Goal: Use online tool/utility: Utilize a website feature to perform a specific function

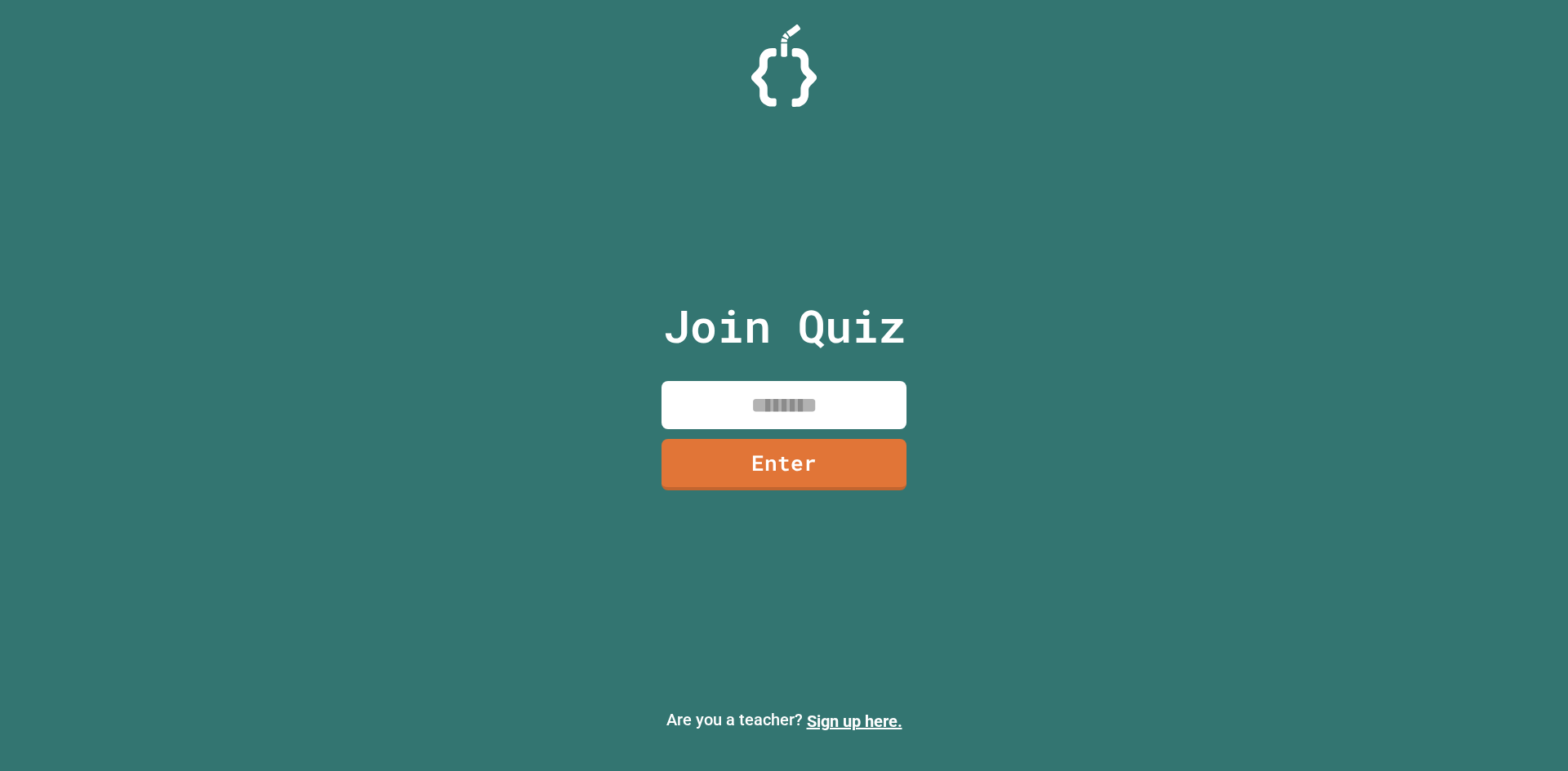
click at [793, 428] on input at bounding box center [784, 405] width 245 height 48
click at [792, 414] on input at bounding box center [784, 405] width 245 height 48
click at [752, 410] on input at bounding box center [784, 405] width 245 height 48
type input "********"
click at [784, 446] on link "Enter" at bounding box center [784, 463] width 224 height 54
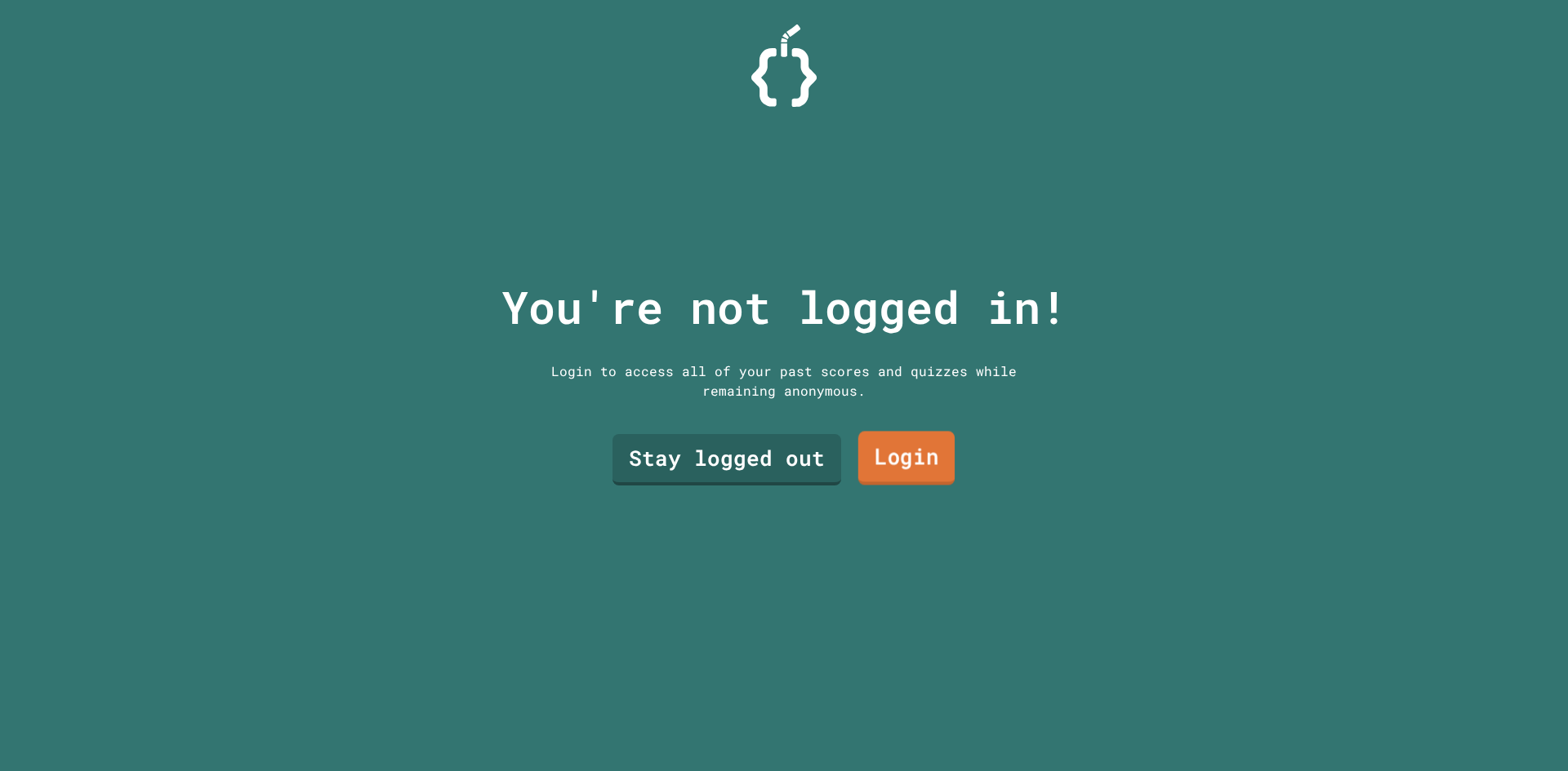
click at [905, 441] on link "Login" at bounding box center [906, 459] width 96 height 54
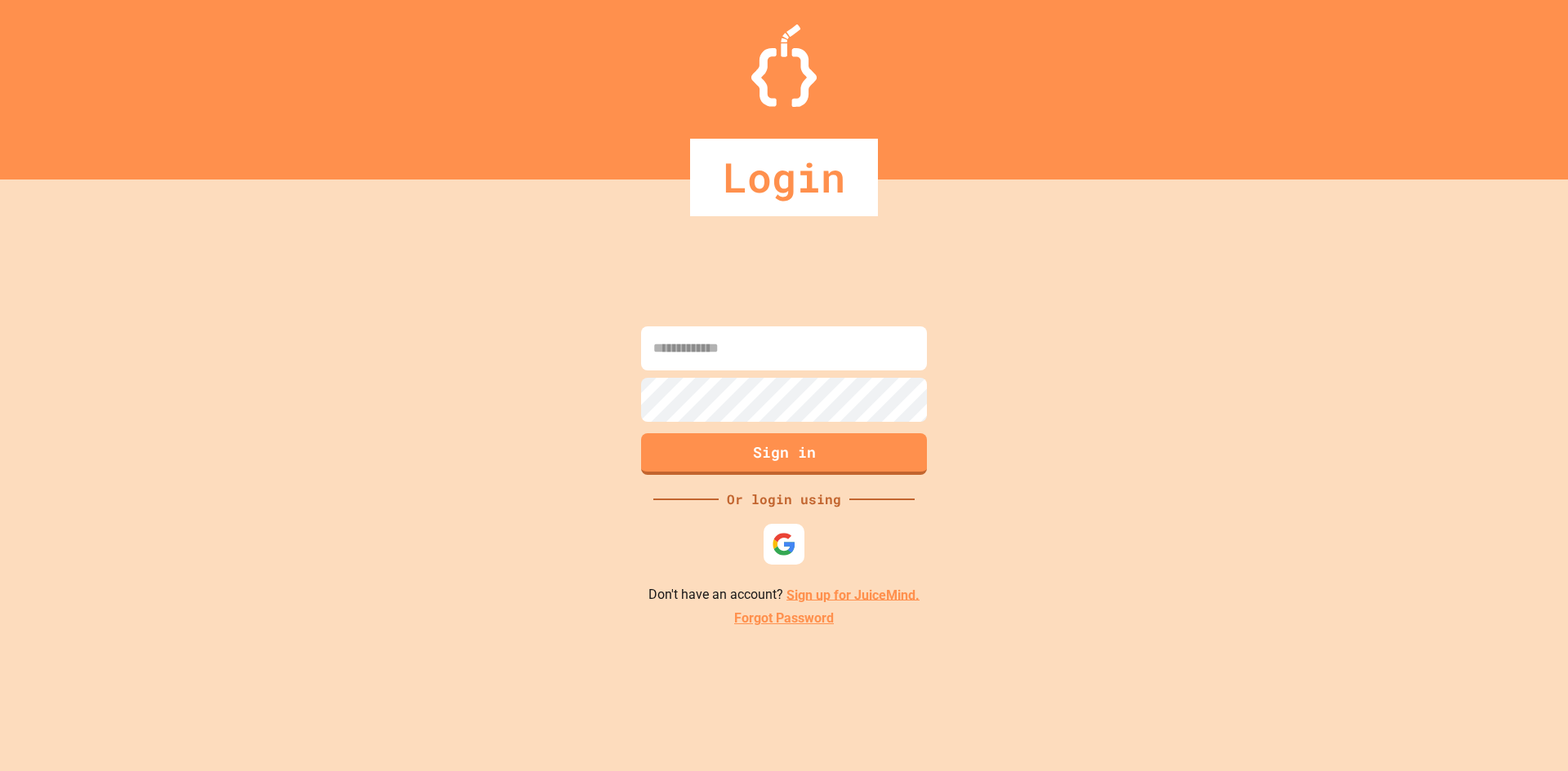
click at [735, 361] on input at bounding box center [784, 348] width 286 height 44
click at [812, 595] on link "Sign up for JuiceMind." at bounding box center [852, 594] width 133 height 16
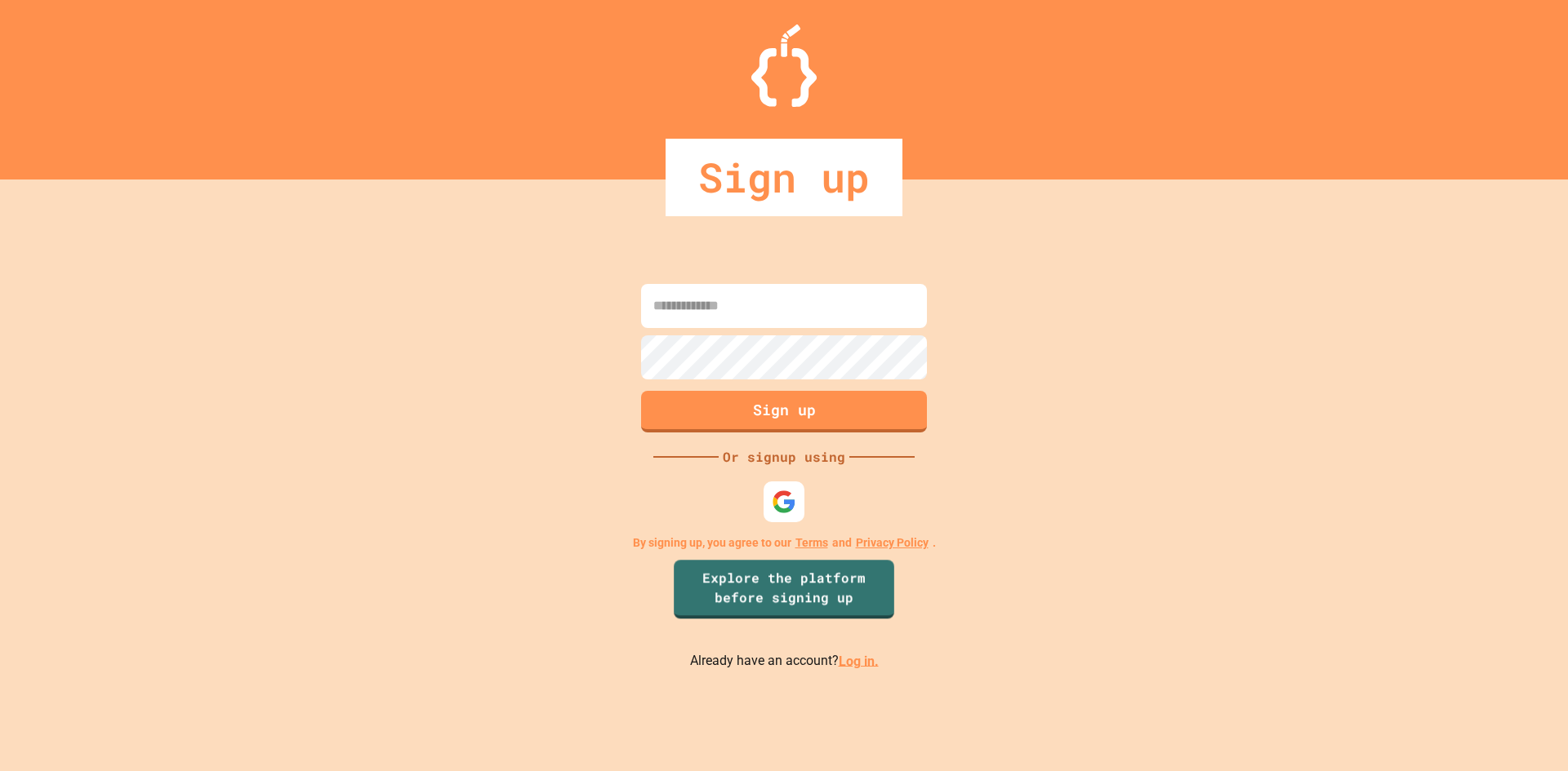
click at [806, 287] on input at bounding box center [784, 305] width 286 height 44
type input "*"
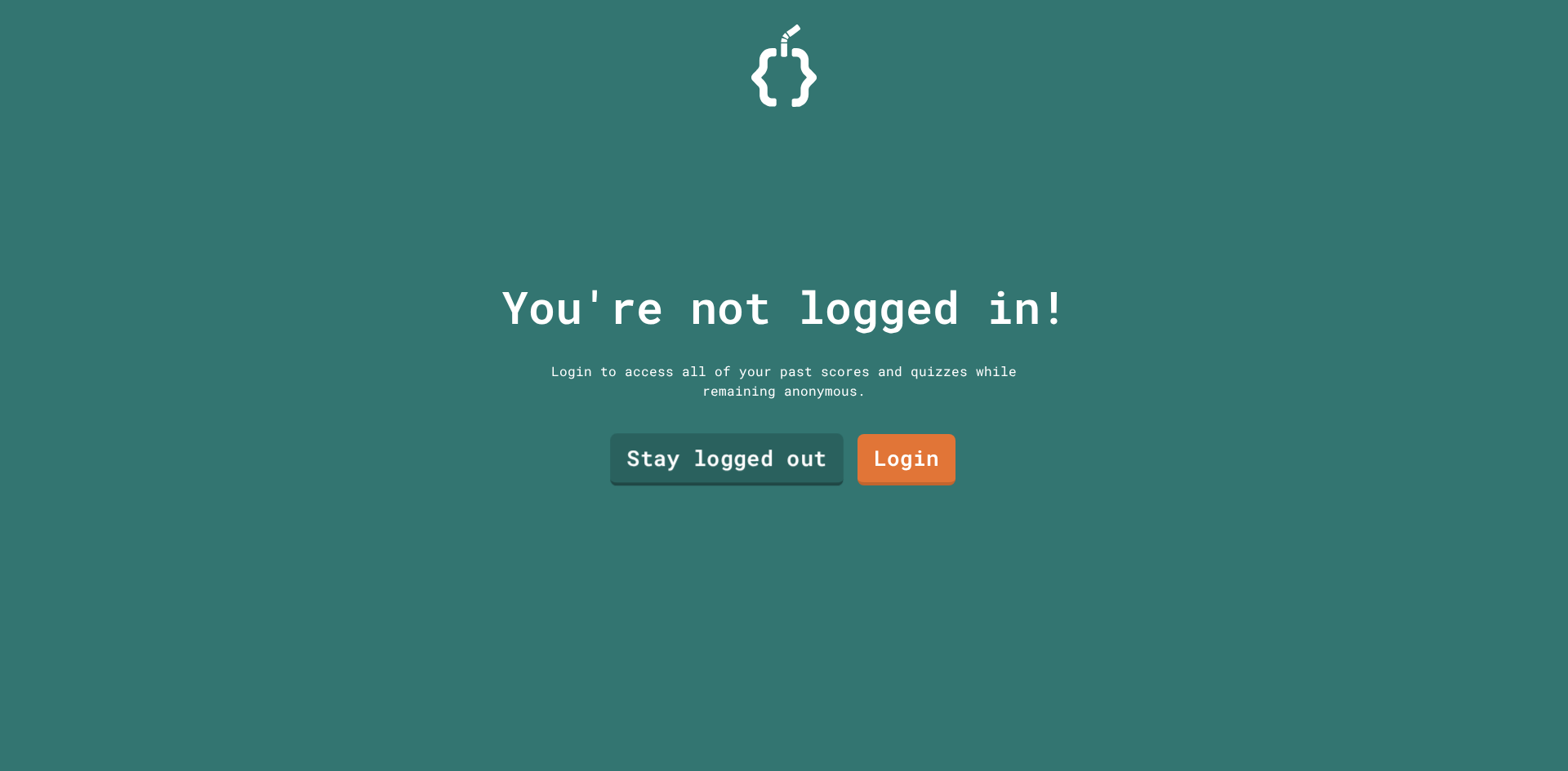
click at [762, 446] on link "Stay logged out" at bounding box center [727, 460] width 234 height 52
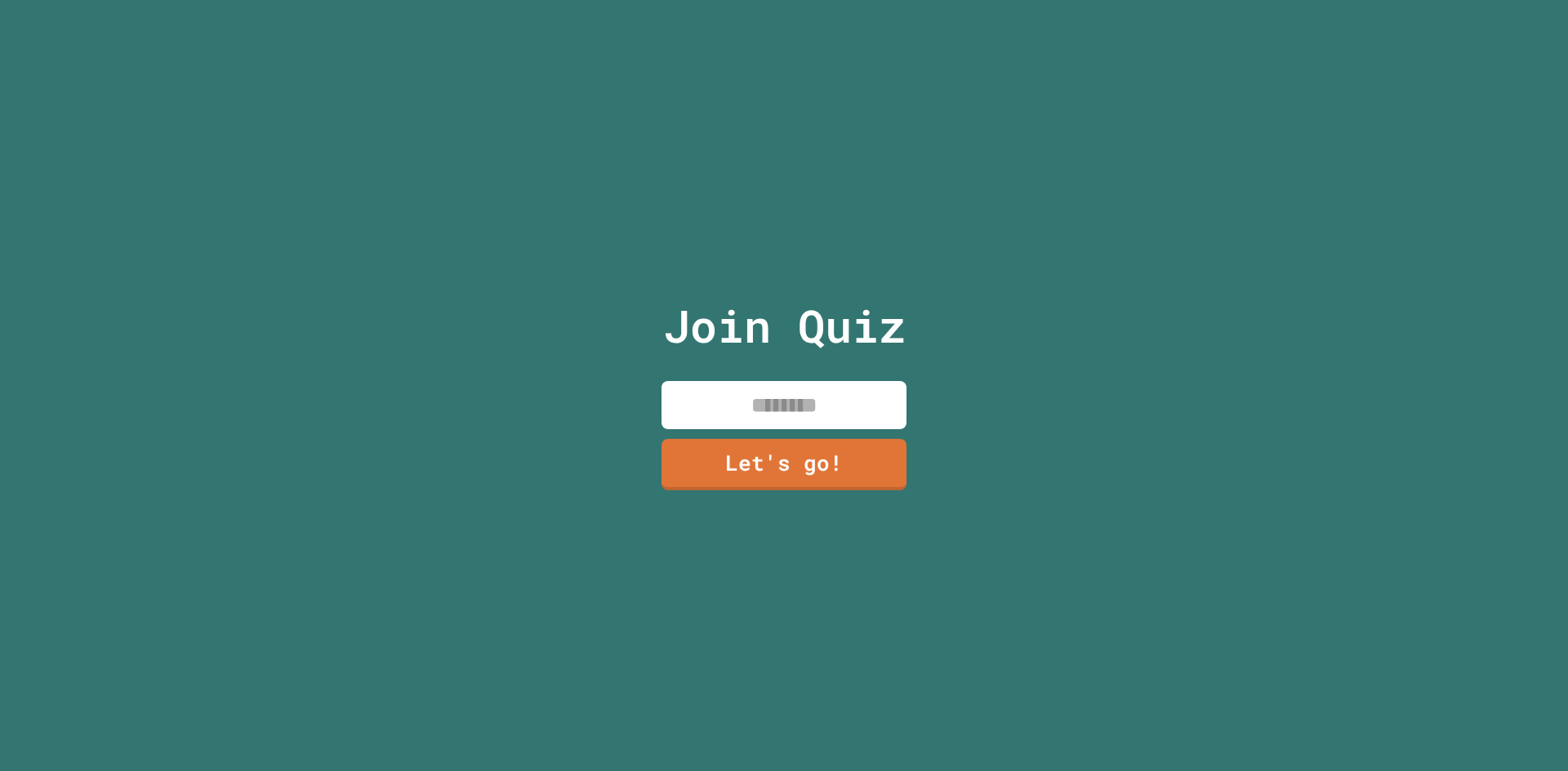
click at [762, 400] on input at bounding box center [784, 405] width 245 height 48
type input "*****"
click at [833, 449] on link "Let's go!" at bounding box center [784, 463] width 222 height 54
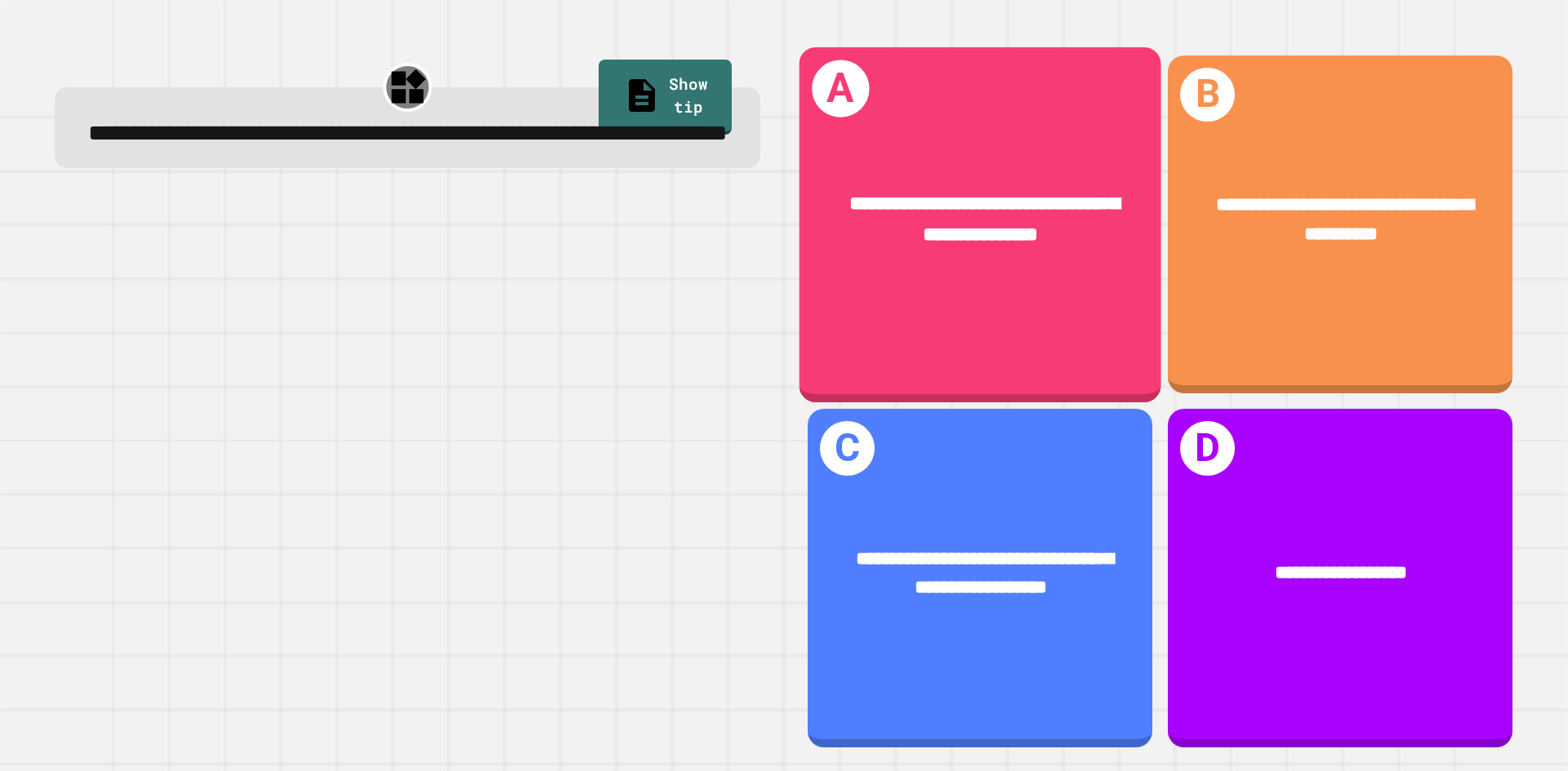
click at [893, 193] on span "**********" at bounding box center [984, 218] width 271 height 50
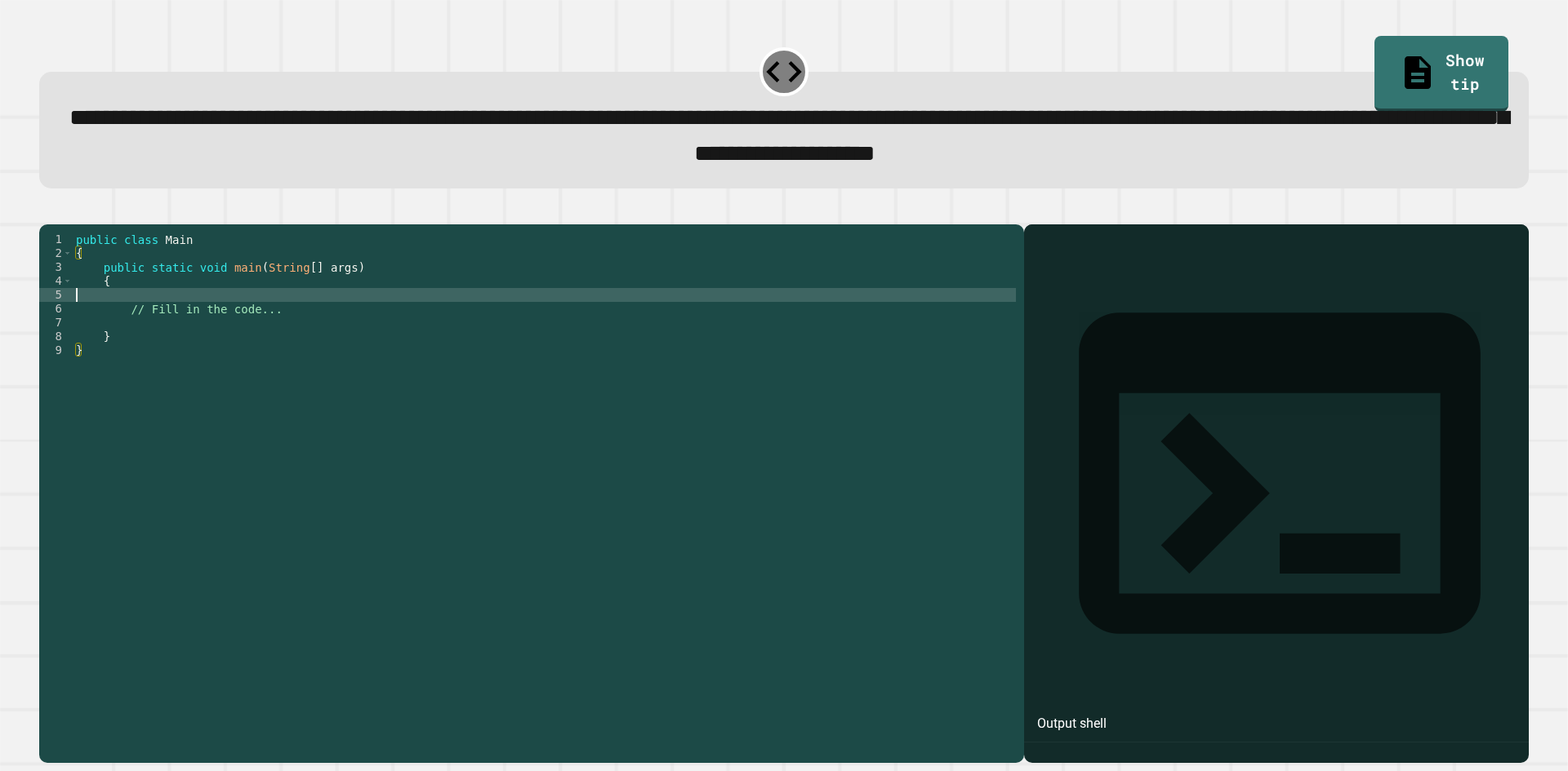
click at [257, 322] on div "public class Main { public static void main ( String [ ] args ) { // Fill in th…" at bounding box center [544, 475] width 943 height 486
click at [241, 355] on div "public class Main { public static void main ( String [ ] args ) { // Fill in th…" at bounding box center [544, 475] width 943 height 486
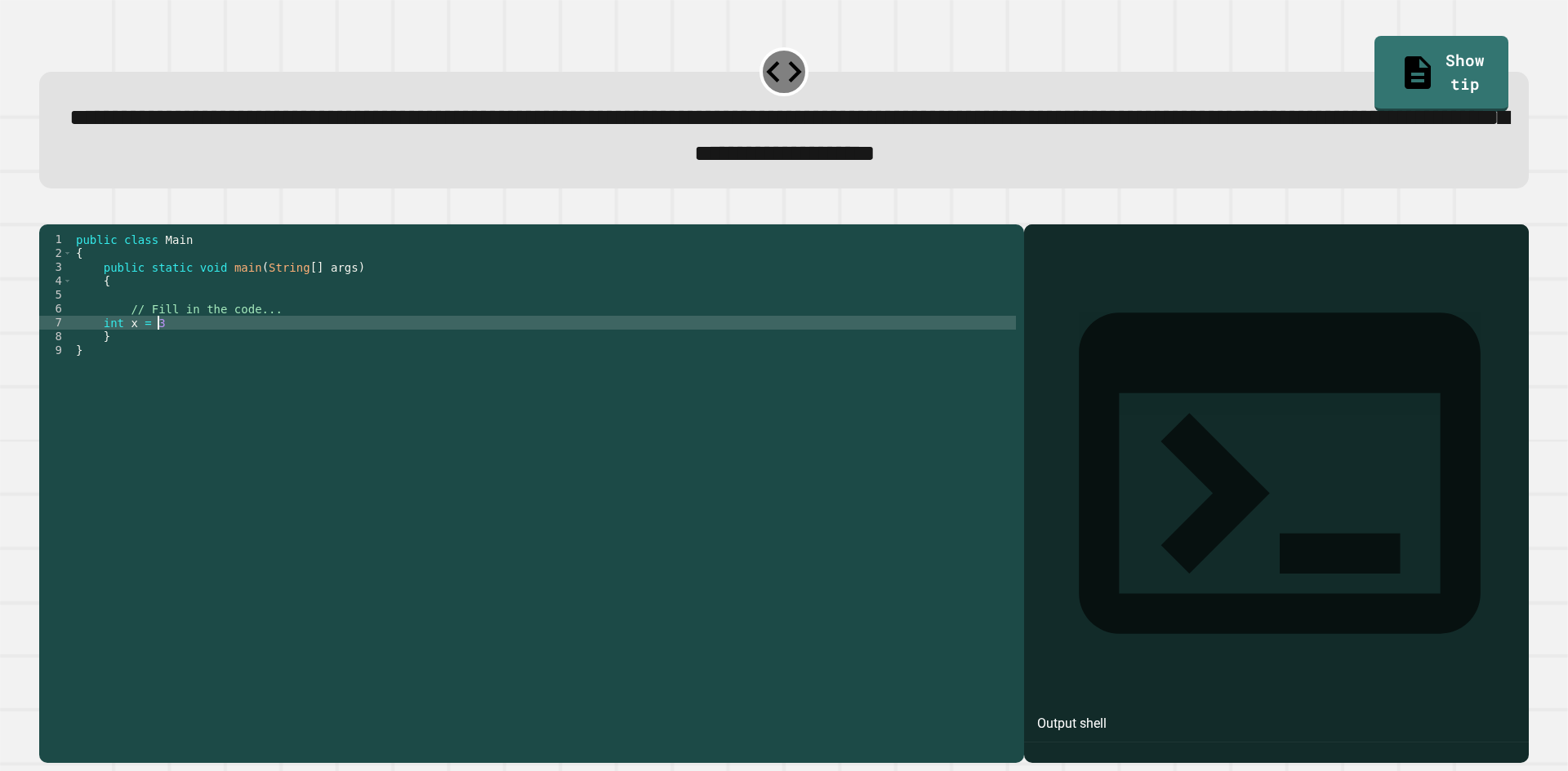
scroll to position [0, 5]
type textarea "**********"
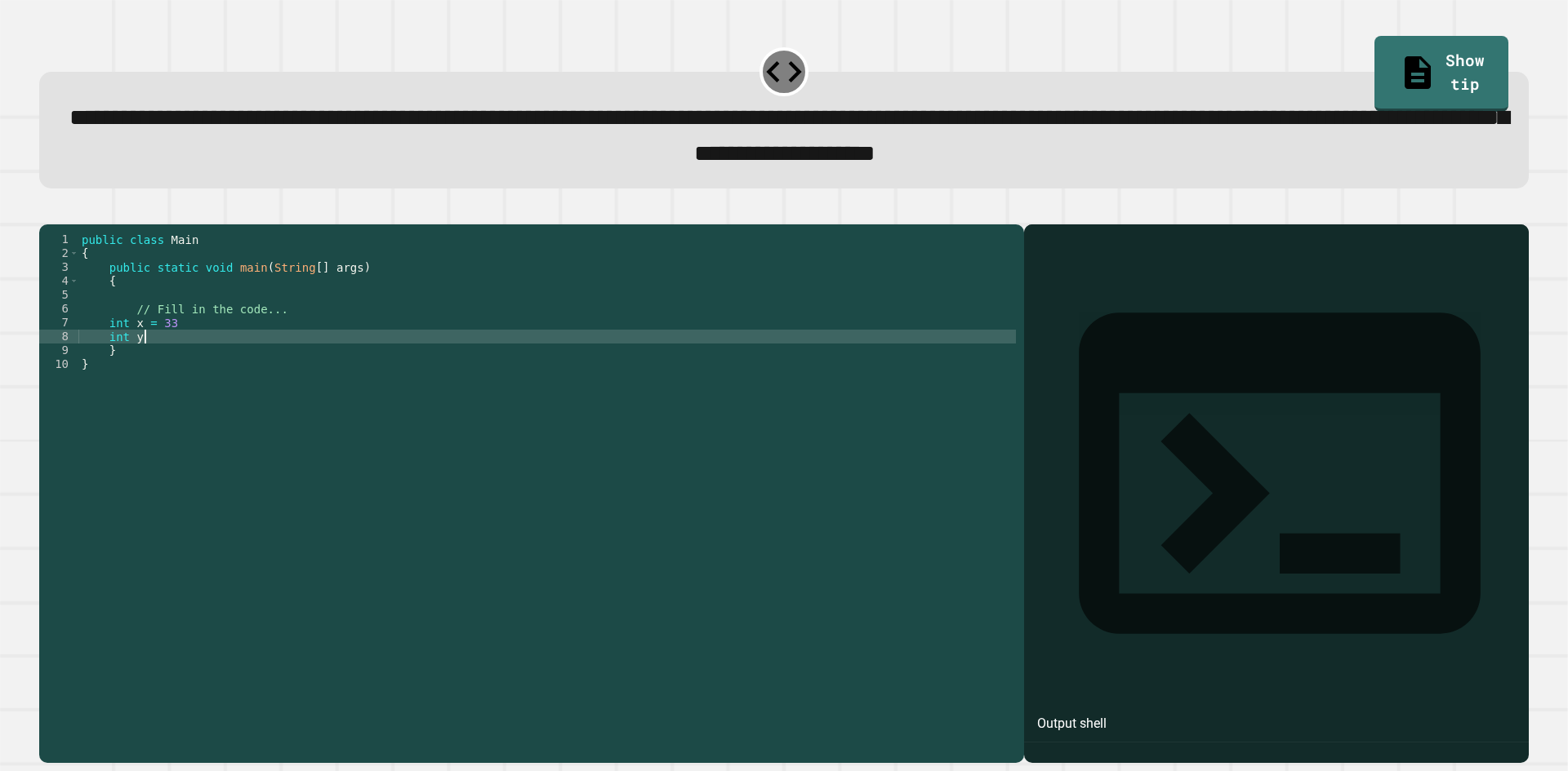
scroll to position [0, 4]
type textarea "**********"
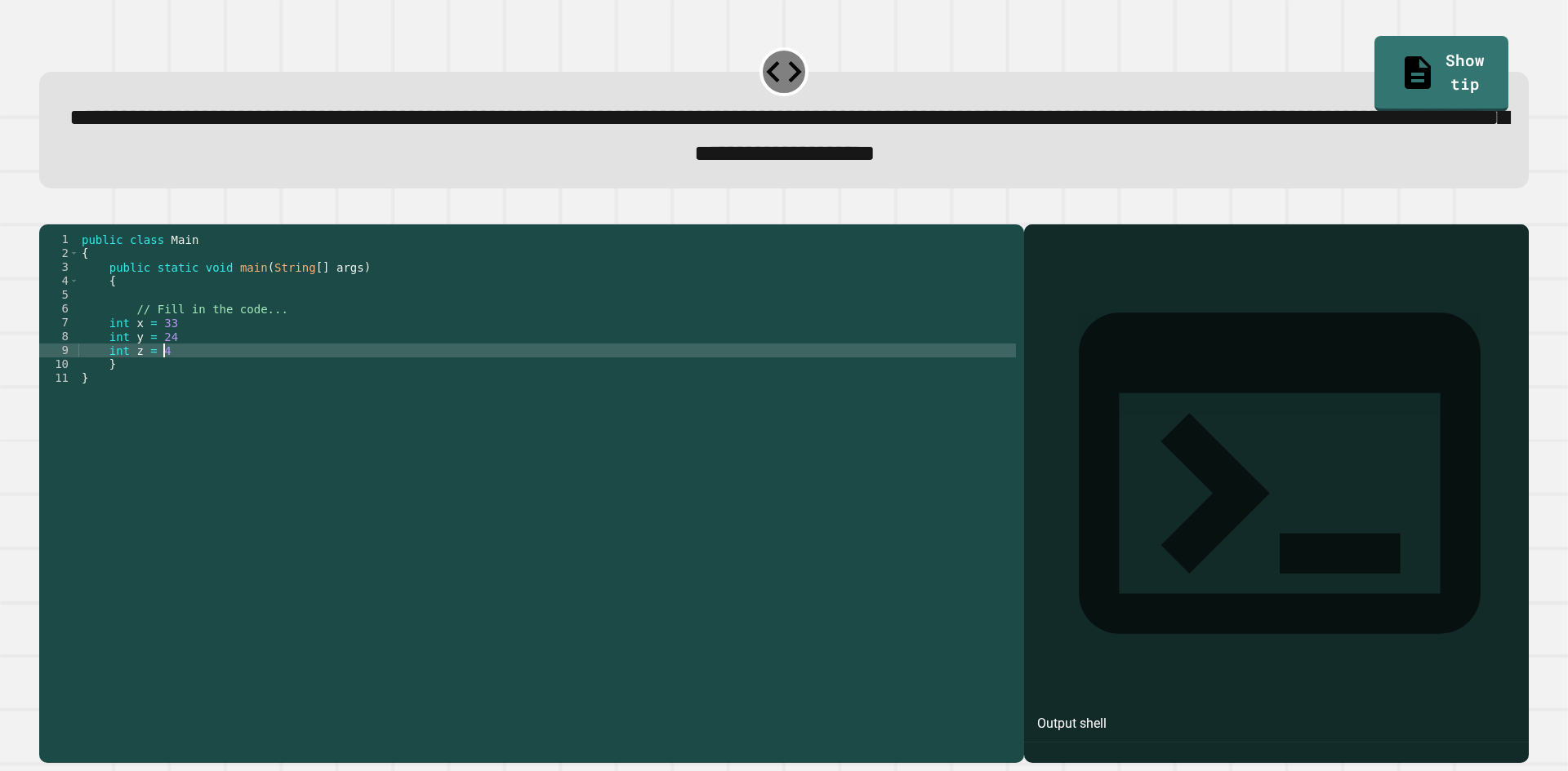
type textarea "**********"
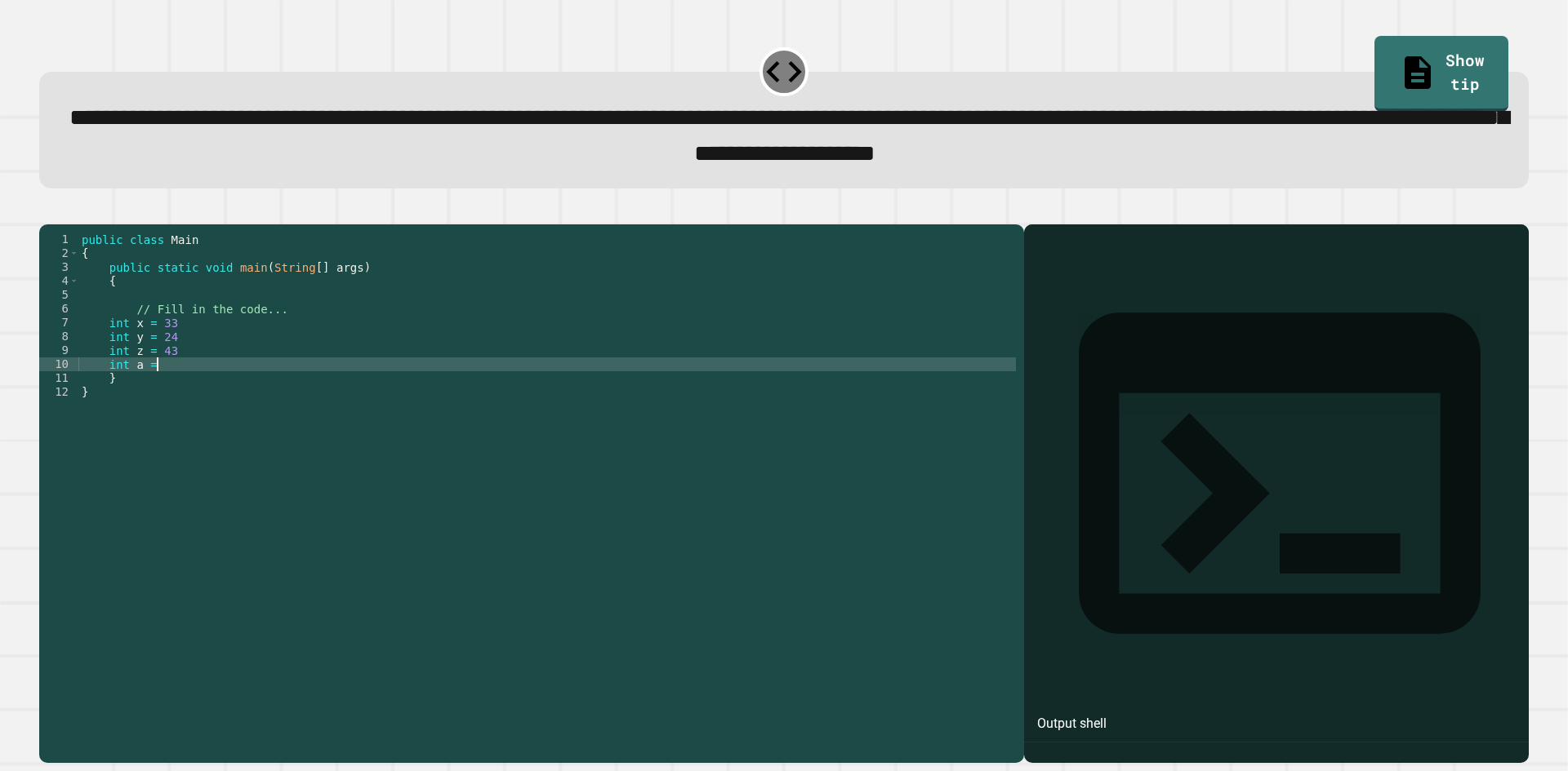
type textarea "**********"
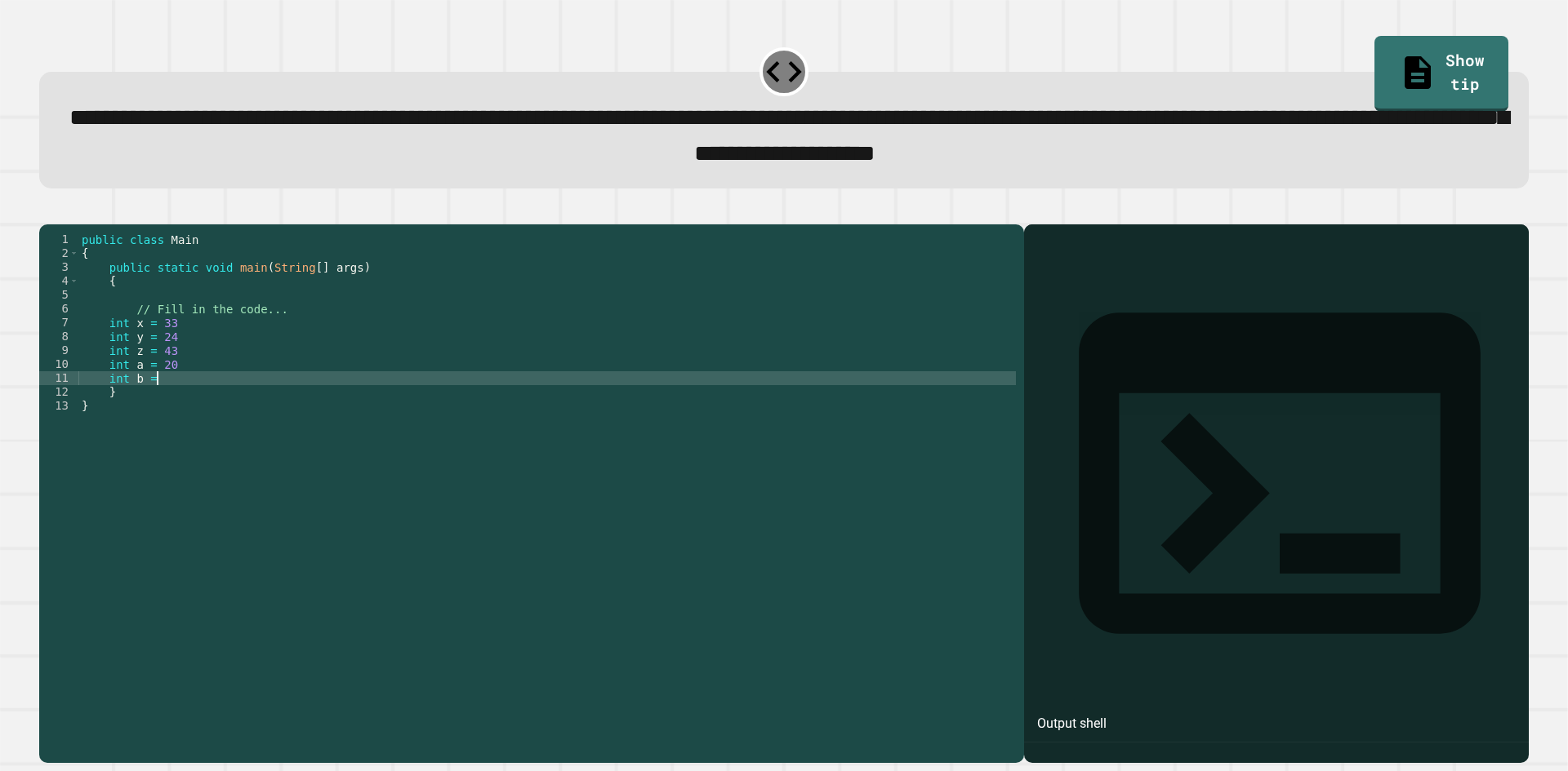
scroll to position [0, 5]
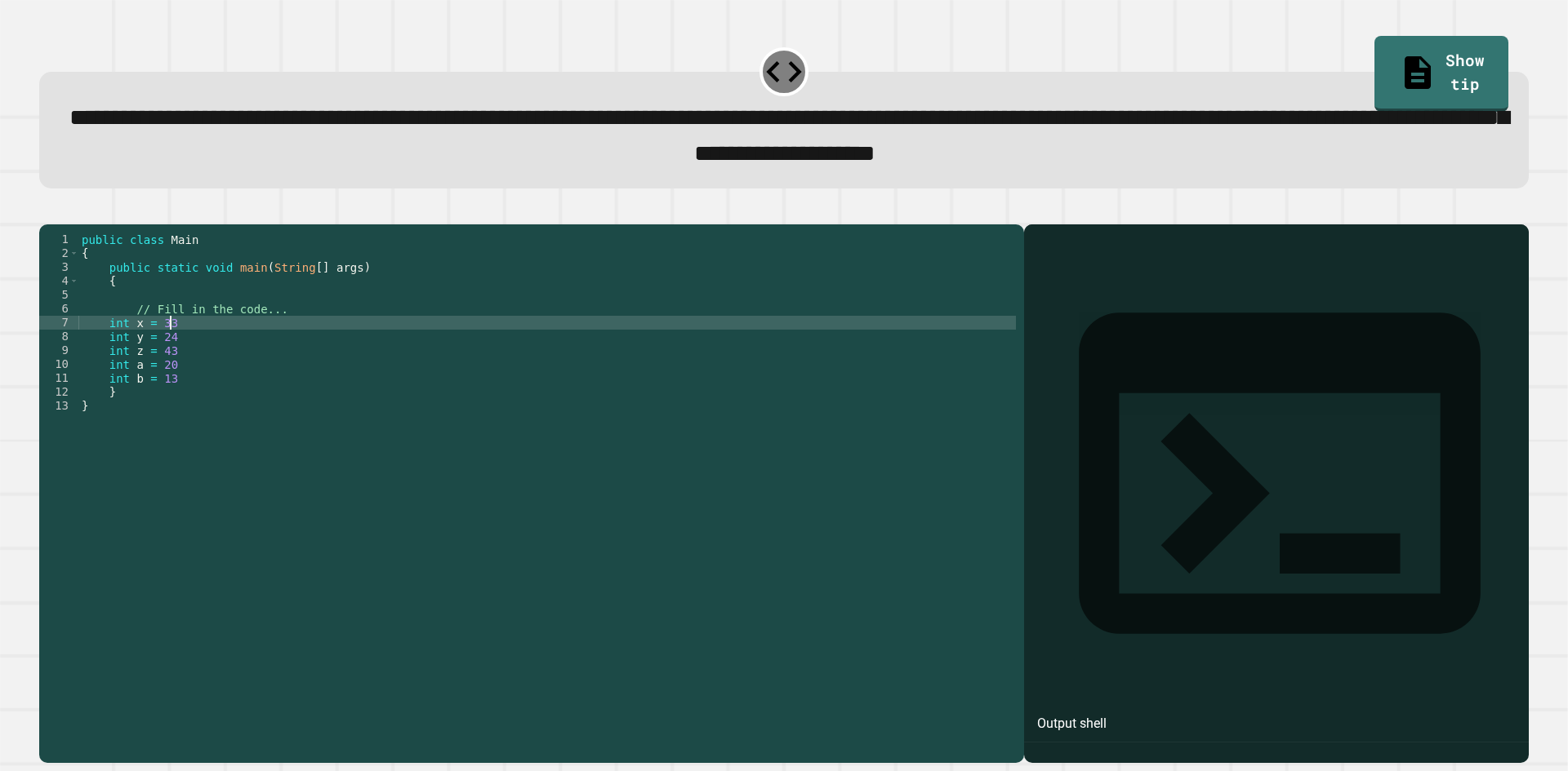
click at [235, 345] on div "public class Main { public static void main ( String [ ] args ) { // Fill in th…" at bounding box center [547, 475] width 937 height 486
drag, startPoint x: 215, startPoint y: 361, endPoint x: 211, endPoint y: 369, distance: 8.9
click at [214, 362] on div "public class Main { public static void main ( String [ ] args ) { // Fill in th…" at bounding box center [547, 475] width 937 height 486
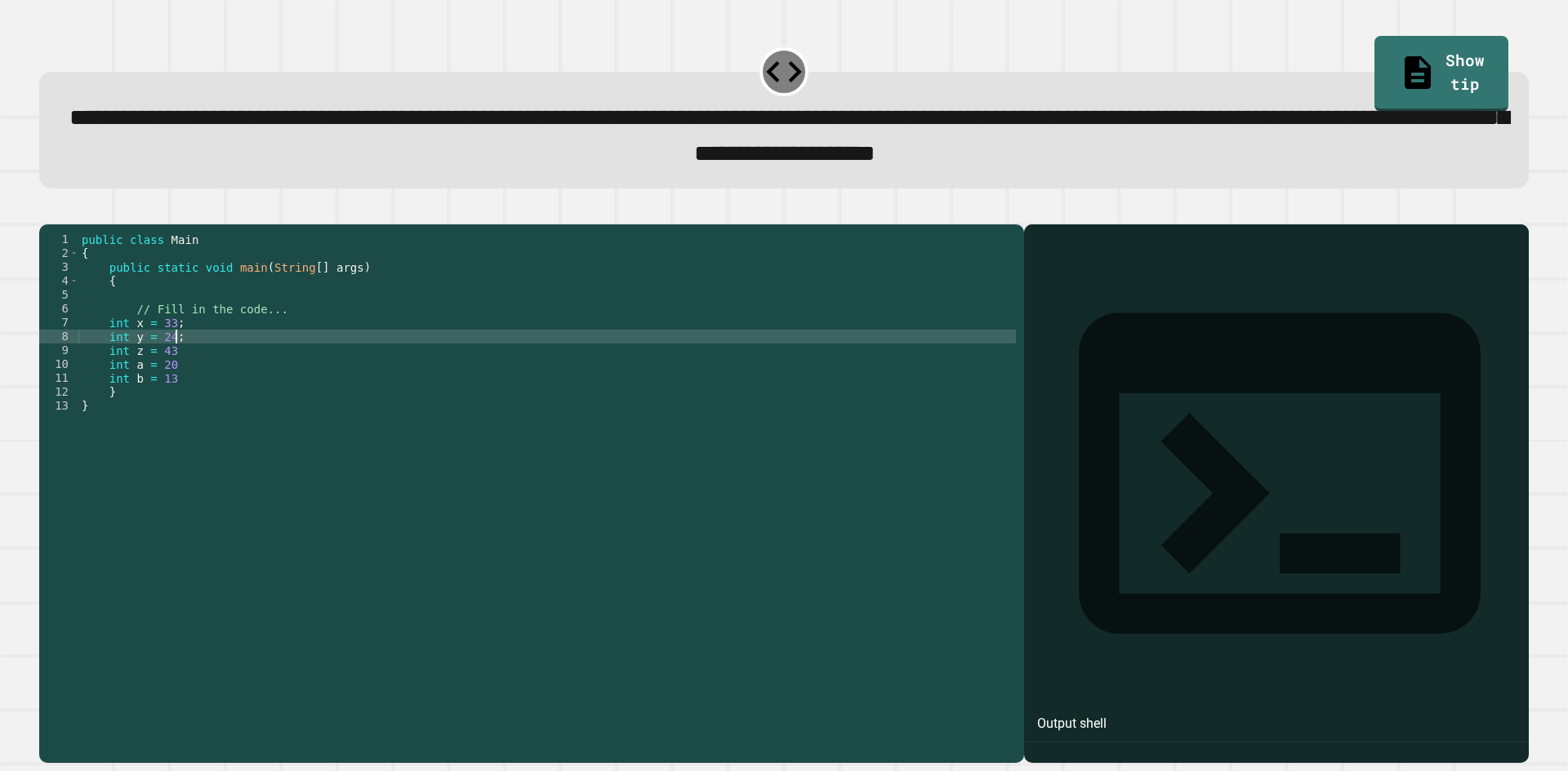
click at [205, 379] on div "public class Main { public static void main ( String [ ] args ) { // Fill in th…" at bounding box center [547, 475] width 937 height 486
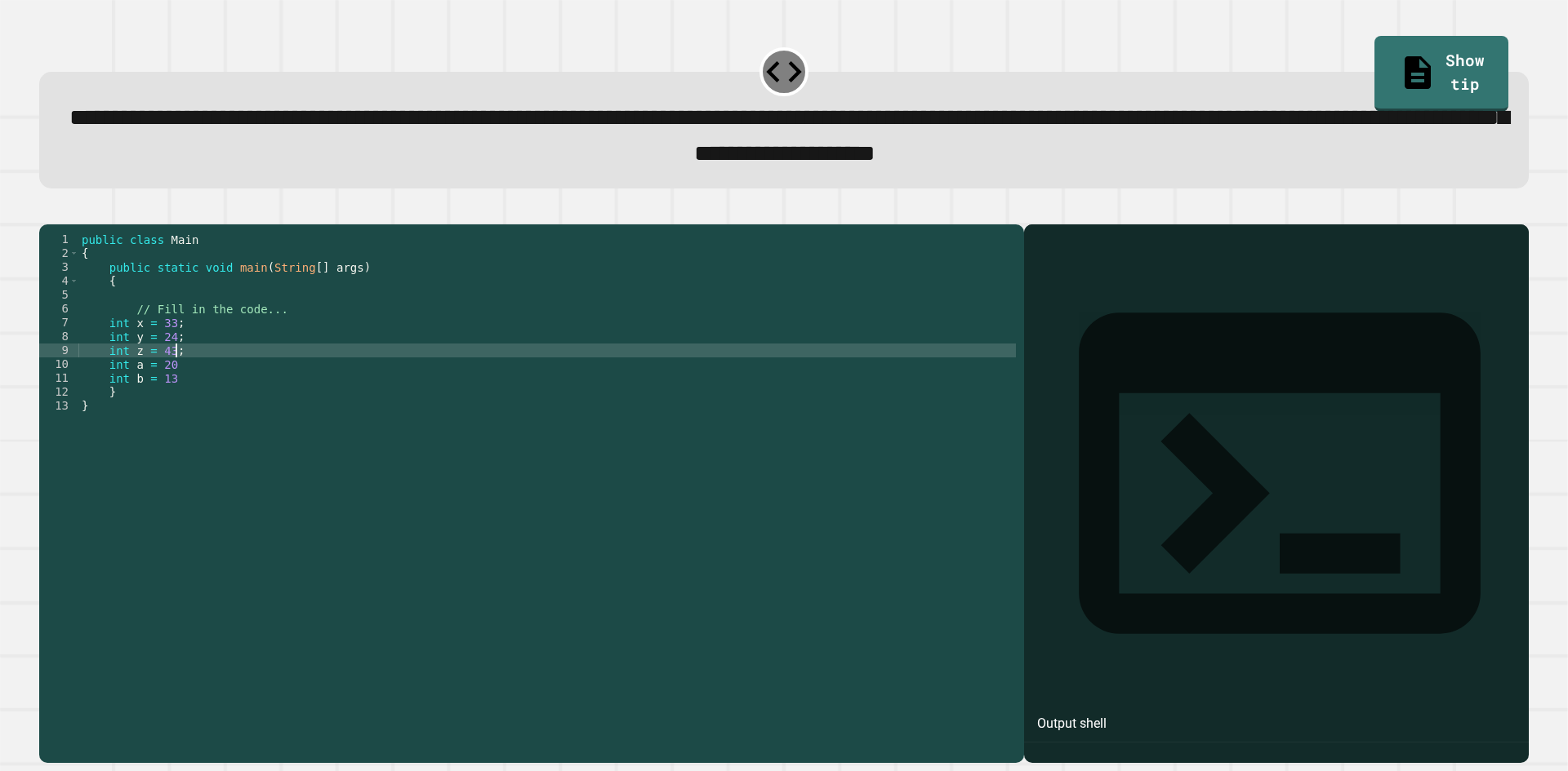
click at [199, 391] on div "public class Main { public static void main ( String [ ] args ) { // Fill in th…" at bounding box center [547, 475] width 937 height 486
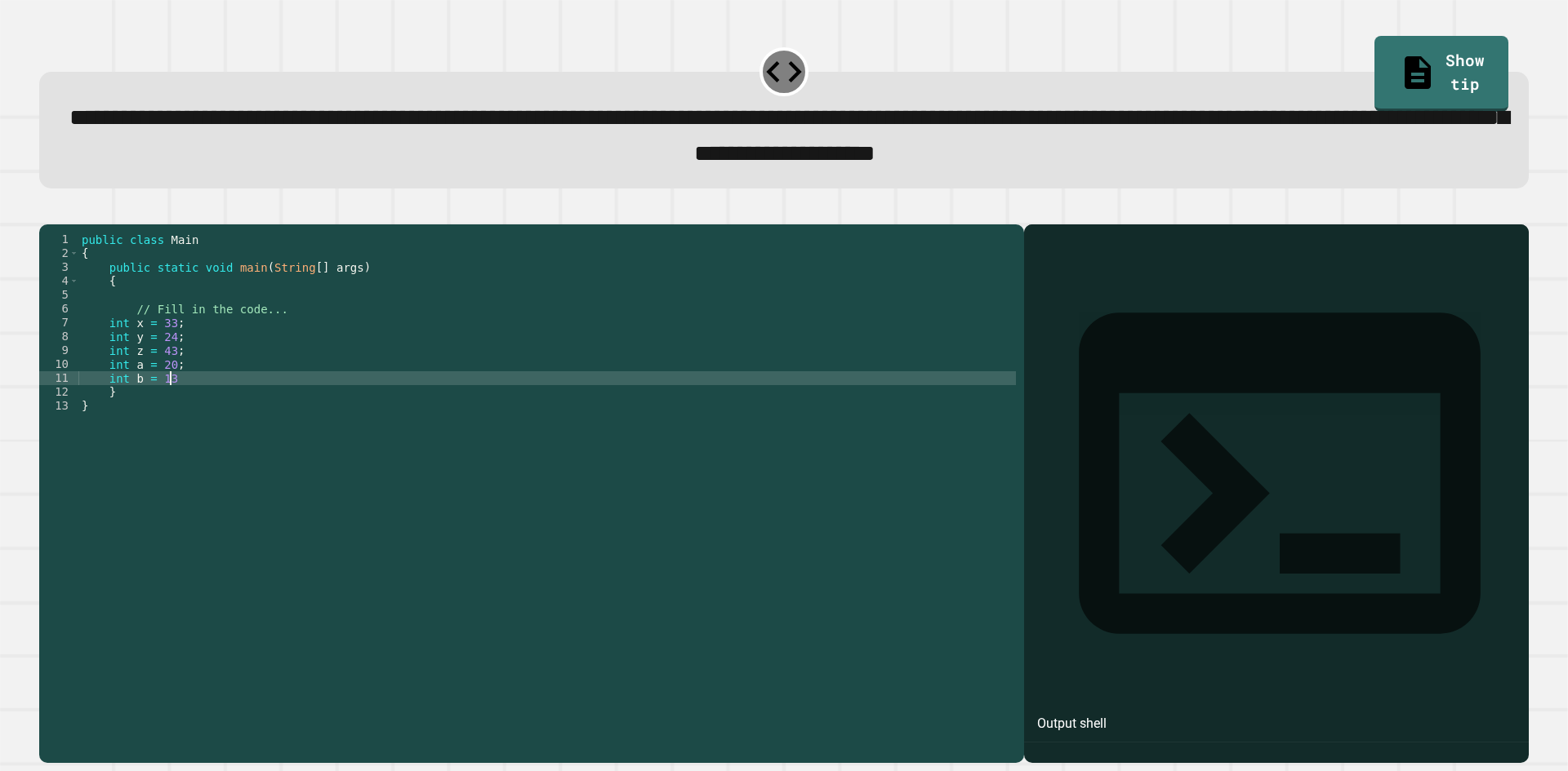
click at [196, 405] on div "public class Main { public static void main ( String [ ] args ) { // Fill in th…" at bounding box center [547, 475] width 937 height 486
type textarea "**********"
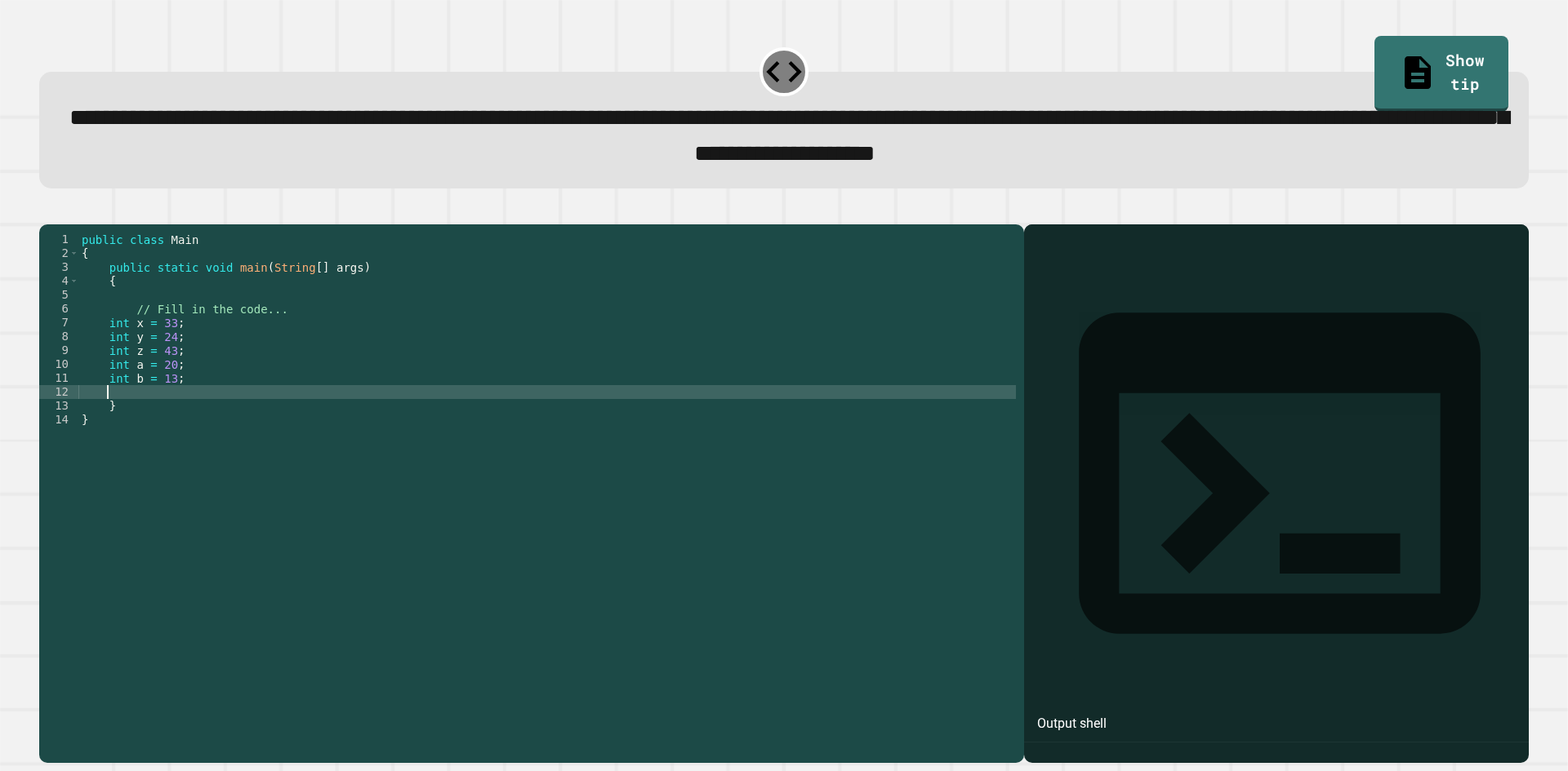
scroll to position [0, 1]
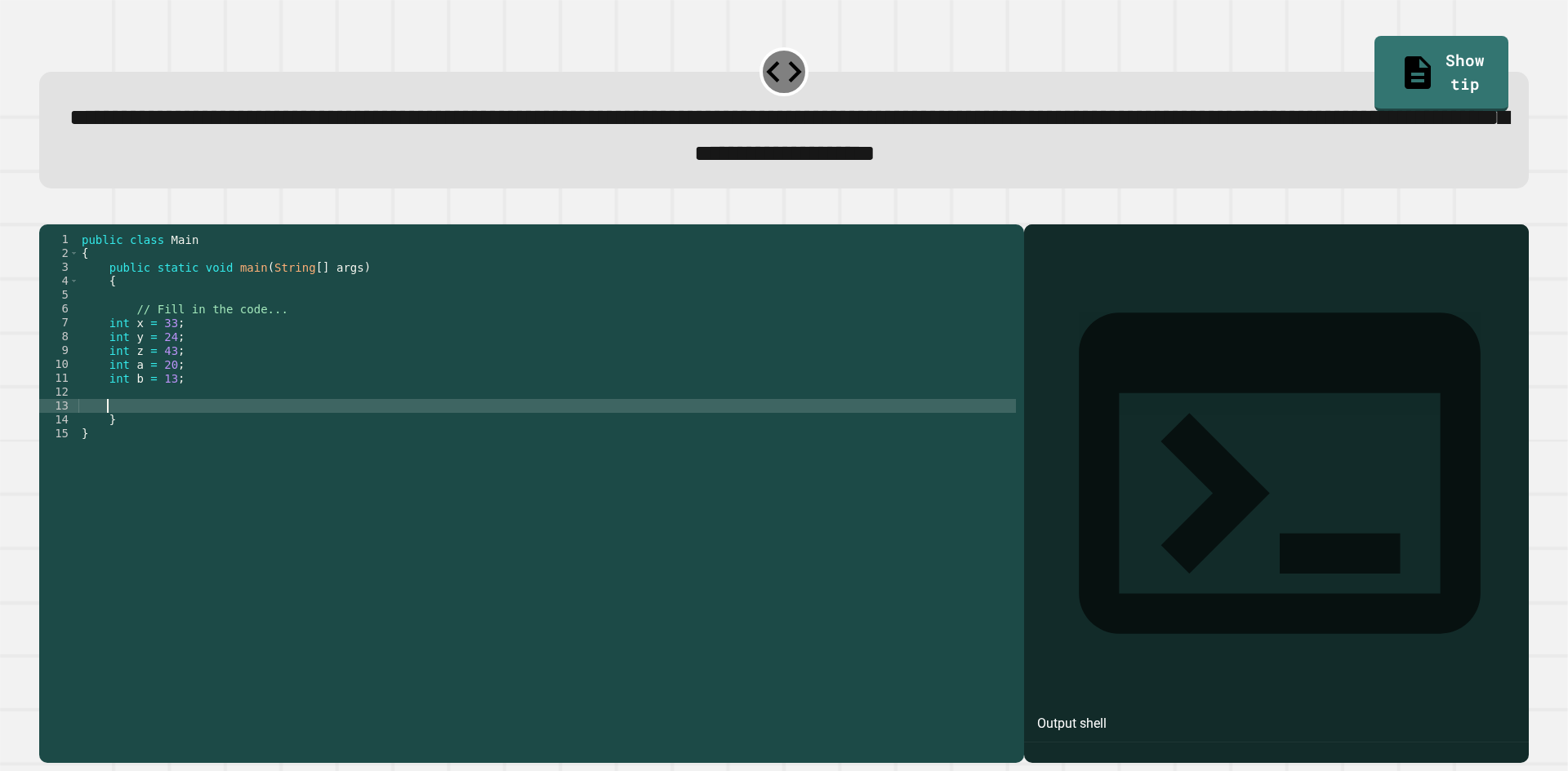
type textarea "*"
click at [169, 438] on div "public class Main { public static void main ( String [ ] args ) { // Fill in th…" at bounding box center [547, 475] width 937 height 486
click at [309, 431] on div "public class Main { public static void main ( String [ ] args ) { // Fill in th…" at bounding box center [547, 475] width 937 height 486
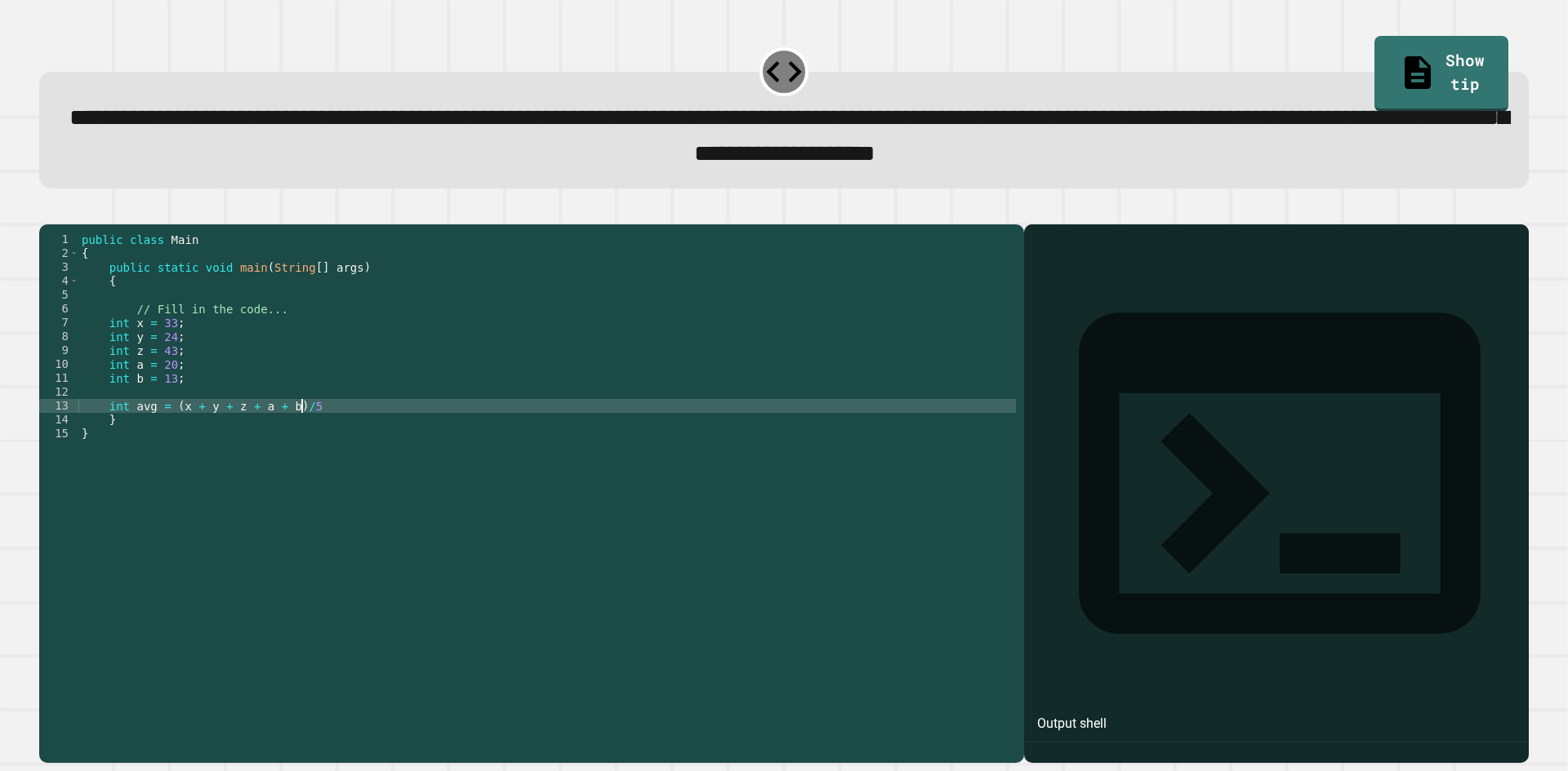
scroll to position [0, 15]
type textarea "**********"
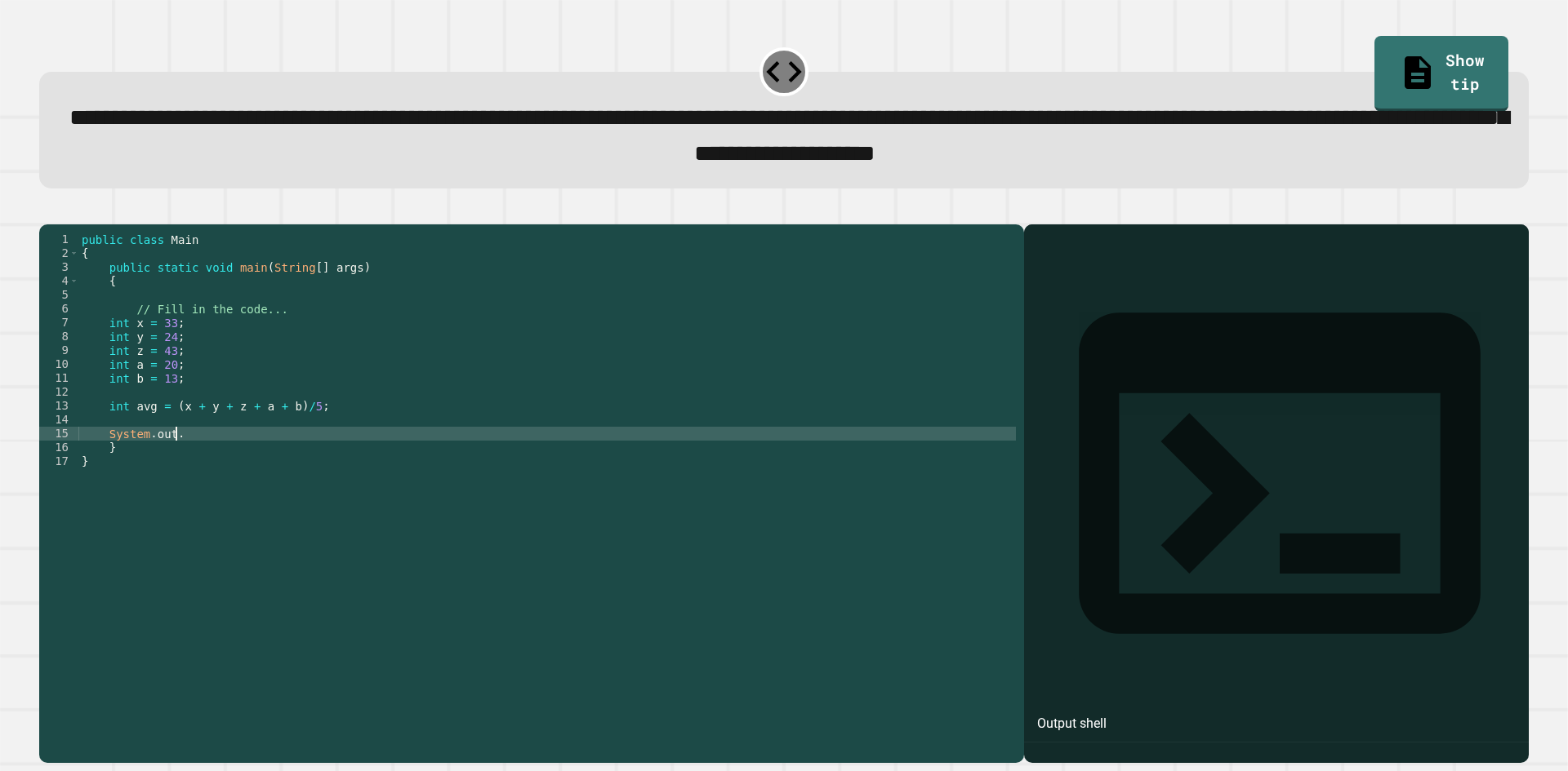
scroll to position [0, 6]
type textarea "*"
click at [229, 463] on div "public class Main { public static void main ( String [ ] args ) { // Fill in th…" at bounding box center [547, 475] width 937 height 486
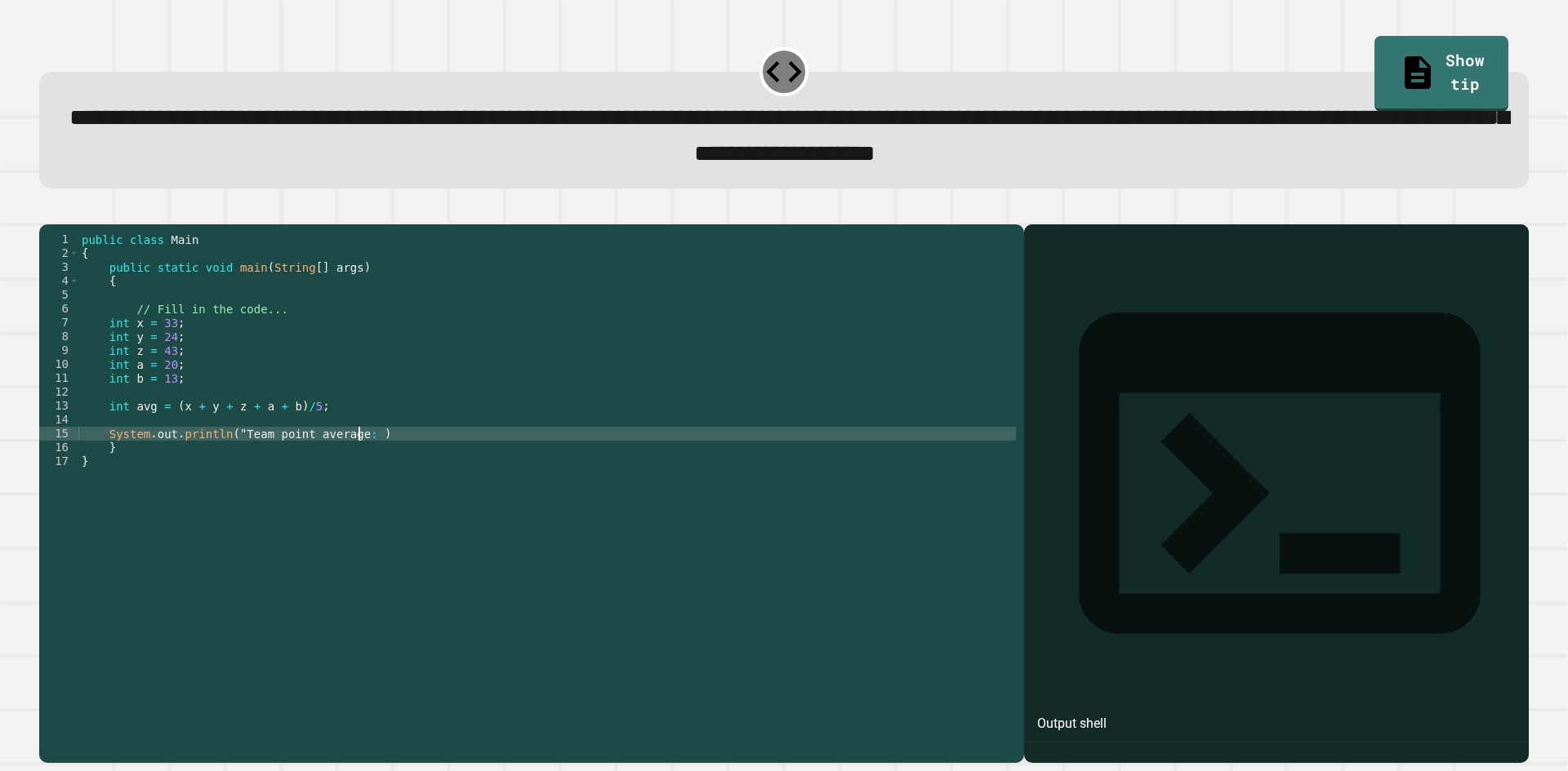
click at [359, 465] on div "public class Main { public static void main ( String [ ] args ) { // Fill in th…" at bounding box center [547, 475] width 937 height 486
drag, startPoint x: 359, startPoint y: 465, endPoint x: 224, endPoint y: 461, distance: 135.1
click at [224, 461] on div "public class Main { public static void main ( String [ ] args ) { // Fill in th…" at bounding box center [547, 475] width 937 height 486
click at [253, 456] on div "public class Main { public static void main ( String [ ] args ) { // Fill in th…" at bounding box center [547, 475] width 937 height 486
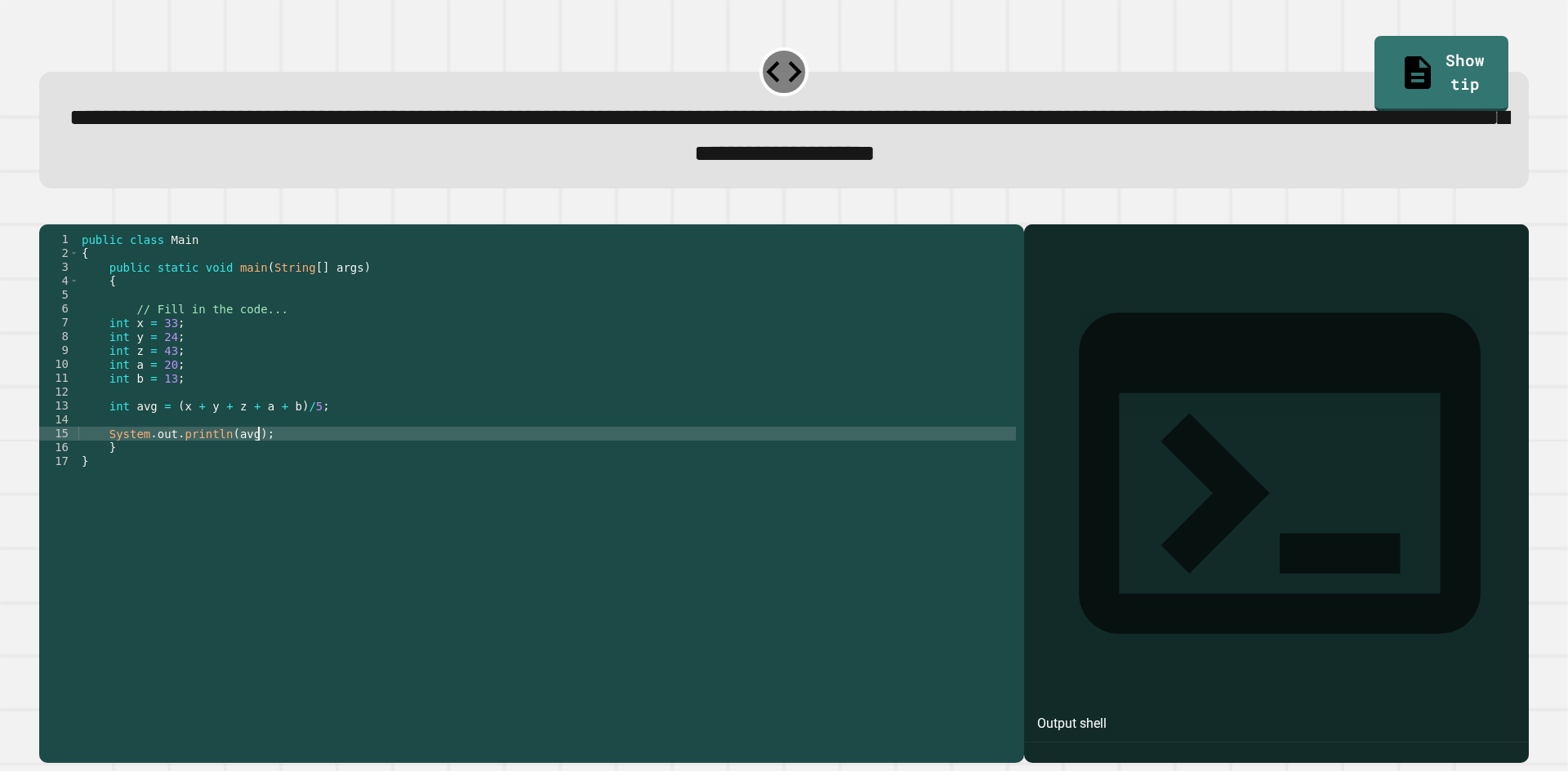
click at [124, 436] on div "public class Main { public static void main ( String [ ] args ) { // Fill in th…" at bounding box center [547, 475] width 937 height 486
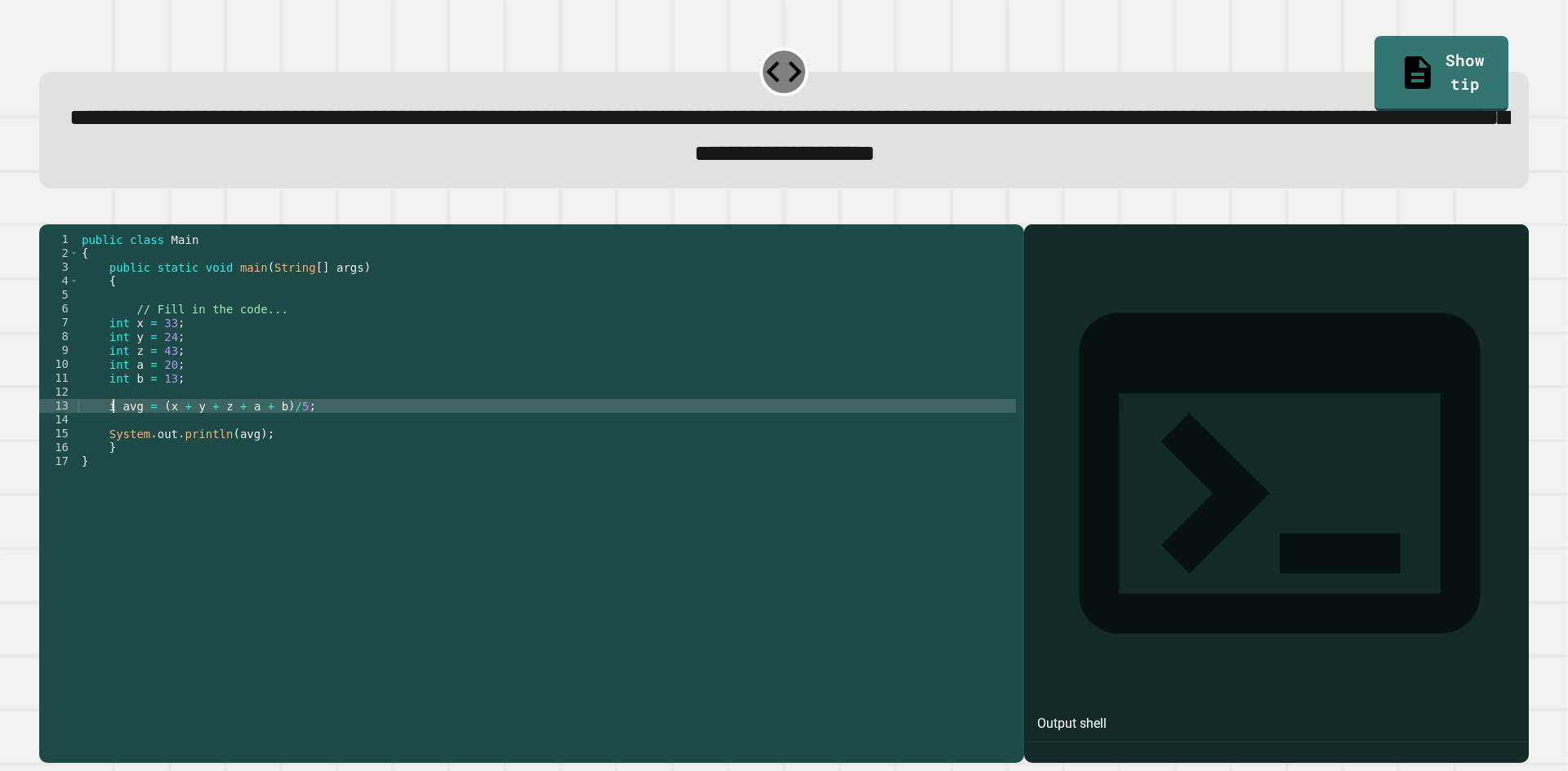
scroll to position [0, 3]
type textarea "**********"
click at [342, 424] on div "public class Main { public static void main ( String [ ] args ) { // Fill in th…" at bounding box center [547, 475] width 937 height 486
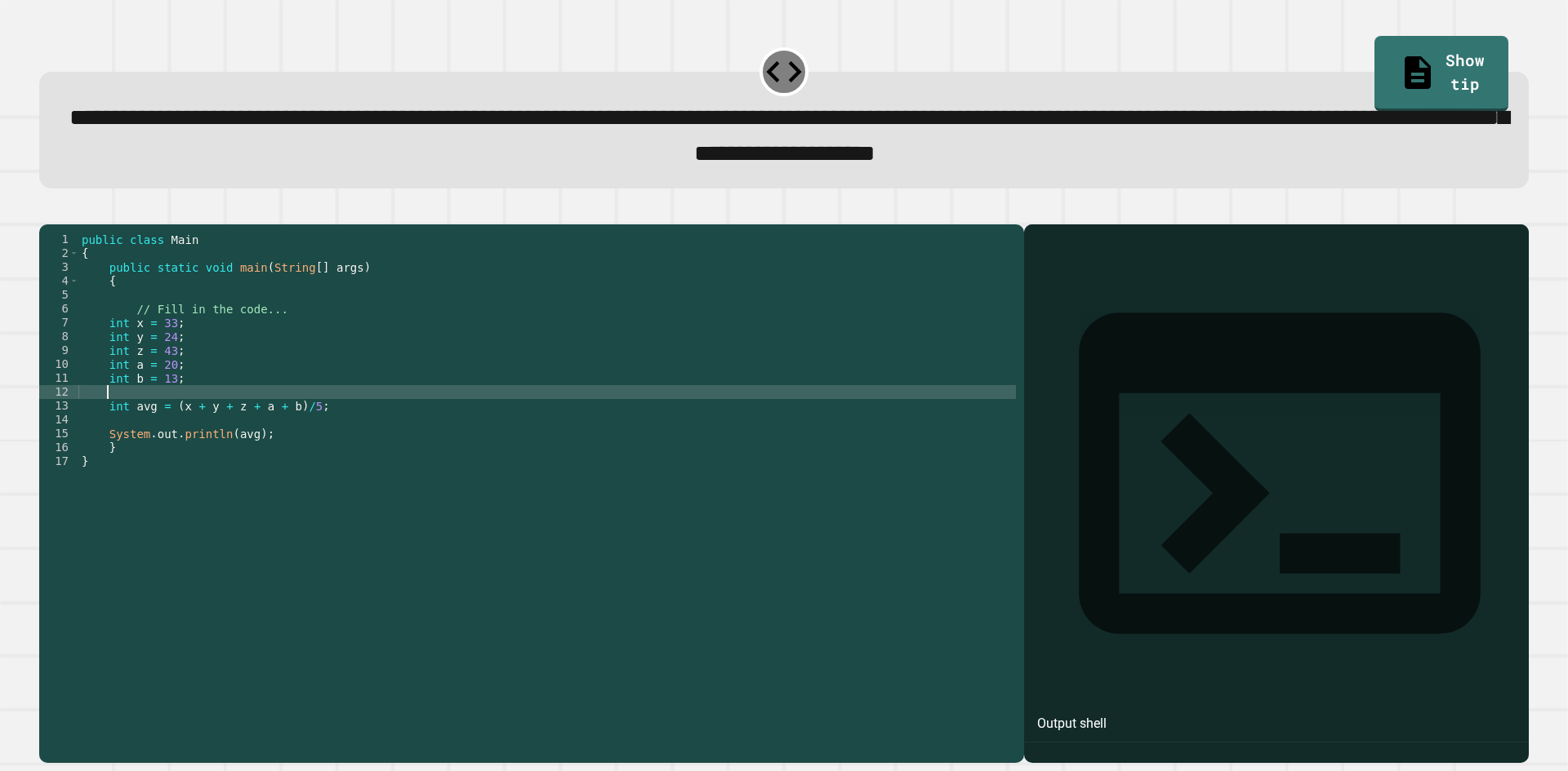
scroll to position [0, 1]
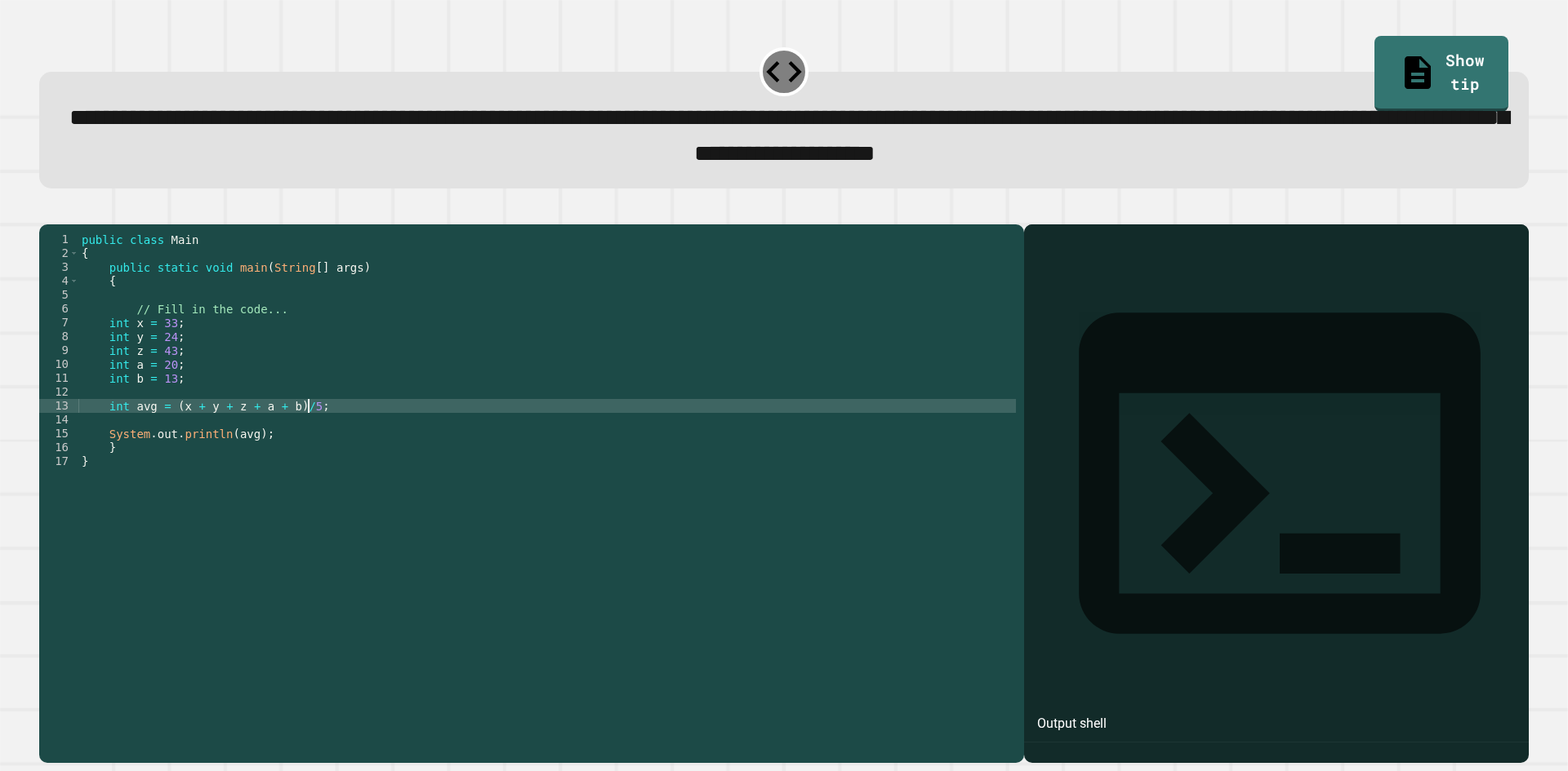
click at [342, 431] on div "public class Main { public static void main ( String [ ] args ) { // Fill in th…" at bounding box center [547, 475] width 937 height 486
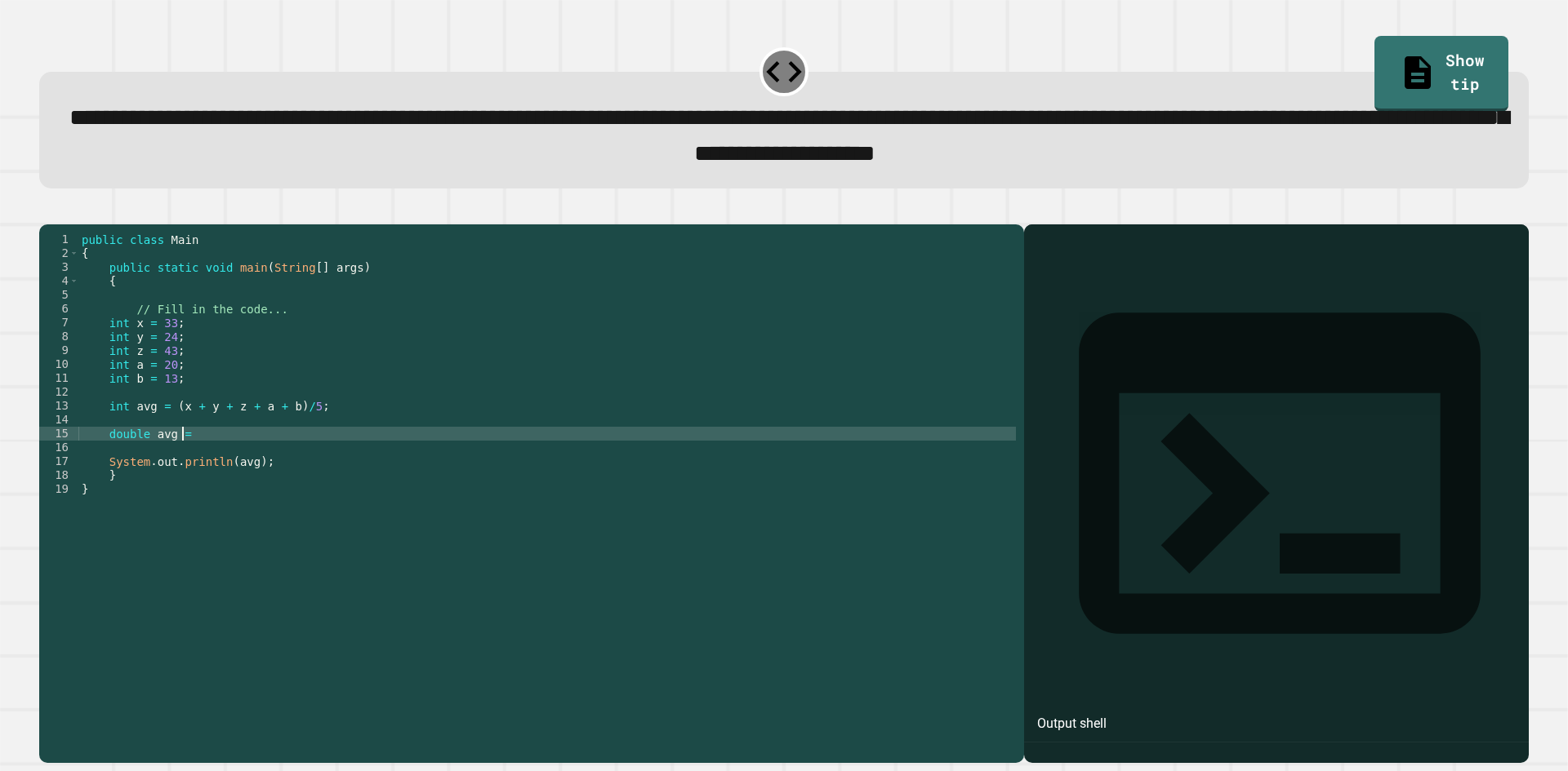
scroll to position [0, 7]
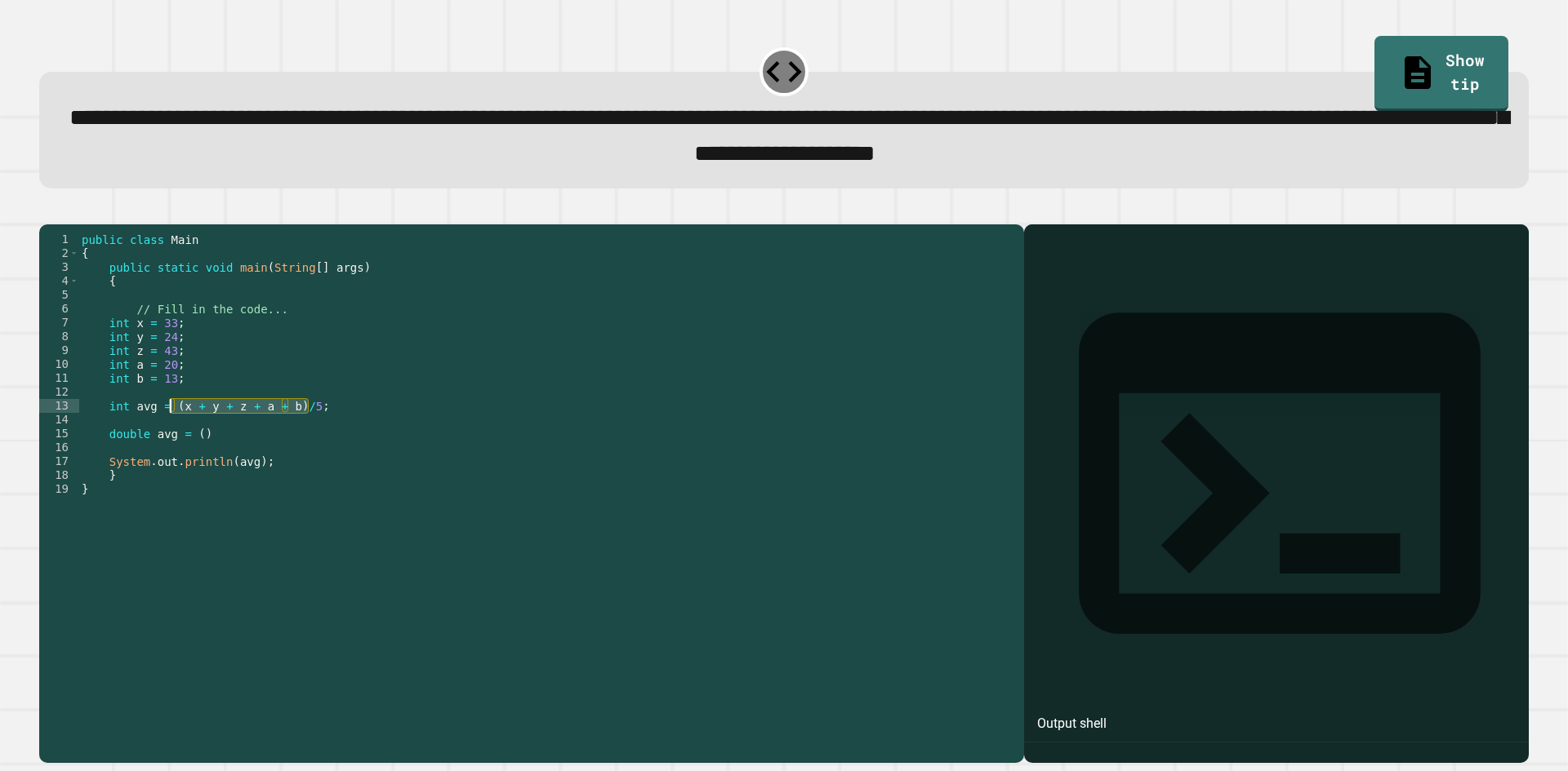
drag, startPoint x: 342, startPoint y: 431, endPoint x: 168, endPoint y: 432, distance: 174.0
click at [168, 432] on div "public class Main { public static void main ( String [ ] args ) { // Fill in th…" at bounding box center [547, 475] width 937 height 486
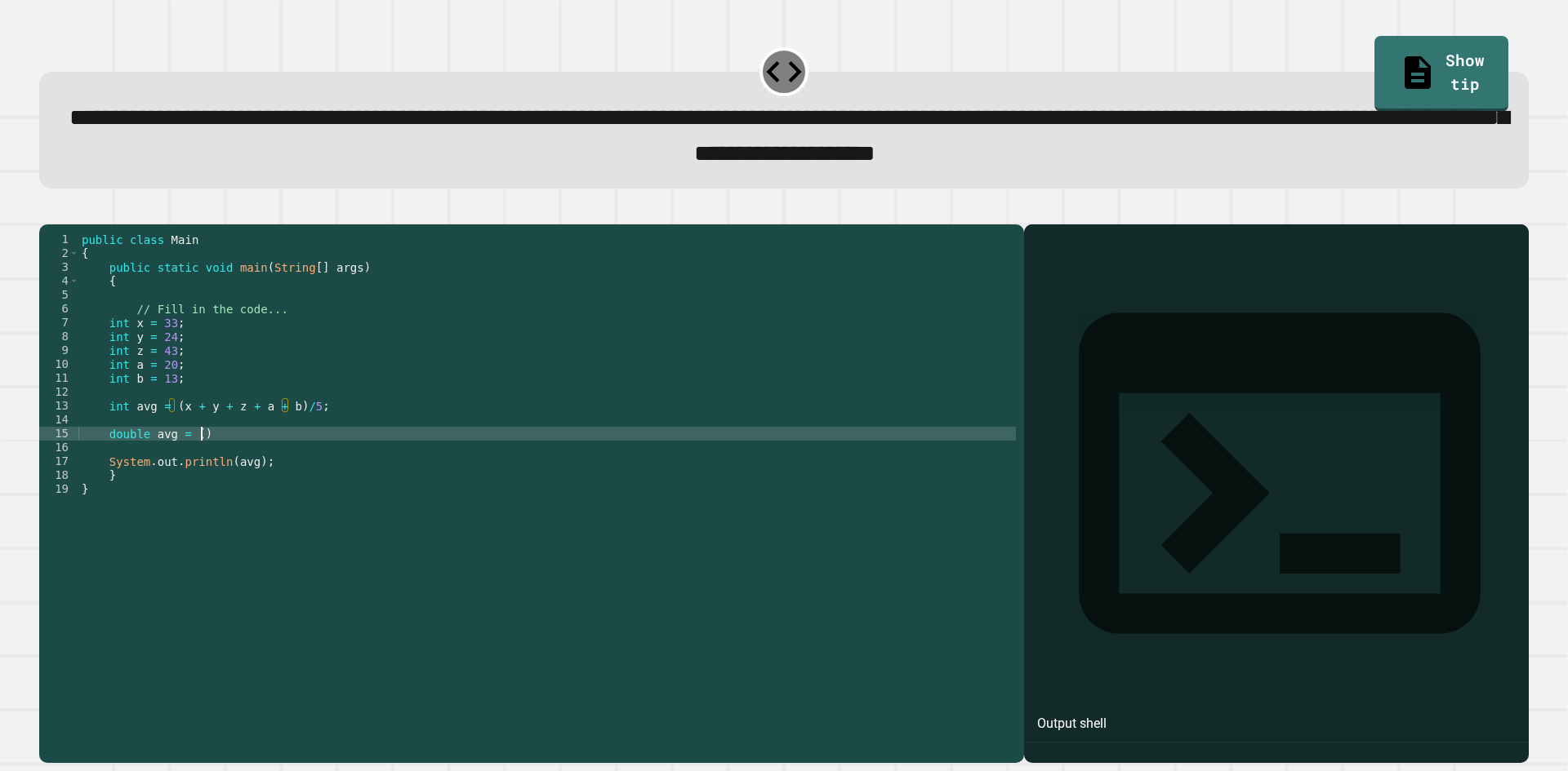
click at [207, 455] on div "public class Main { public static void main ( String [ ] args ) { // Fill in th…" at bounding box center [547, 475] width 937 height 486
paste textarea "**********"
click at [186, 462] on div "public class Main { public static void main ( String [ ] args ) { // Fill in th…" at bounding box center [547, 475] width 937 height 486
click at [193, 461] on div "public class Main { public static void main ( String [ ] args ) { // Fill in th…" at bounding box center [547, 475] width 937 height 486
click at [190, 462] on div "public class Main { public static void main ( String [ ] args ) { // Fill in th…" at bounding box center [547, 475] width 937 height 486
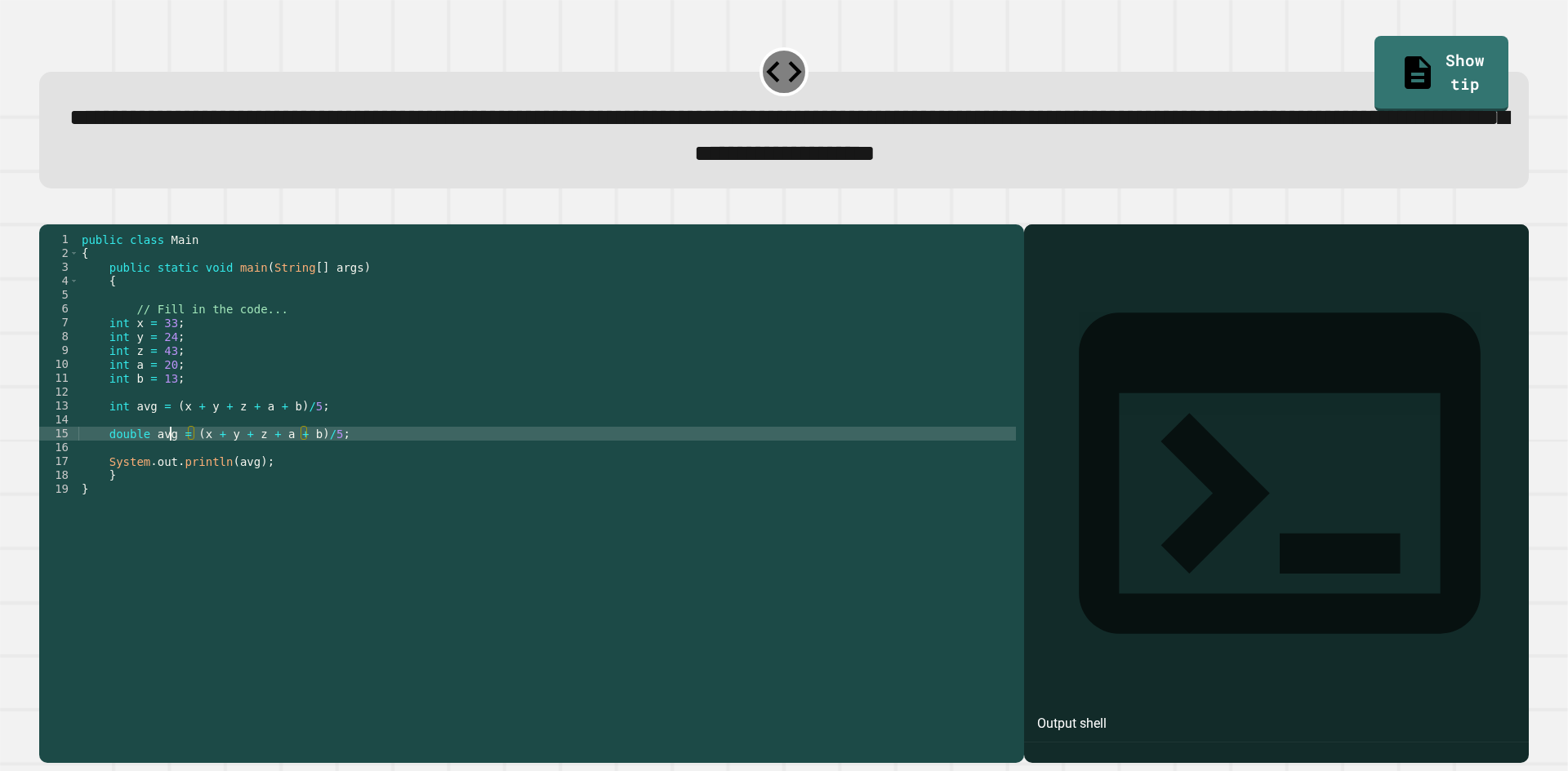
click at [173, 466] on div "public class Main { public static void main ( String [ ] args ) { // Fill in th…" at bounding box center [547, 475] width 937 height 486
type textarea "**********"
click at [245, 492] on div "public class Main { public static void main ( String [ ] args ) { // Fill in th…" at bounding box center [547, 475] width 937 height 486
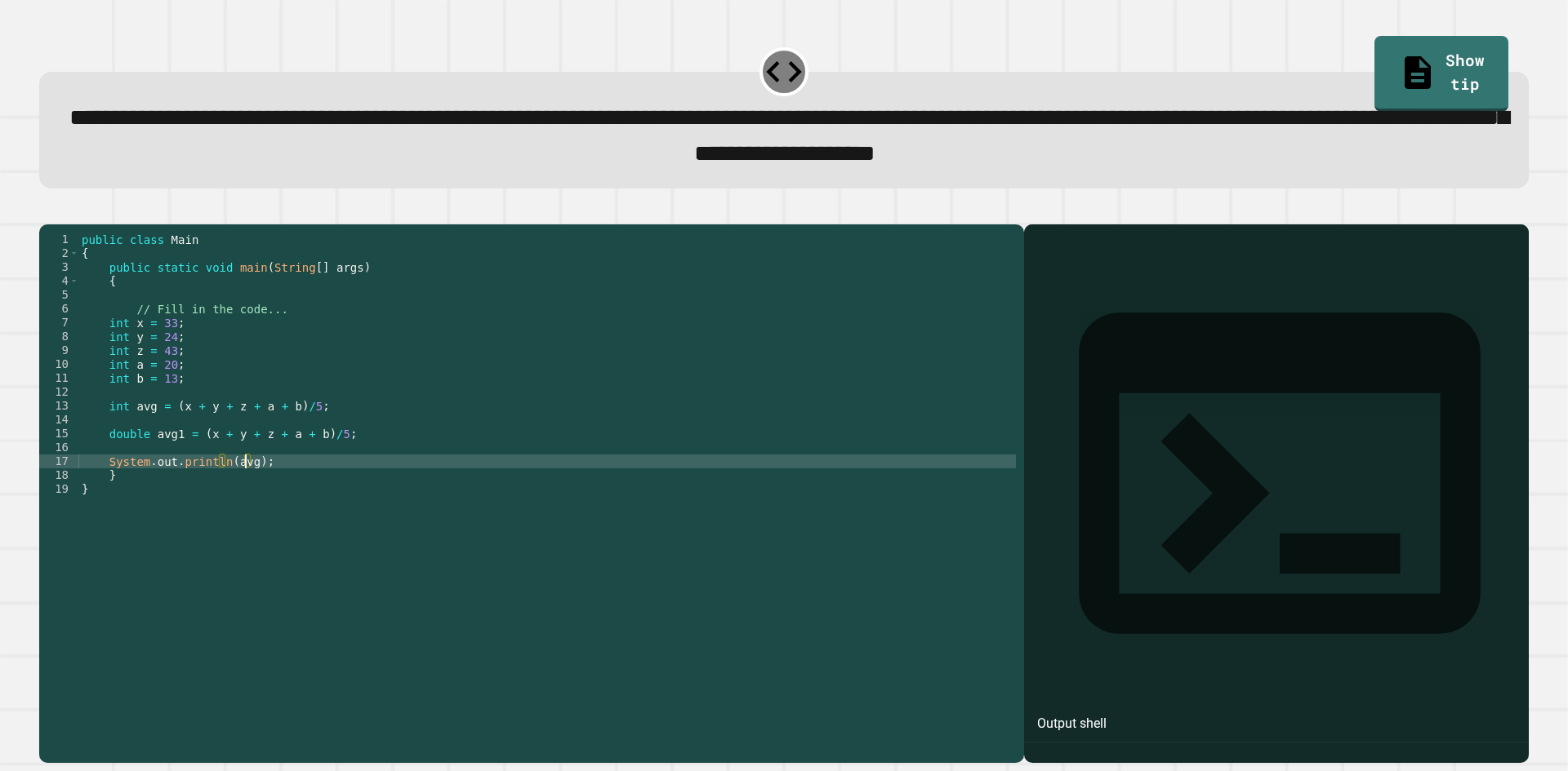
click at [195, 465] on div "public class Main { public static void main ( String [ ] args ) { // Fill in th…" at bounding box center [547, 475] width 937 height 486
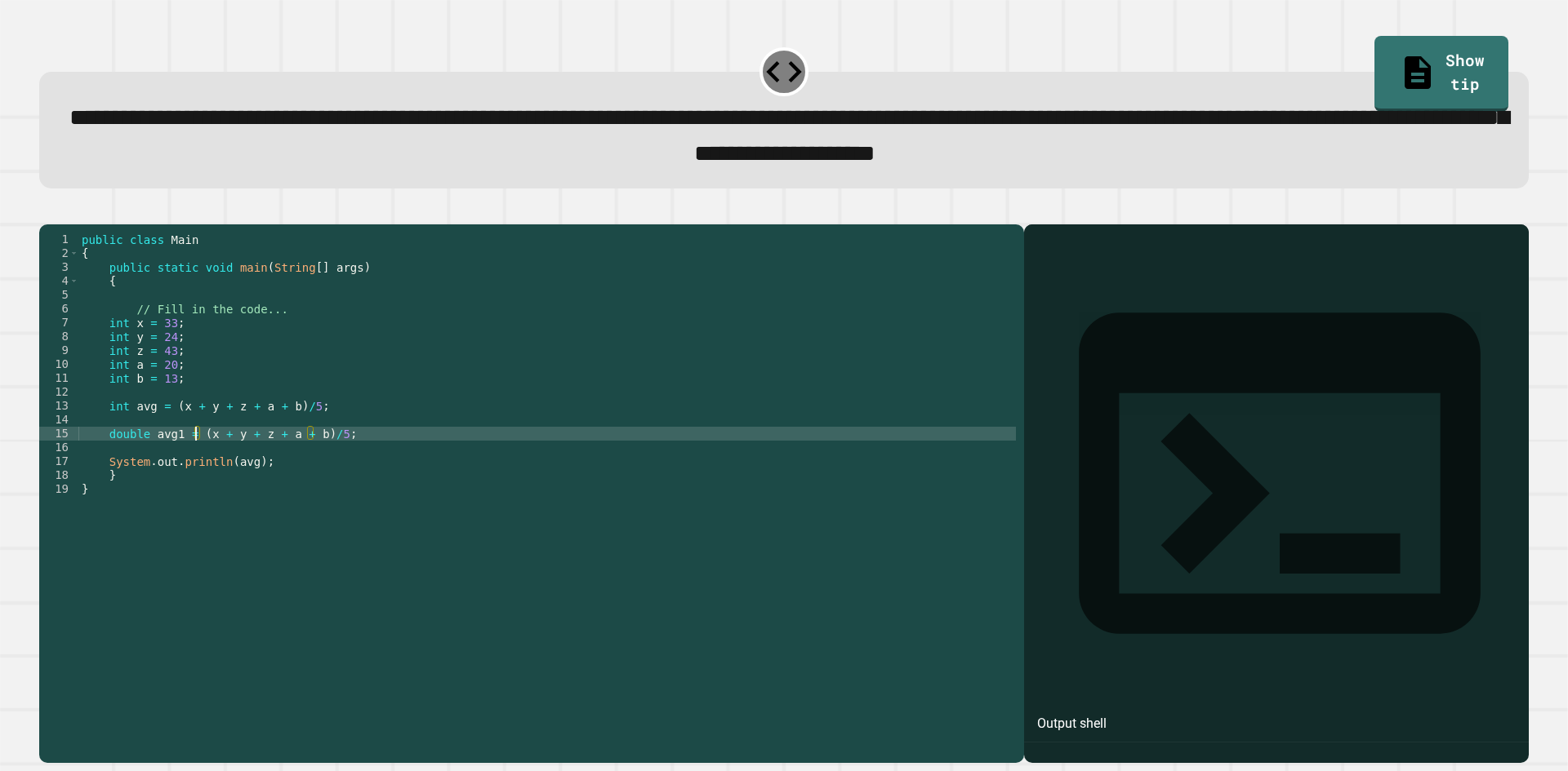
click at [193, 471] on div "public class Main { public static void main ( String [ ] args ) { // Fill in th…" at bounding box center [547, 475] width 937 height 486
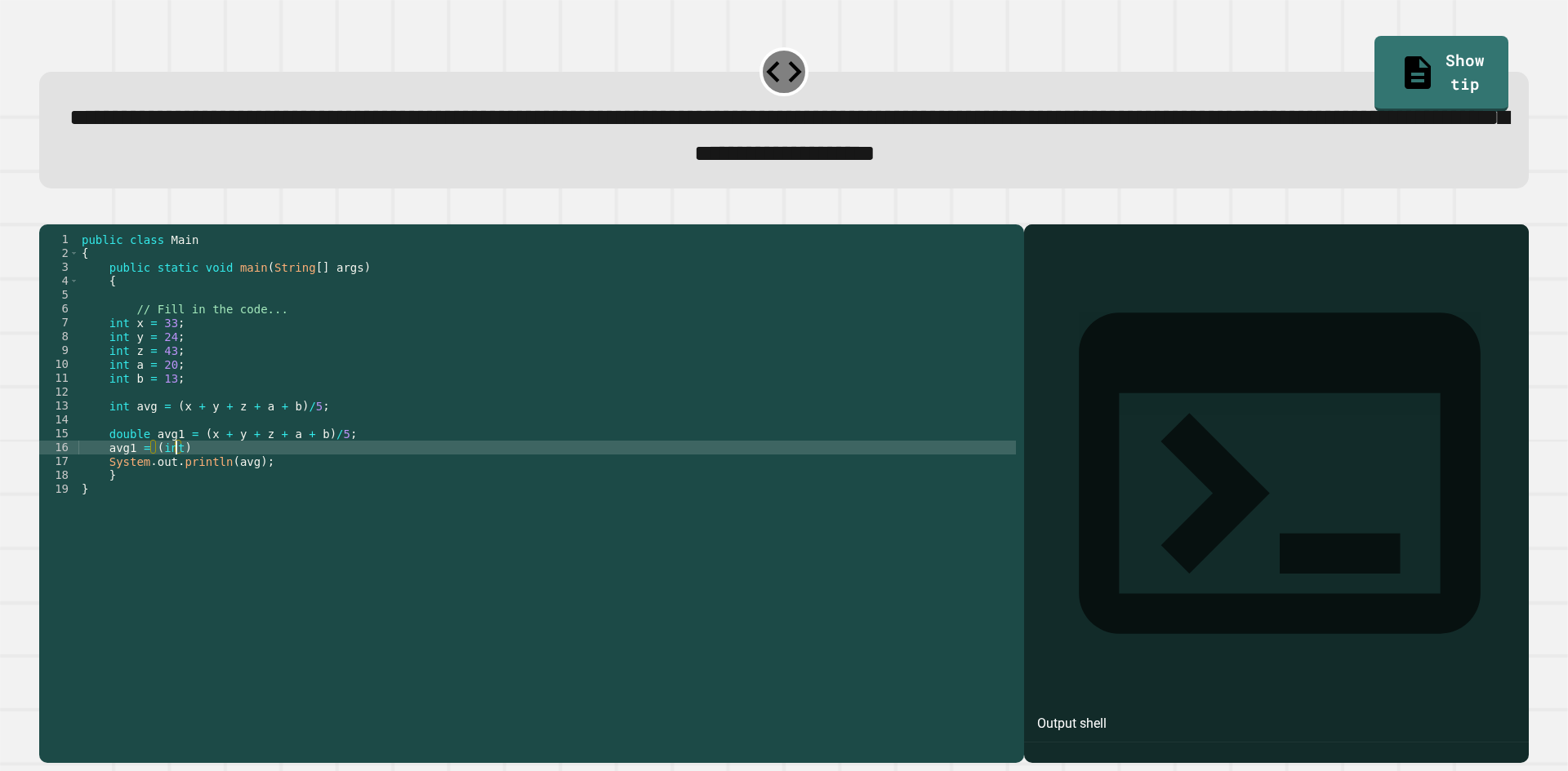
scroll to position [0, 6]
click at [183, 471] on div "public class Main { public static void main ( String [ ] args ) { // Fill in th…" at bounding box center [547, 475] width 937 height 486
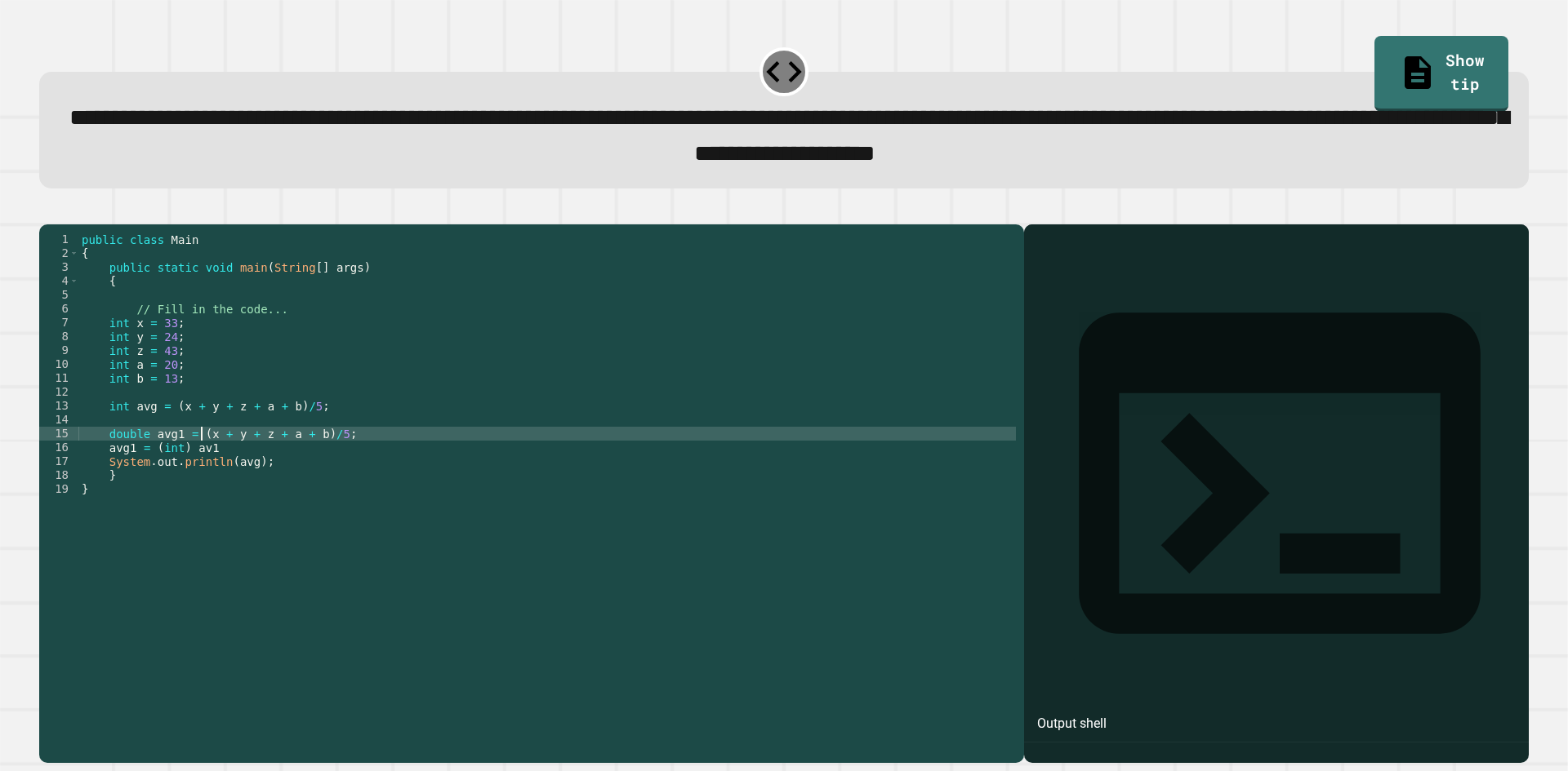
click at [199, 461] on div "public class Main { public static void main ( String [ ] args ) { // Fill in th…" at bounding box center [547, 475] width 937 height 486
click at [194, 462] on div "public class Main { public static void main ( String [ ] args ) { // Fill in th…" at bounding box center [547, 475] width 937 height 486
click at [380, 461] on div "public class Main { public static void main ( String [ ] args ) { // Fill in th…" at bounding box center [547, 475] width 937 height 486
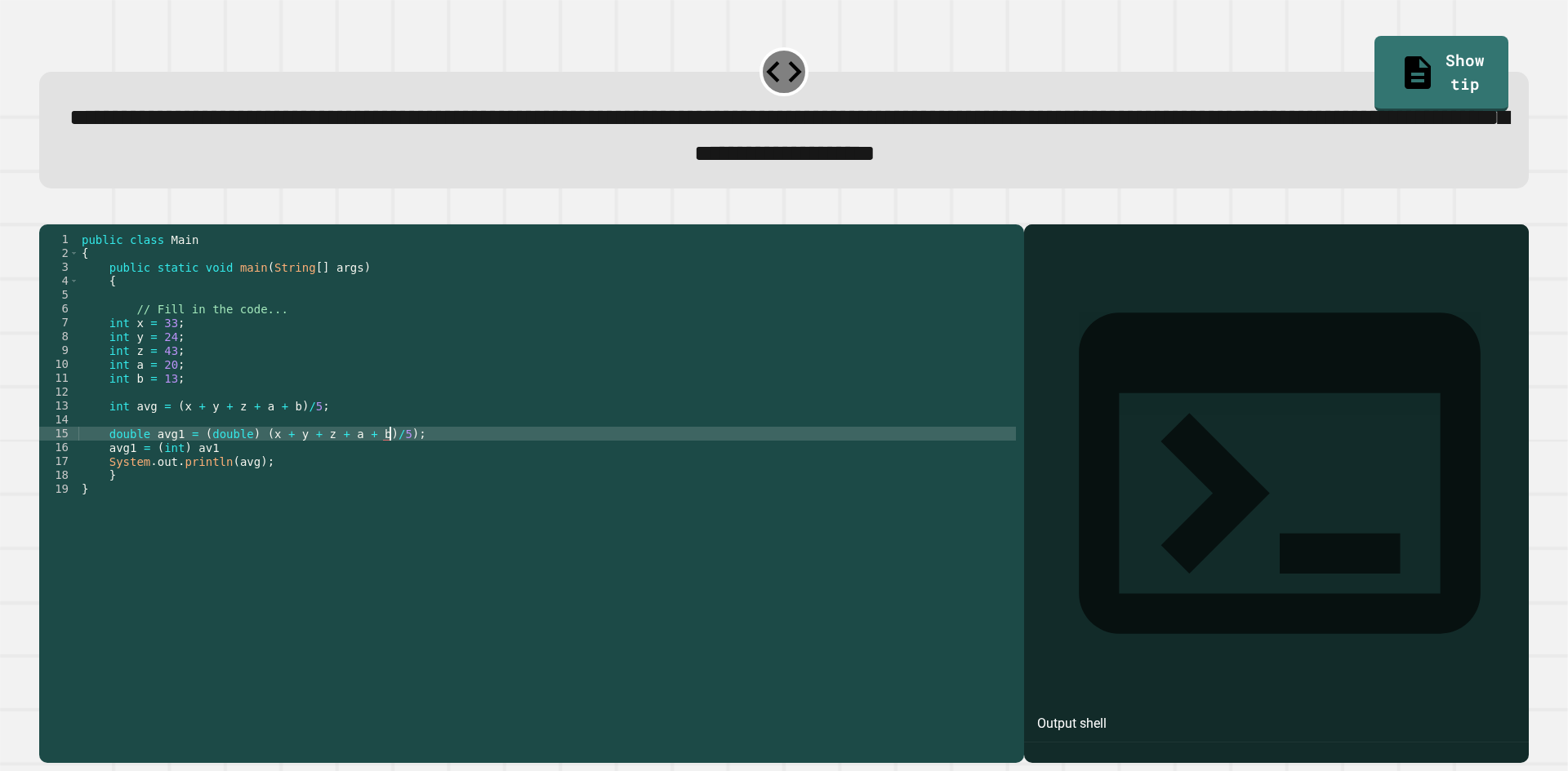
click at [250, 462] on div "public class Main { public static void main ( String [ ] args ) { // Fill in th…" at bounding box center [547, 475] width 937 height 486
click at [364, 465] on div "public class Main { public static void main ( String [ ] args ) { // Fill in th…" at bounding box center [547, 475] width 937 height 486
click at [245, 491] on div "public class Main { public static void main ( String [ ] args ) { // Fill in th…" at bounding box center [547, 475] width 937 height 486
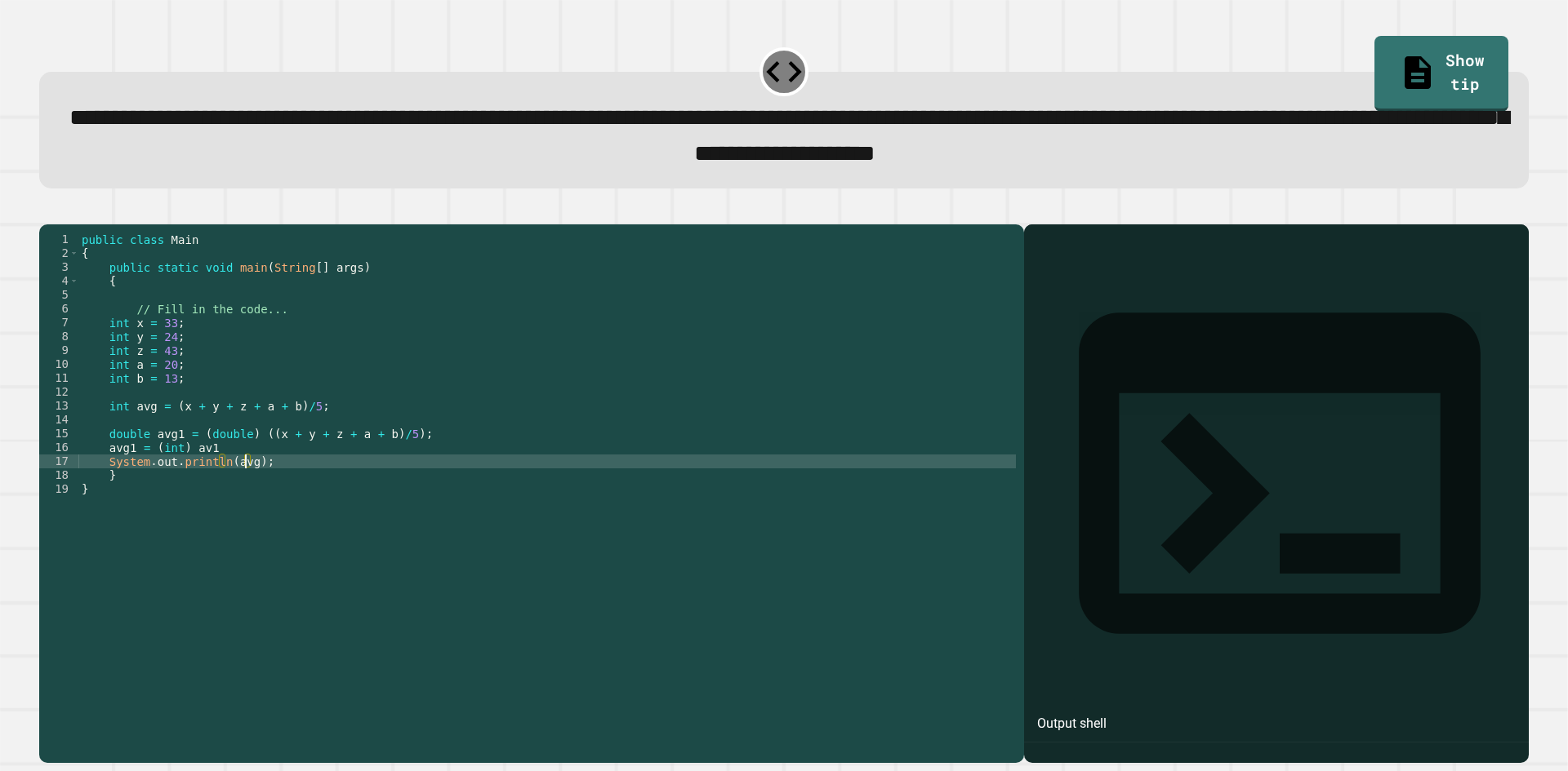
scroll to position [0, 12]
click at [48, 210] on icon "button" at bounding box center [48, 210] width 0 height 0
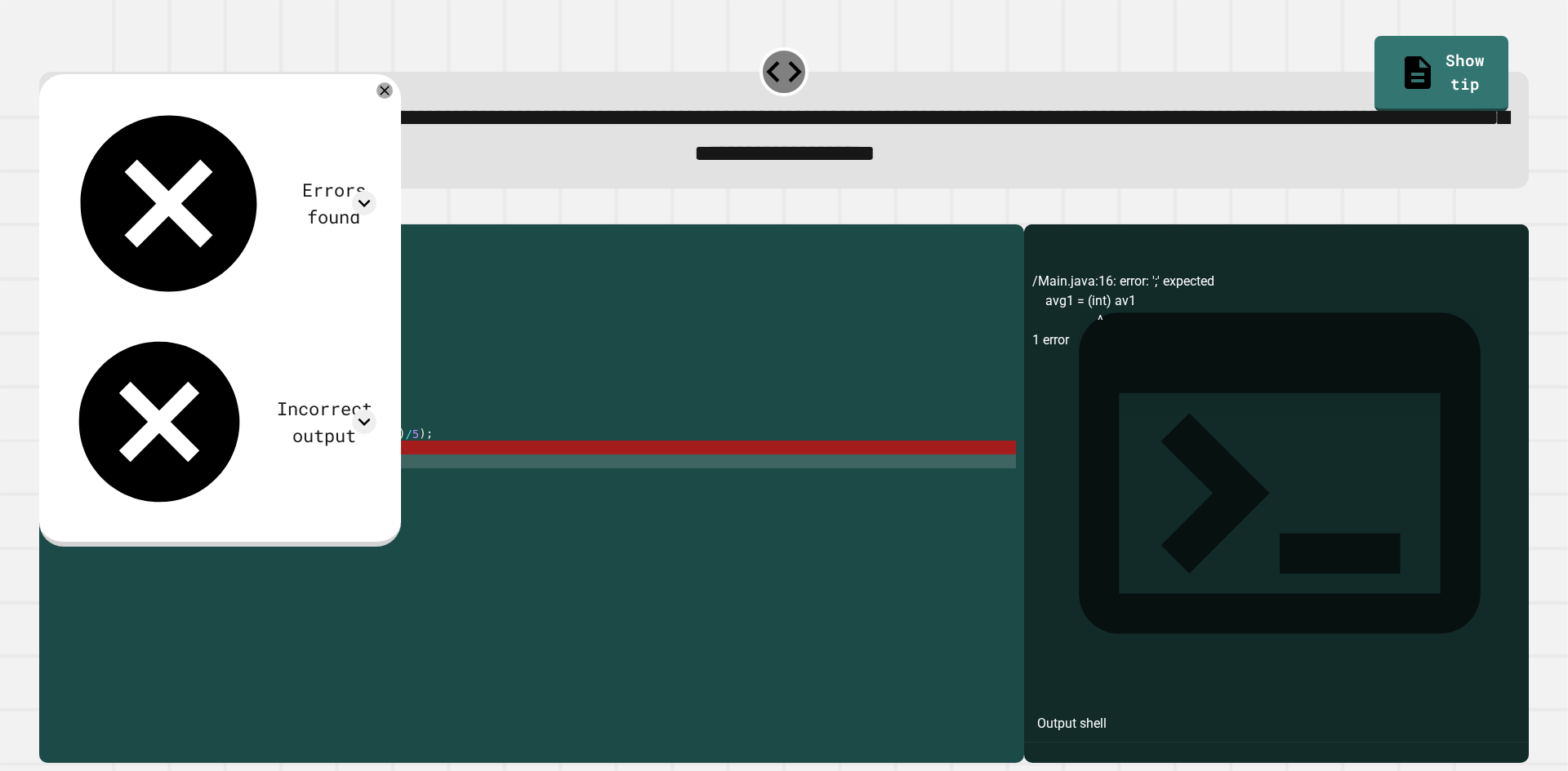
click at [281, 466] on div "public class Main { public static void main ( String [ ] args ) { // Fill in th…" at bounding box center [547, 475] width 937 height 486
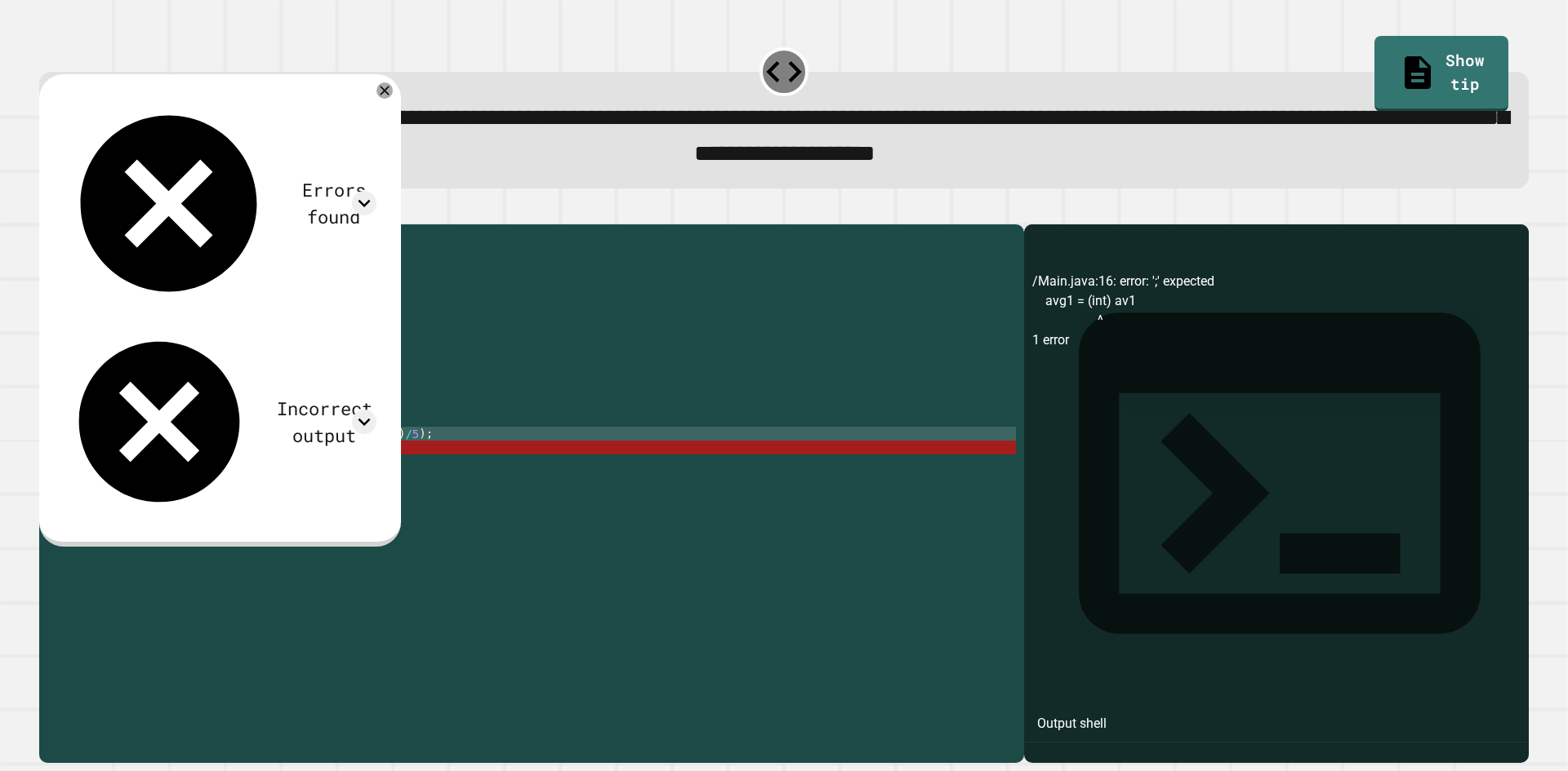
click at [234, 480] on div "public class Main { public static void main ( String [ ] args ) { // Fill in th…" at bounding box center [547, 475] width 937 height 486
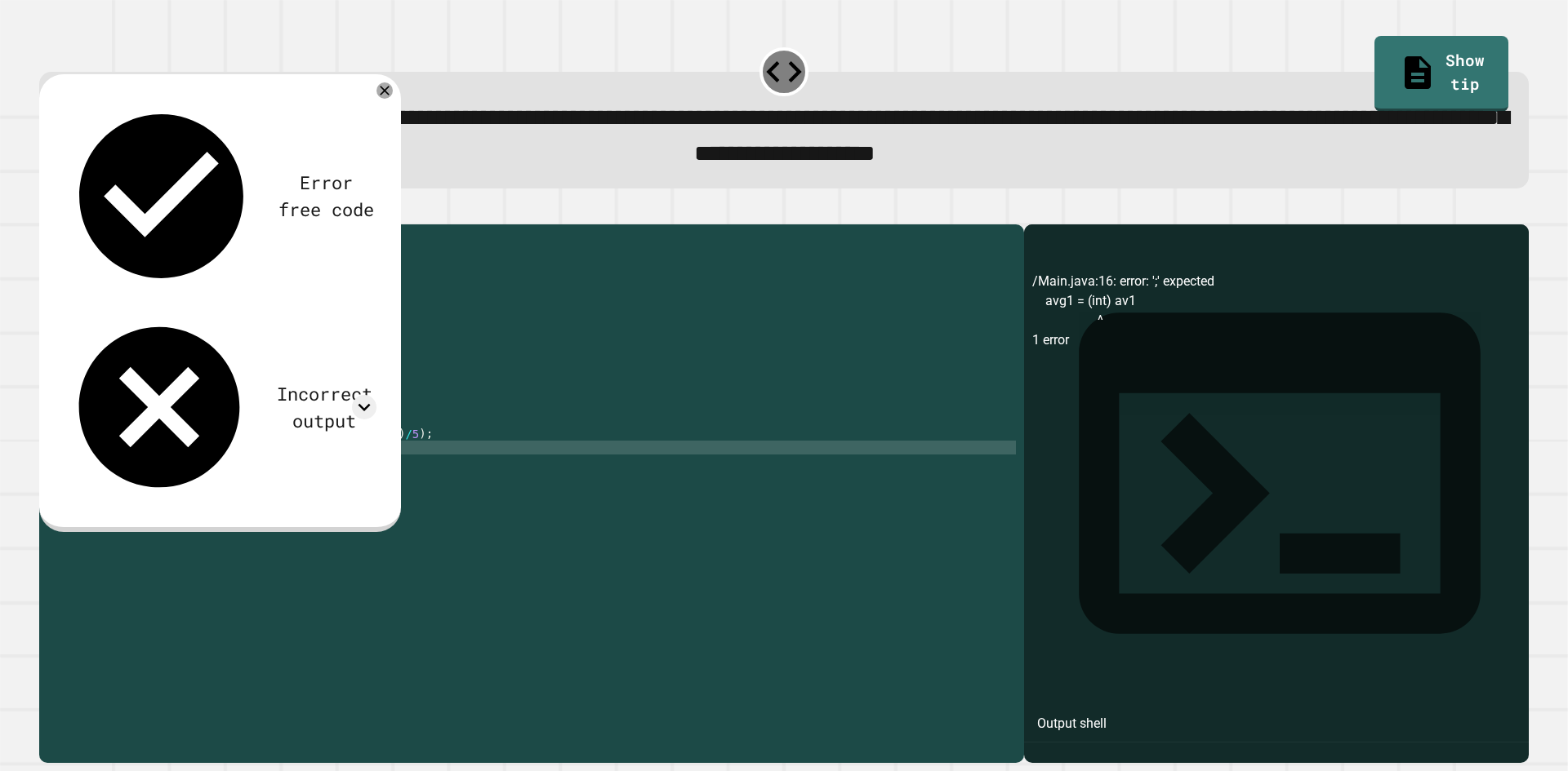
click at [48, 210] on icon "button" at bounding box center [48, 210] width 0 height 0
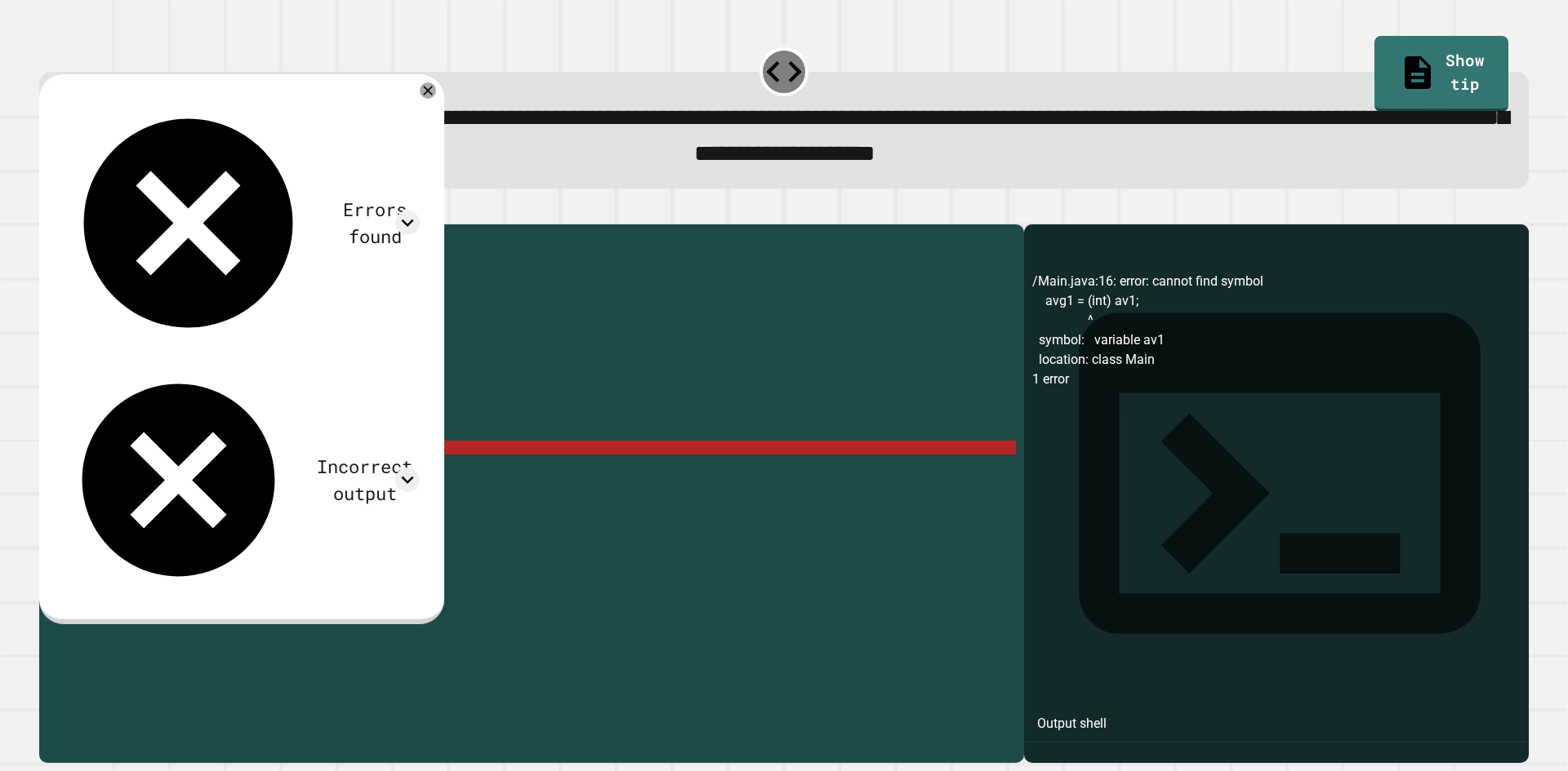
click at [202, 470] on div "public class Main { public static void main ( String [ ] args ) { // Fill in th…" at bounding box center [547, 475] width 937 height 486
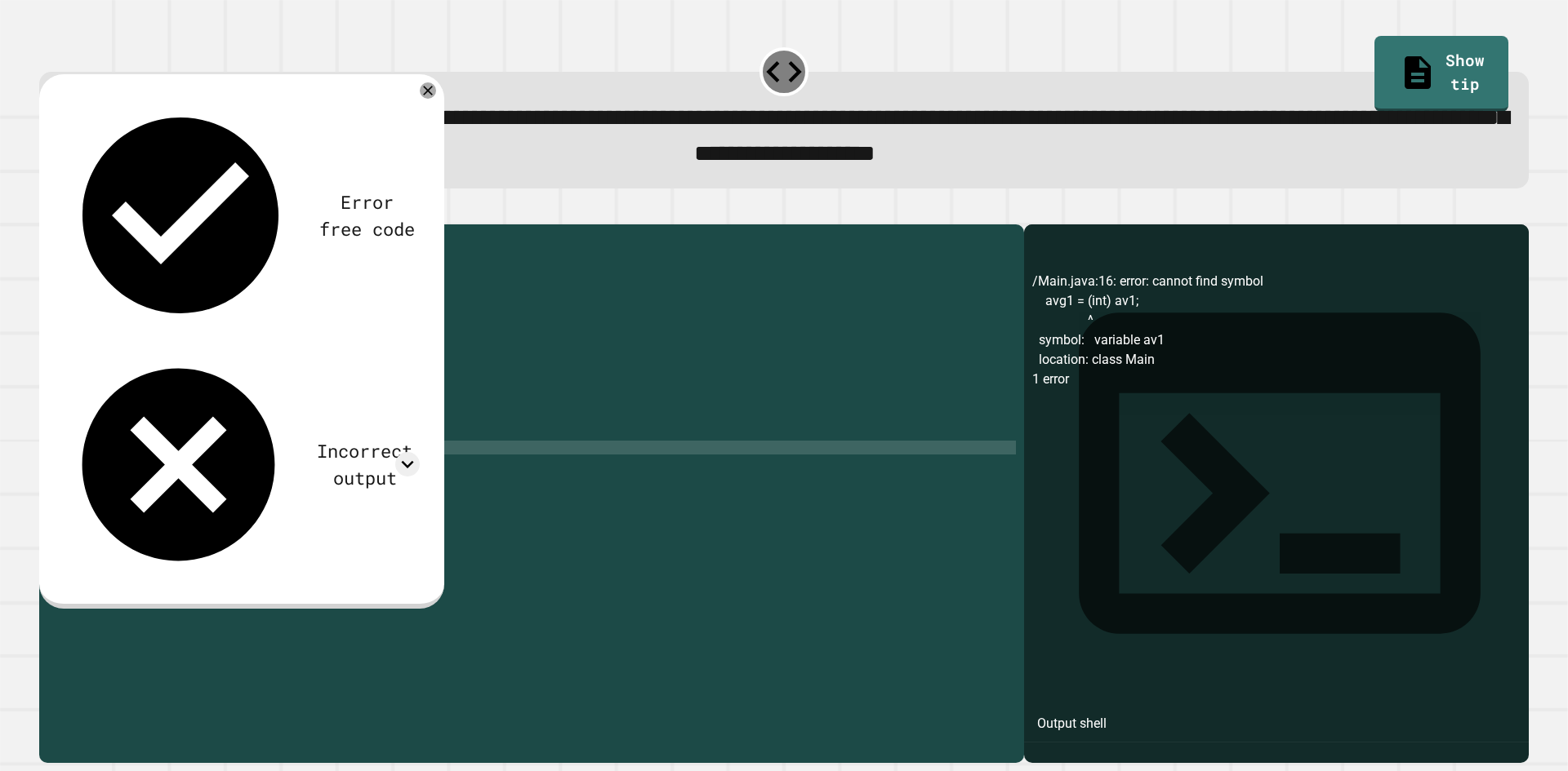
scroll to position [0, 9]
click at [48, 210] on icon "button" at bounding box center [48, 210] width 0 height 0
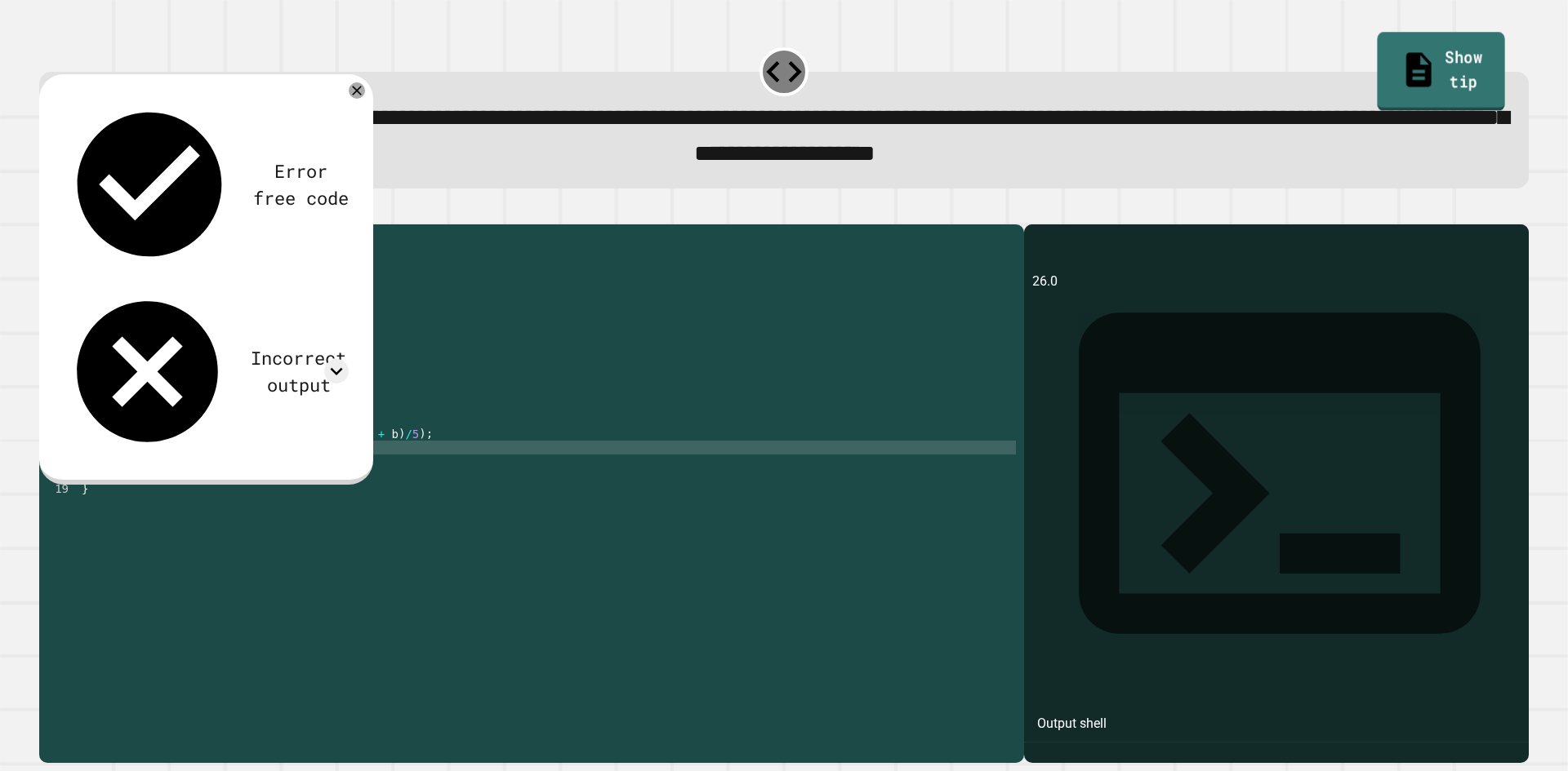
click at [1430, 58] on link "Show tip" at bounding box center [1441, 73] width 127 height 80
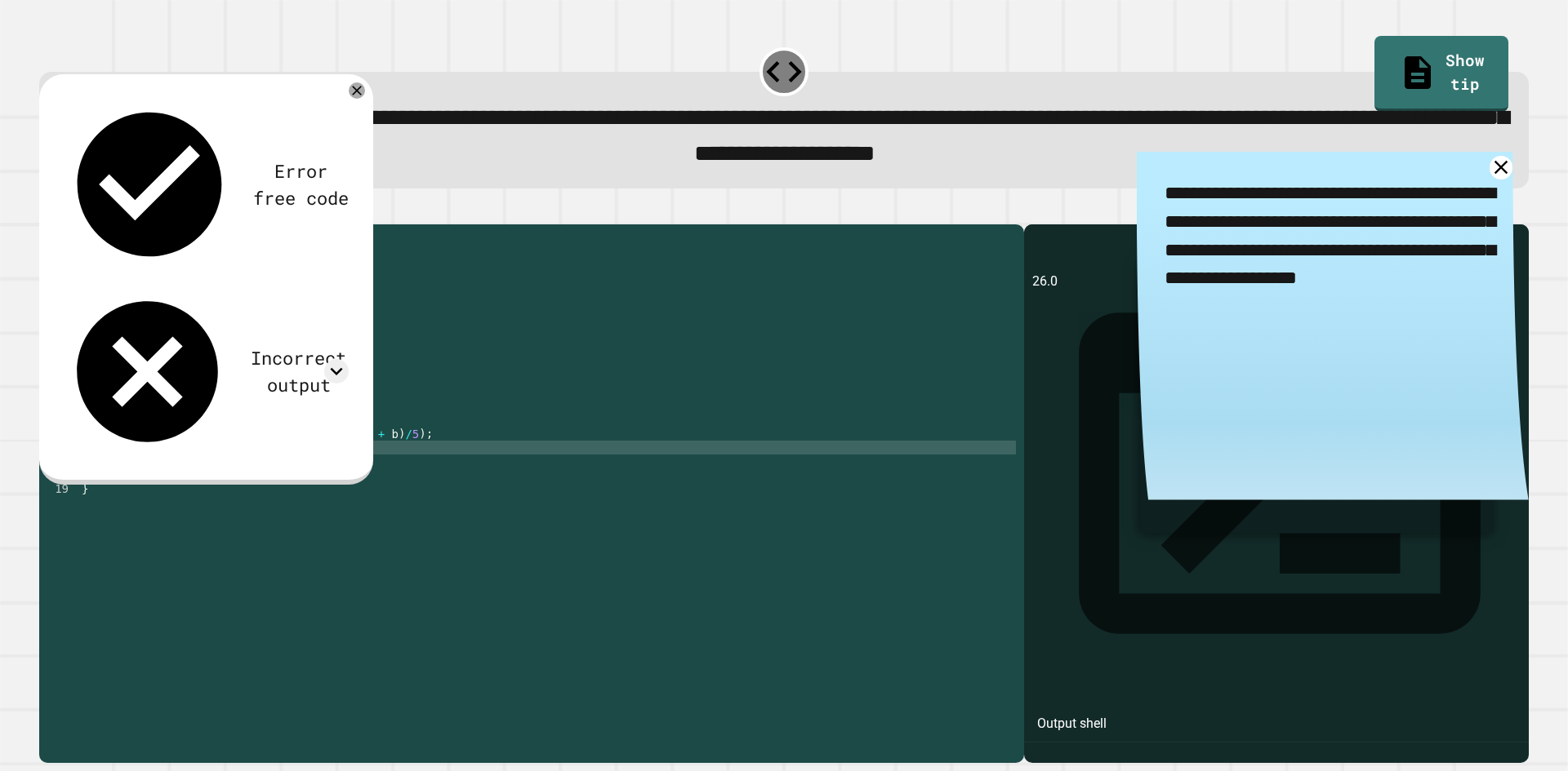
click at [1472, 185] on textarea "**********" at bounding box center [1333, 237] width 392 height 169
click at [1467, 188] on textarea "**********" at bounding box center [1333, 237] width 392 height 169
click at [1467, 193] on textarea "**********" at bounding box center [1333, 237] width 392 height 169
click at [1488, 173] on icon at bounding box center [1500, 168] width 23 height 23
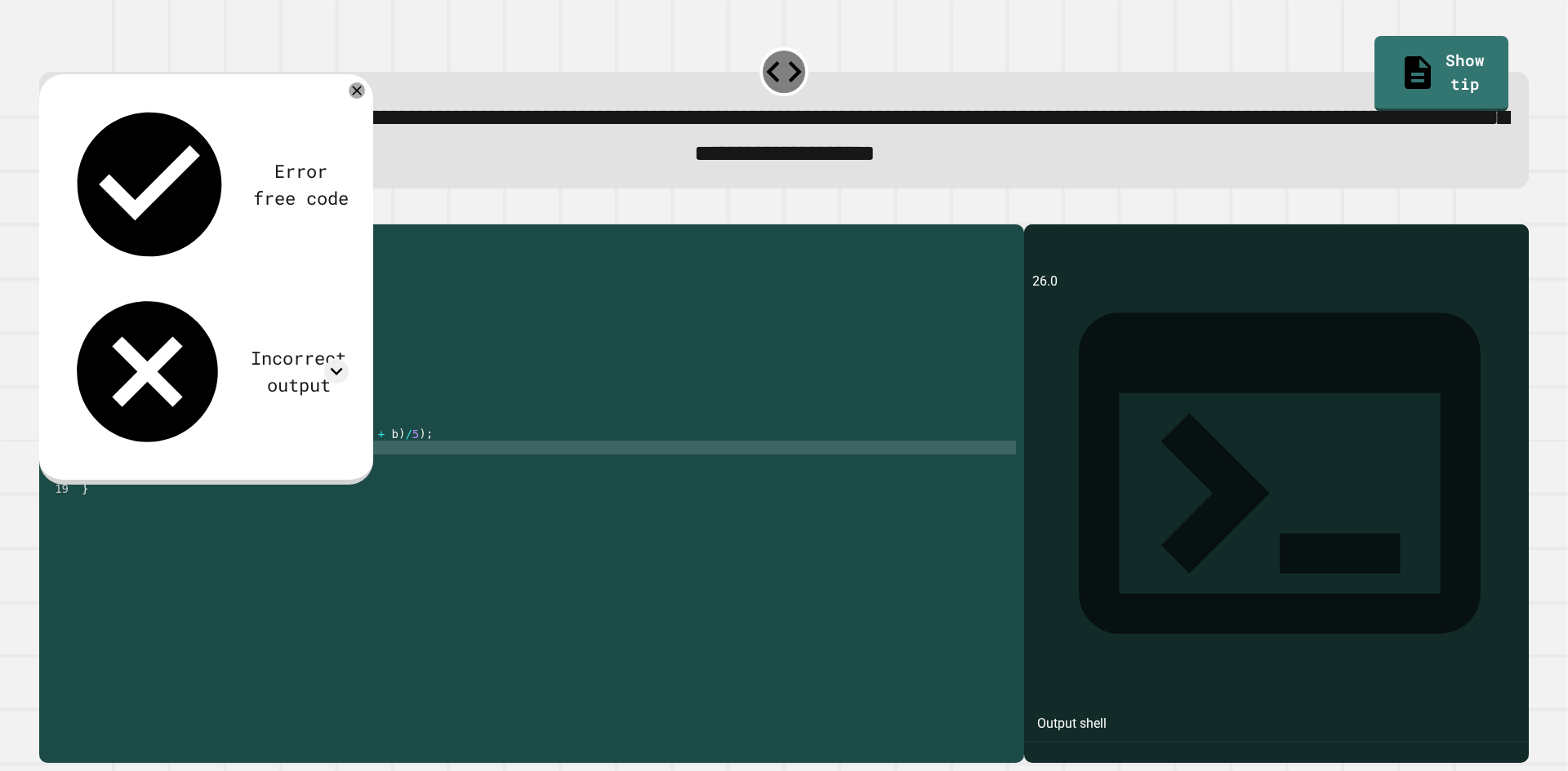
click at [178, 480] on div "public class Main { public static void main ( String [ ] args ) { // Fill in th…" at bounding box center [547, 475] width 937 height 486
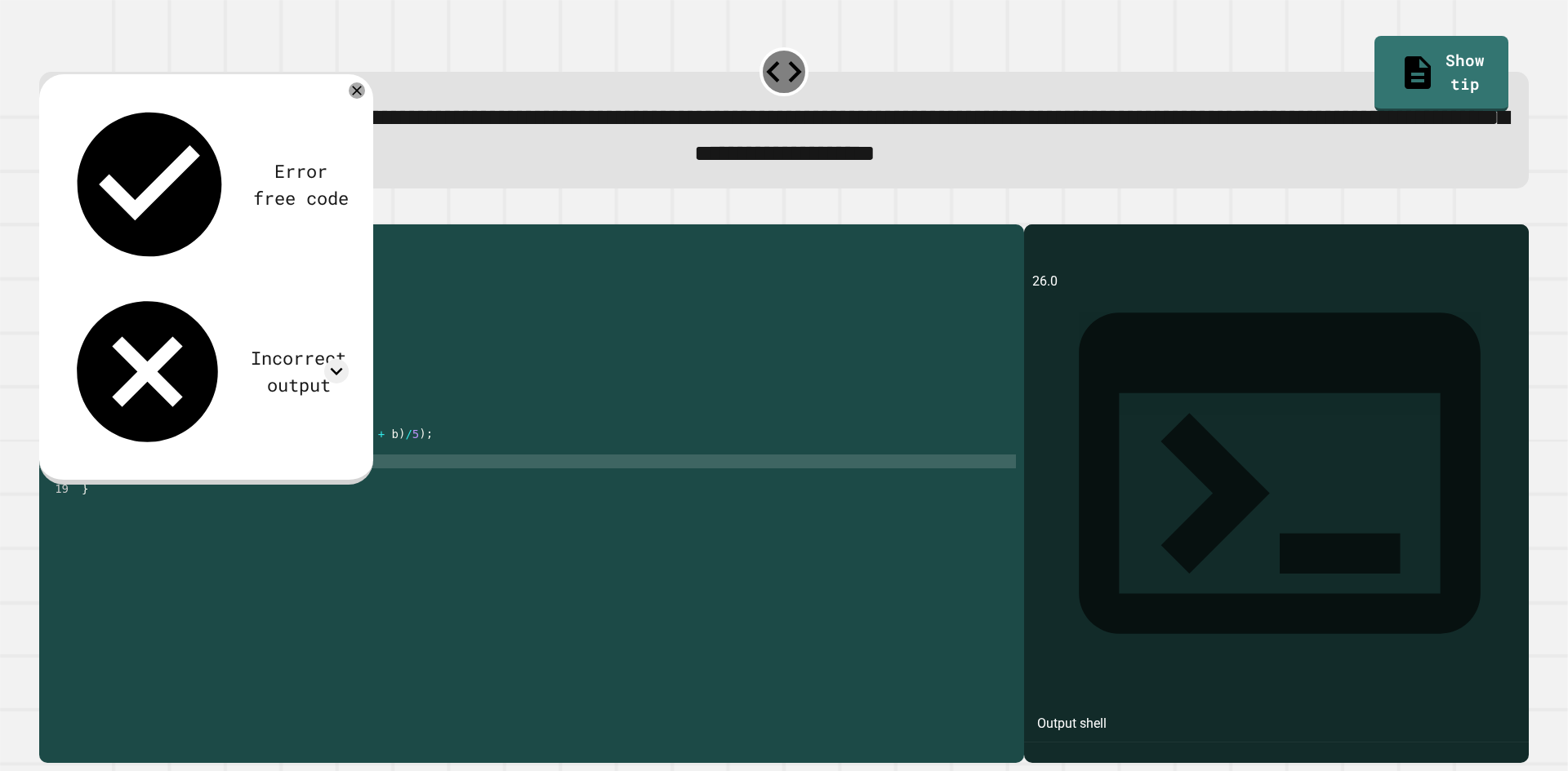
click at [194, 481] on div "public class Main { public static void main ( String [ ] args ) { // Fill in th…" at bounding box center [547, 475] width 937 height 486
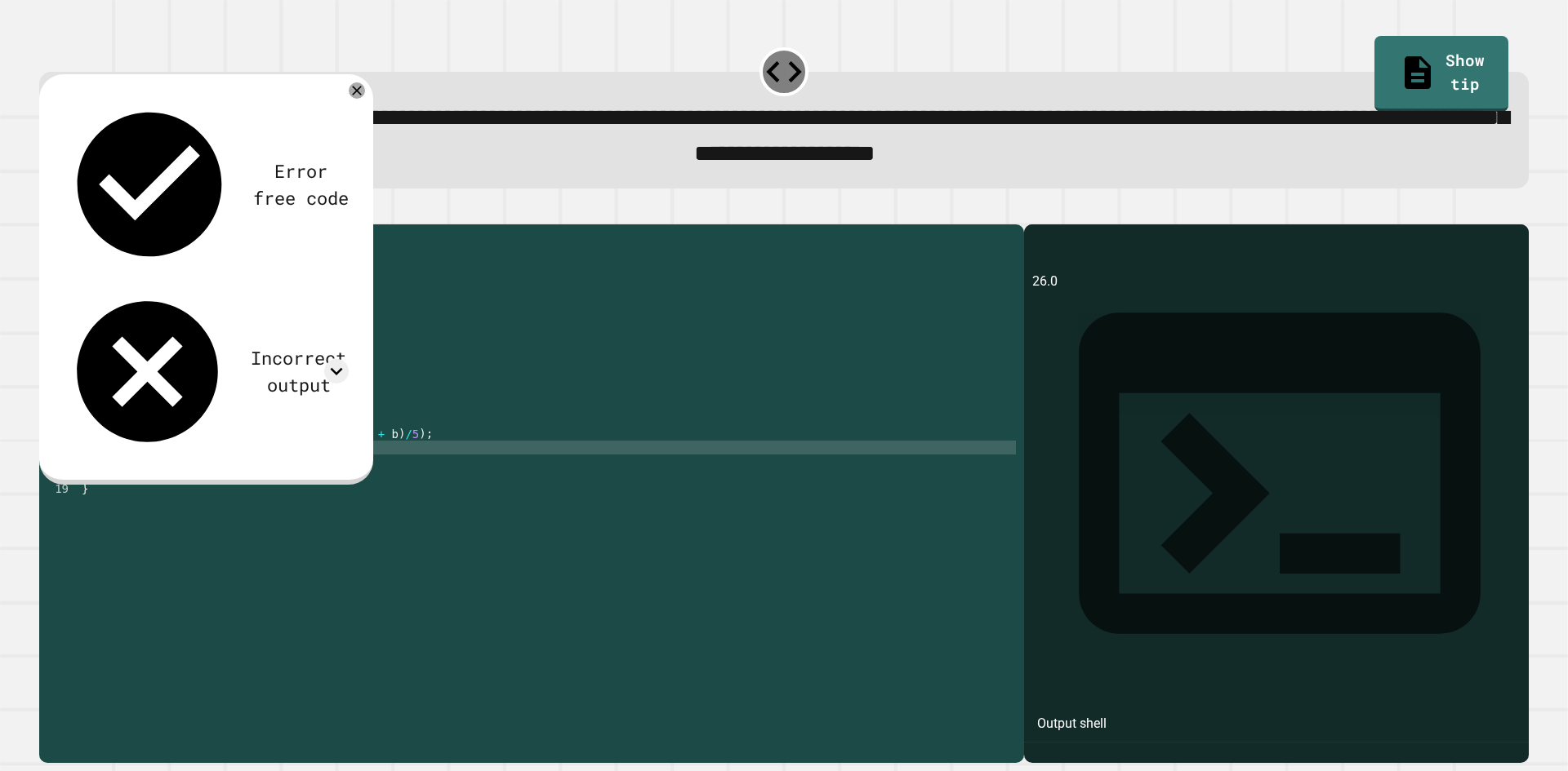
click at [188, 476] on div "public class Main { public static void main ( String [ ] args ) { // Fill in th…" at bounding box center [547, 475] width 937 height 486
click at [209, 477] on div "public class Main { public static void main ( String [ ] args ) { // Fill in th…" at bounding box center [547, 475] width 937 height 486
click at [210, 474] on div "public class Main { public static void main ( String [ ] args ) { // Fill in th…" at bounding box center [547, 475] width 937 height 486
click at [209, 477] on div "public class Main { public static void main ( String [ ] args ) { // Fill in th…" at bounding box center [547, 475] width 937 height 486
click at [210, 475] on div "public class Main { public static void main ( String [ ] args ) { // Fill in th…" at bounding box center [547, 475] width 937 height 486
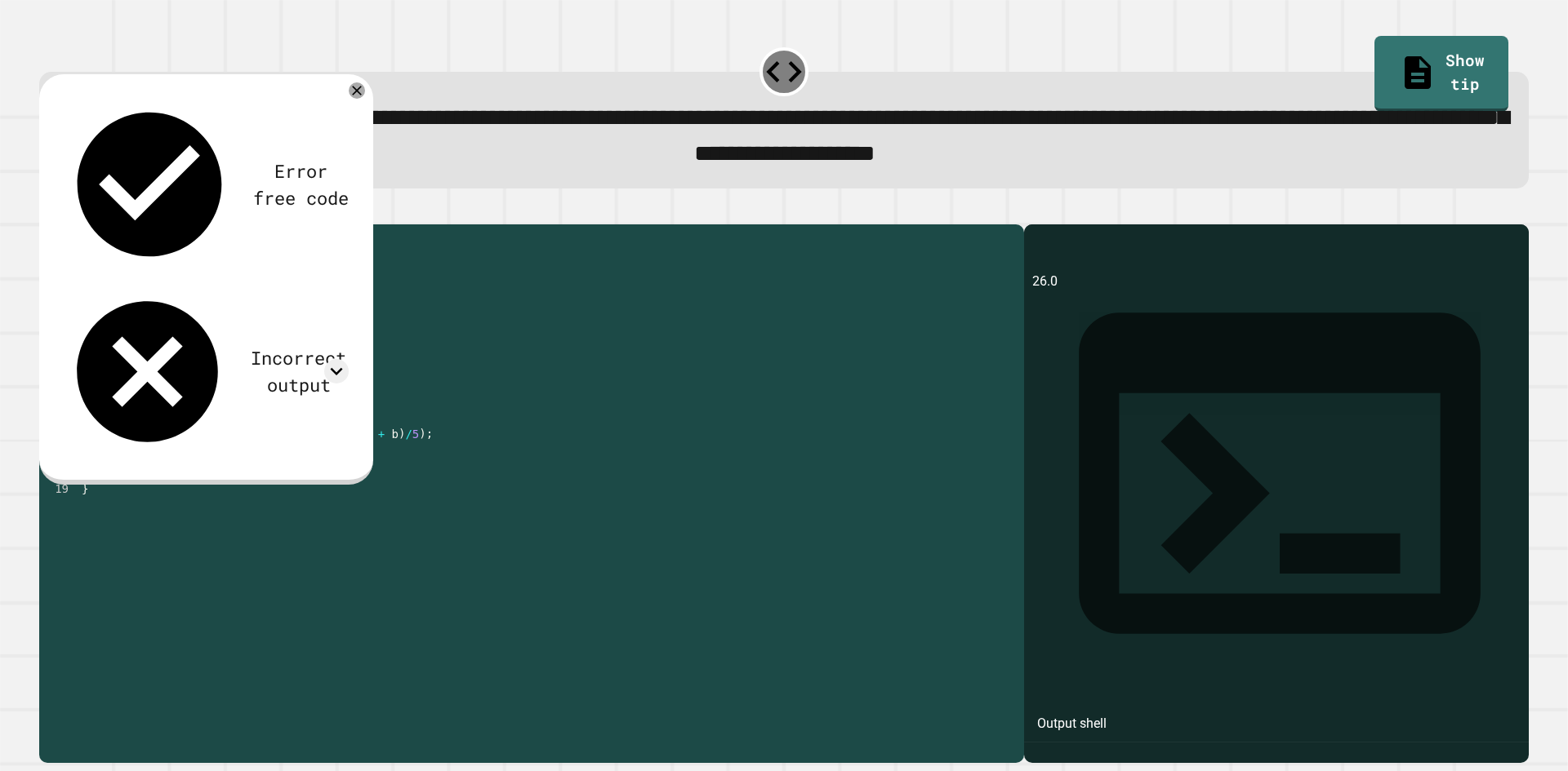
click at [210, 475] on div "public class Main { public static void main ( String [ ] args ) { // Fill in th…" at bounding box center [547, 475] width 937 height 486
click at [212, 473] on div "public class Main { public static void main ( String [ ] args ) { // Fill in th…" at bounding box center [547, 462] width 937 height 458
click at [185, 477] on div "public class Main { public static void main ( String [ ] args ) { // Fill in th…" at bounding box center [547, 475] width 937 height 486
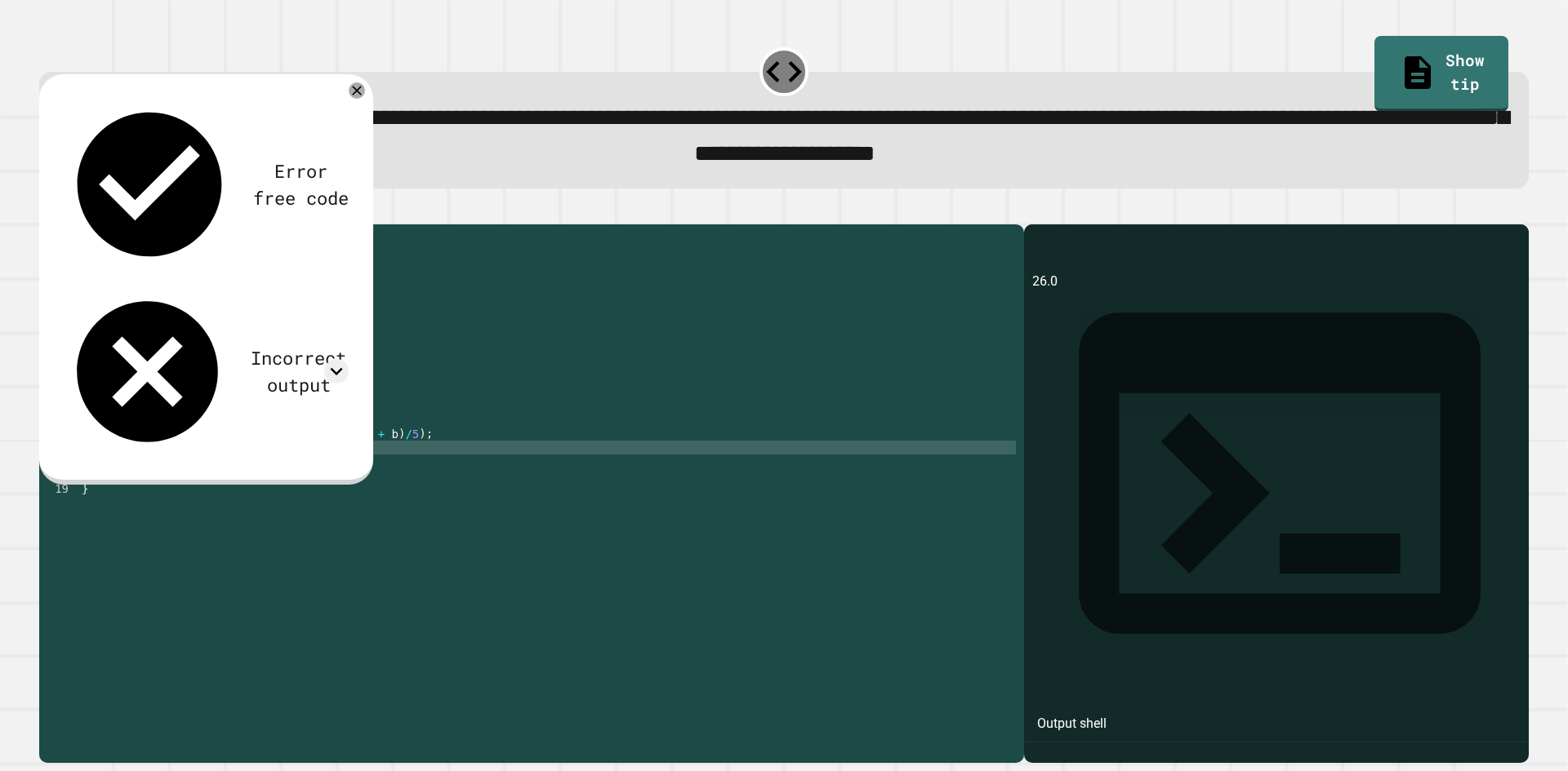
click at [48, 210] on button "button" at bounding box center [48, 210] width 0 height 0
click at [1077, 285] on div "Output shell" at bounding box center [1276, 483] width 505 height 519
click at [1039, 271] on icon at bounding box center [1280, 473] width 482 height 482
drag, startPoint x: 768, startPoint y: 48, endPoint x: 766, endPoint y: 68, distance: 20.1
click at [768, 48] on div at bounding box center [784, 72] width 49 height 48
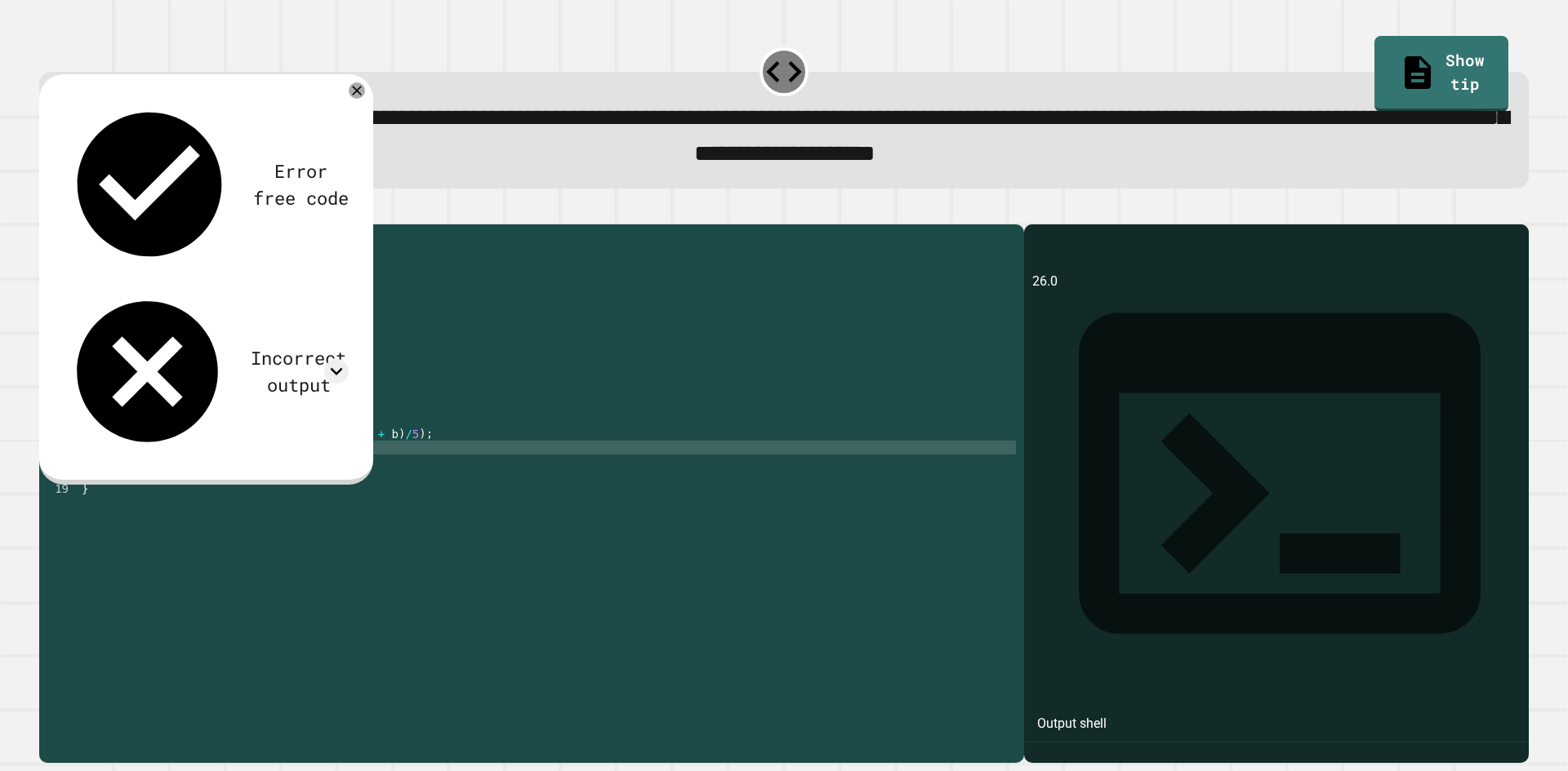
click at [766, 68] on icon at bounding box center [784, 72] width 43 height 43
click at [1389, 59] on link "Show tip" at bounding box center [1442, 74] width 136 height 80
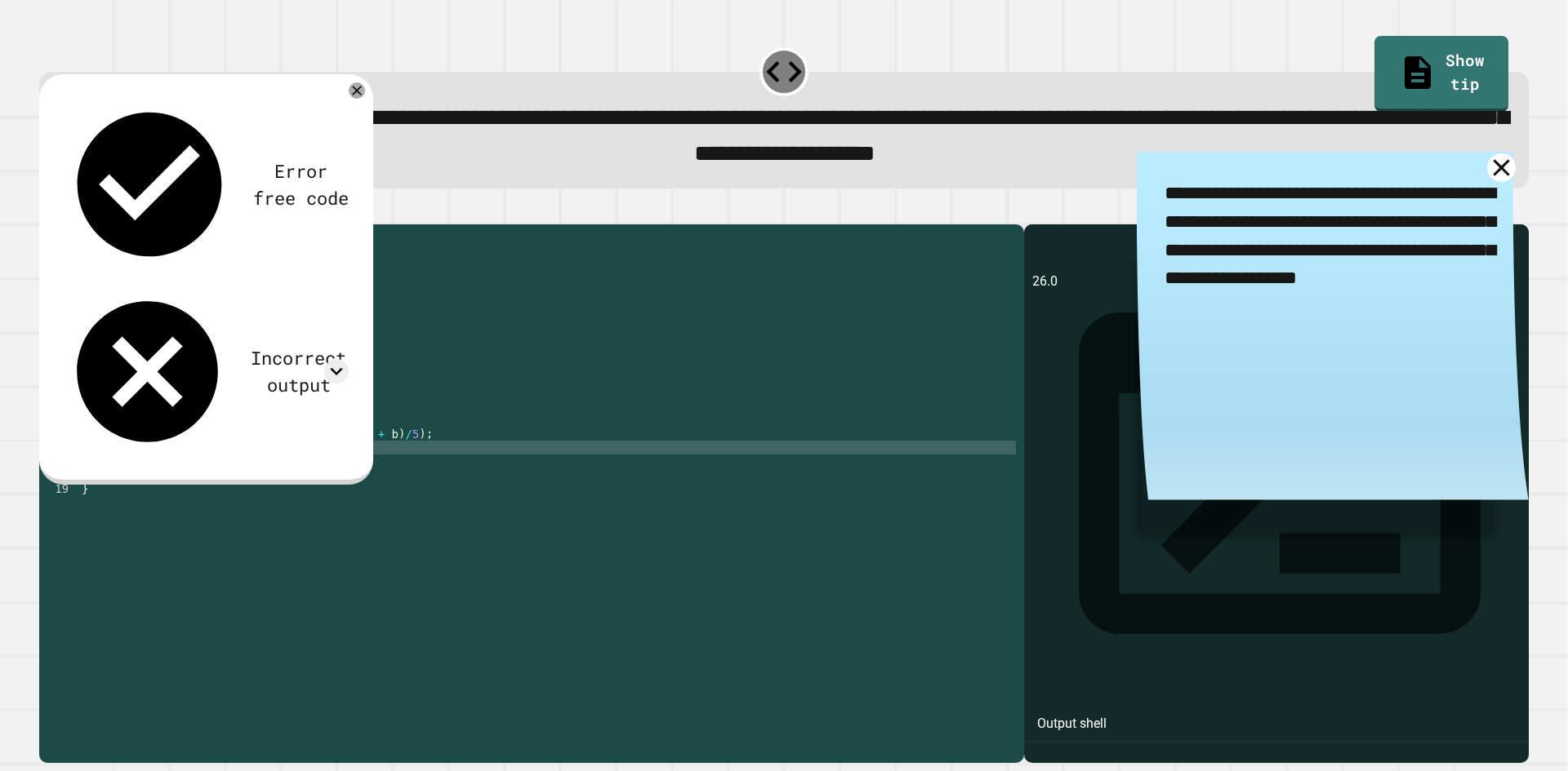
click at [1487, 182] on link at bounding box center [1501, 167] width 28 height 28
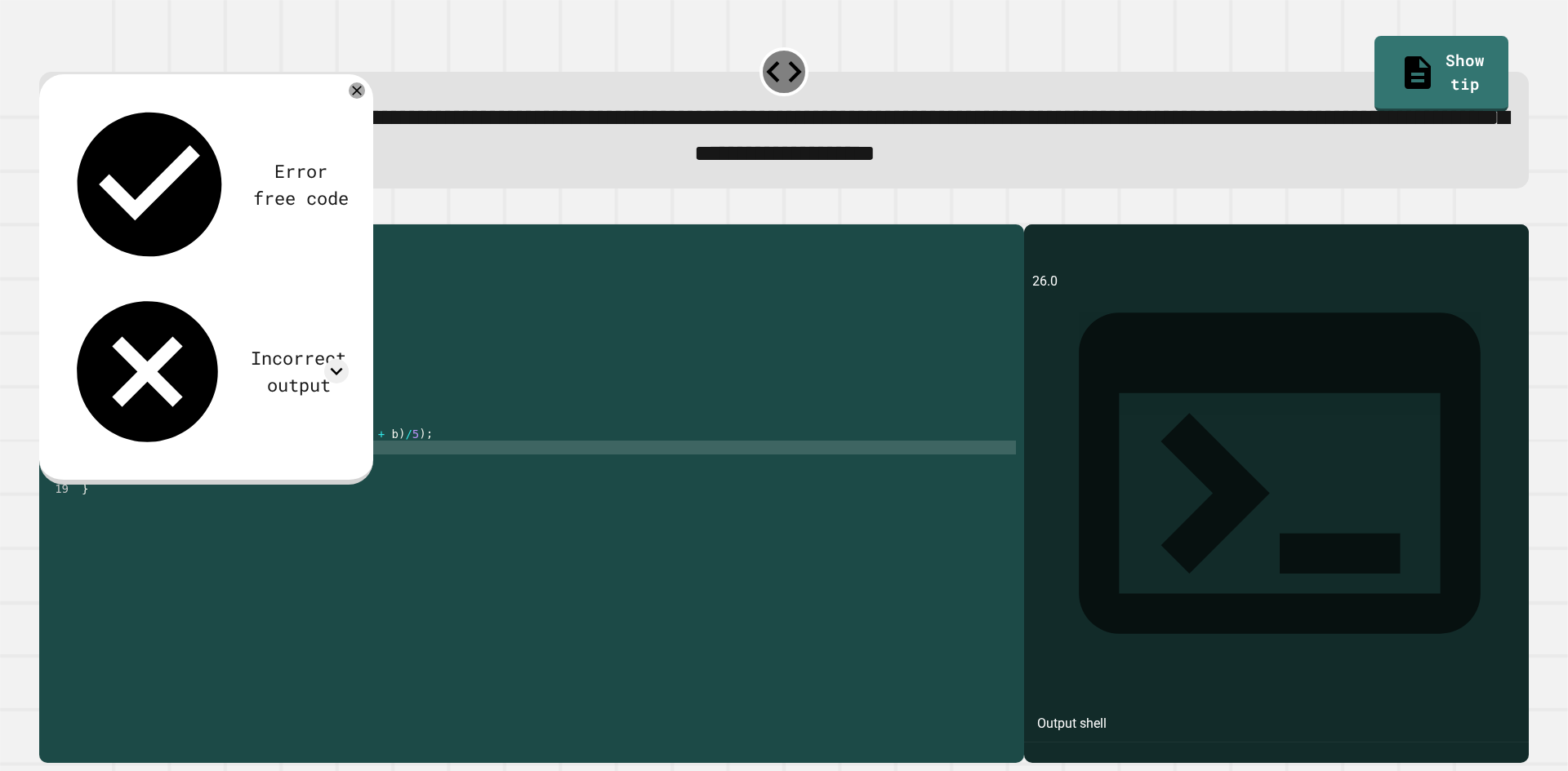
click at [339, 98] on div "Error free code 26.0 Incorrect output Expected output 26 26.6 27 My output 26.0" at bounding box center [205, 277] width 302 height 374
drag, startPoint x: 348, startPoint y: 92, endPoint x: 359, endPoint y: 95, distance: 11.4
click at [351, 92] on div "Error free code 26.0 Incorrect output Expected output 26 26.6 27 My output 26.0" at bounding box center [206, 279] width 334 height 410
click at [363, 96] on icon at bounding box center [357, 90] width 19 height 19
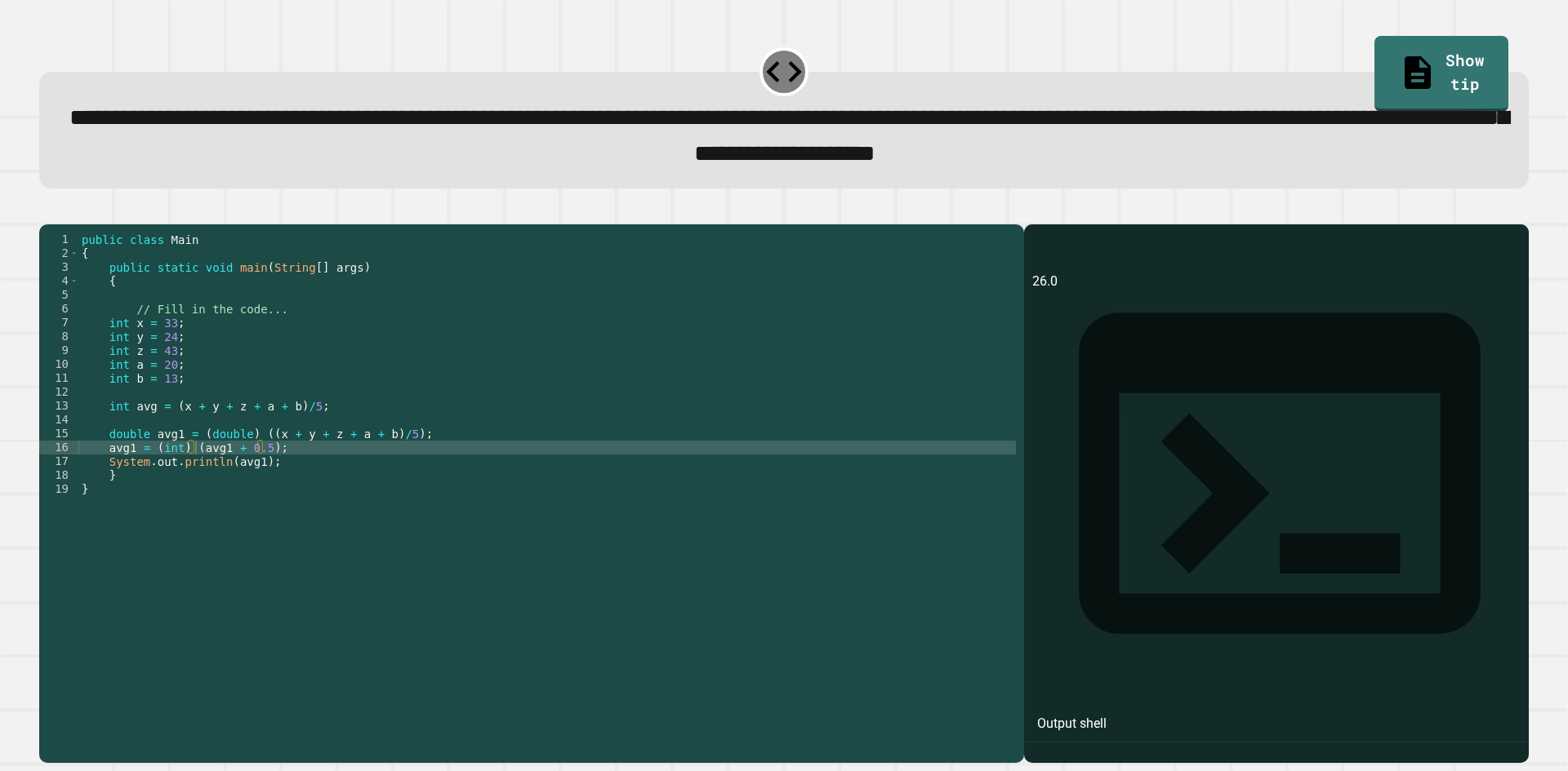
click at [125, 435] on div "public class Main { public static void main ( String [ ] args ) { // Fill in th…" at bounding box center [547, 475] width 937 height 486
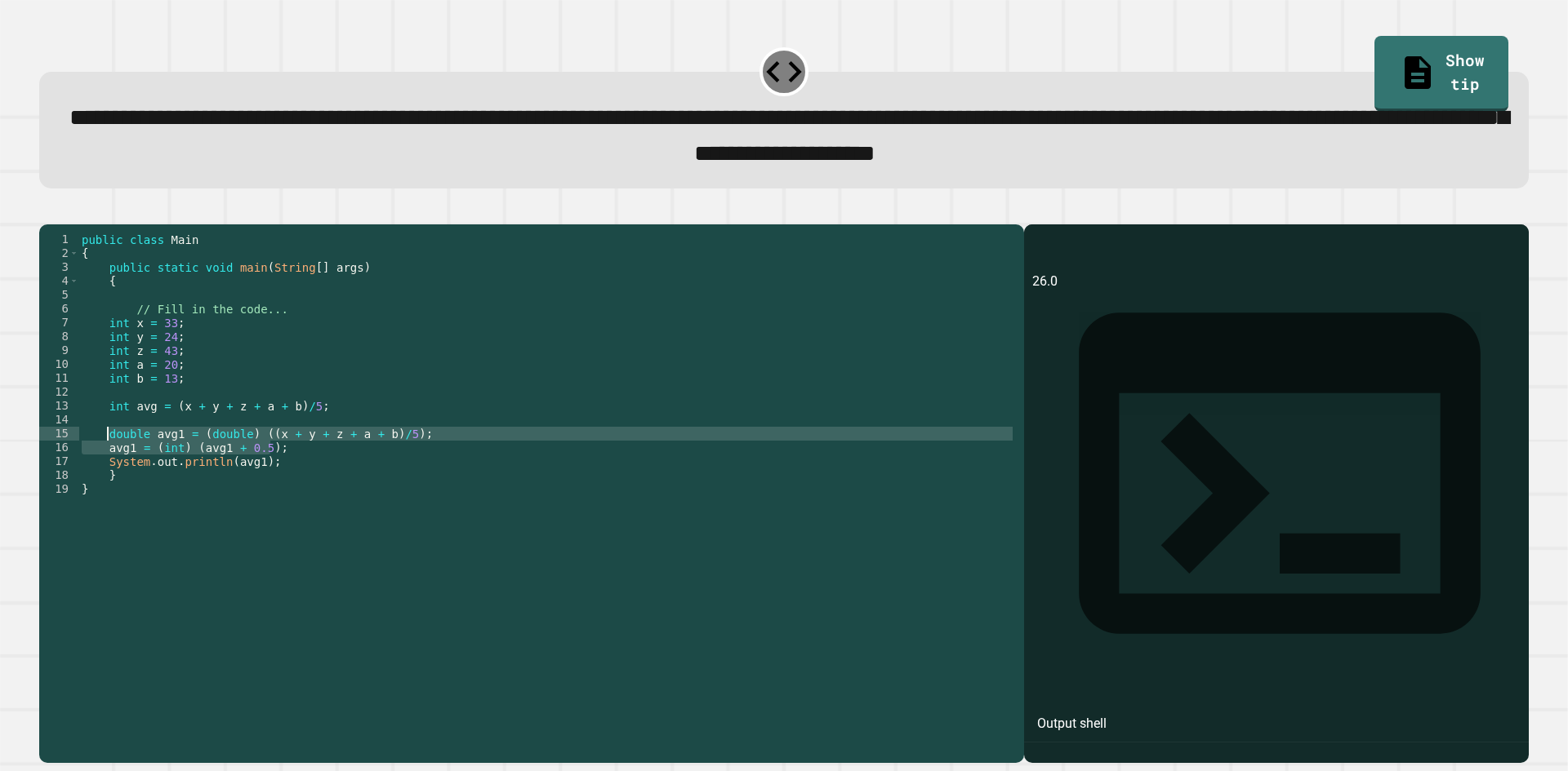
drag, startPoint x: 272, startPoint y: 474, endPoint x: 108, endPoint y: 462, distance: 164.4
click at [108, 462] on div "public class Main { public static void main ( String [ ] args ) { // Fill in th…" at bounding box center [547, 475] width 937 height 486
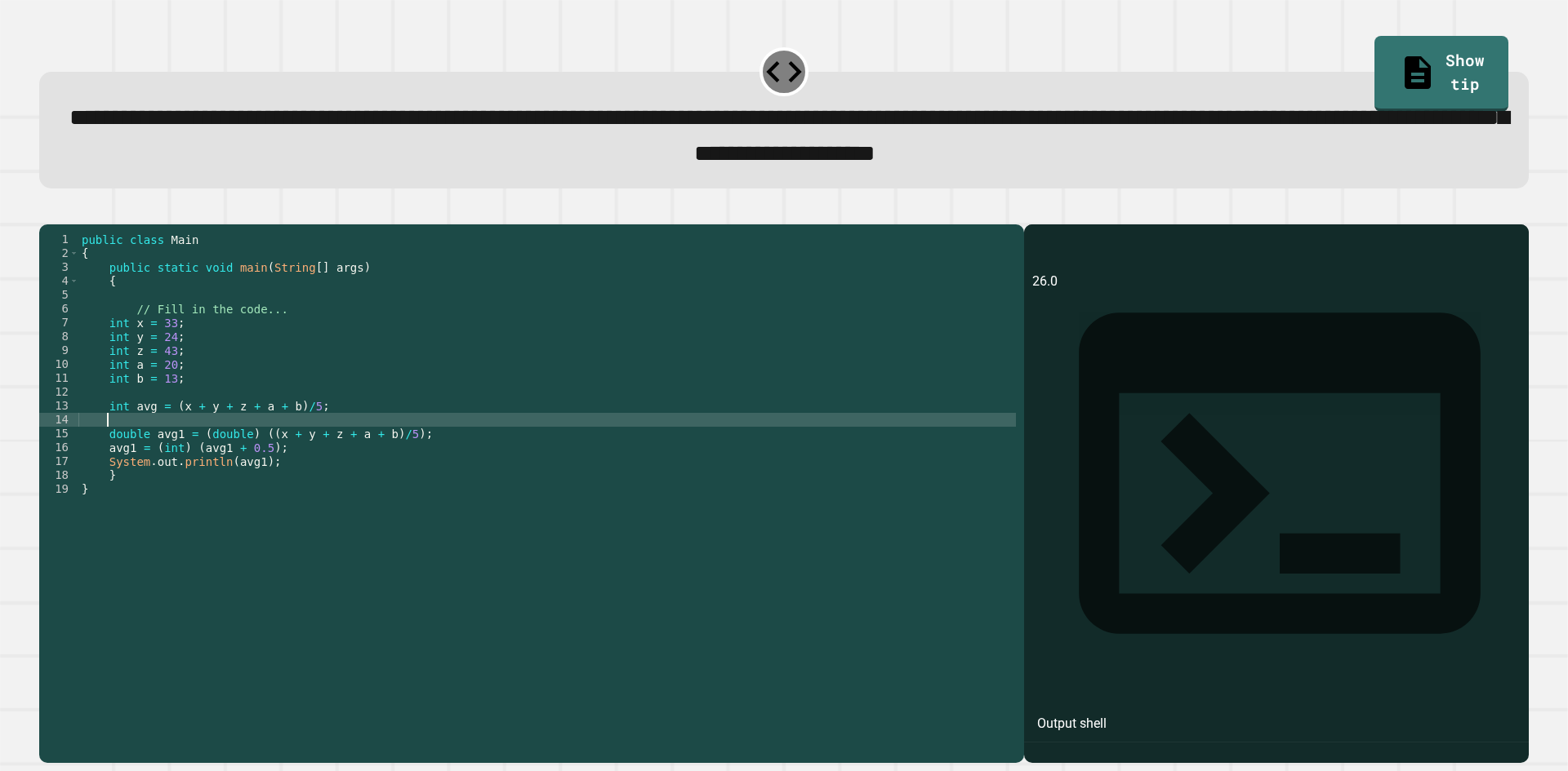
click at [181, 445] on div "public class Main { public static void main ( String [ ] args ) { // Fill in th…" at bounding box center [547, 475] width 937 height 486
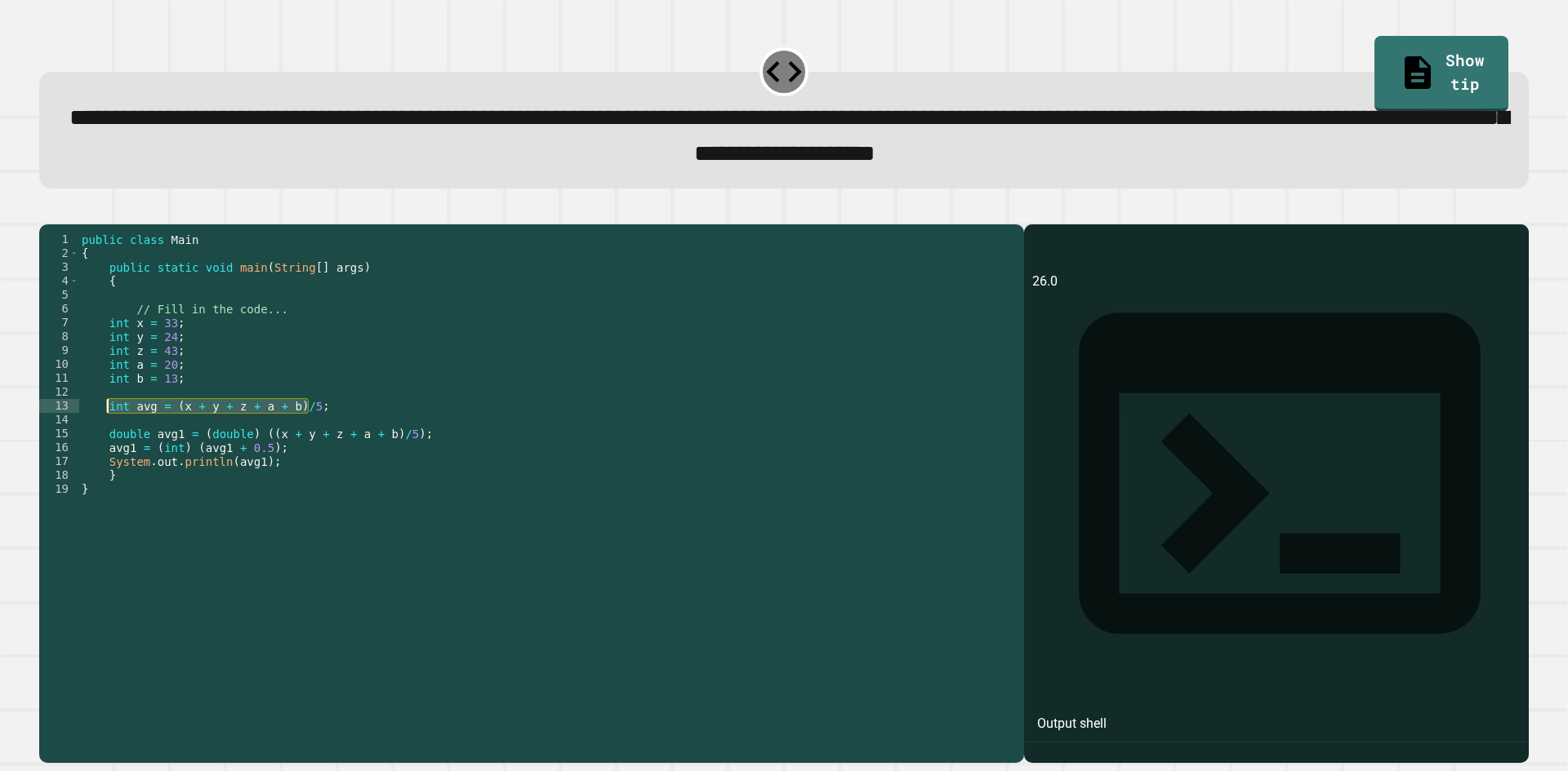
drag, startPoint x: 310, startPoint y: 432, endPoint x: 109, endPoint y: 433, distance: 201.0
click at [109, 433] on div "public class Main { public static void main ( String [ ] args ) { // Fill in th…" at bounding box center [547, 475] width 937 height 486
click at [131, 438] on div "public class Main { public static void main ( String [ ] args ) { // Fill in th…" at bounding box center [547, 462] width 937 height 458
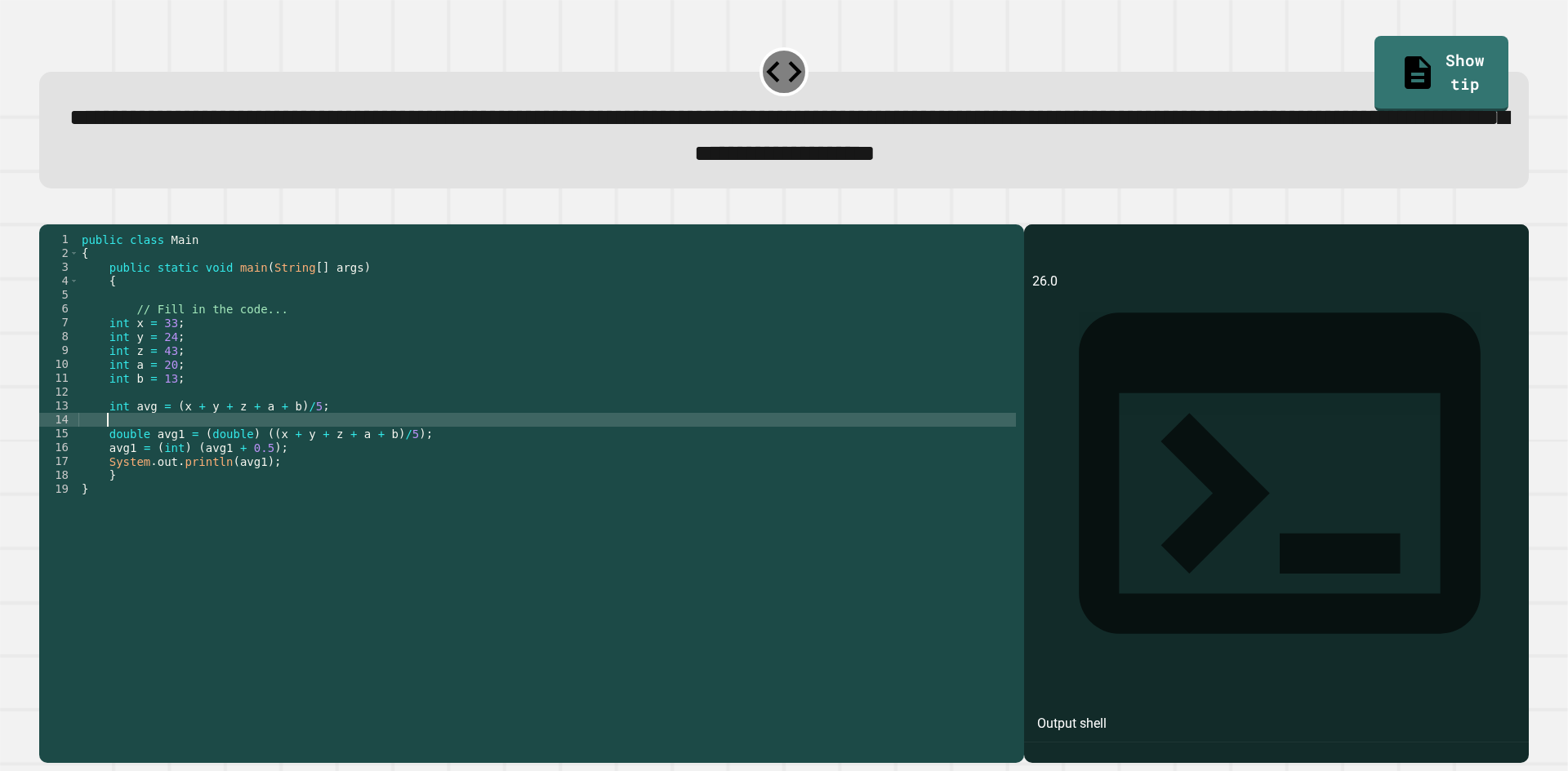
click at [168, 446] on div "public class Main { public static void main ( String [ ] args ) { // Fill in th…" at bounding box center [547, 475] width 937 height 486
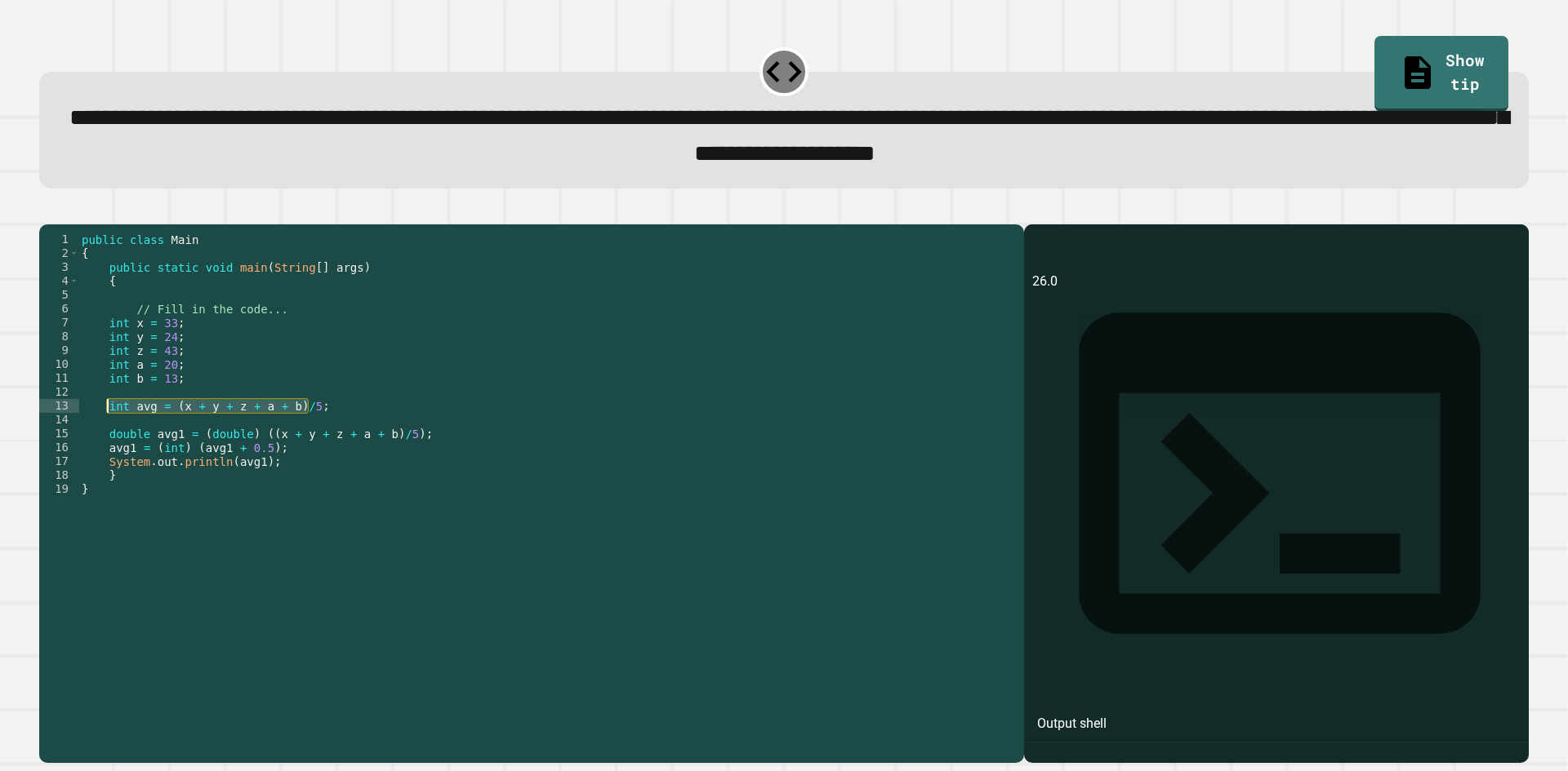
drag, startPoint x: 333, startPoint y: 434, endPoint x: 106, endPoint y: 434, distance: 227.0
click at [106, 434] on div "public class Main { public static void main ( String [ ] args ) { // Fill in th…" at bounding box center [547, 475] width 937 height 486
type textarea "**********"
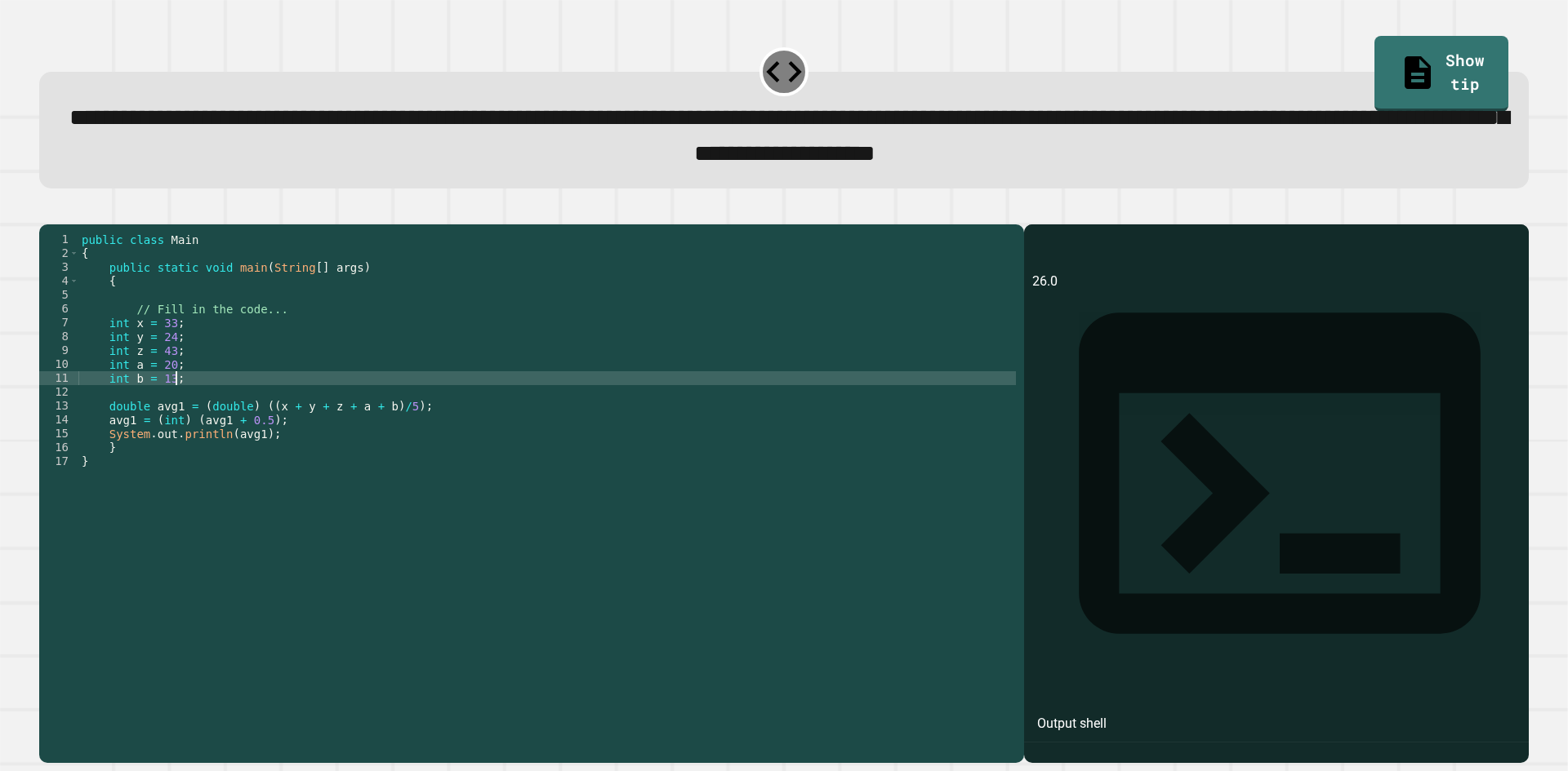
click at [388, 433] on div "public class Main { public static void main ( String [ ] args ) { // Fill in th…" at bounding box center [547, 475] width 937 height 486
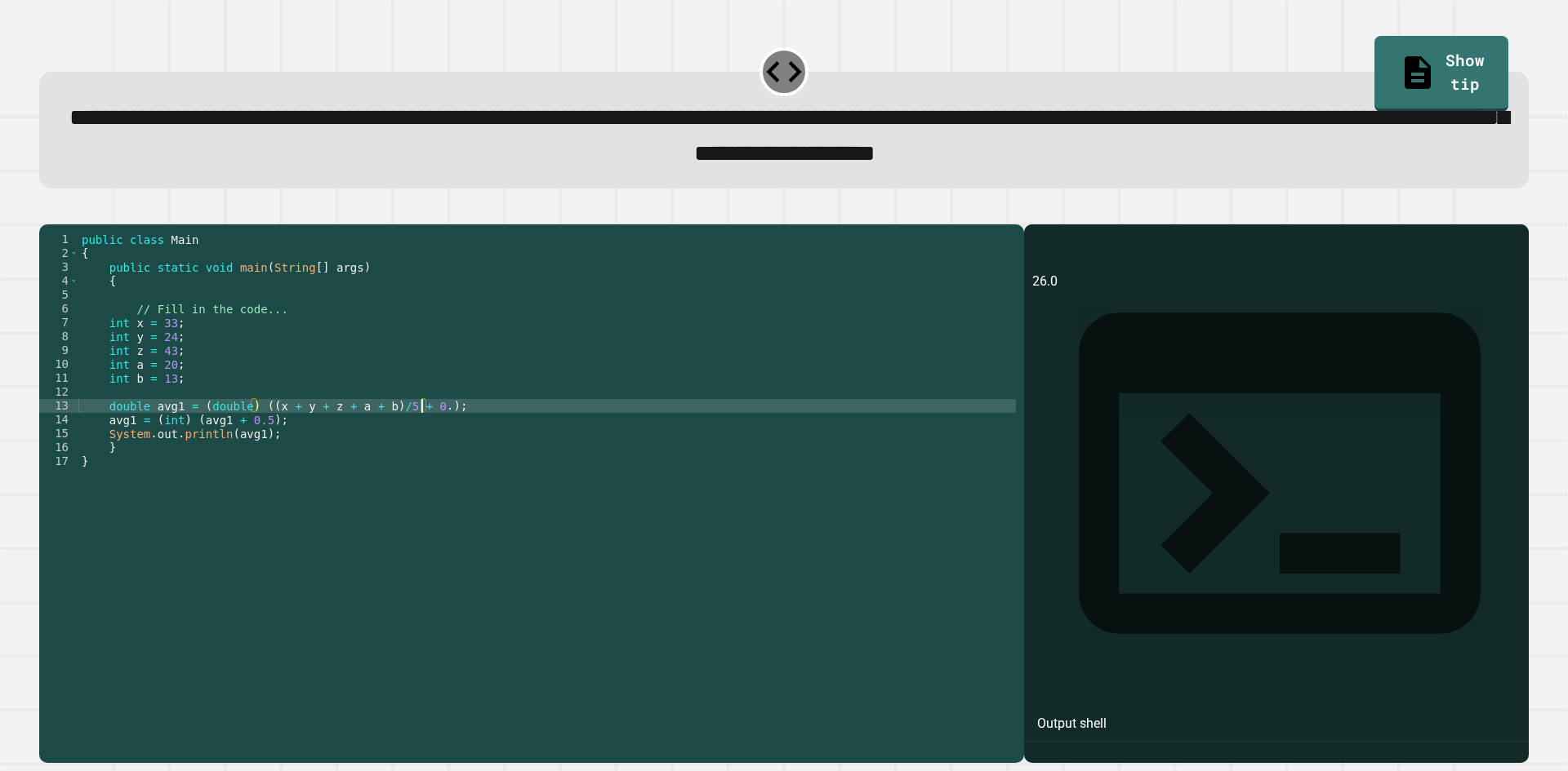
scroll to position [0, 24]
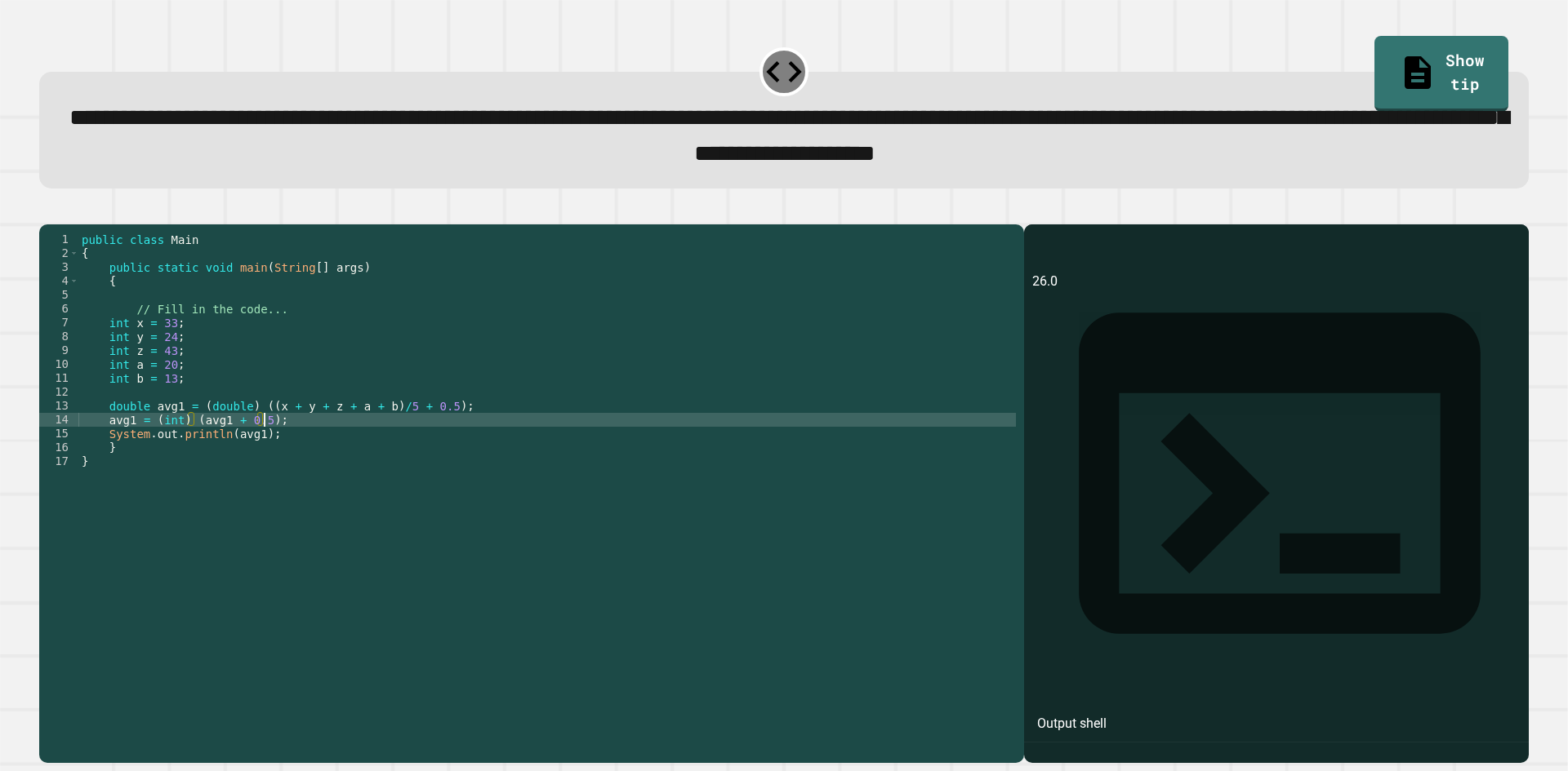
click at [262, 446] on div "public class Main { public static void main ( String [ ] args ) { // Fill in th…" at bounding box center [547, 475] width 937 height 486
click at [254, 446] on div "public class Main { public static void main ( String [ ] args ) { // Fill in th…" at bounding box center [547, 475] width 937 height 486
drag, startPoint x: 260, startPoint y: 447, endPoint x: 238, endPoint y: 452, distance: 22.6
click at [238, 452] on div "public class Main { public static void main ( String [ ] args ) { // Fill in th…" at bounding box center [547, 475] width 937 height 486
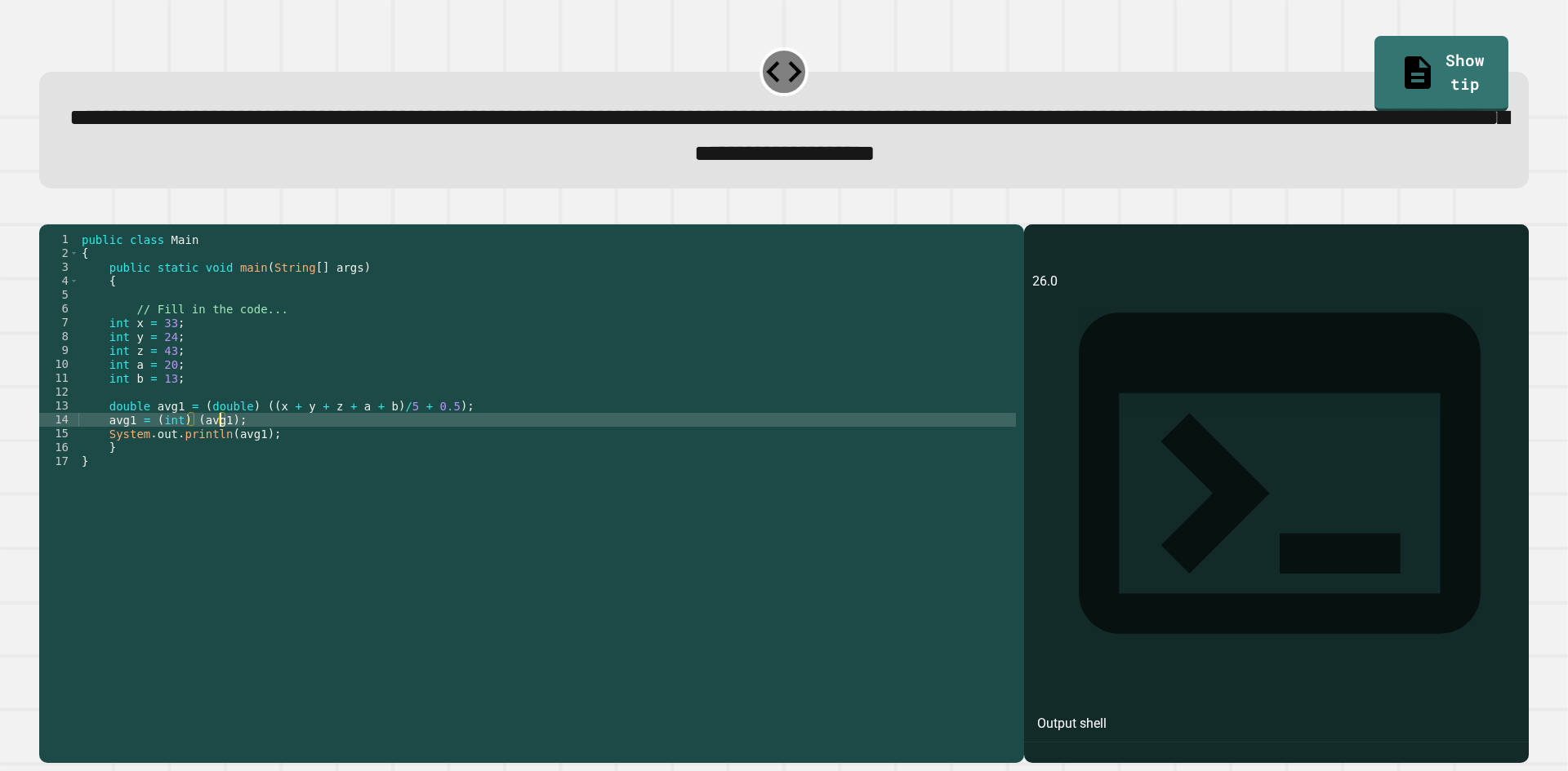
scroll to position [0, 10]
type textarea "**********"
click at [48, 210] on icon "button" at bounding box center [48, 210] width 0 height 0
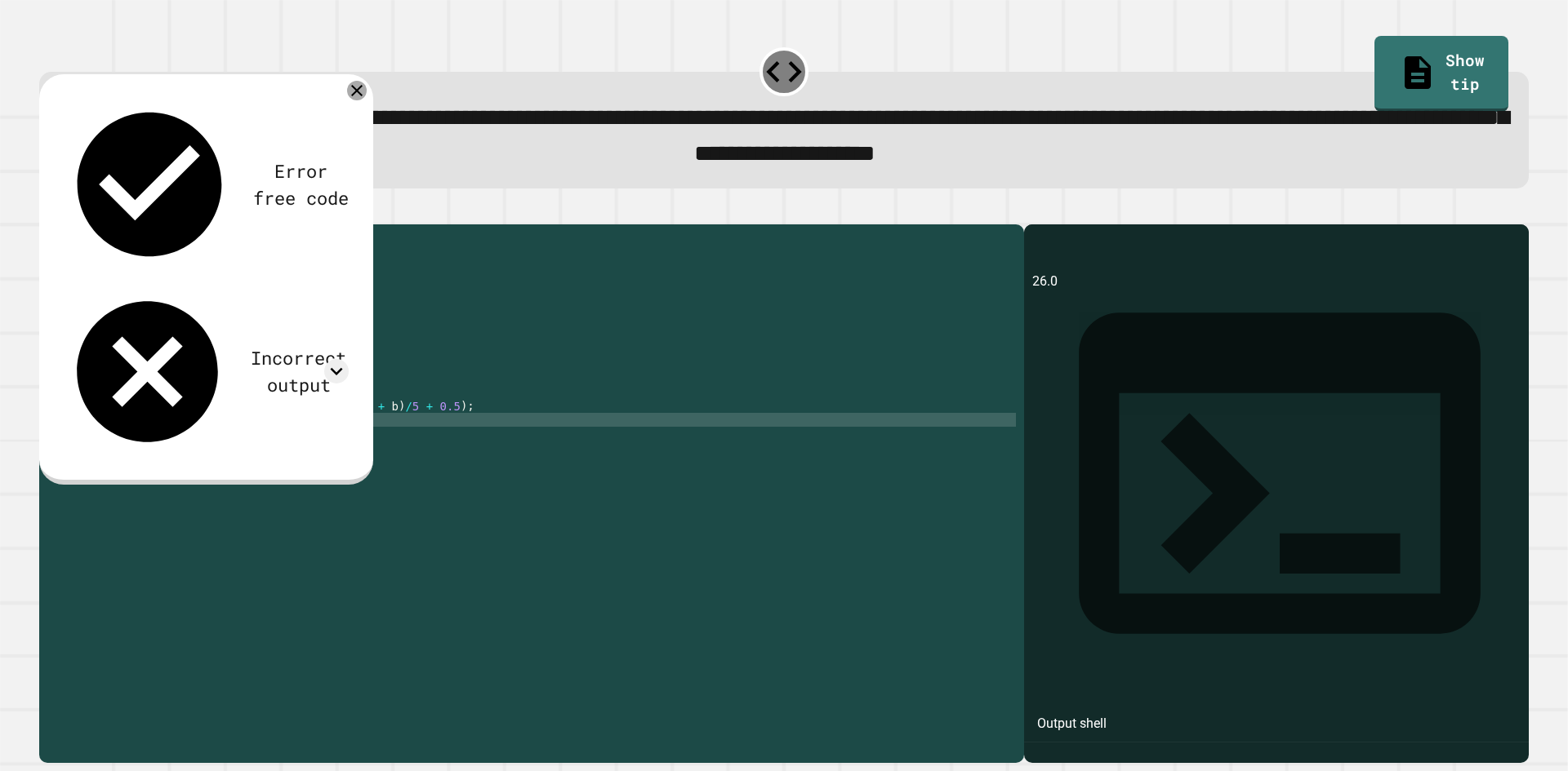
click at [353, 95] on icon at bounding box center [357, 90] width 19 height 19
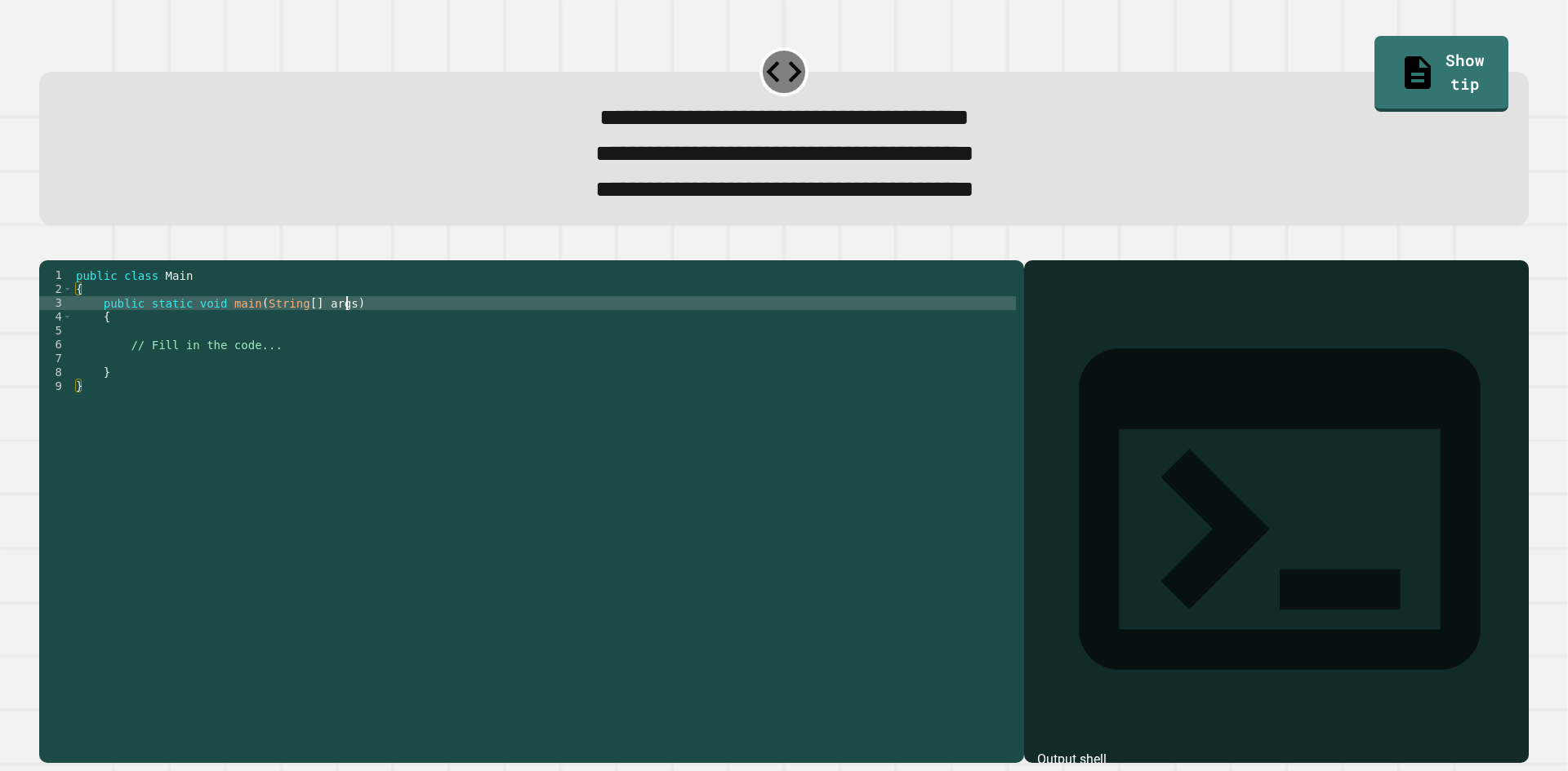
click at [483, 331] on div "public class Main { public static void main ( String [ ] args ) { // Fill in th…" at bounding box center [544, 491] width 943 height 444
click at [415, 373] on div "public class Main { public static void main ( String [ ] args ) { // Fill in th…" at bounding box center [544, 491] width 943 height 444
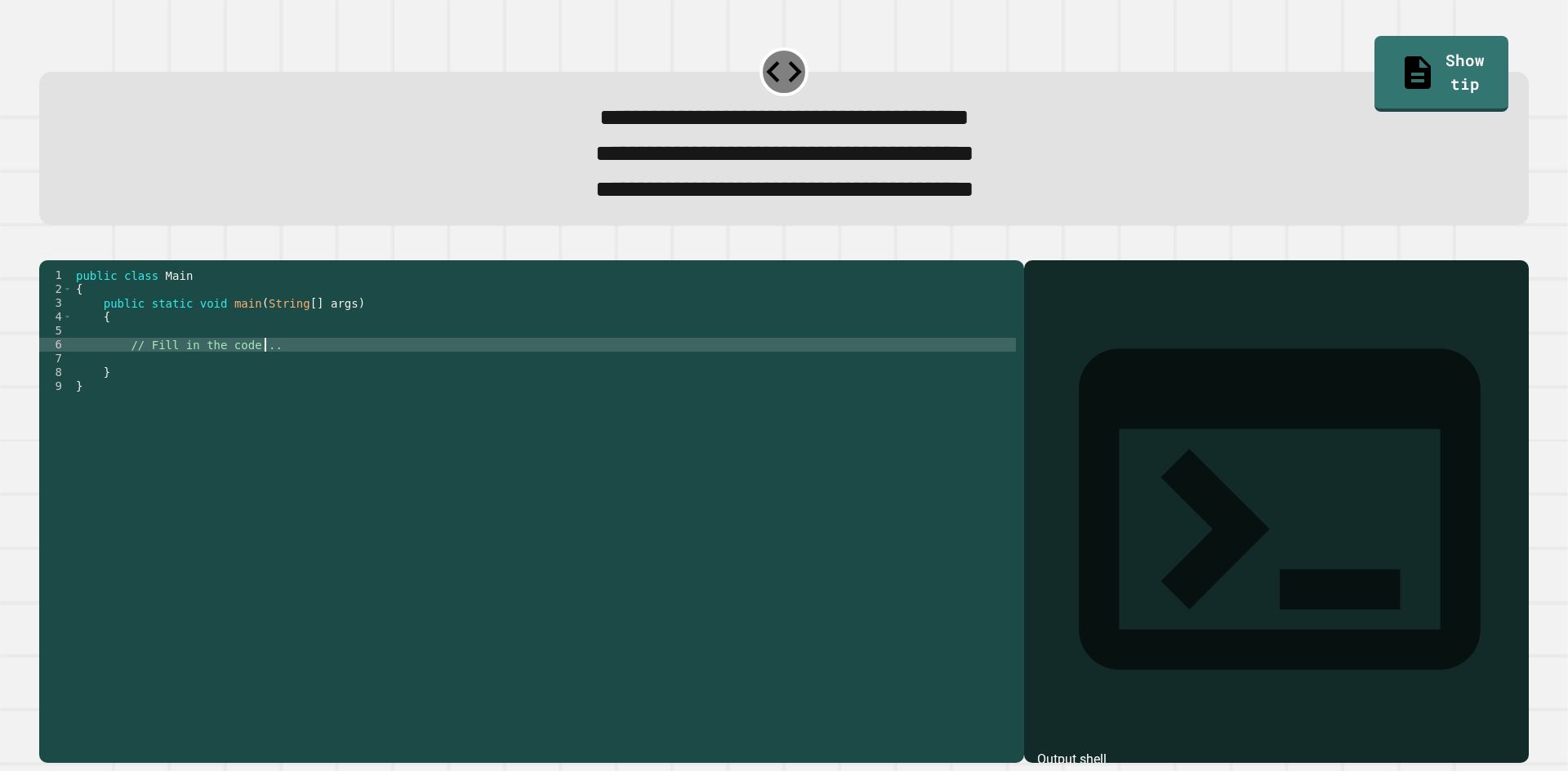
click at [370, 401] on div "public class Main { public static void main ( String [ ] args ) { // Fill in th…" at bounding box center [544, 491] width 943 height 444
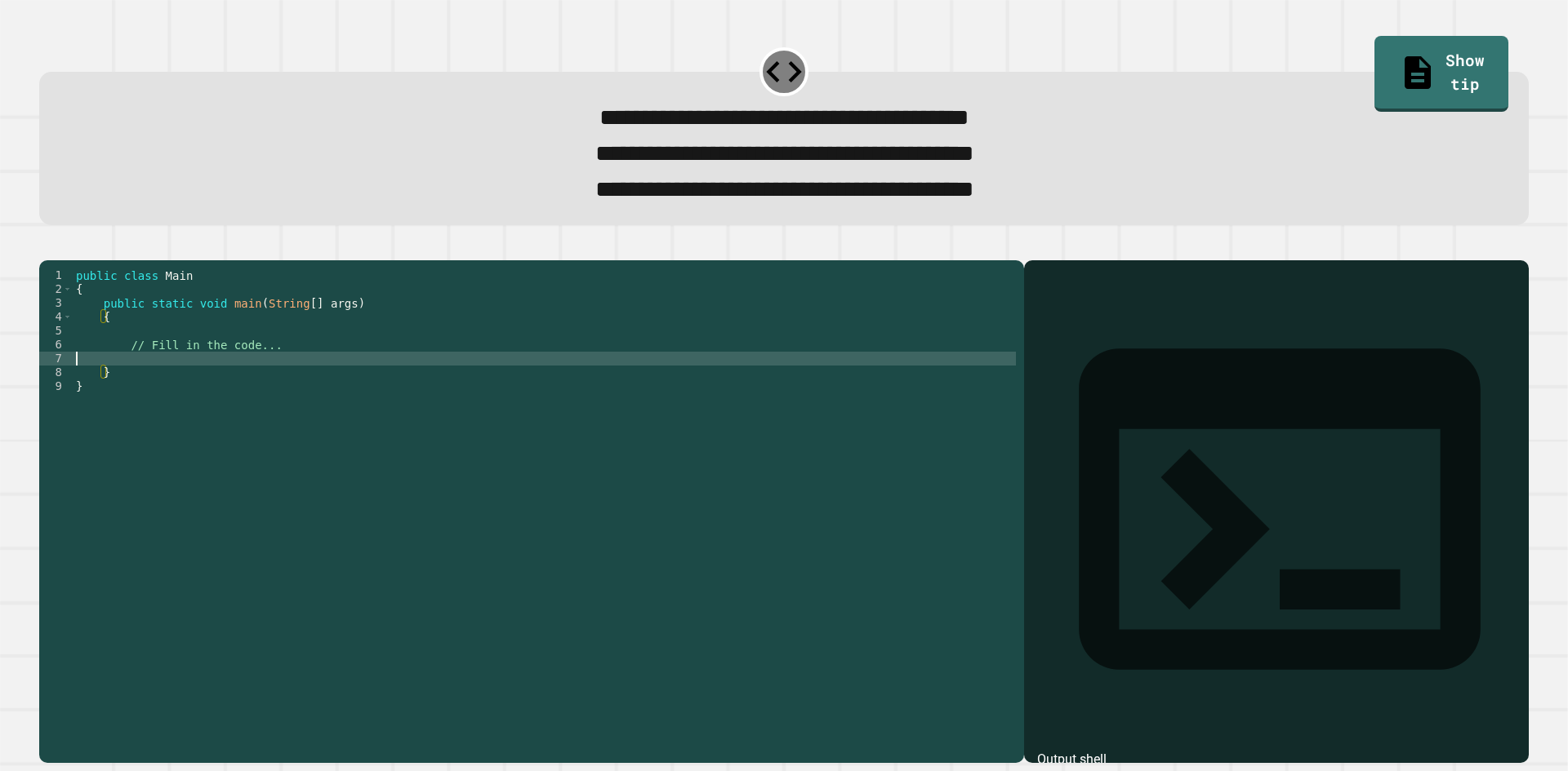
click at [373, 388] on div "public class Main { public static void main ( String [ ] args ) { // Fill in th…" at bounding box center [544, 491] width 943 height 444
type textarea "**********"
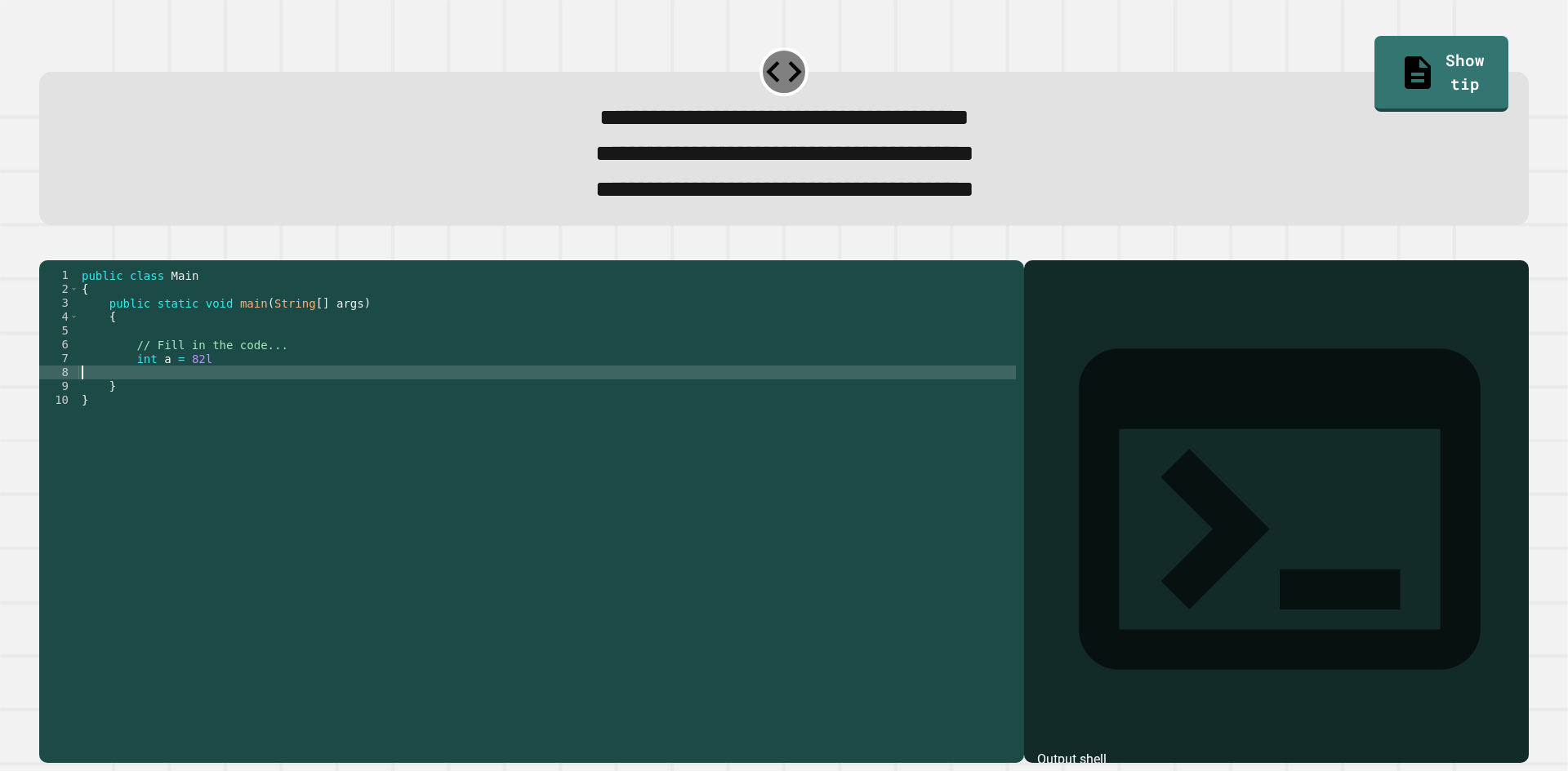
scroll to position [0, 0]
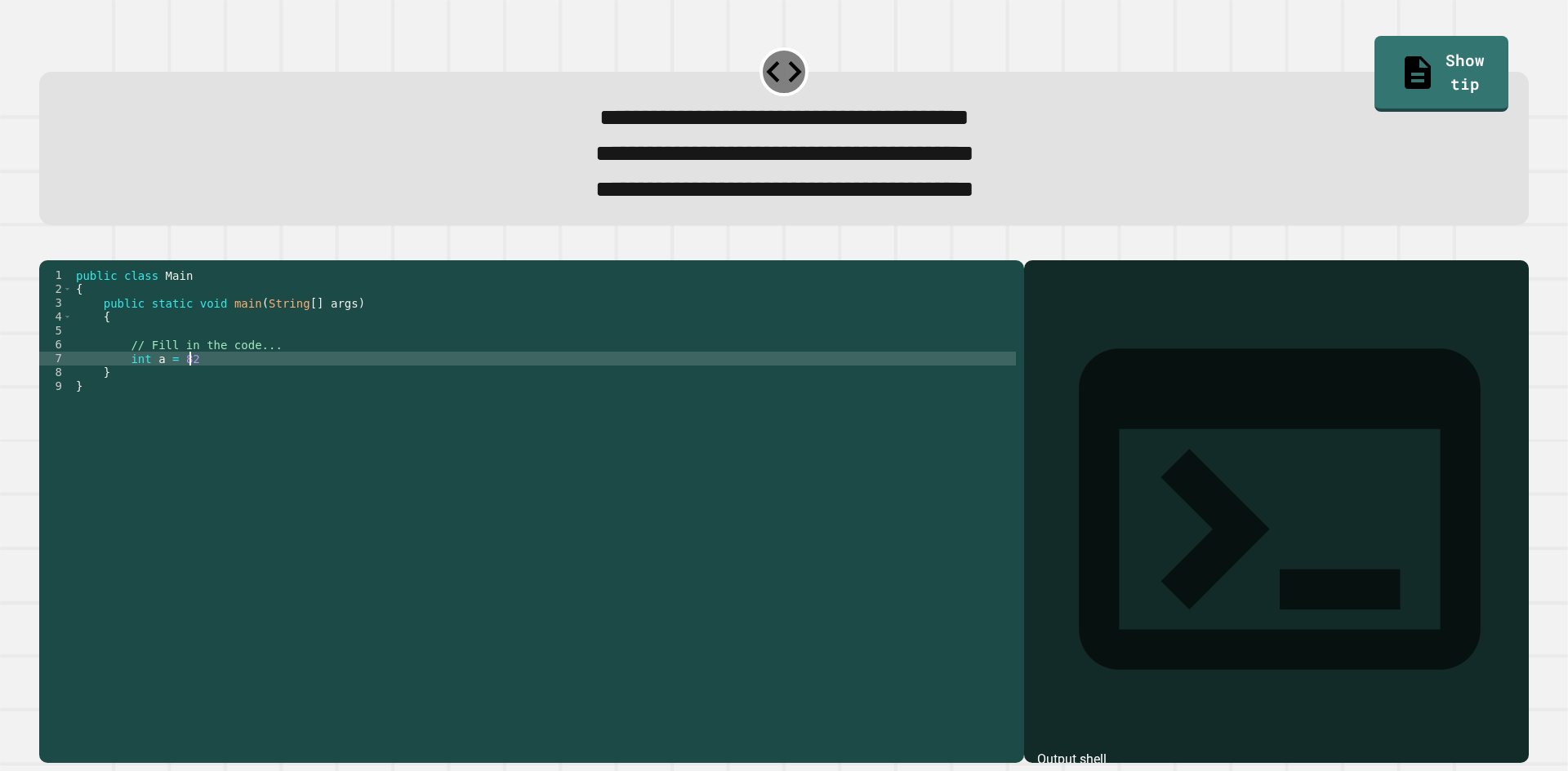
type textarea "**********"
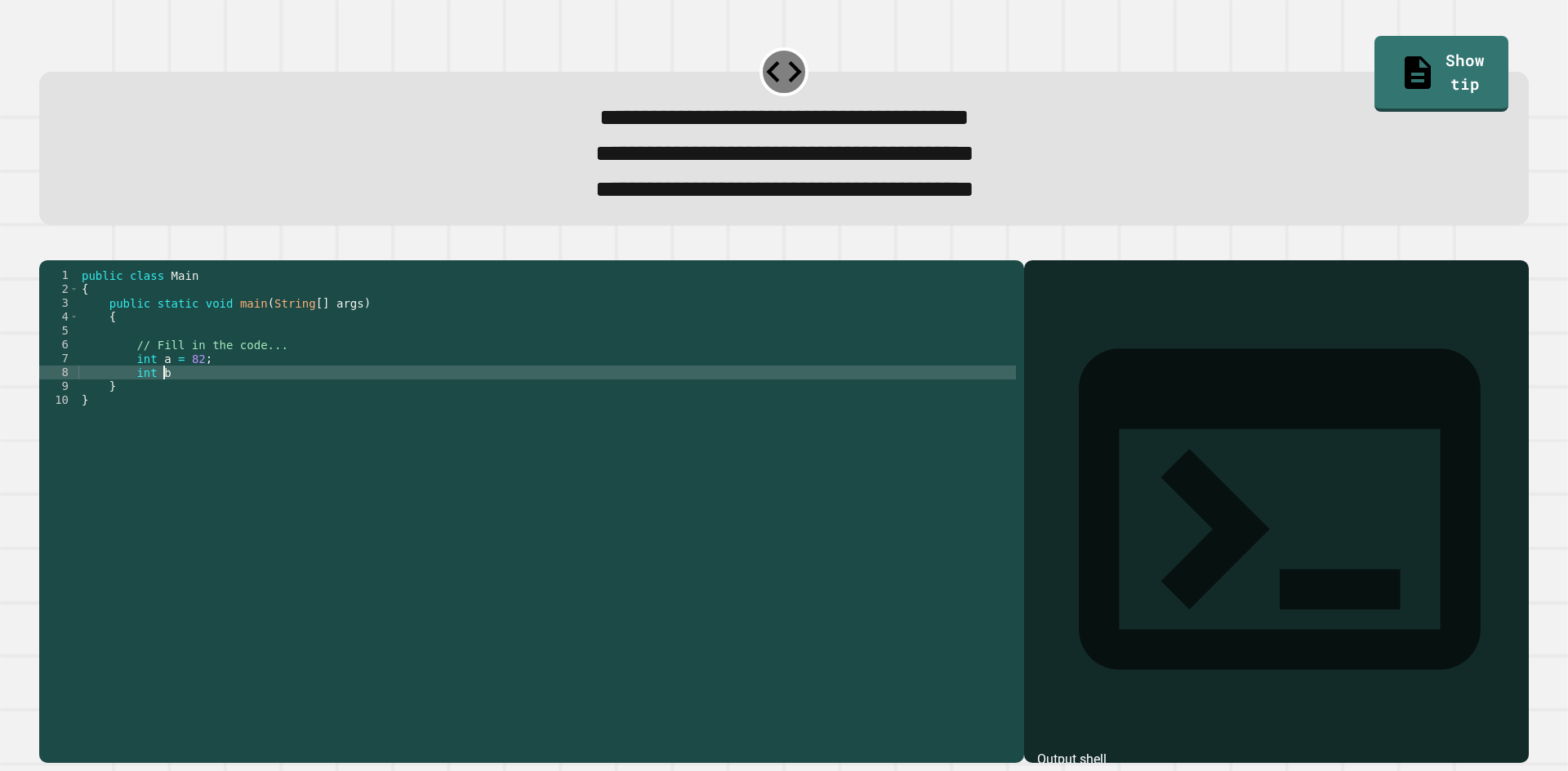
scroll to position [0, 6]
type textarea "**********"
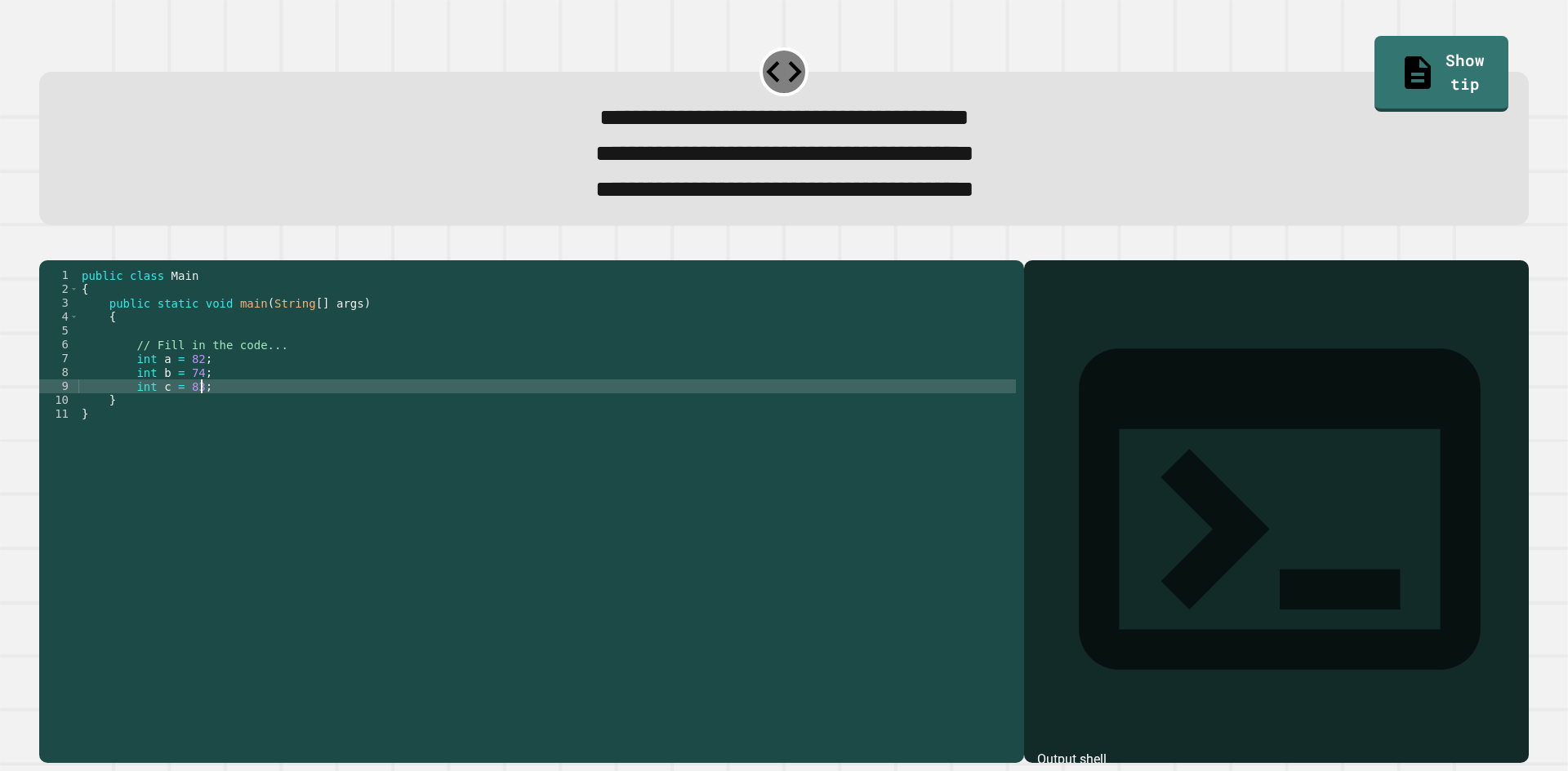
type textarea "**********"
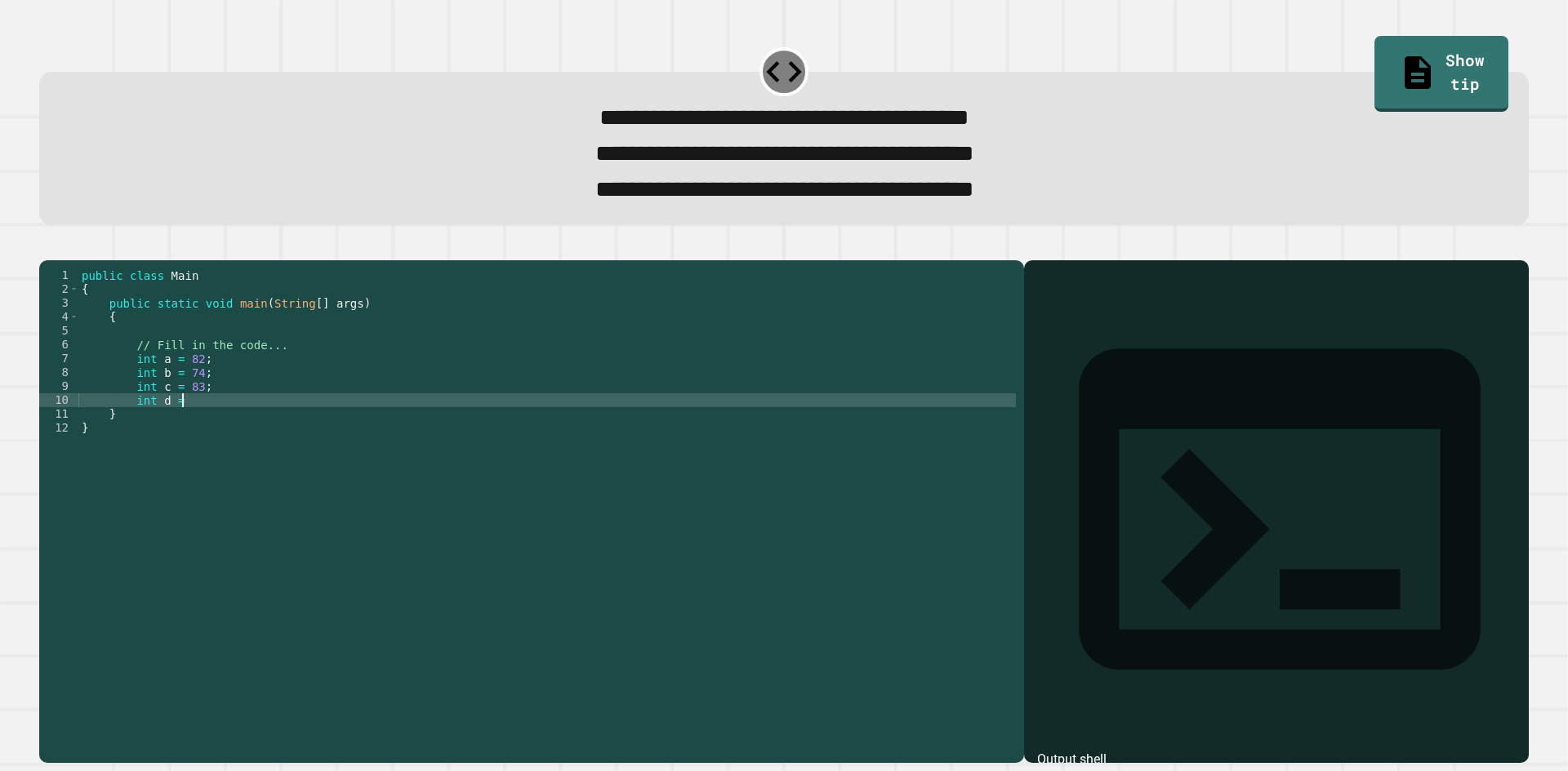
scroll to position [0, 7]
type textarea "**********"
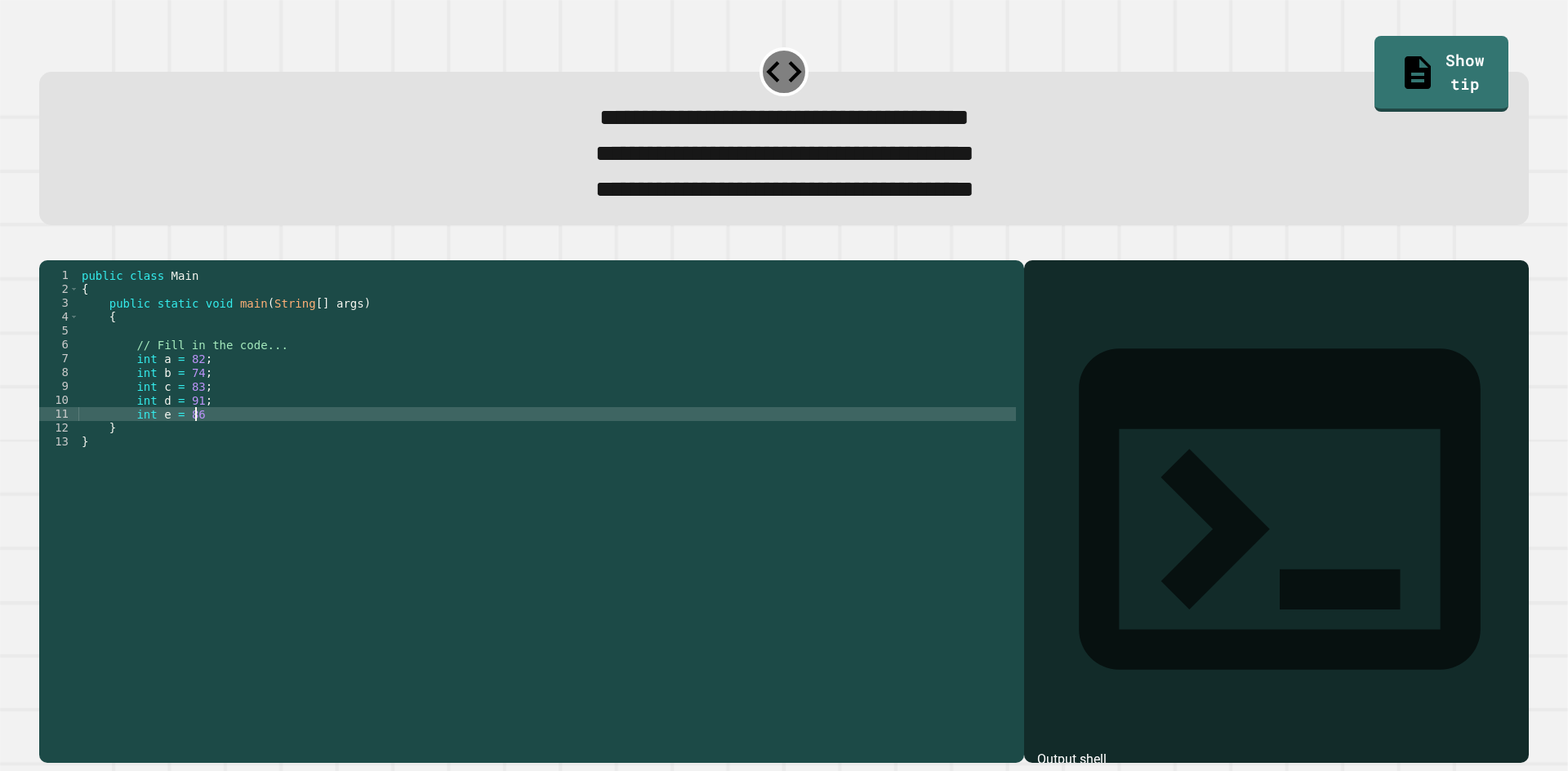
type textarea "**********"
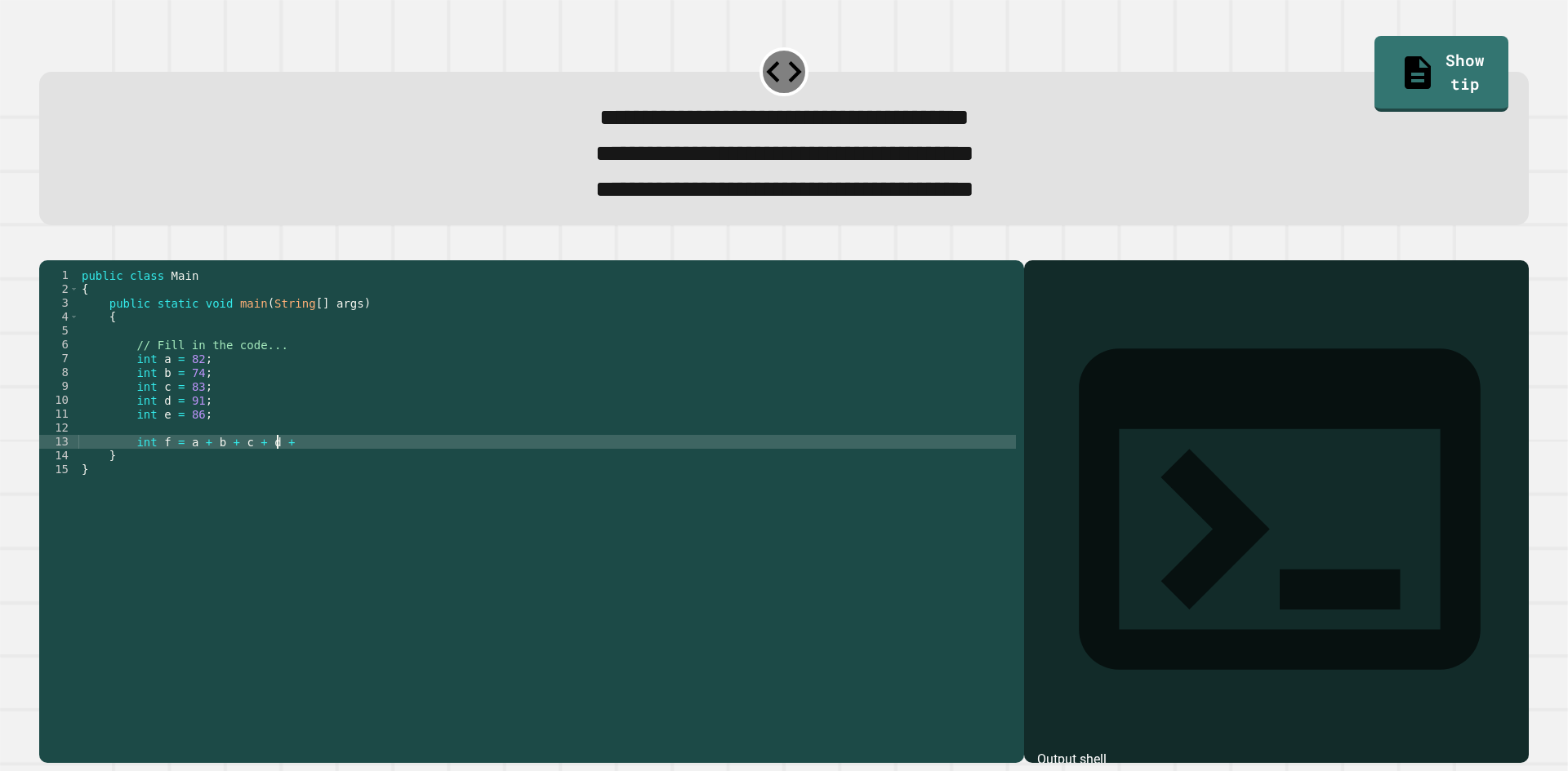
scroll to position [0, 14]
click at [166, 469] on div "public class Main { public static void main ( String [ ] args ) { // Fill in th…" at bounding box center [547, 491] width 937 height 444
type textarea "**********"
click at [314, 470] on div "public class Main { public static void main ( String [ ] args ) { // Fill in th…" at bounding box center [547, 491] width 937 height 444
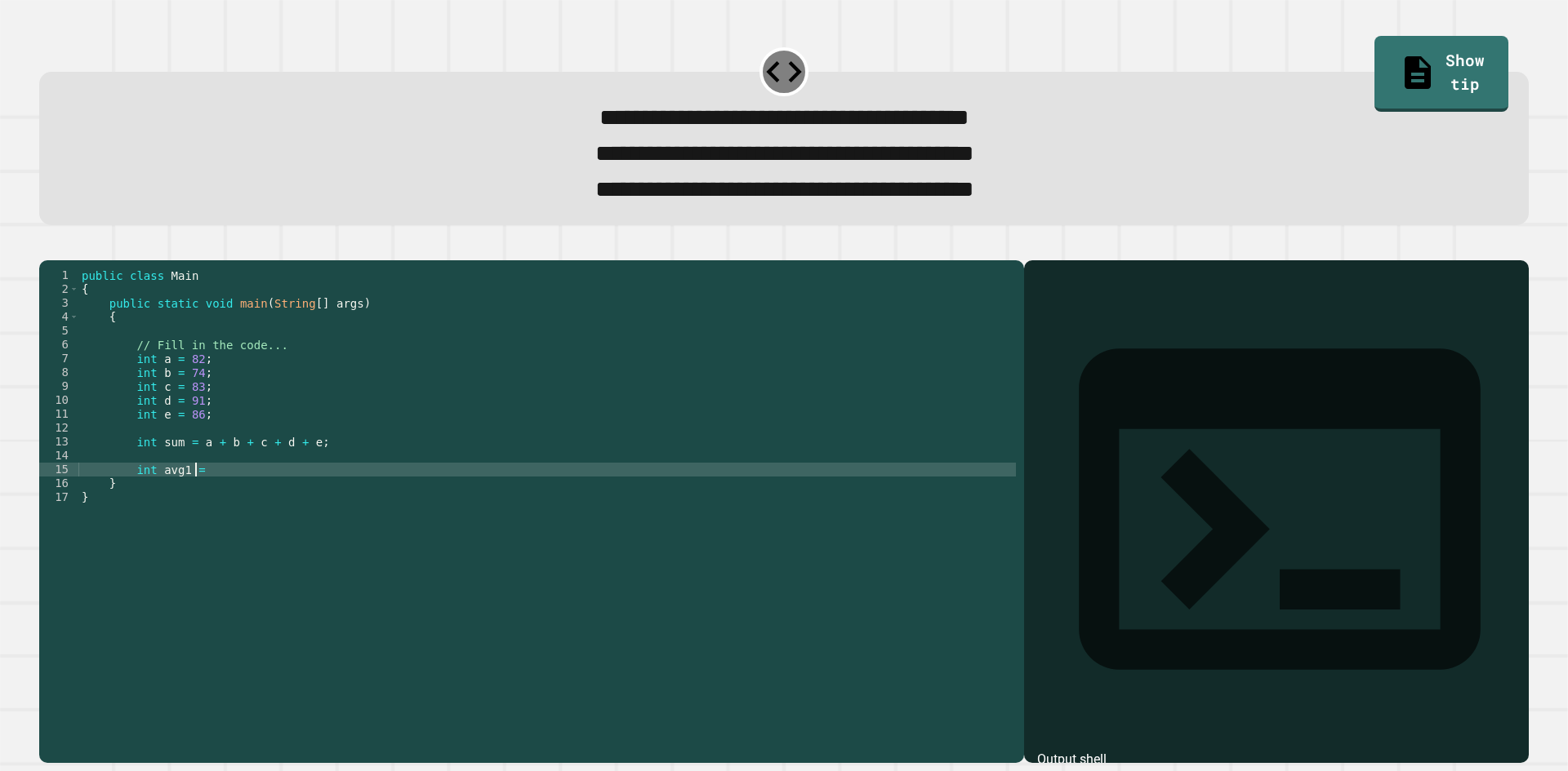
scroll to position [0, 8]
type textarea "**********"
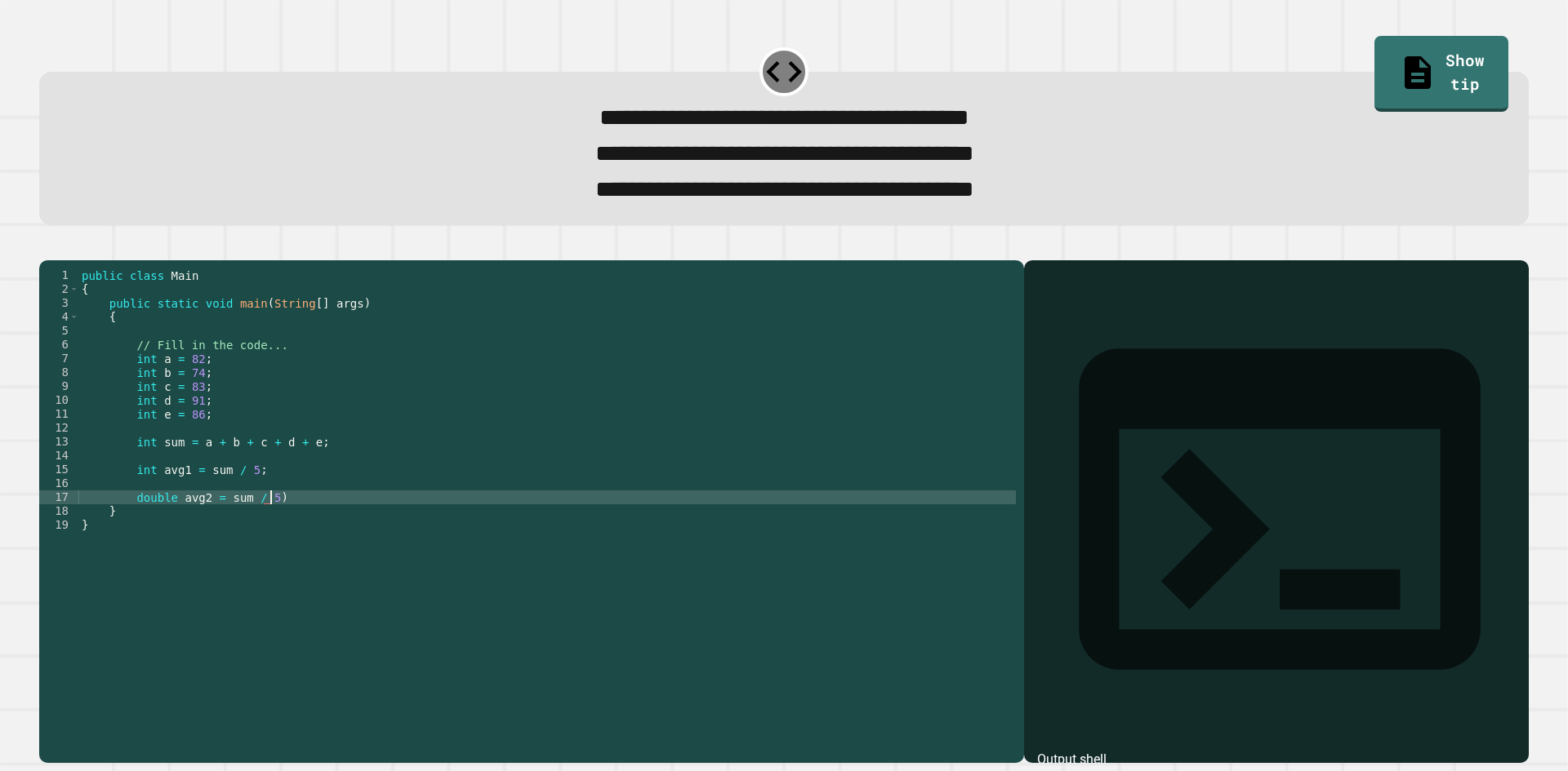
scroll to position [0, 13]
click at [224, 523] on div "public class Main { public static void main ( String [ ] args ) { // Fill in th…" at bounding box center [547, 491] width 937 height 444
click at [222, 528] on div "public class Main { public static void main ( String [ ] args ) { // Fill in th…" at bounding box center [547, 491] width 937 height 444
click at [218, 528] on div "public class Main { public static void main ( String [ ] args ) { // Fill in th…" at bounding box center [547, 491] width 937 height 444
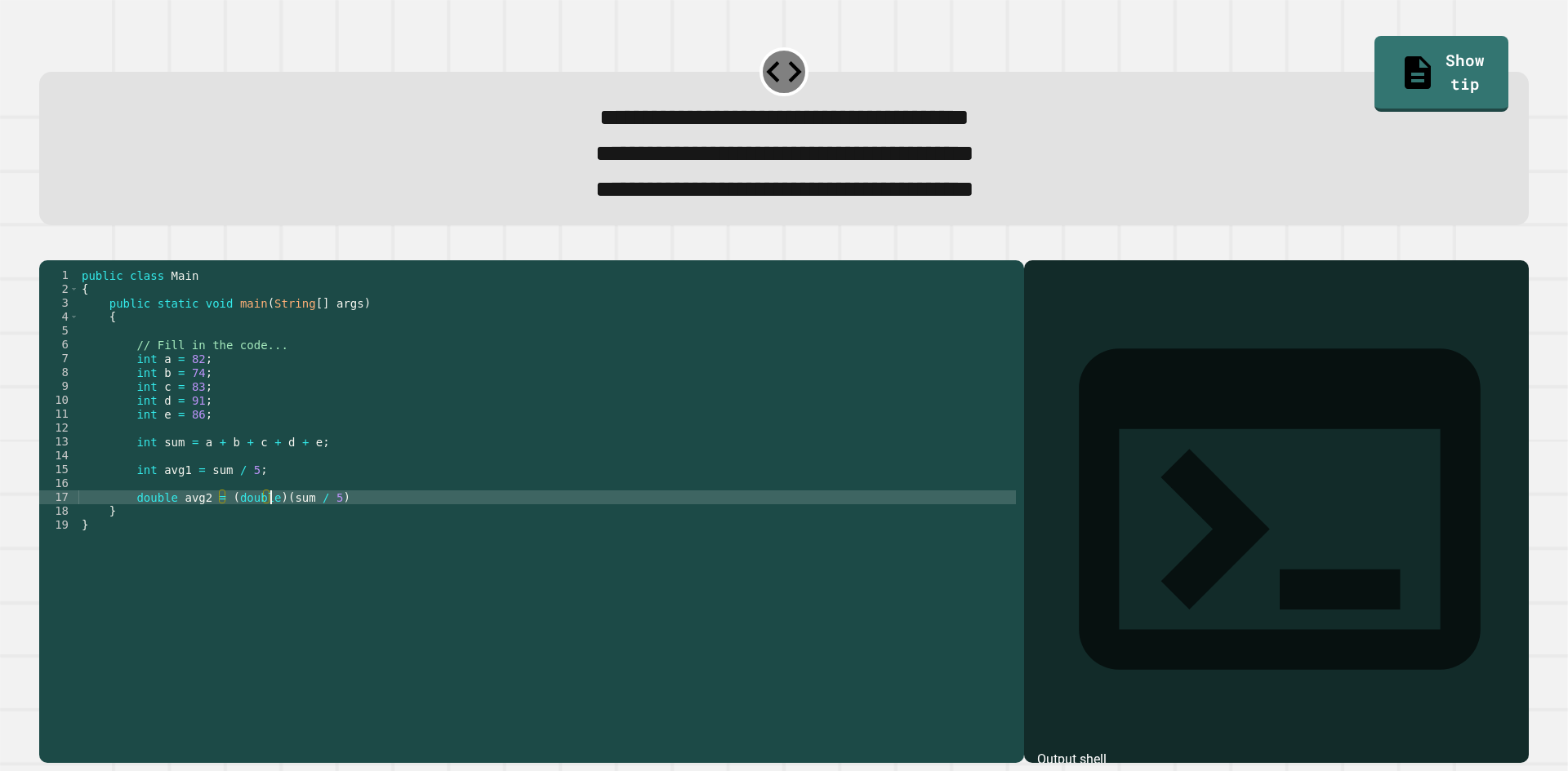
scroll to position [0, 14]
click at [326, 527] on div "public class Main { public static void main ( String [ ] args ) { // Fill in th…" at bounding box center [547, 491] width 937 height 444
click at [343, 524] on div "public class Main { public static void main ( String [ ] args ) { // Fill in th…" at bounding box center [547, 491] width 937 height 444
type textarea "**********"
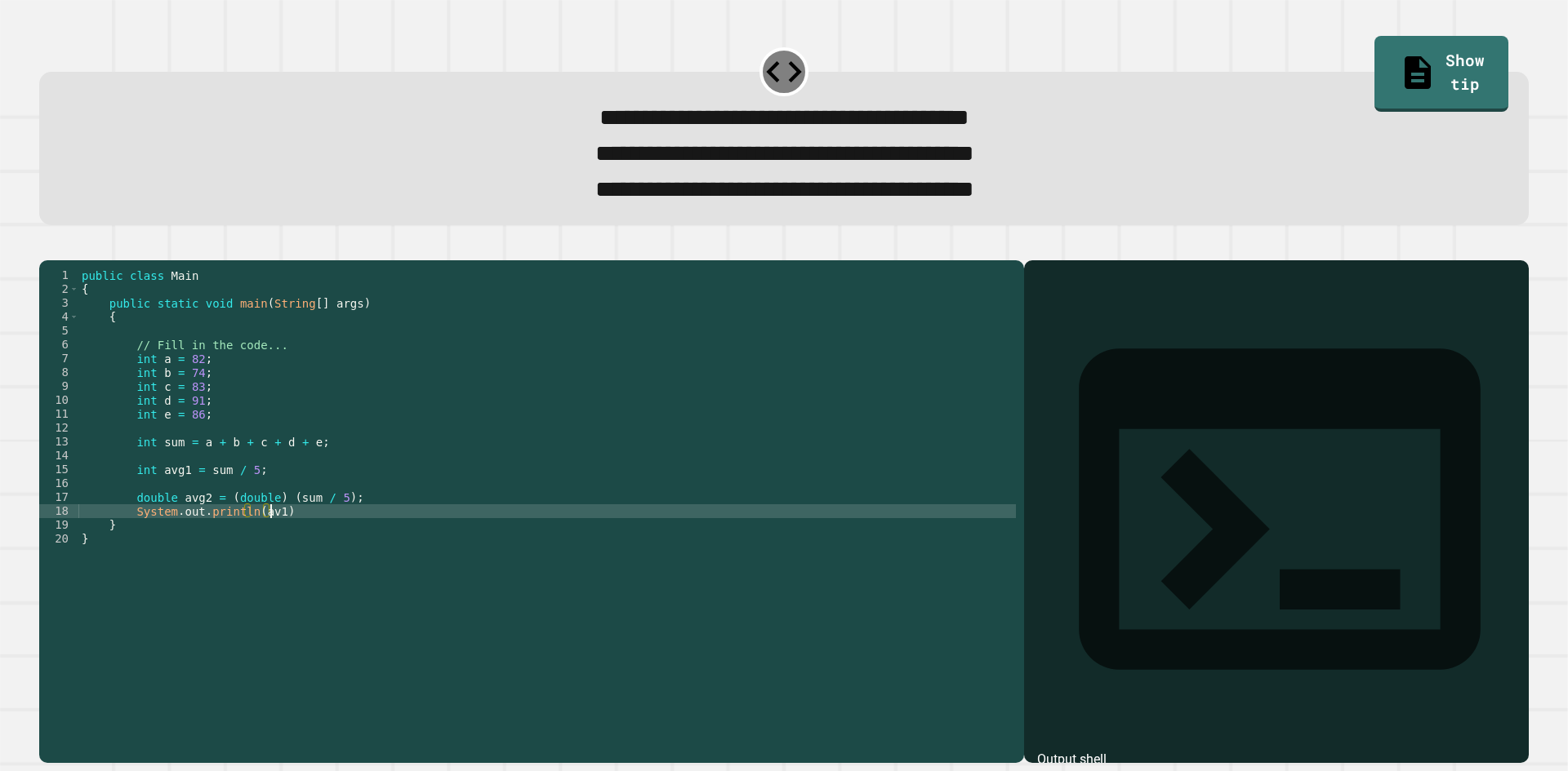
scroll to position [0, 13]
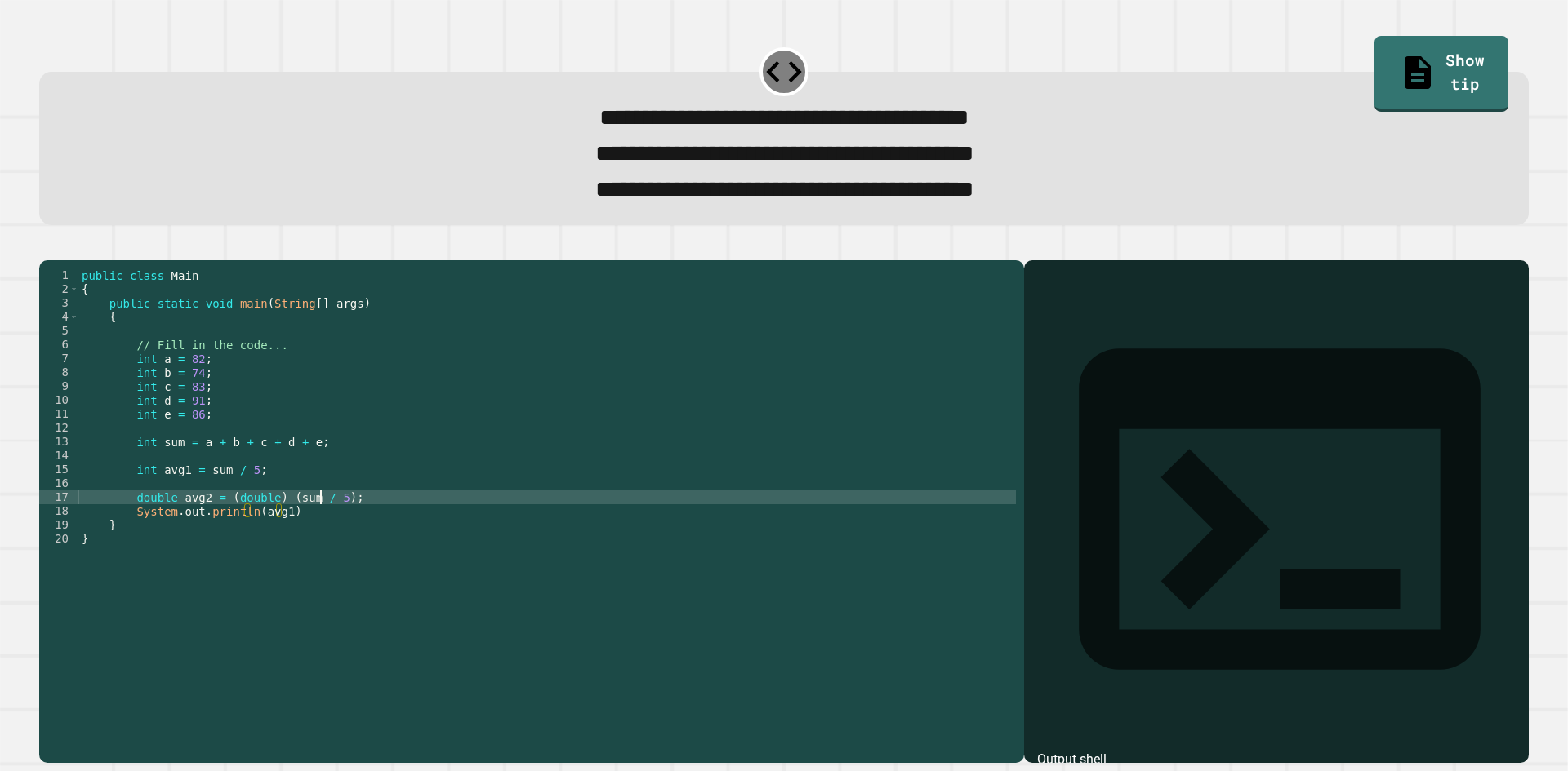
click at [318, 533] on div "public class Main { public static void main ( String [ ] args ) { // Fill in th…" at bounding box center [547, 491] width 937 height 444
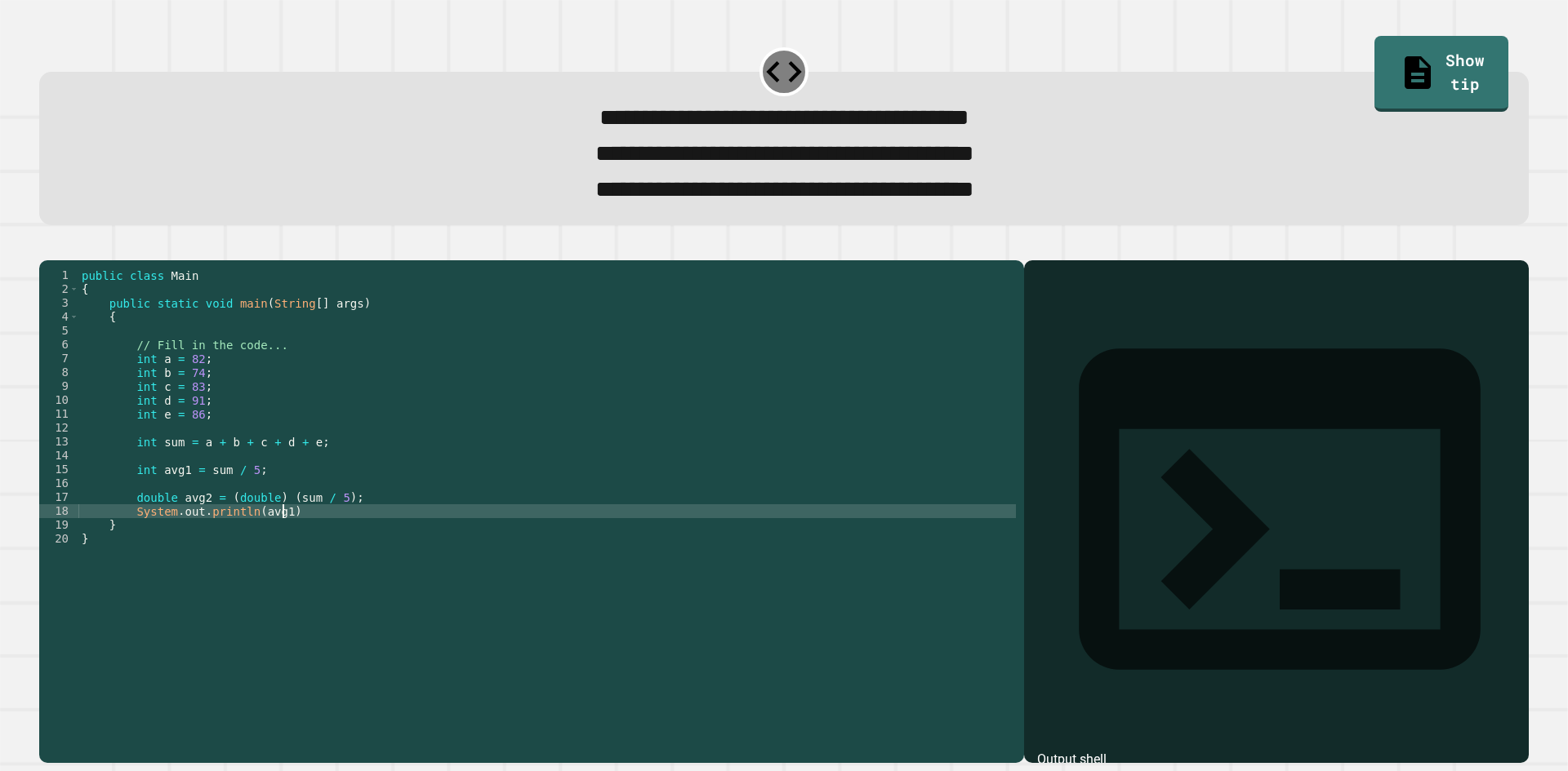
click at [315, 544] on div "public class Main { public static void main ( String [ ] args ) { // Fill in th…" at bounding box center [547, 491] width 937 height 444
type textarea "**********"
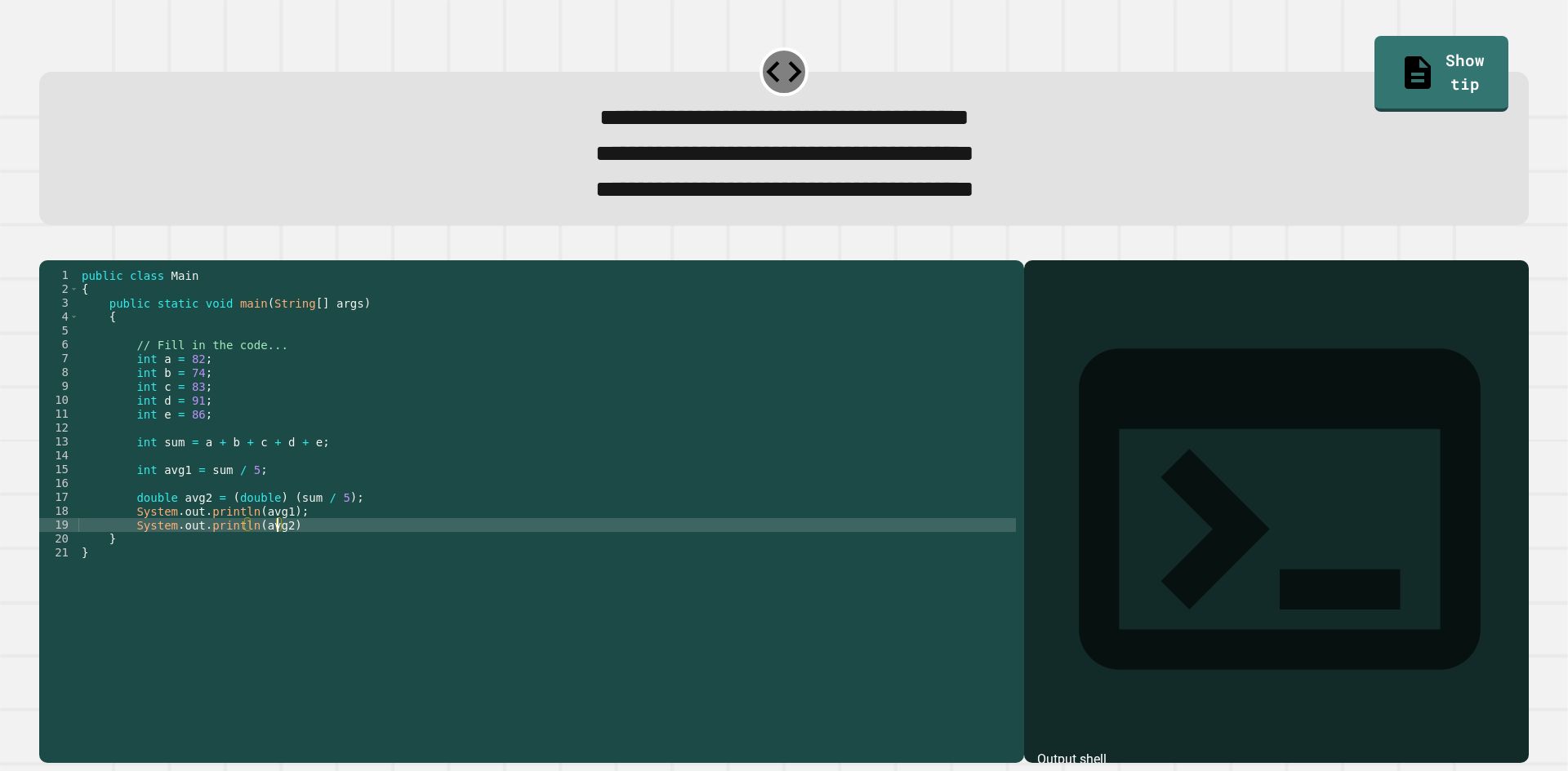
click at [315, 544] on div "public class Main { public static void main ( String [ ] args ) { // Fill in th…" at bounding box center [547, 491] width 937 height 444
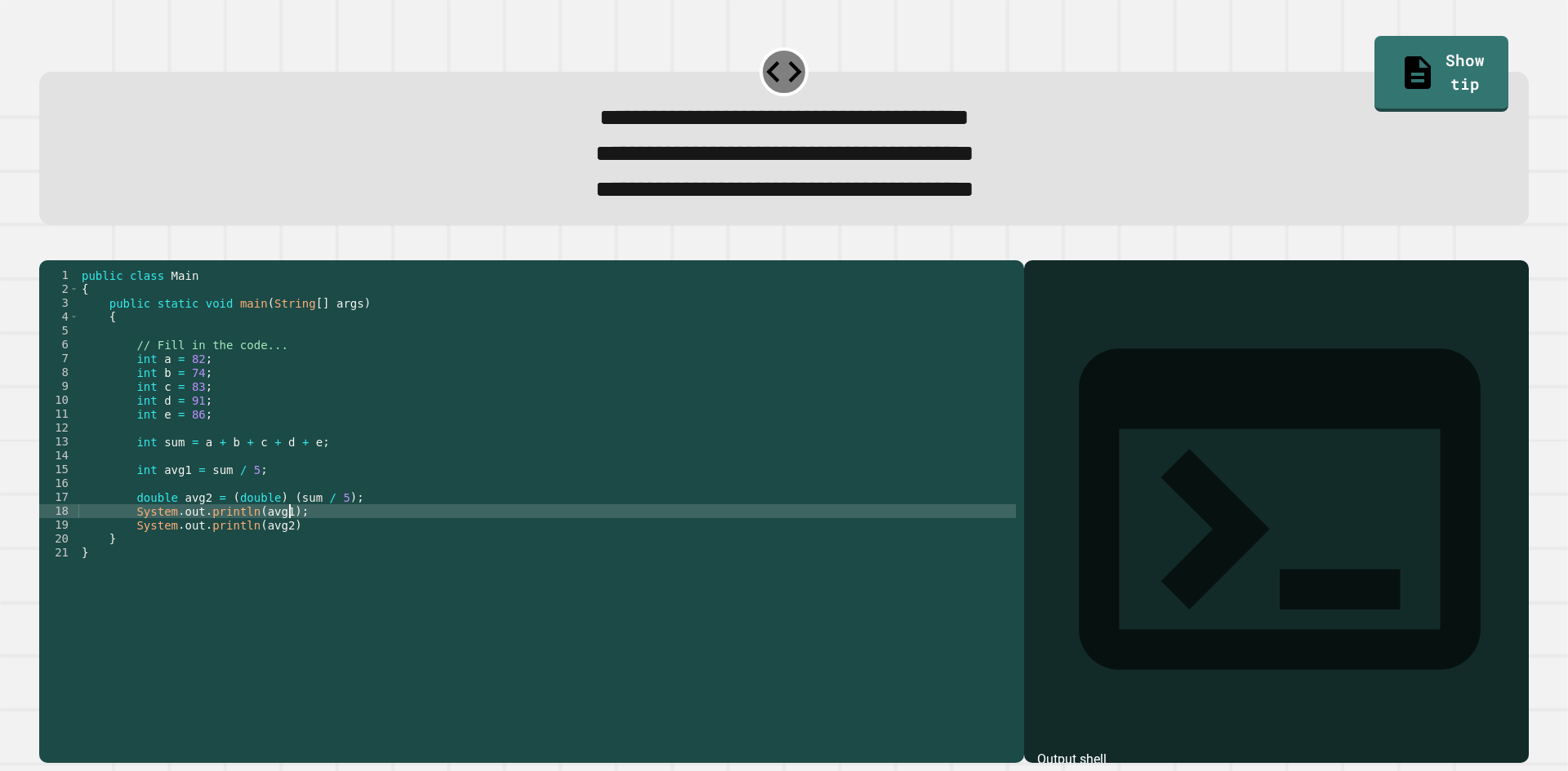
click at [308, 560] on div "public class Main { public static void main ( String [ ] args ) { // Fill in th…" at bounding box center [547, 491] width 937 height 444
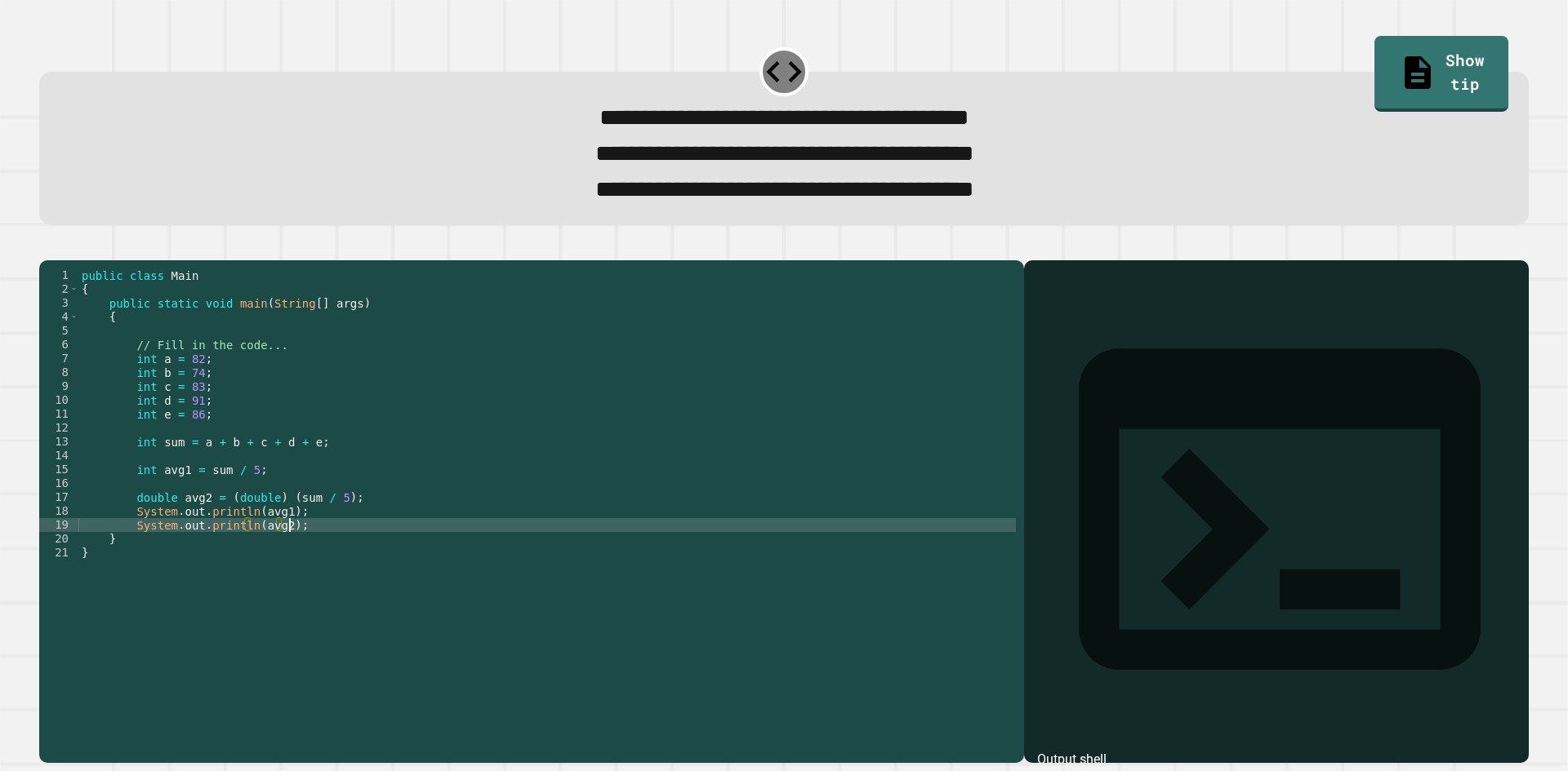
scroll to position [0, 14]
click at [48, 246] on icon "button" at bounding box center [48, 246] width 0 height 0
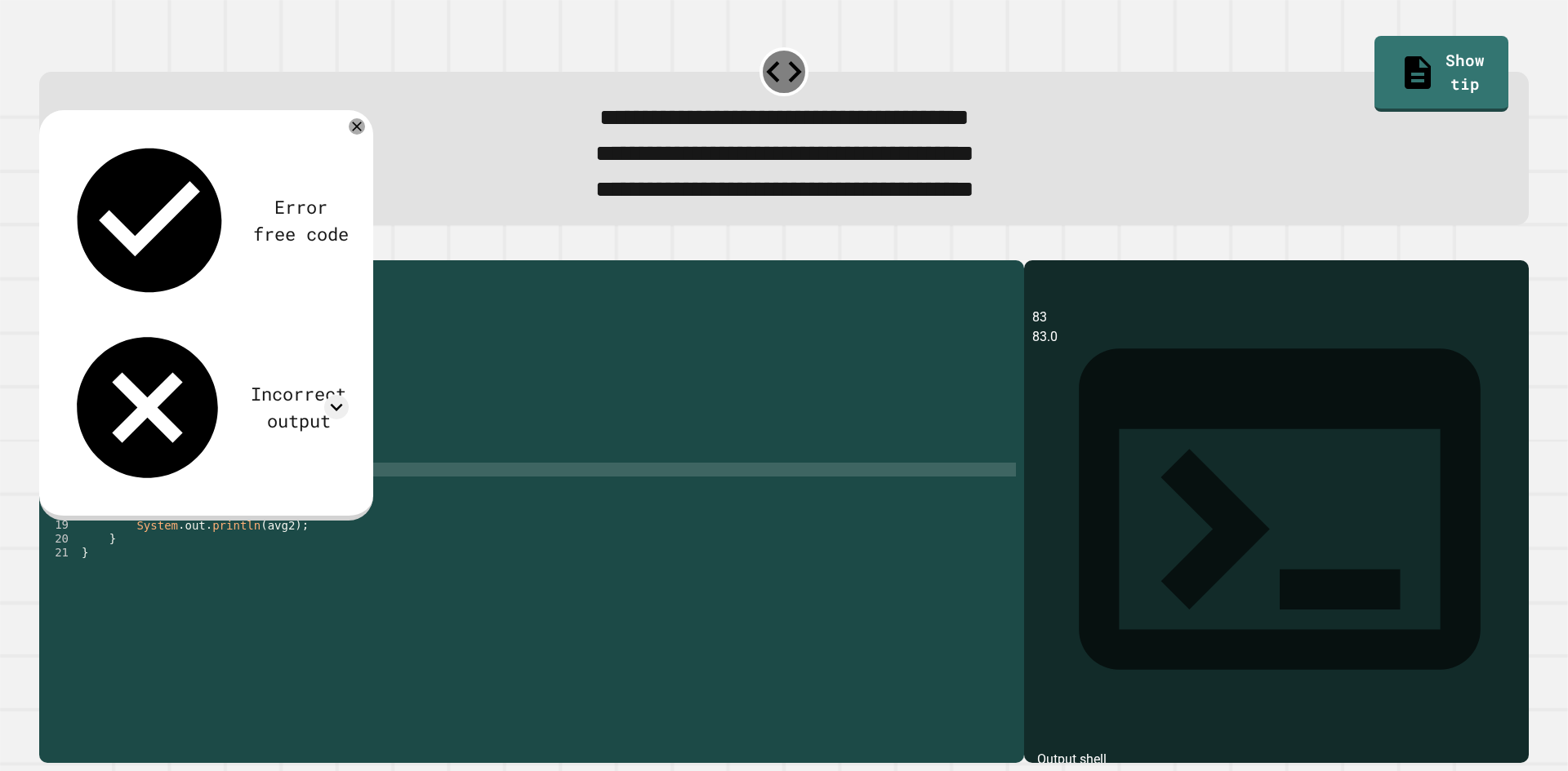
scroll to position [0, 12]
click at [229, 503] on div "public class Main { public static void main ( String [ ] args ) { // Fill in th…" at bounding box center [547, 491] width 937 height 444
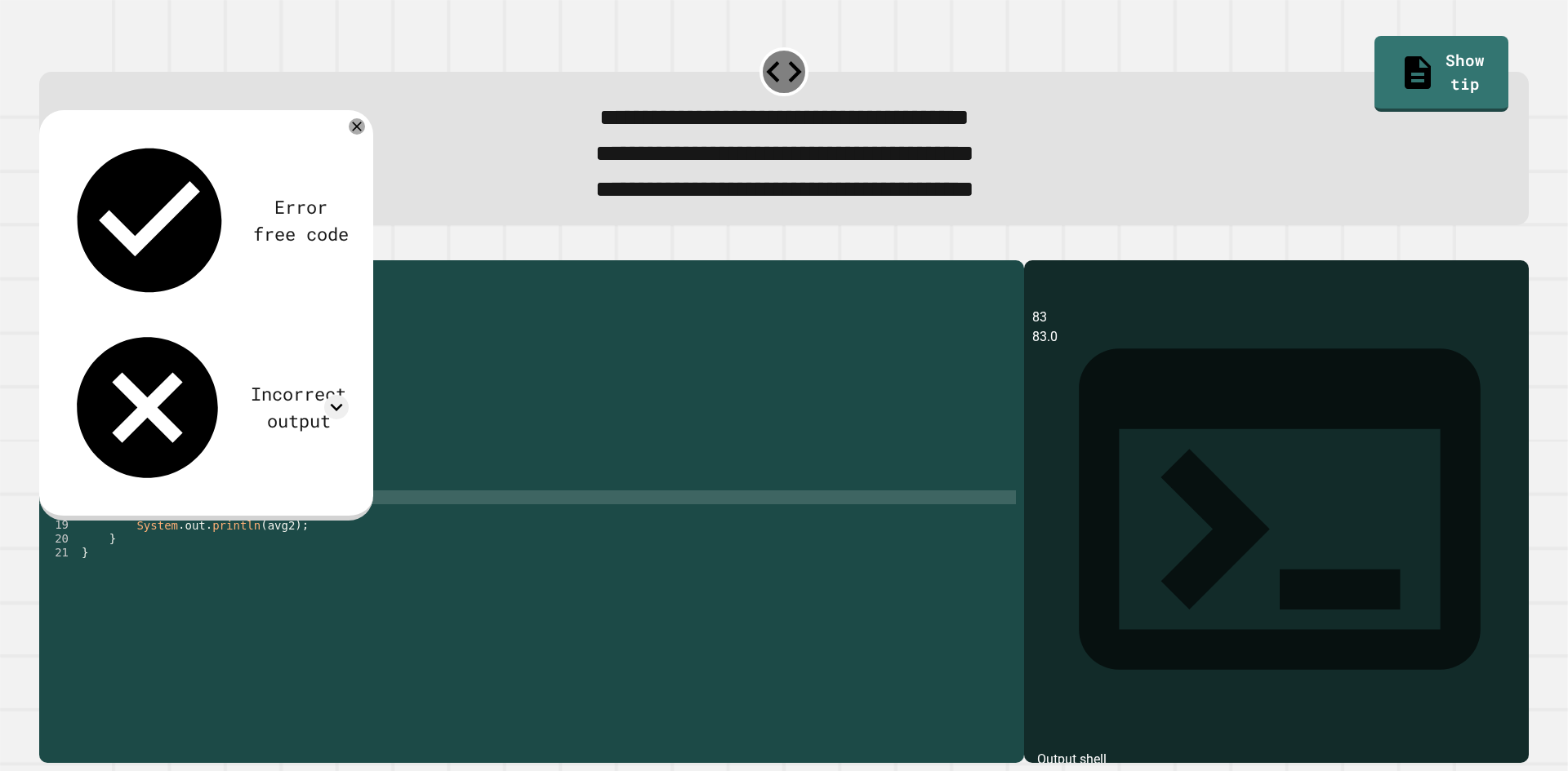
click at [246, 521] on div "public class Main { public static void main ( String [ ] args ) { // Fill in th…" at bounding box center [547, 491] width 937 height 444
click at [281, 523] on div "public class Main { public static void main ( String [ ] args ) { // Fill in th…" at bounding box center [547, 491] width 937 height 444
drag, startPoint x: 273, startPoint y: 523, endPoint x: 260, endPoint y: 526, distance: 13.3
click at [260, 526] on div "public class Main { public static void main ( String [ ] args ) { // Fill in th…" at bounding box center [547, 491] width 937 height 444
click at [276, 529] on div "public class Main { public static void main ( String [ ] args ) { // Fill in th…" at bounding box center [547, 491] width 937 height 444
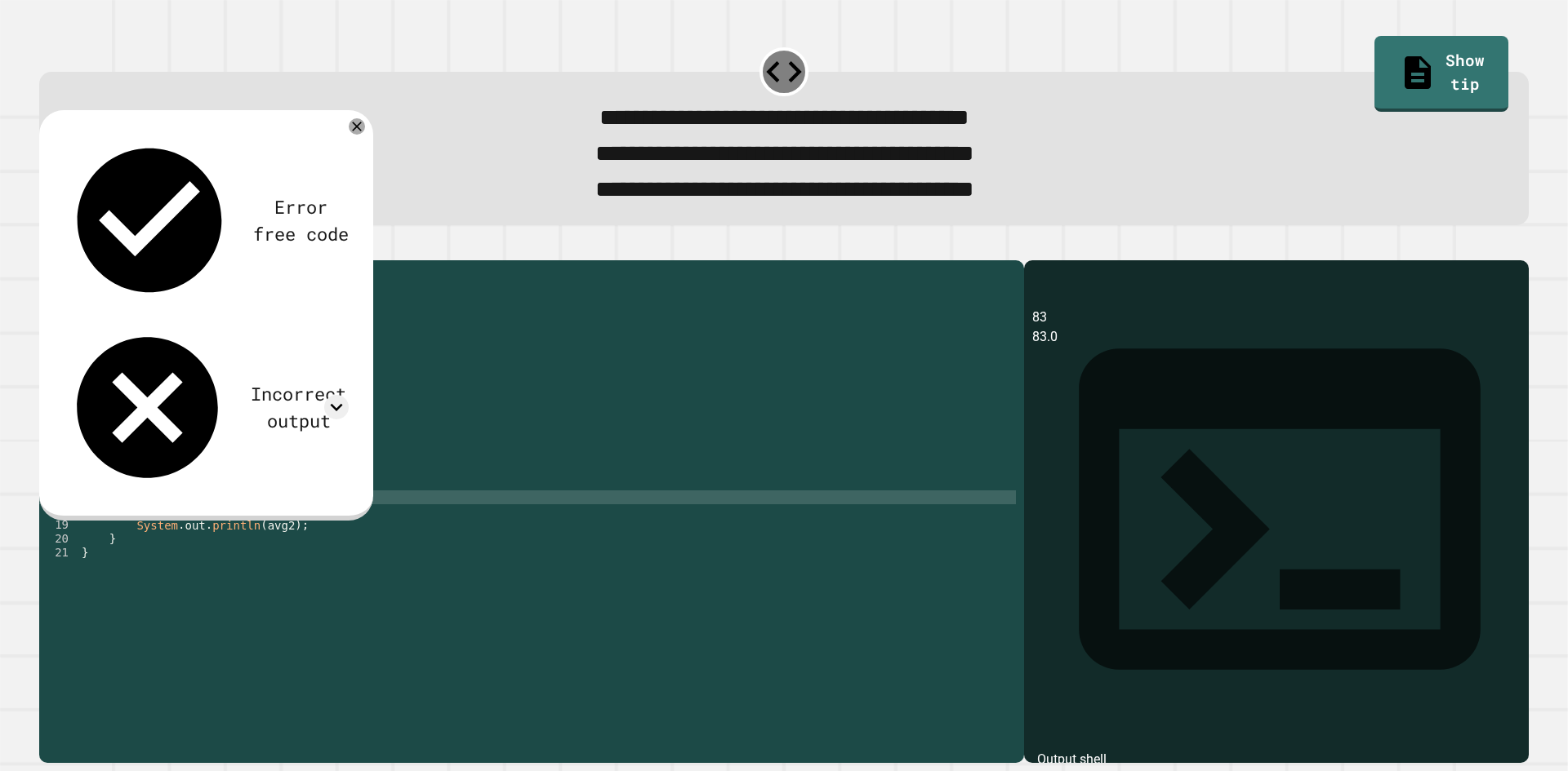
click at [281, 529] on div "public class Main { public static void main ( String [ ] args ) { // Fill in th…" at bounding box center [547, 491] width 937 height 444
click at [327, 526] on div "public class Main { public static void main ( String [ ] args ) { // Fill in th…" at bounding box center [547, 491] width 937 height 444
type textarea "**********"
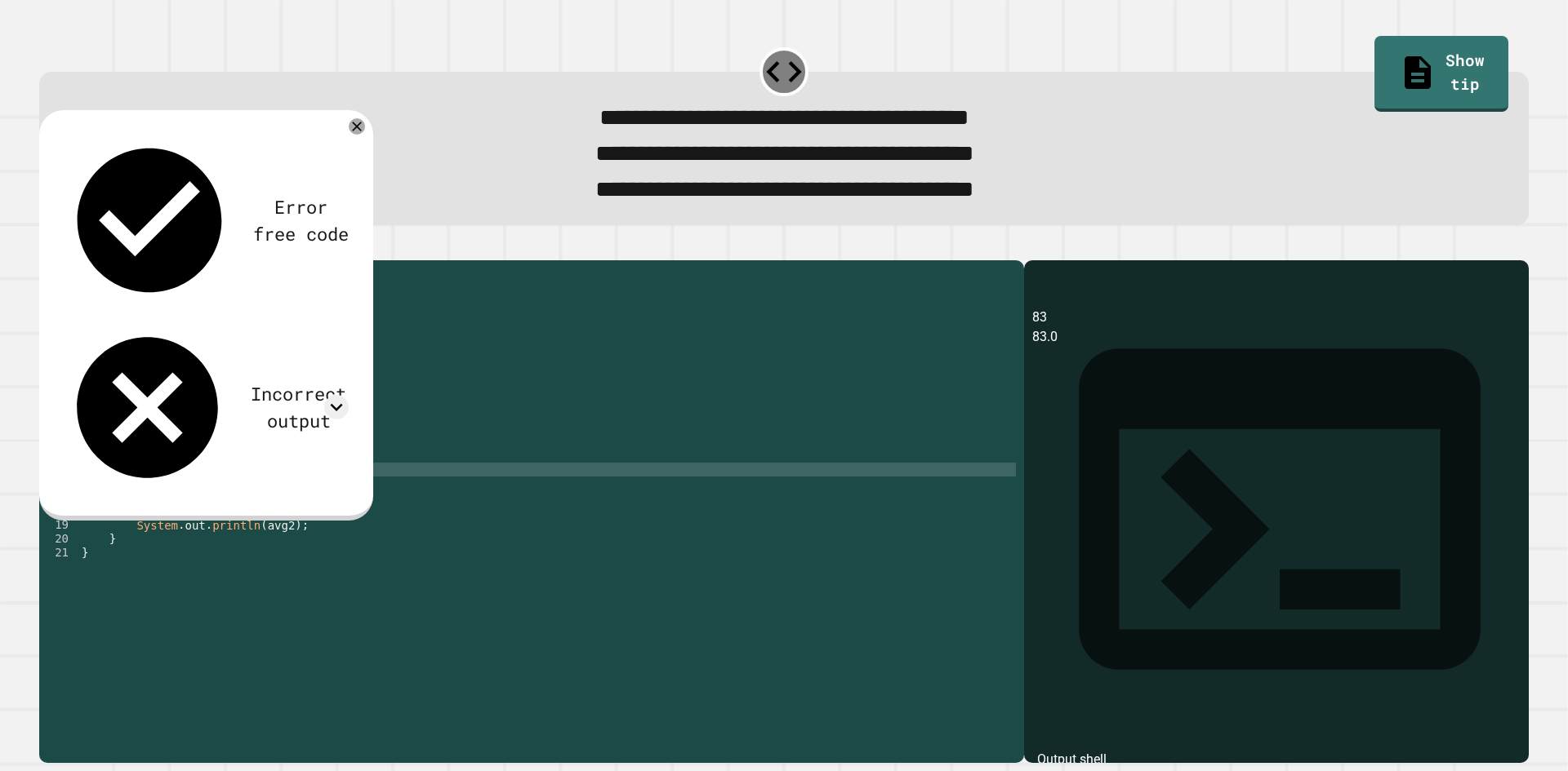
click at [245, 502] on div "public class Main { public static void main ( String [ ] args ) { // Fill in th…" at bounding box center [547, 491] width 937 height 444
click at [60, 261] on icon "button" at bounding box center [58, 256] width 9 height 12
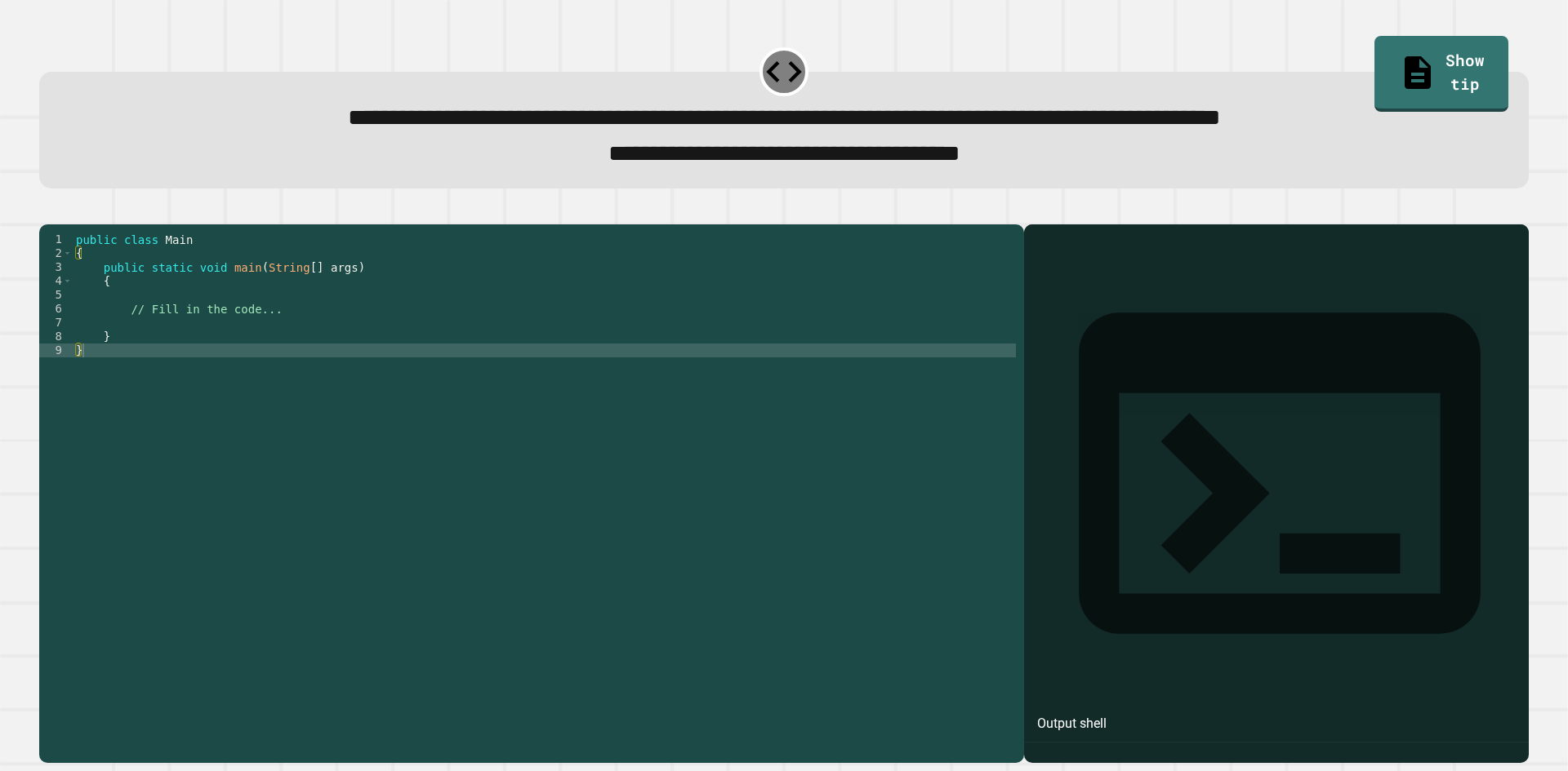
click at [333, 332] on div "public class Main { public static void main ( String [ ] args ) { // Fill in th…" at bounding box center [544, 475] width 943 height 486
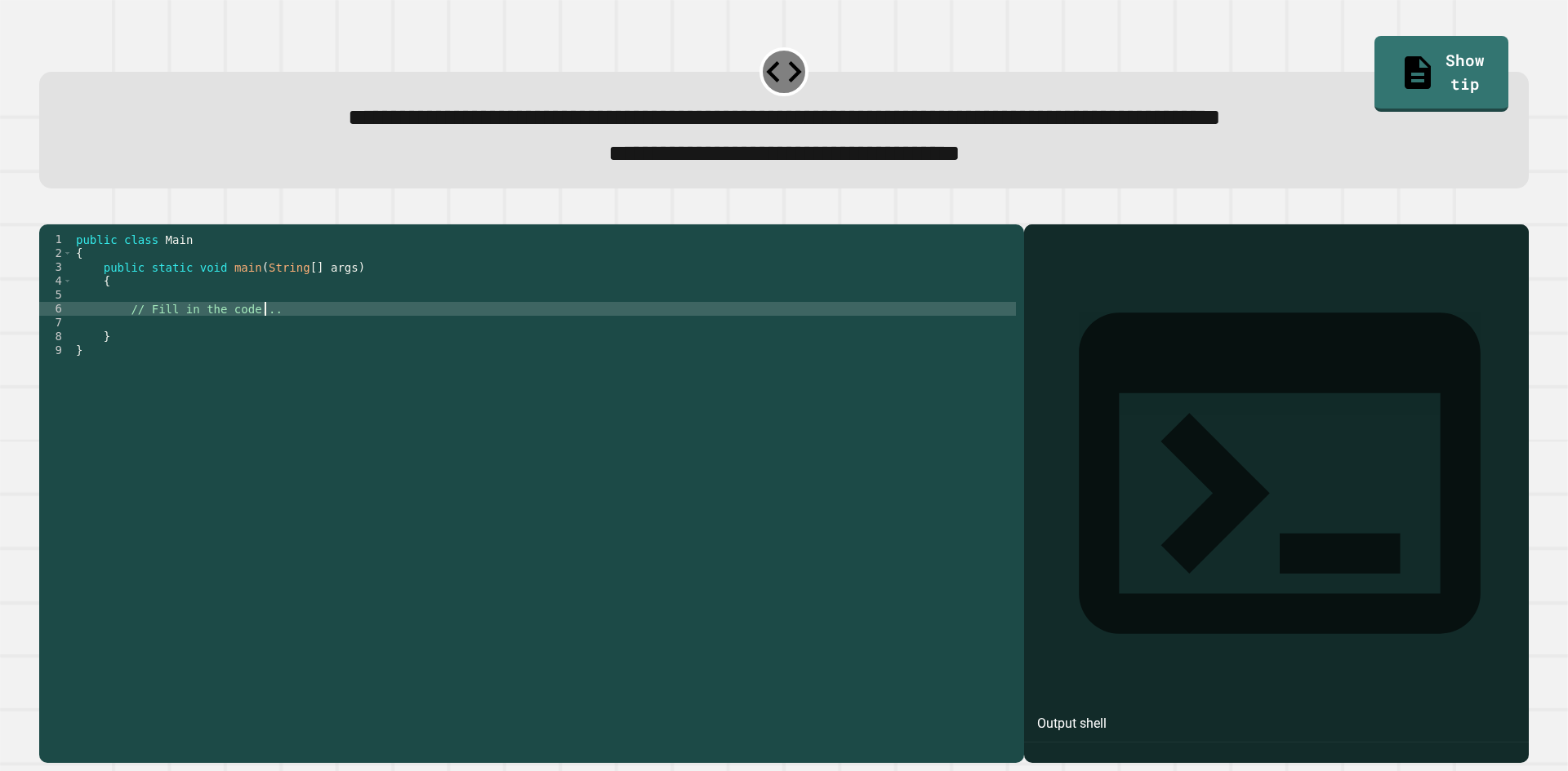
click at [317, 349] on div "public class Main { public static void main ( String [ ] args ) { // Fill in th…" at bounding box center [544, 475] width 943 height 486
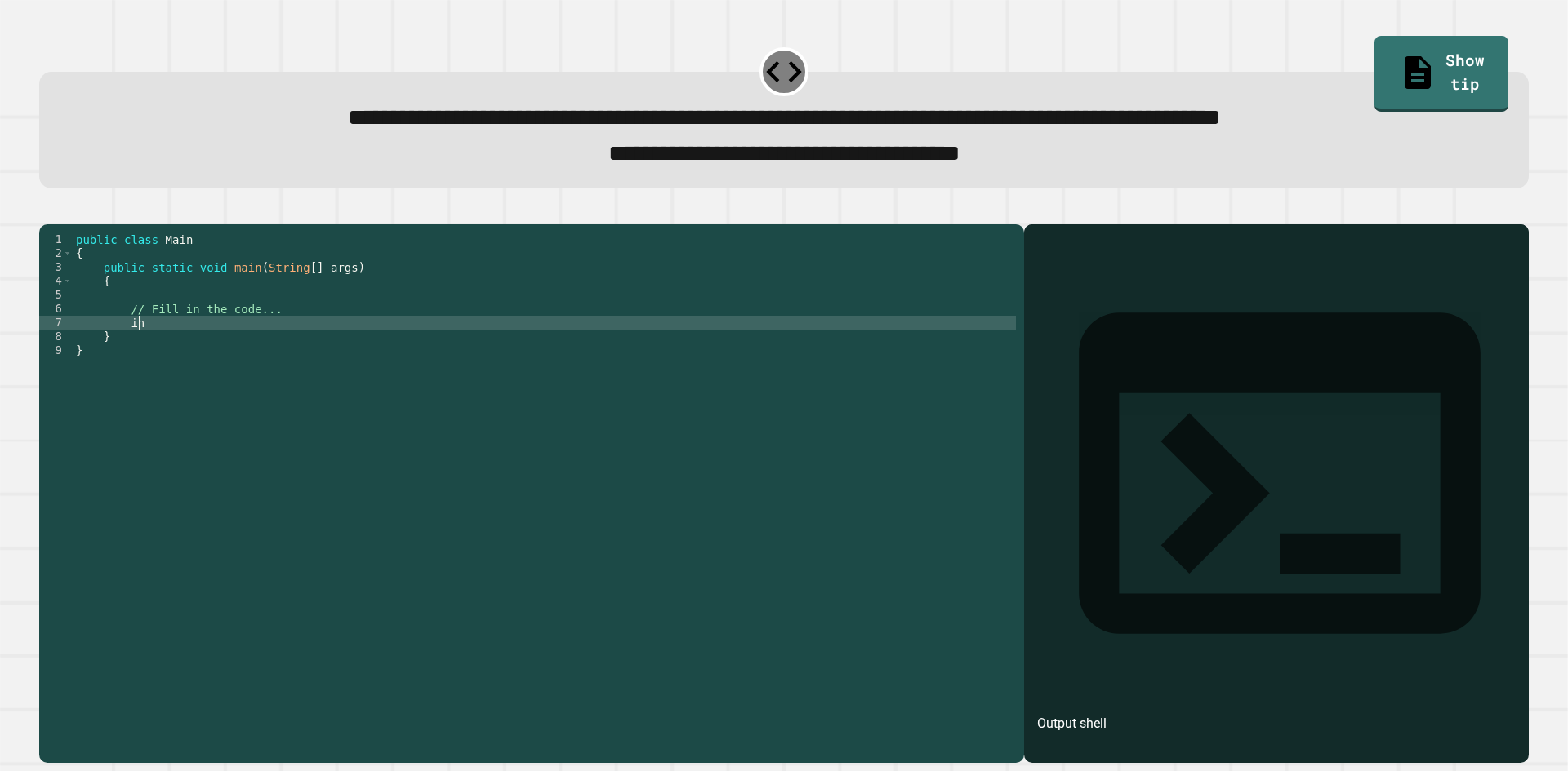
scroll to position [0, 4]
type textarea "*"
type textarea "**********"
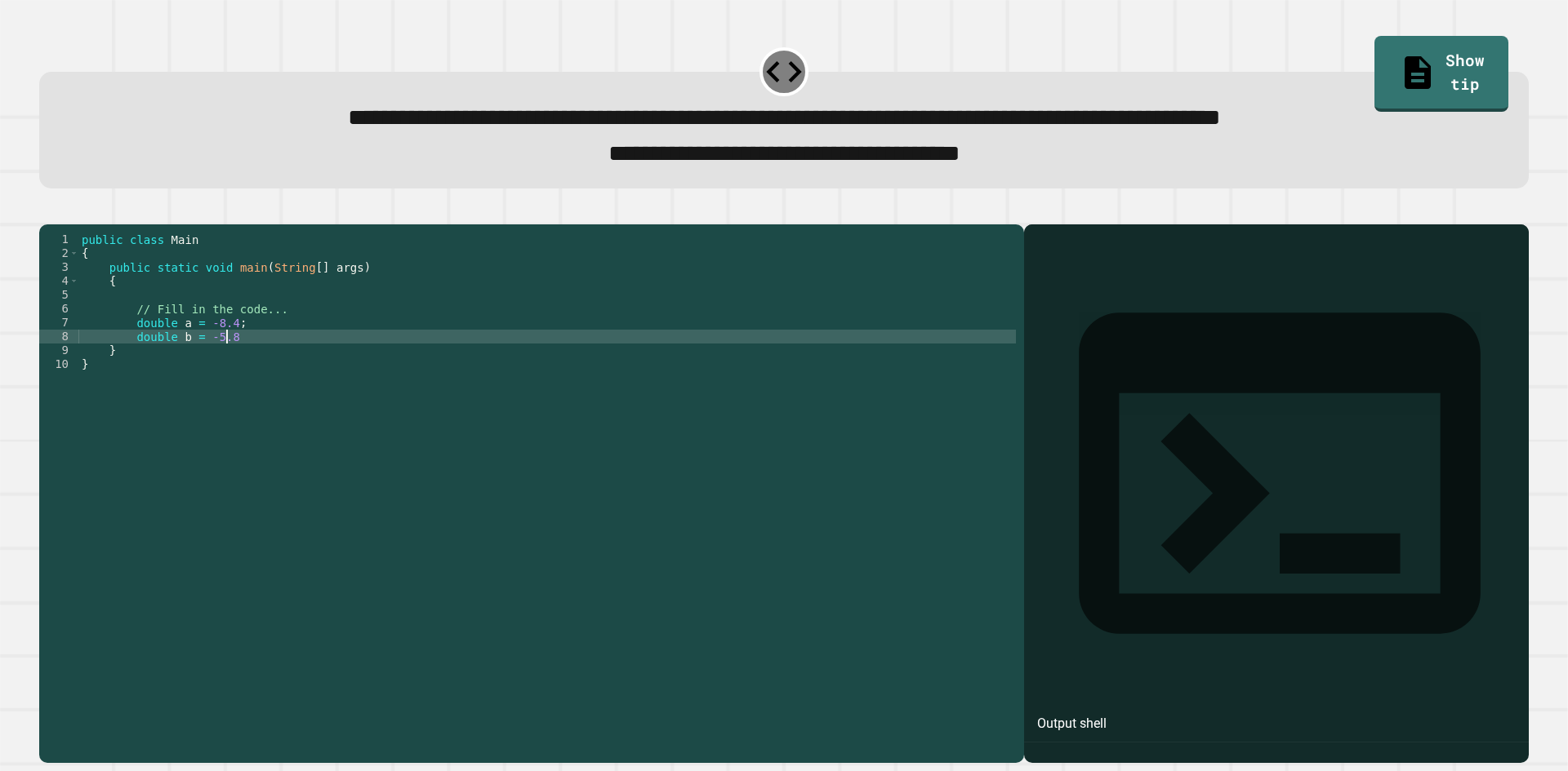
type textarea "**********"
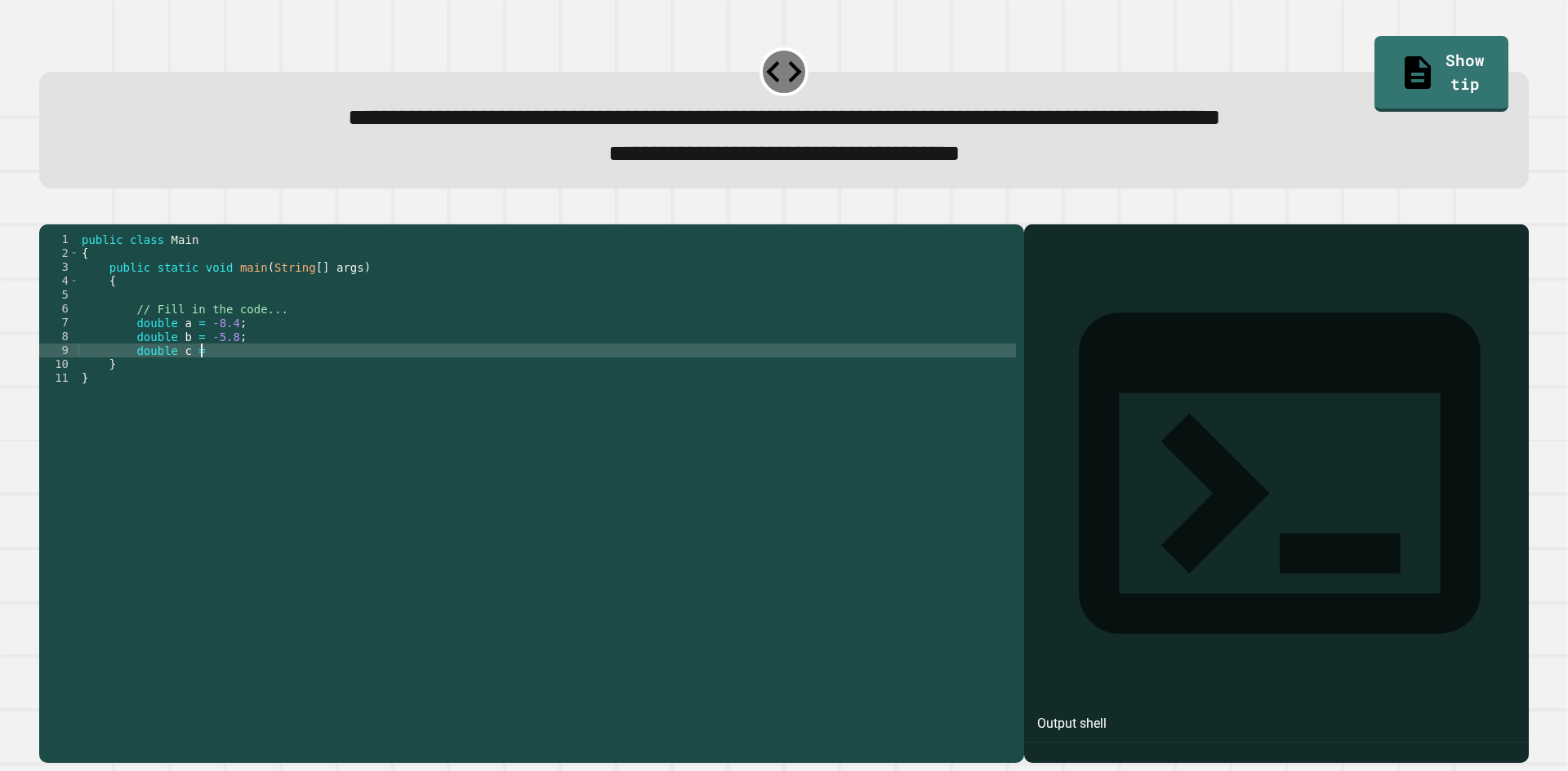
scroll to position [0, 8]
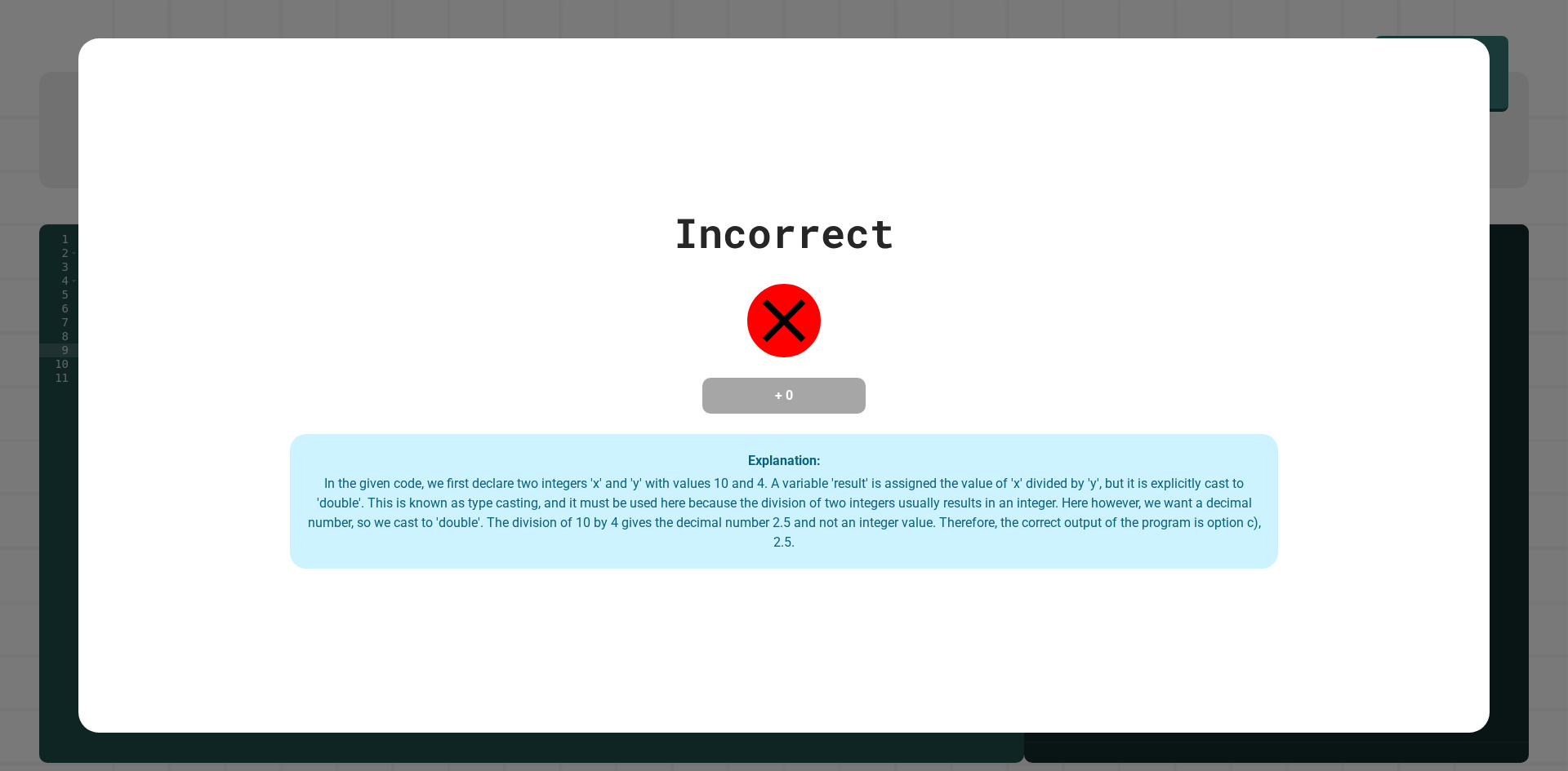
type textarea "**********"
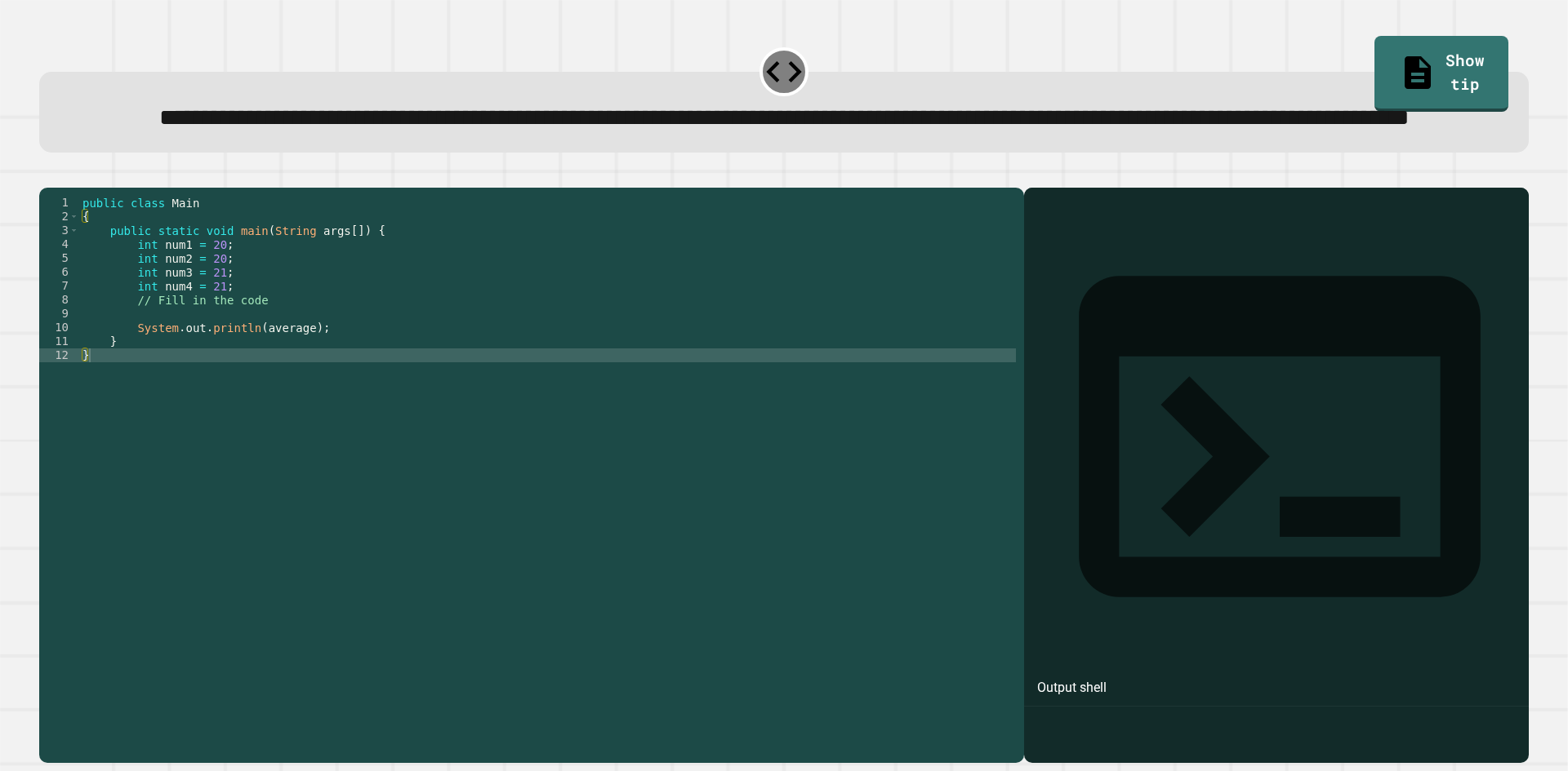
click at [259, 403] on div "public class Main { public static void main ( String args [ ]) { int num1 = 20 …" at bounding box center [547, 438] width 936 height 486
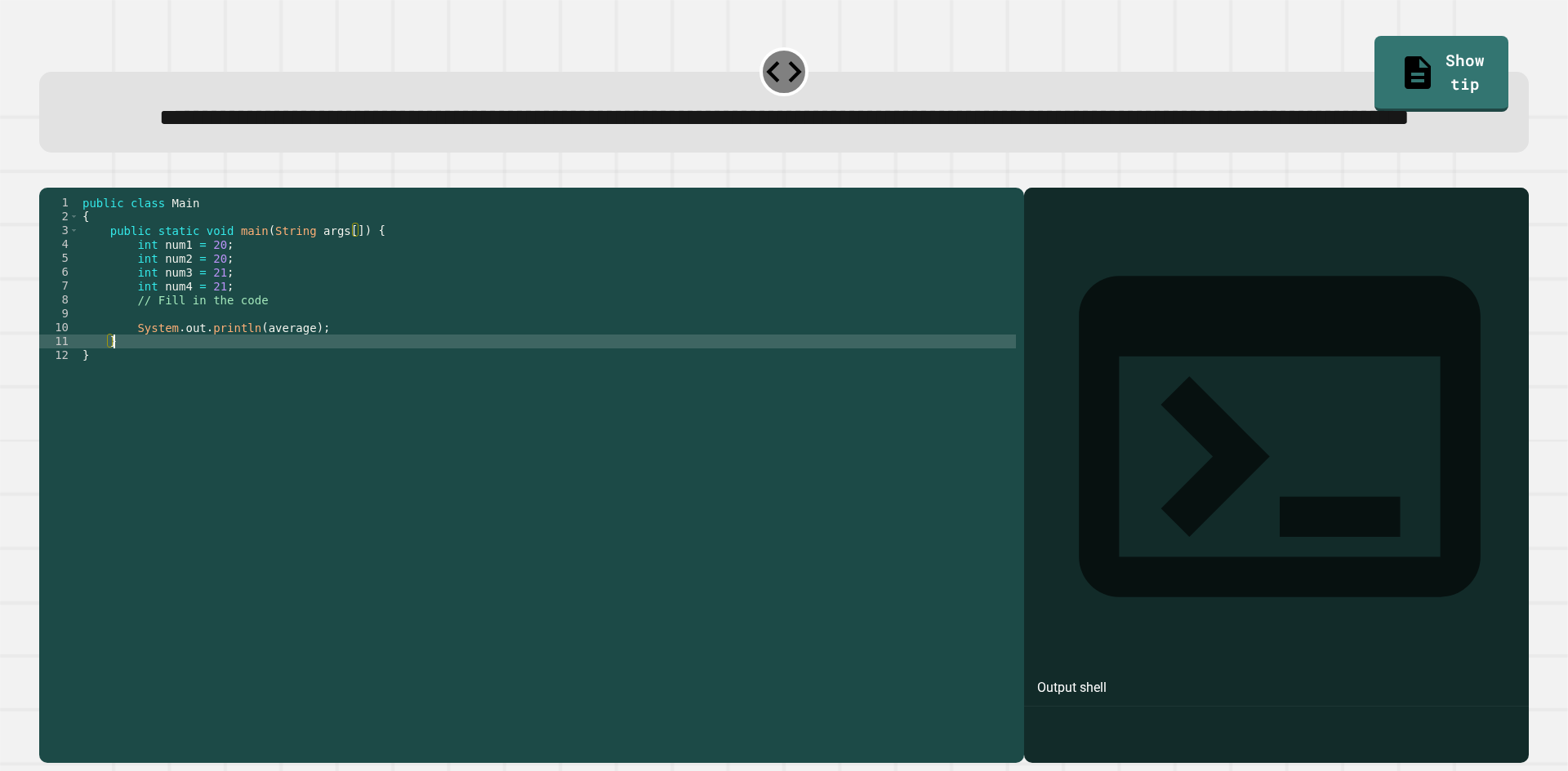
click at [250, 377] on div "public class Main { public static void main ( String args [ ]) { int num1 = 20 …" at bounding box center [547, 438] width 936 height 486
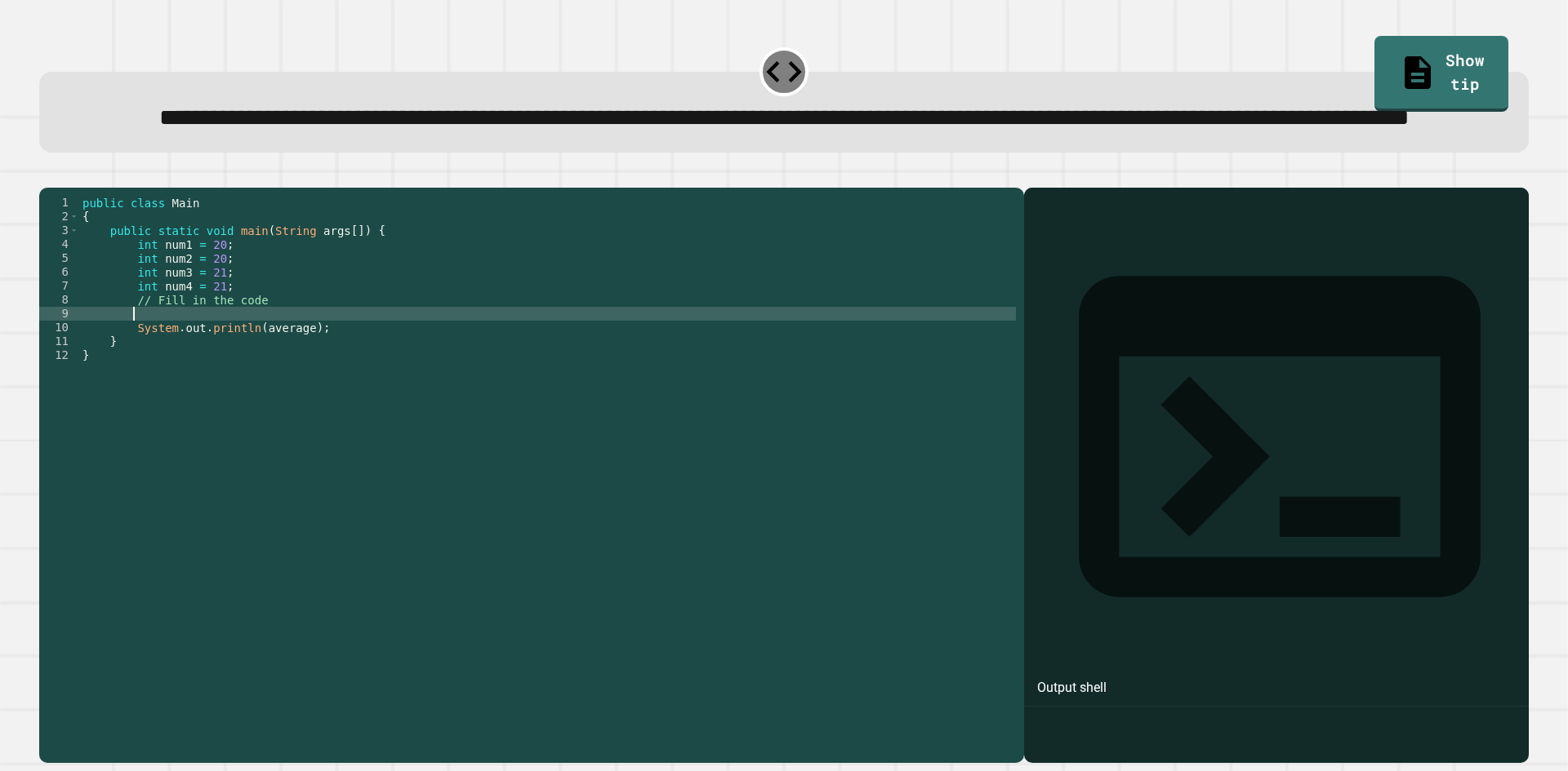
scroll to position [0, 3]
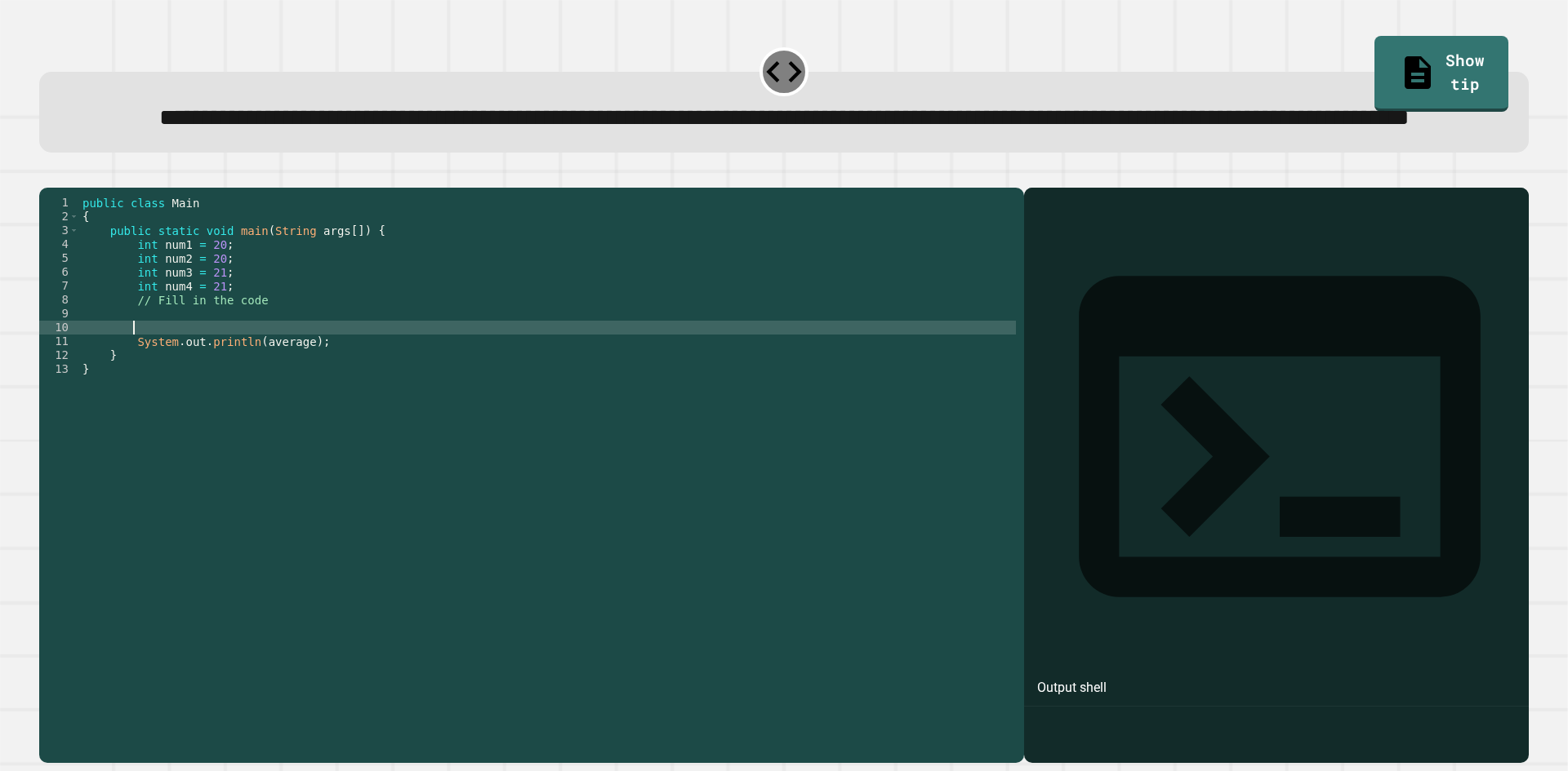
type textarea "*"
type textarea "**********"
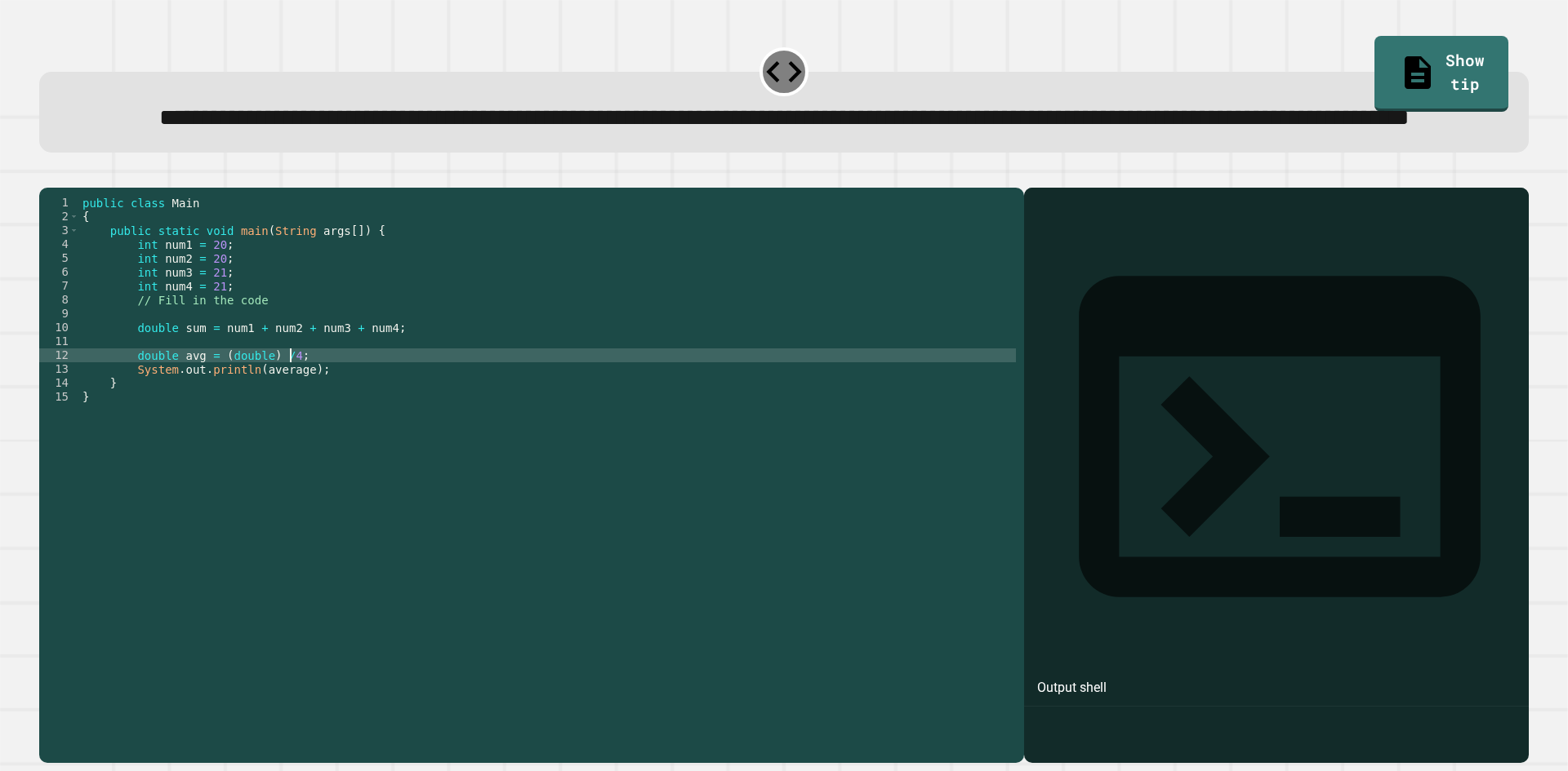
scroll to position [0, 14]
click at [48, 175] on icon "button" at bounding box center [48, 175] width 0 height 0
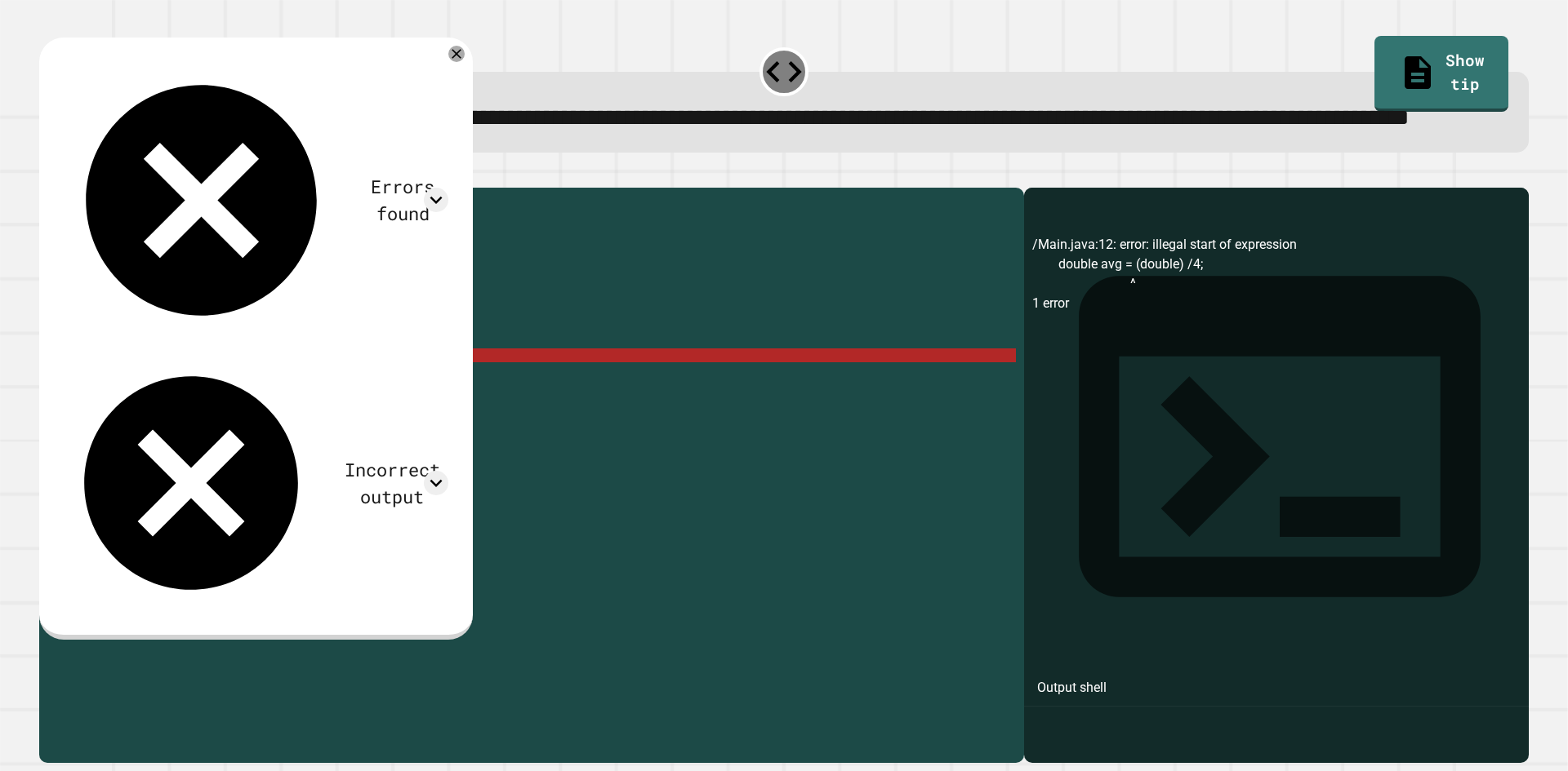
click at [196, 420] on div "public class Main { public static void main ( String args [ ]) { int num1 = 20 …" at bounding box center [547, 438] width 936 height 486
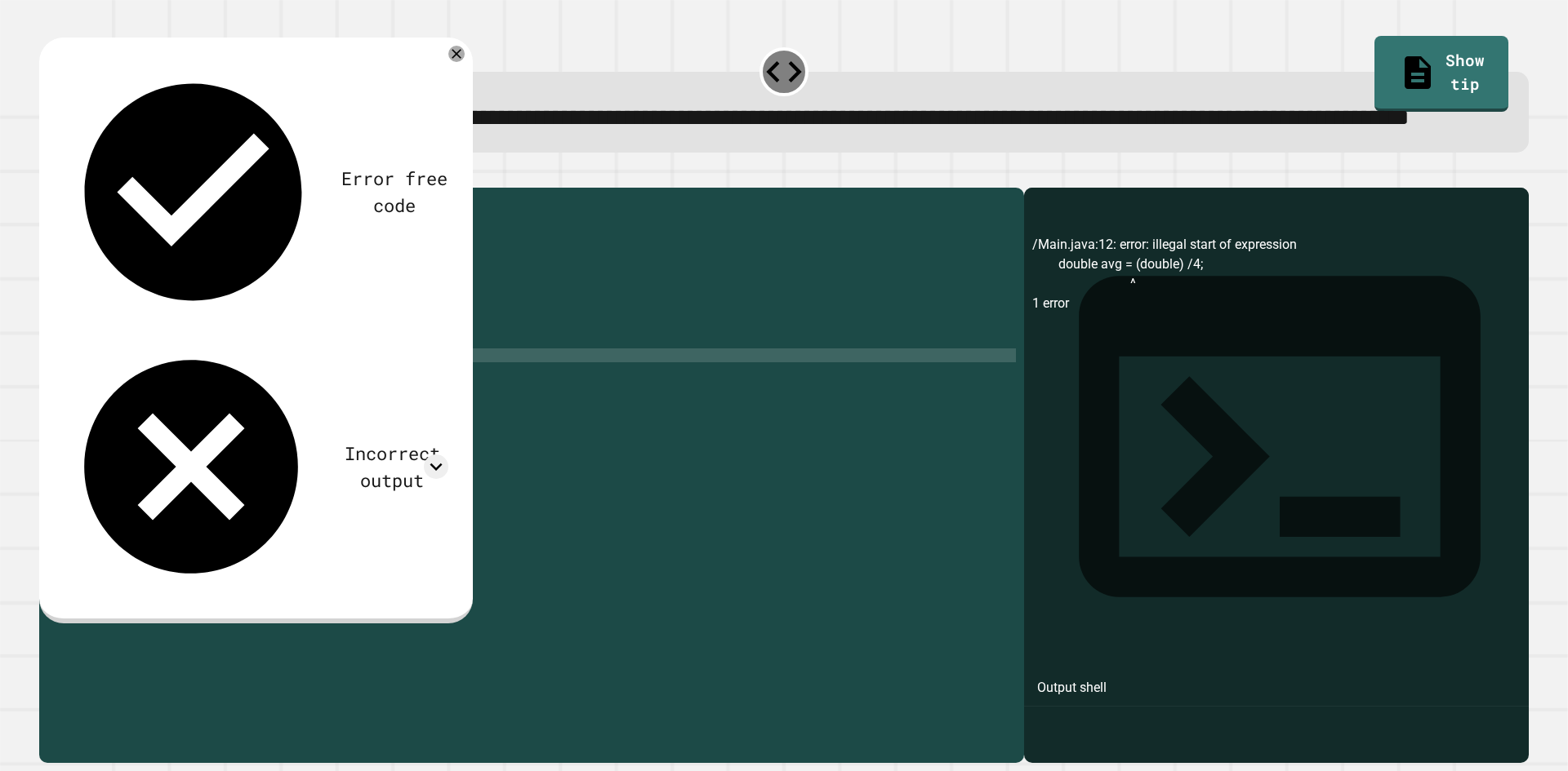
scroll to position [0, 10]
click at [48, 175] on button "button" at bounding box center [48, 175] width 0 height 0
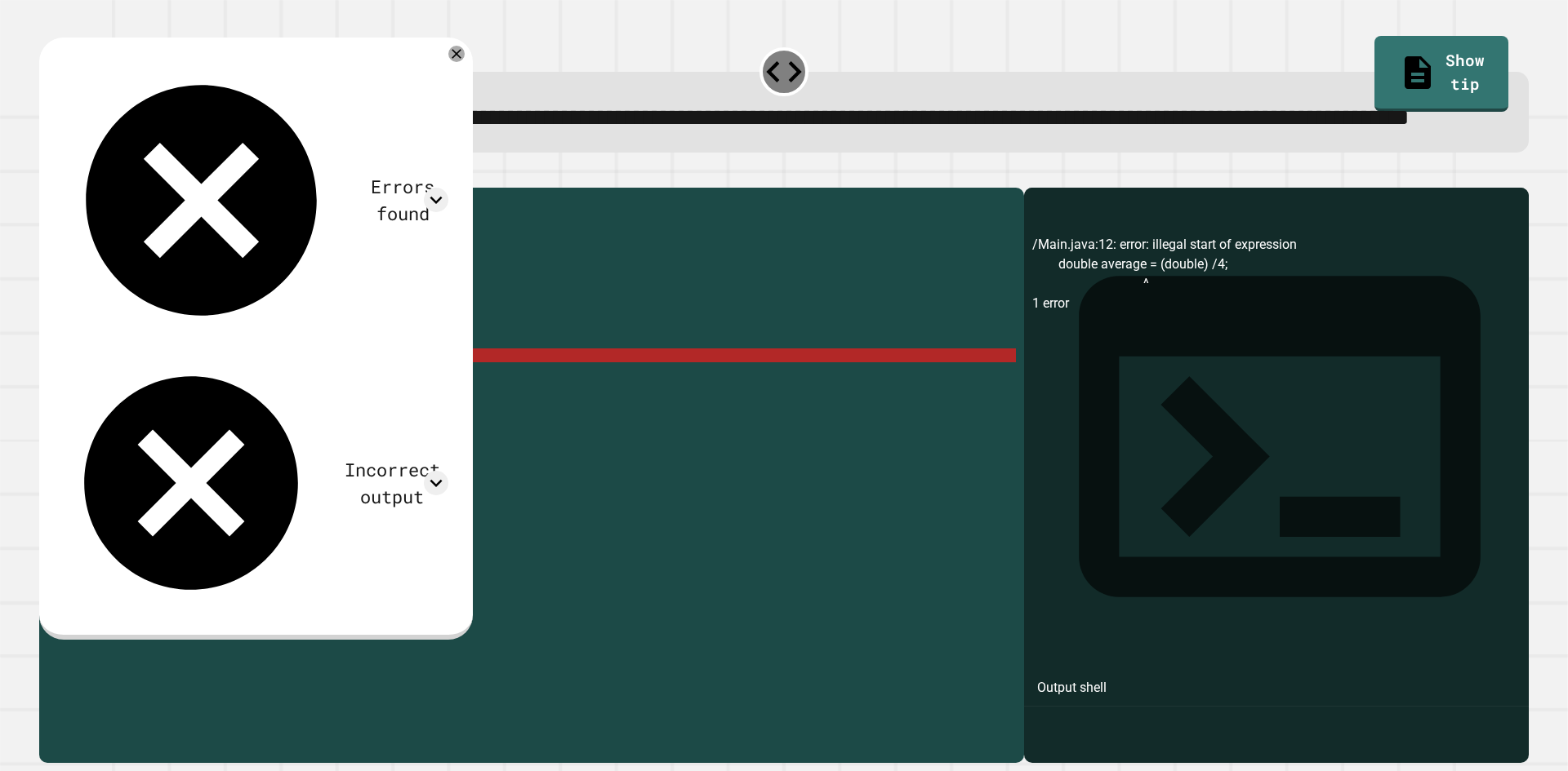
click at [295, 418] on div "public class Main { public static void main ( String args [ ]) { int num1 = 20 …" at bounding box center [547, 438] width 936 height 486
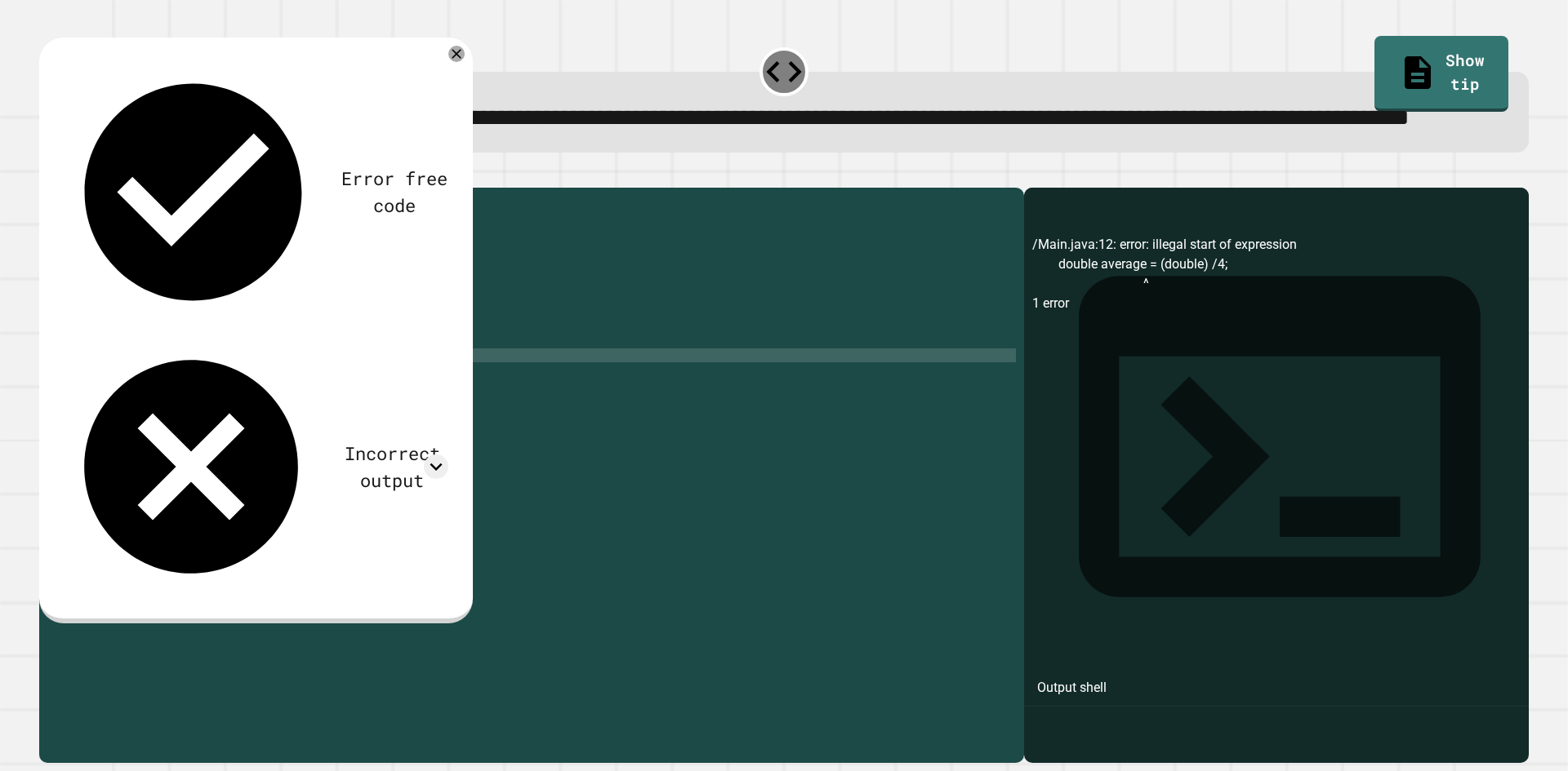
scroll to position [0, 16]
type textarea "**********"
click at [48, 175] on button "button" at bounding box center [48, 175] width 0 height 0
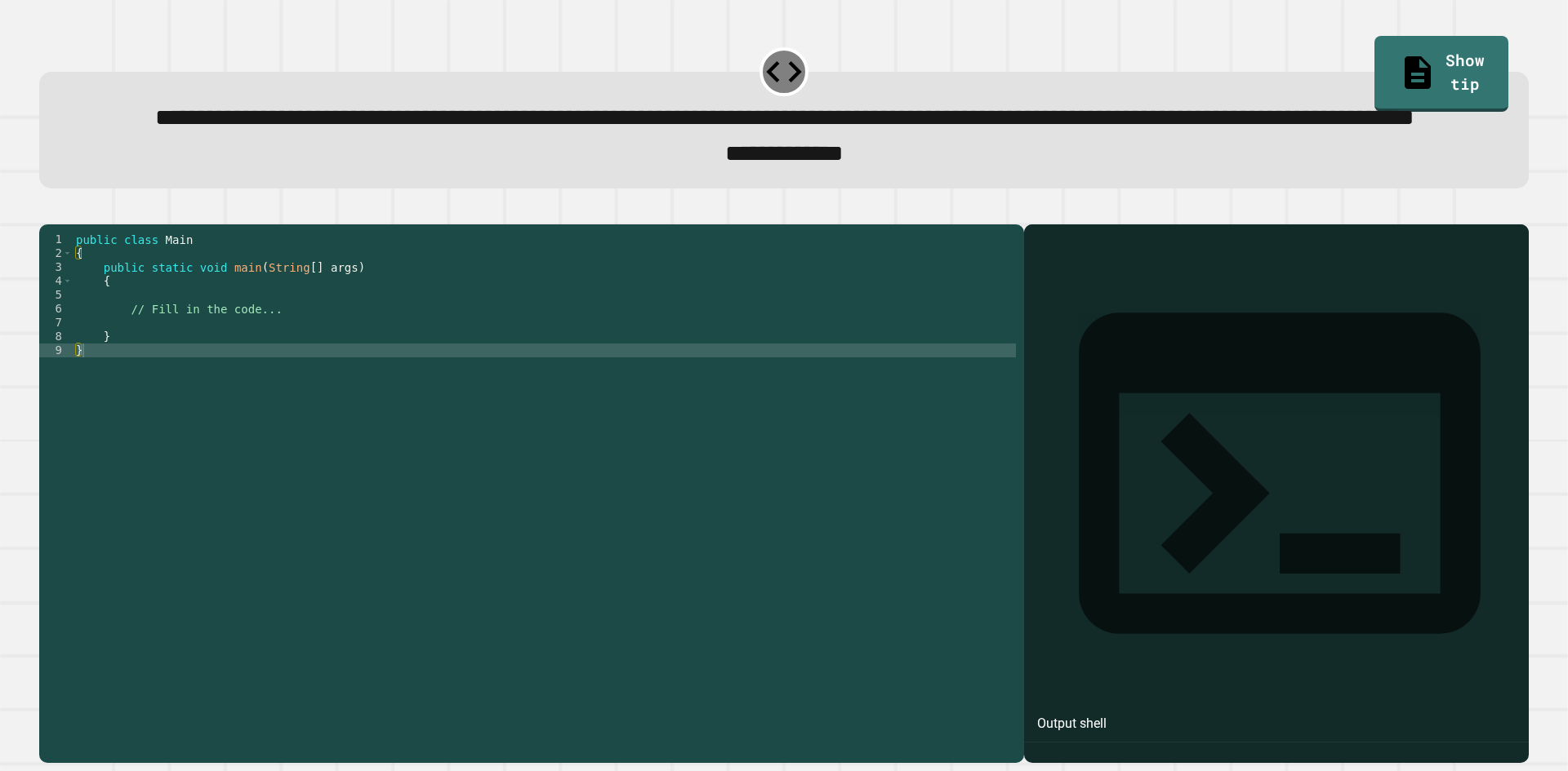
click at [241, 398] on div "public class Main { public static void main ( String [ ] args ) { // Fill in th…" at bounding box center [544, 455] width 943 height 444
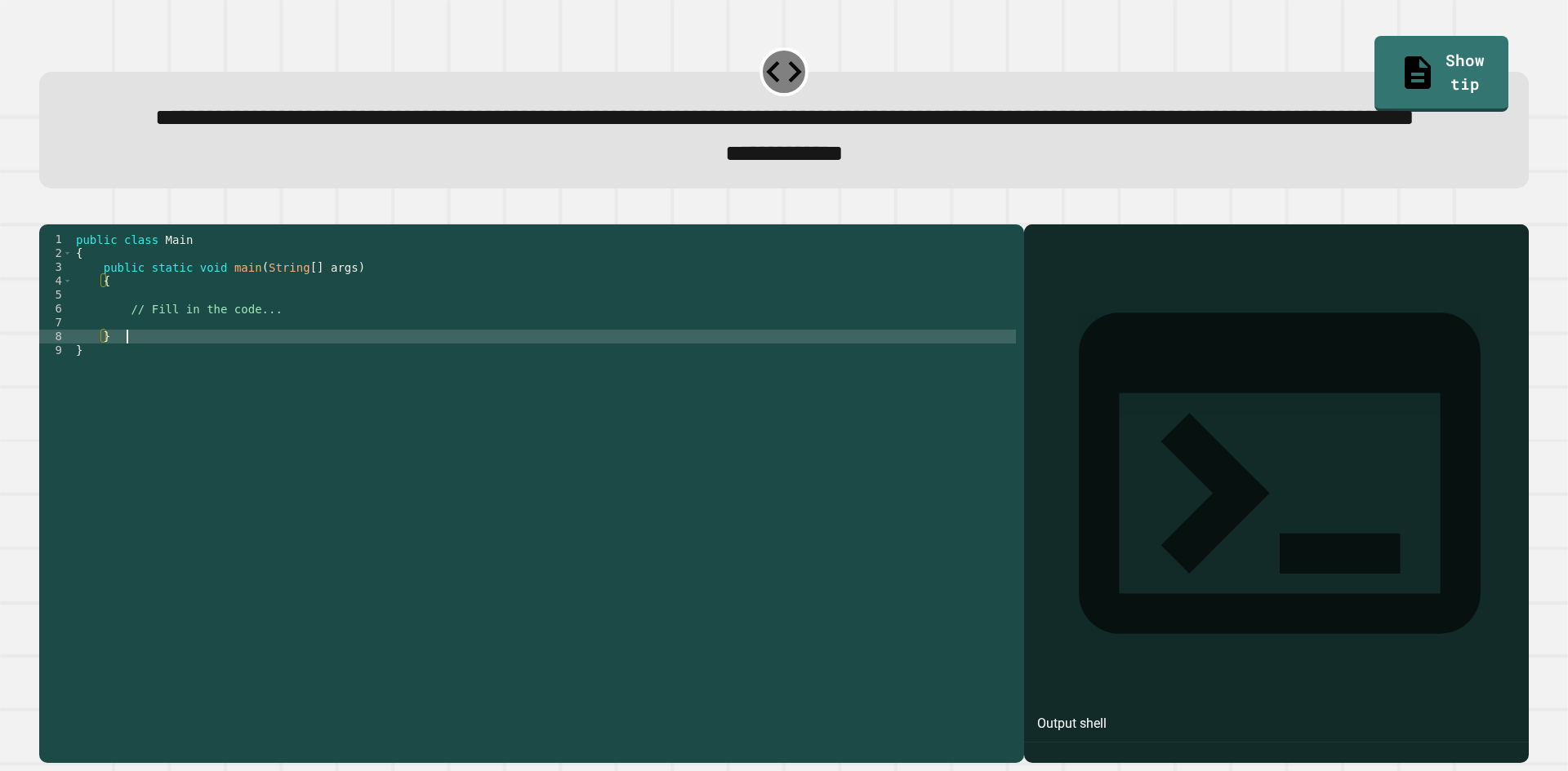
type textarea "*"
click at [232, 389] on div "public class Main { public static void main ( String [ ] args ) { // Fill in th…" at bounding box center [544, 455] width 943 height 444
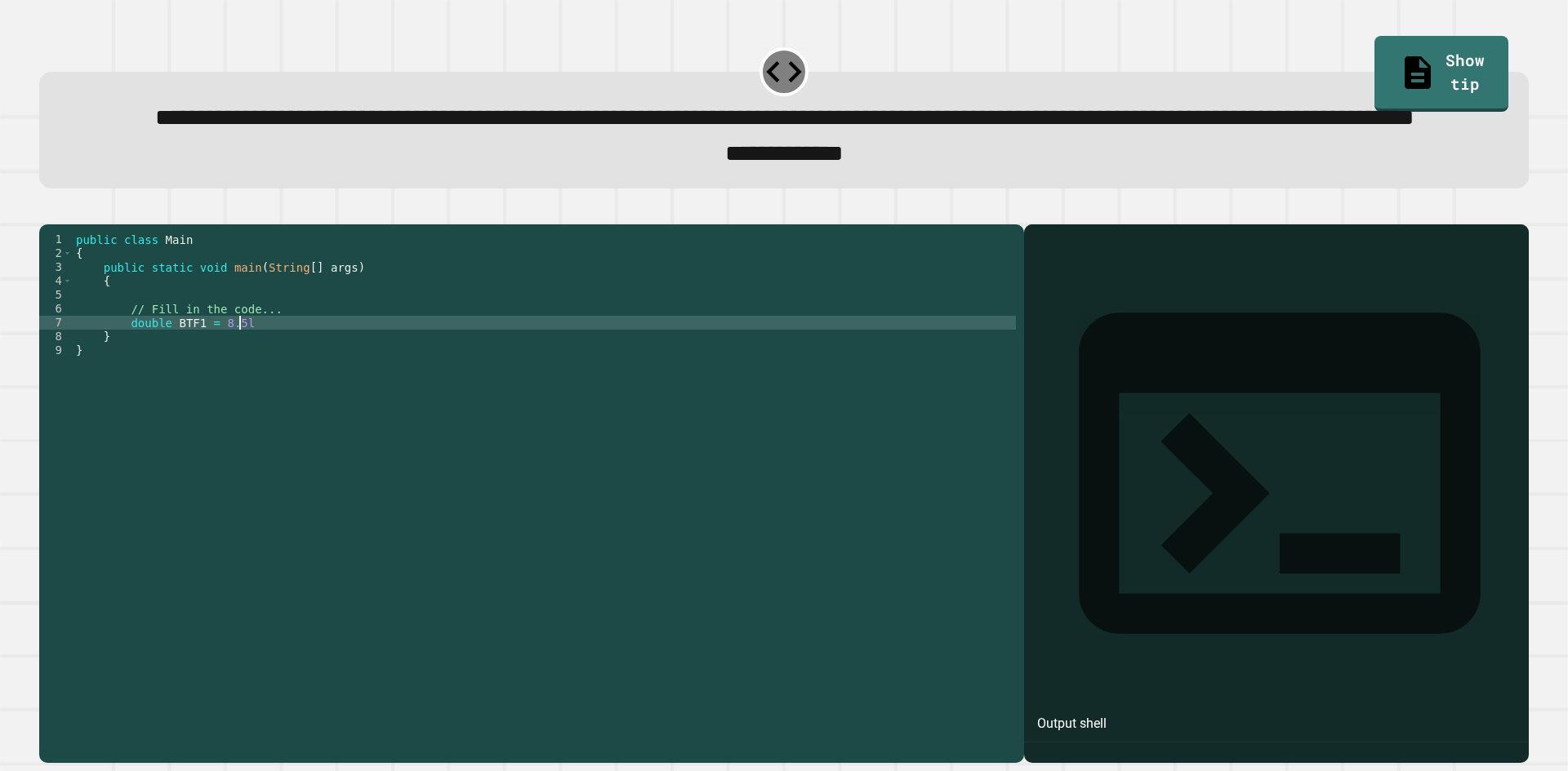
scroll to position [0, 11]
type textarea "**********"
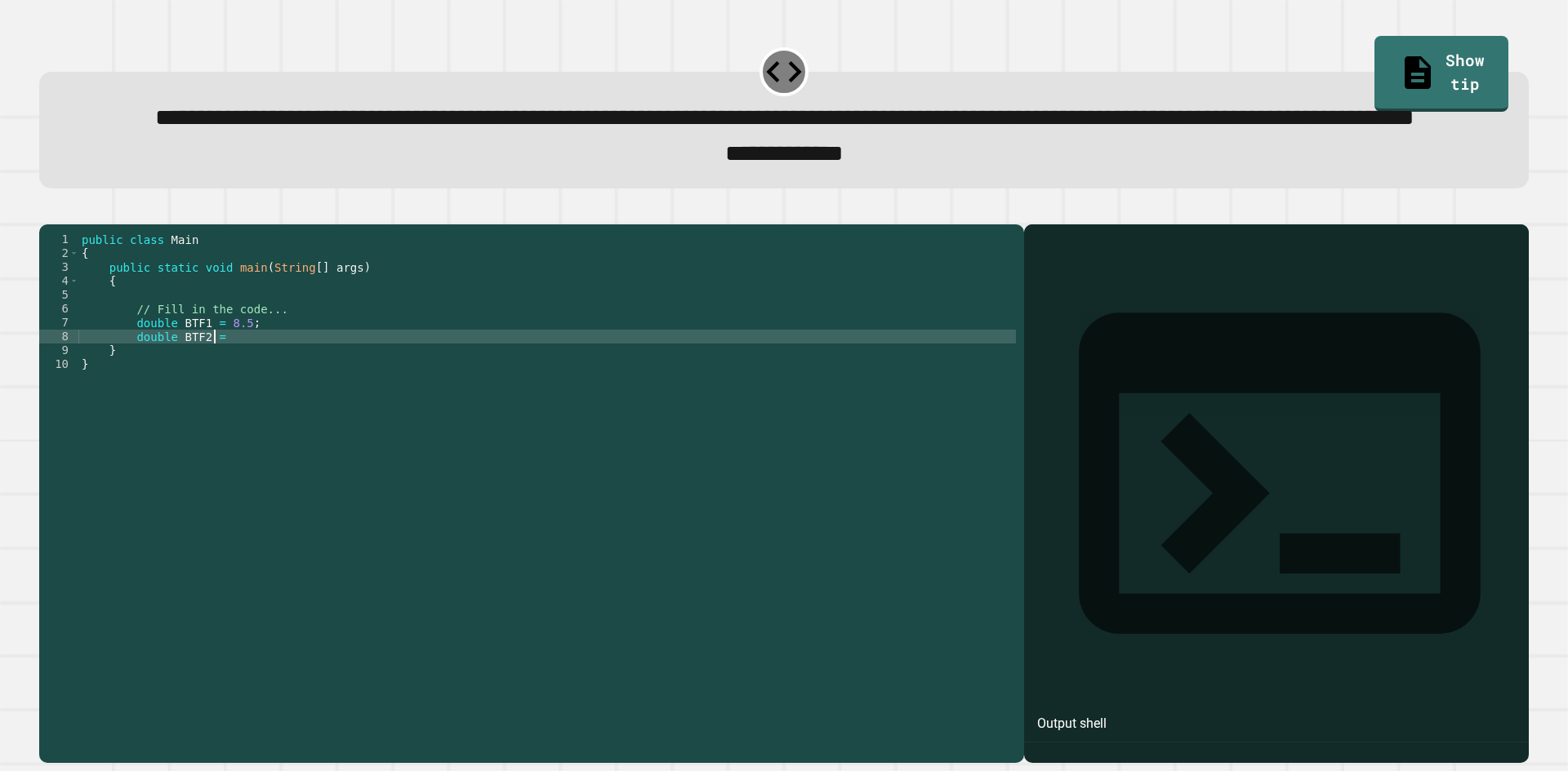
scroll to position [0, 9]
type textarea "**********"
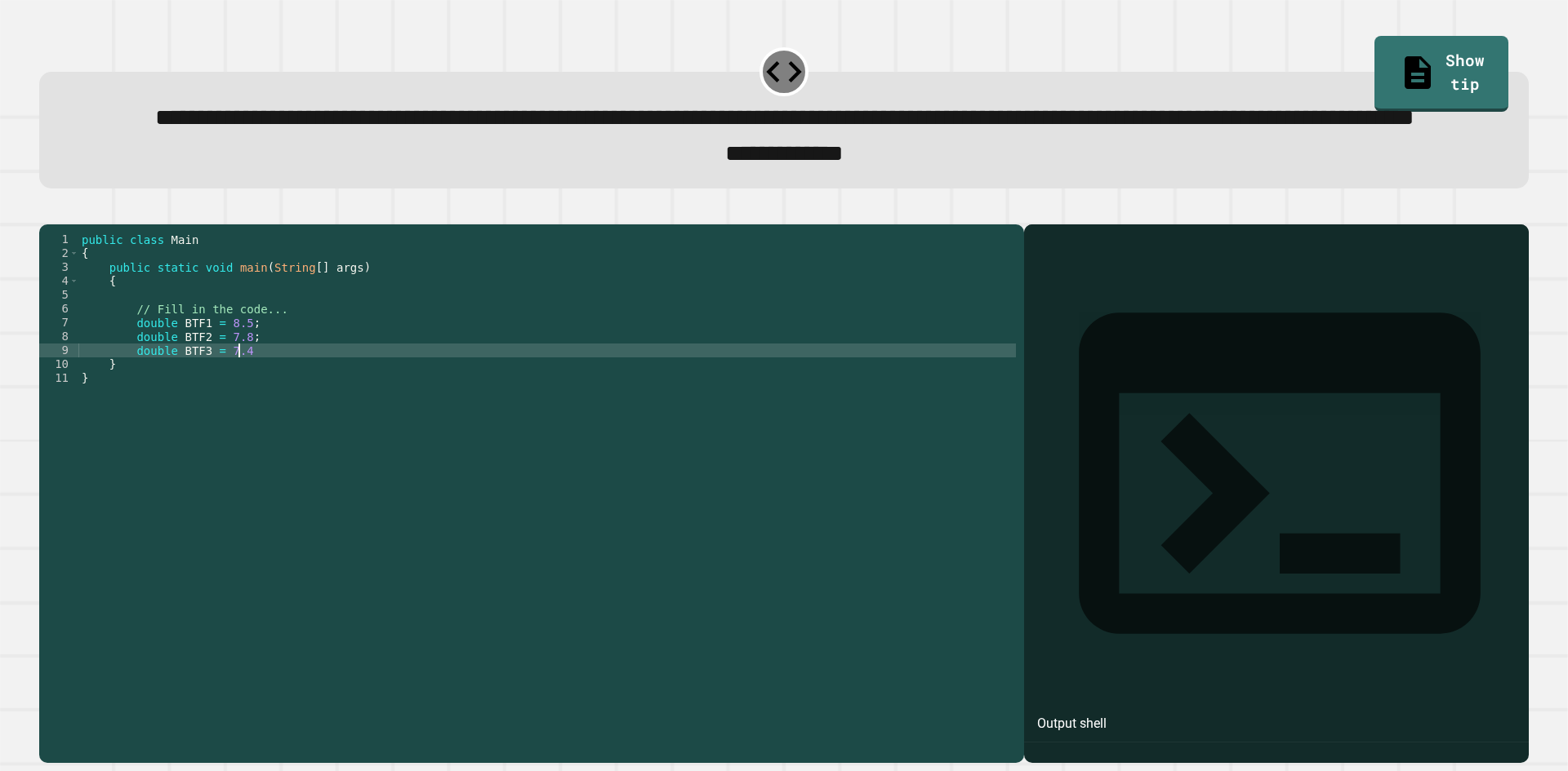
type textarea "**********"
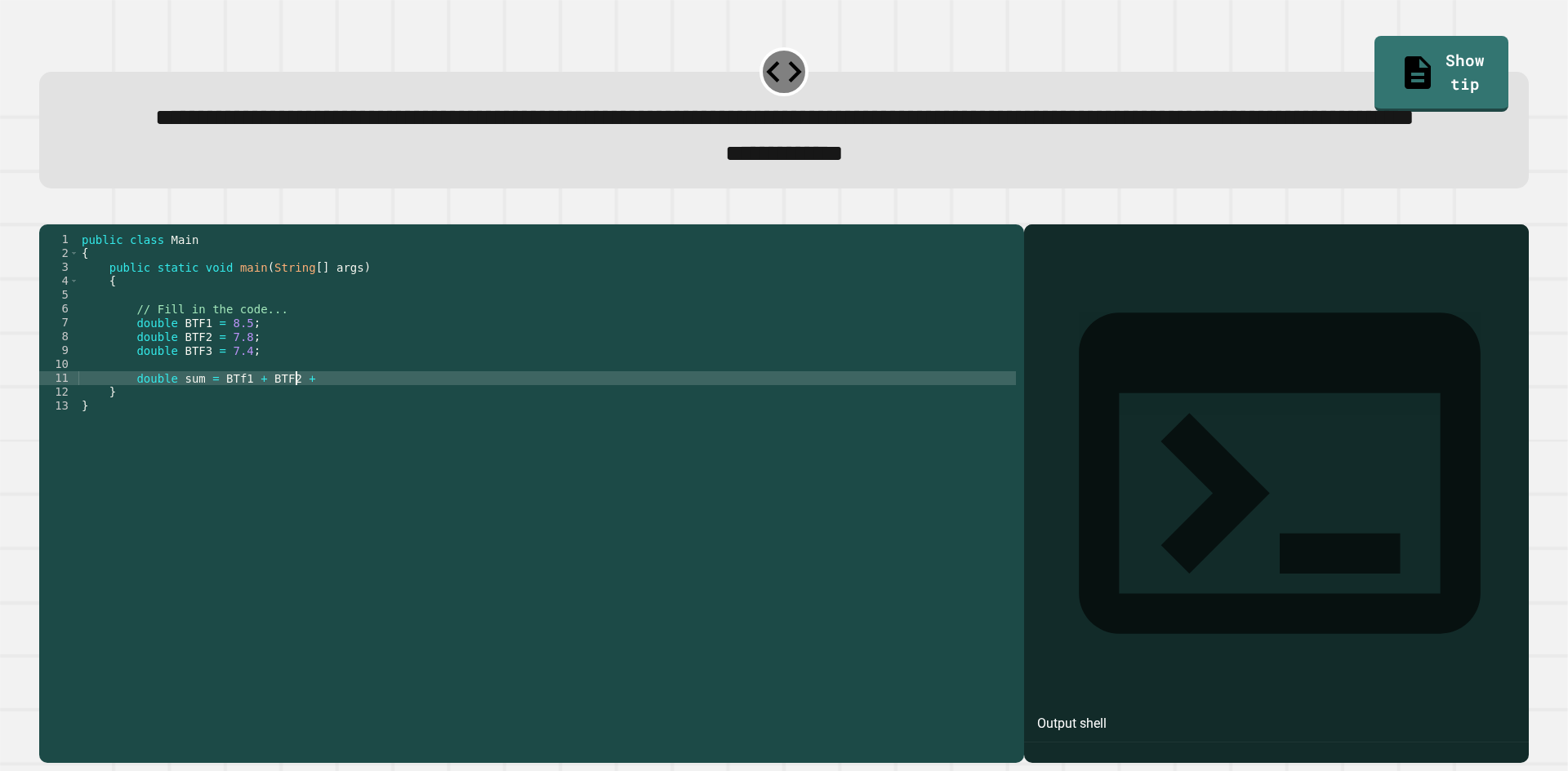
scroll to position [0, 15]
type textarea "**********"
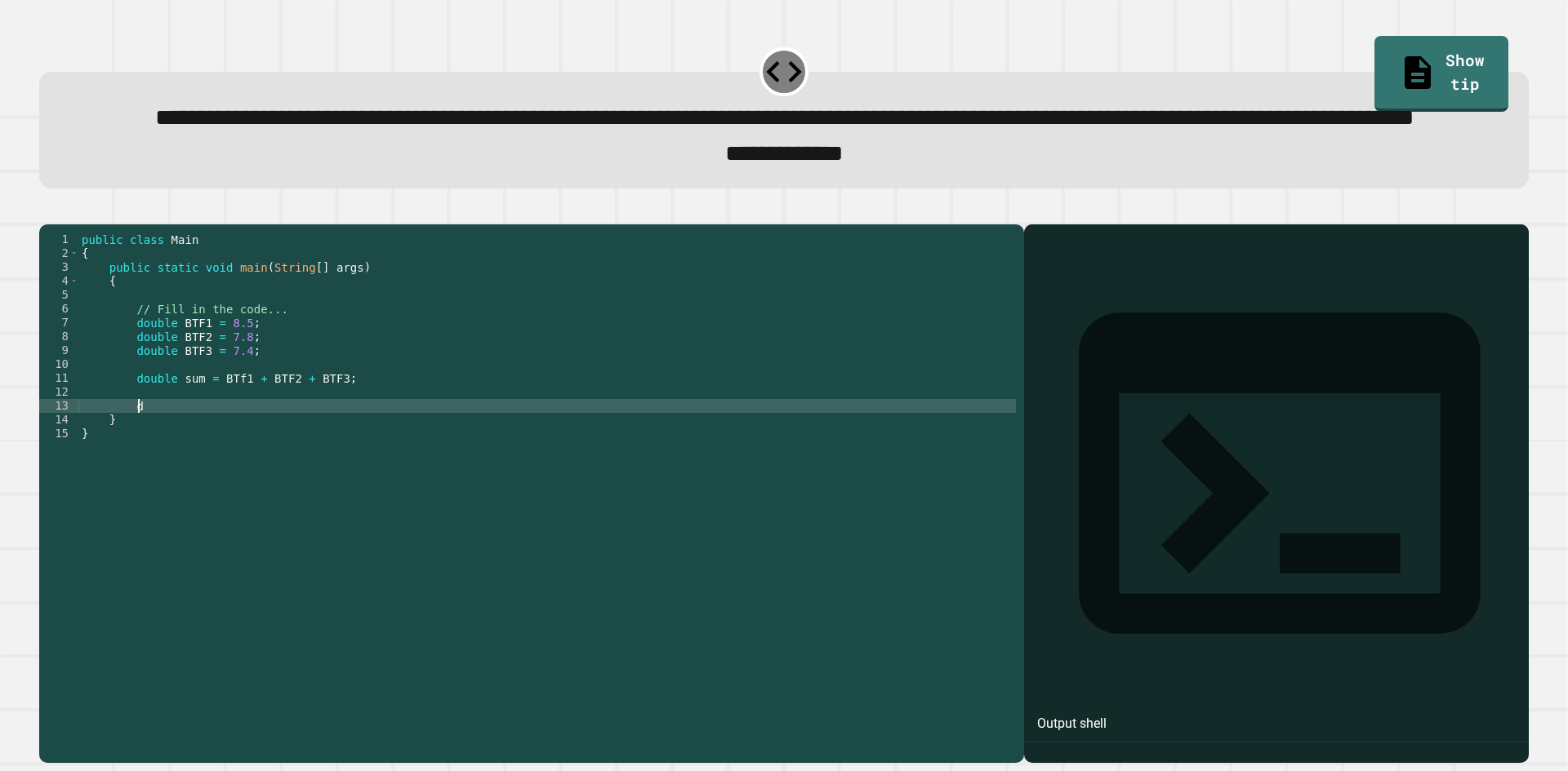
scroll to position [0, 4]
type textarea "*"
click at [347, 461] on div "public class Main { public static void main ( String [ ] args ) { // Fill in th…" at bounding box center [547, 455] width 937 height 444
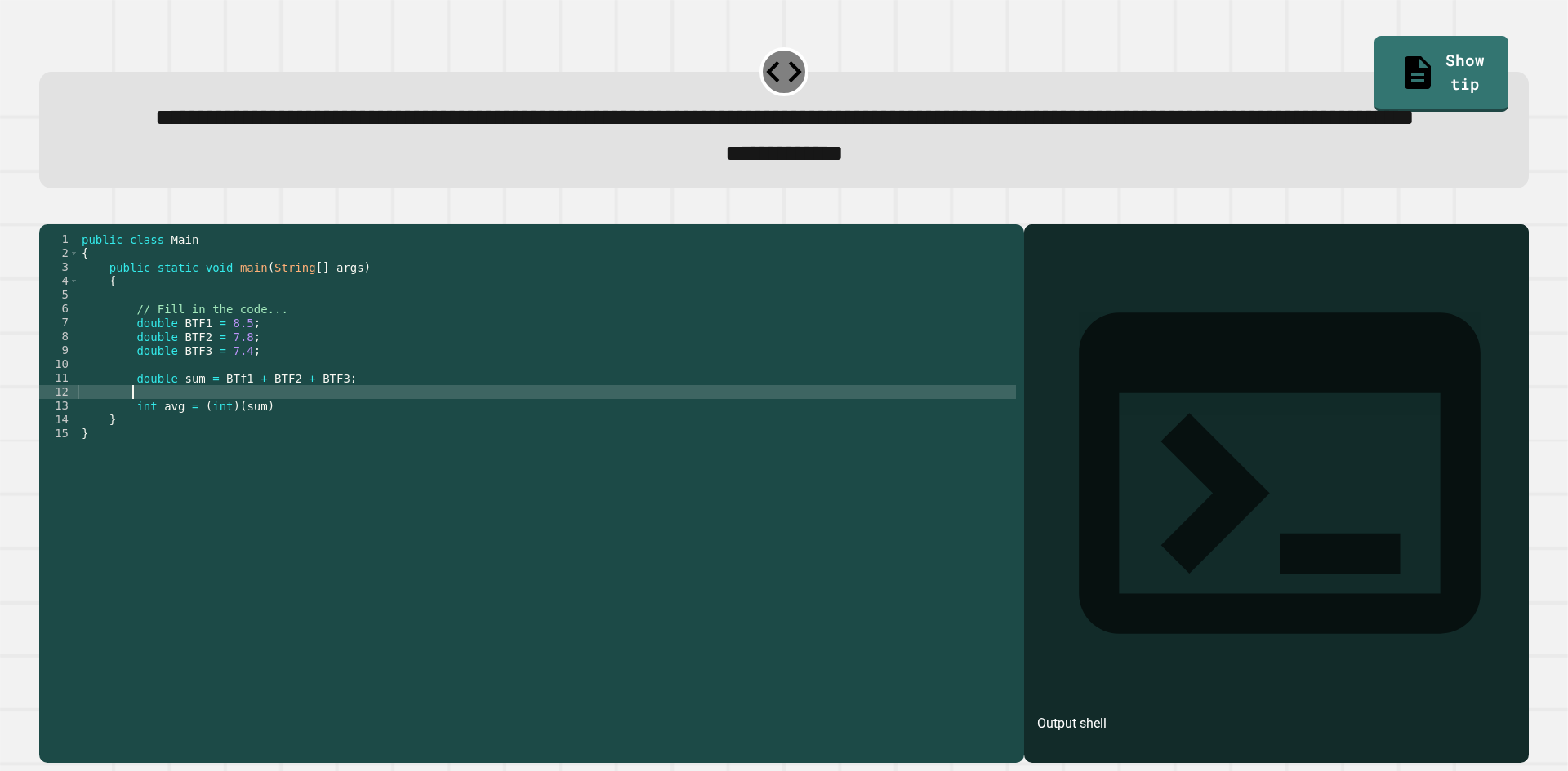
scroll to position [0, 3]
click at [342, 468] on div "public class Main { public static void main ( String [ ] args ) { // Fill in th…" at bounding box center [547, 455] width 937 height 444
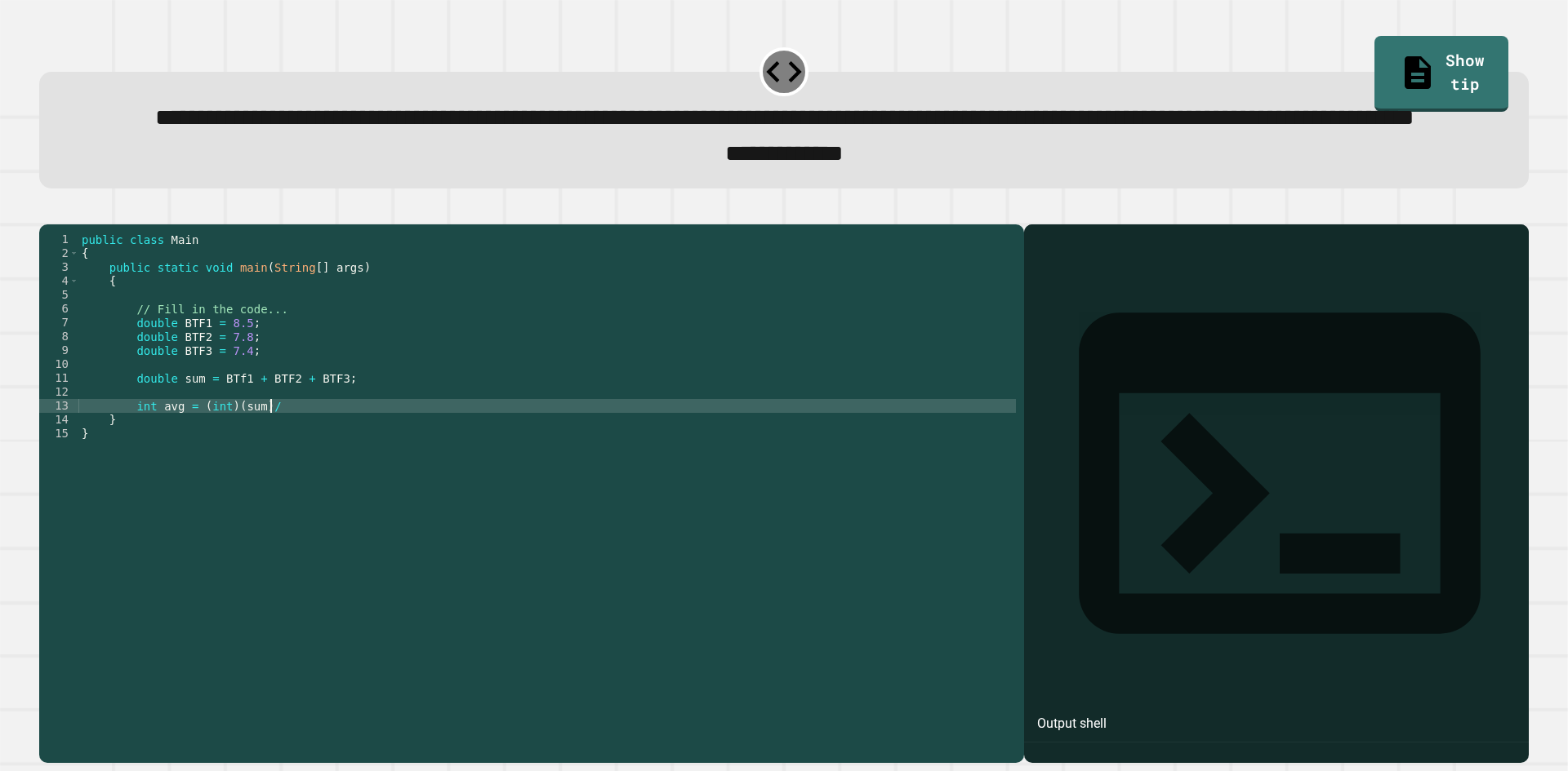
scroll to position [0, 13]
click at [223, 466] on div "public class Main { public static void main ( String [ ] args ) { // Fill in th…" at bounding box center [547, 455] width 937 height 444
click at [224, 471] on div "public class Main { public static void main ( String [ ] args ) { // Fill in th…" at bounding box center [547, 455] width 937 height 444
click at [276, 471] on div "public class Main { public static void main ( String [ ] args ) { // Fill in th…" at bounding box center [547, 455] width 937 height 444
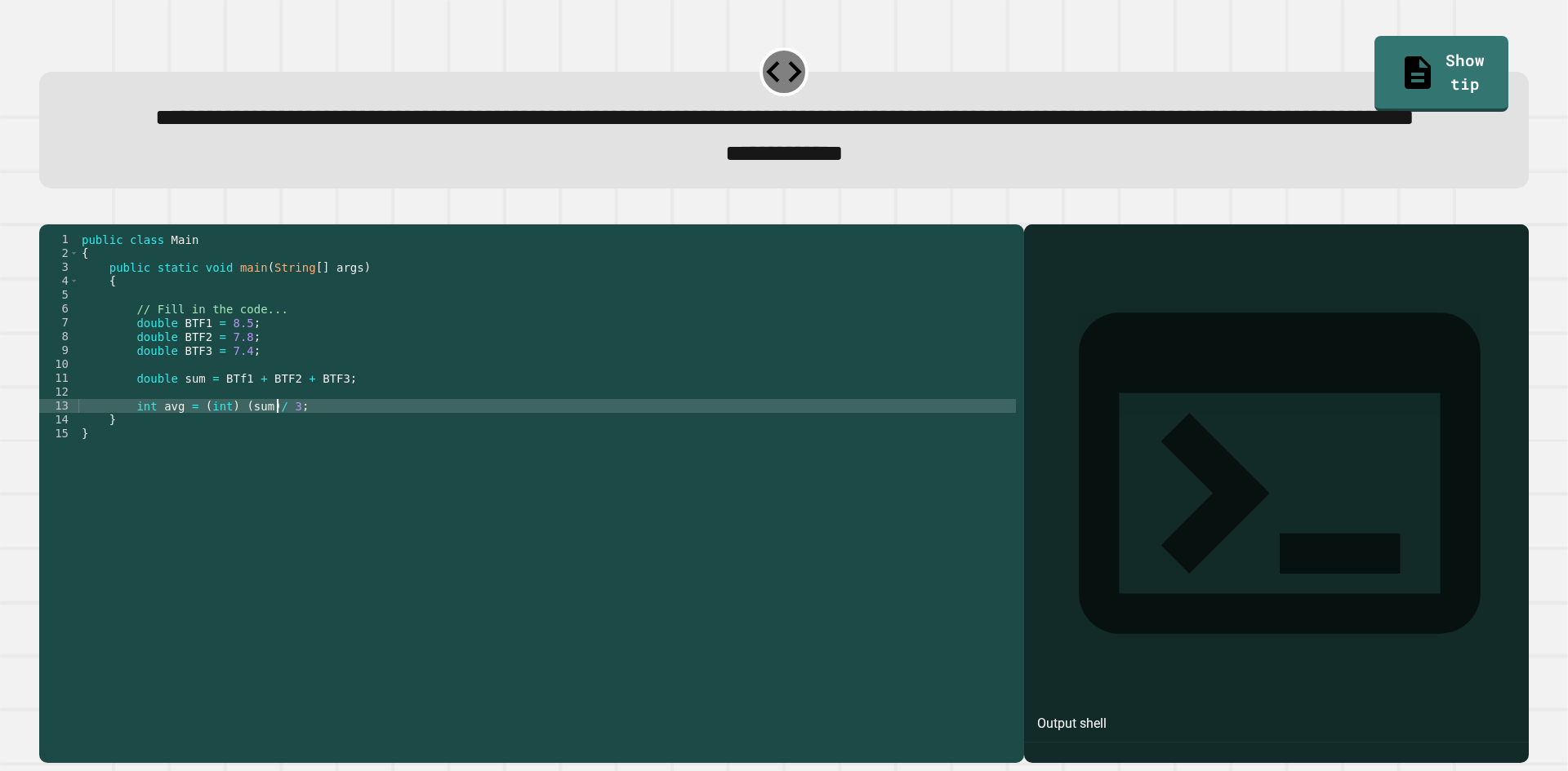
type textarea "**********"
click at [288, 468] on div "public class Main { public static void main ( String [ ] args ) { // Fill in th…" at bounding box center [547, 455] width 937 height 444
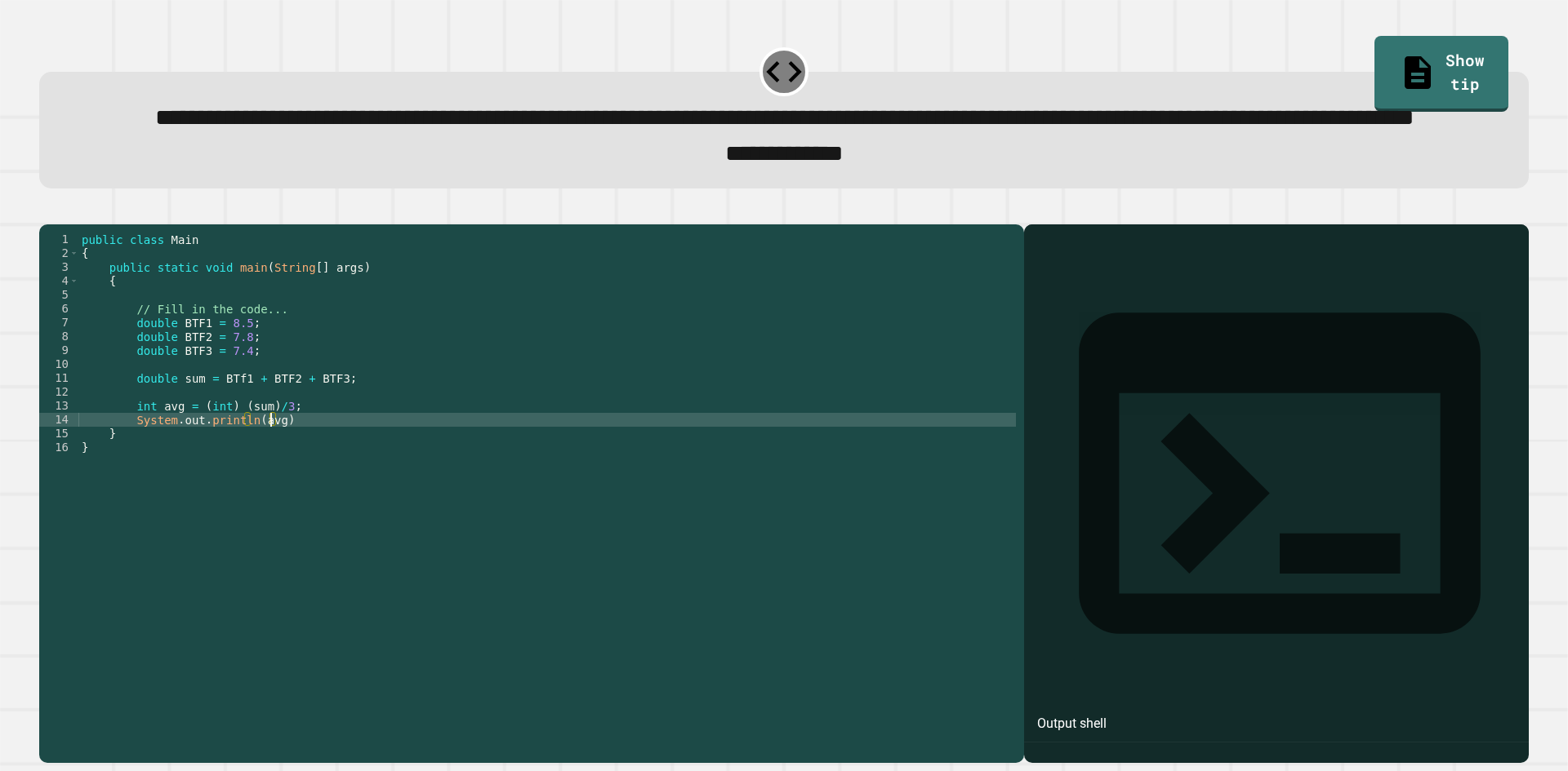
scroll to position [0, 13]
click at [288, 472] on div "public class Main { public static void main ( String [ ] args ) { // Fill in th…" at bounding box center [547, 455] width 937 height 444
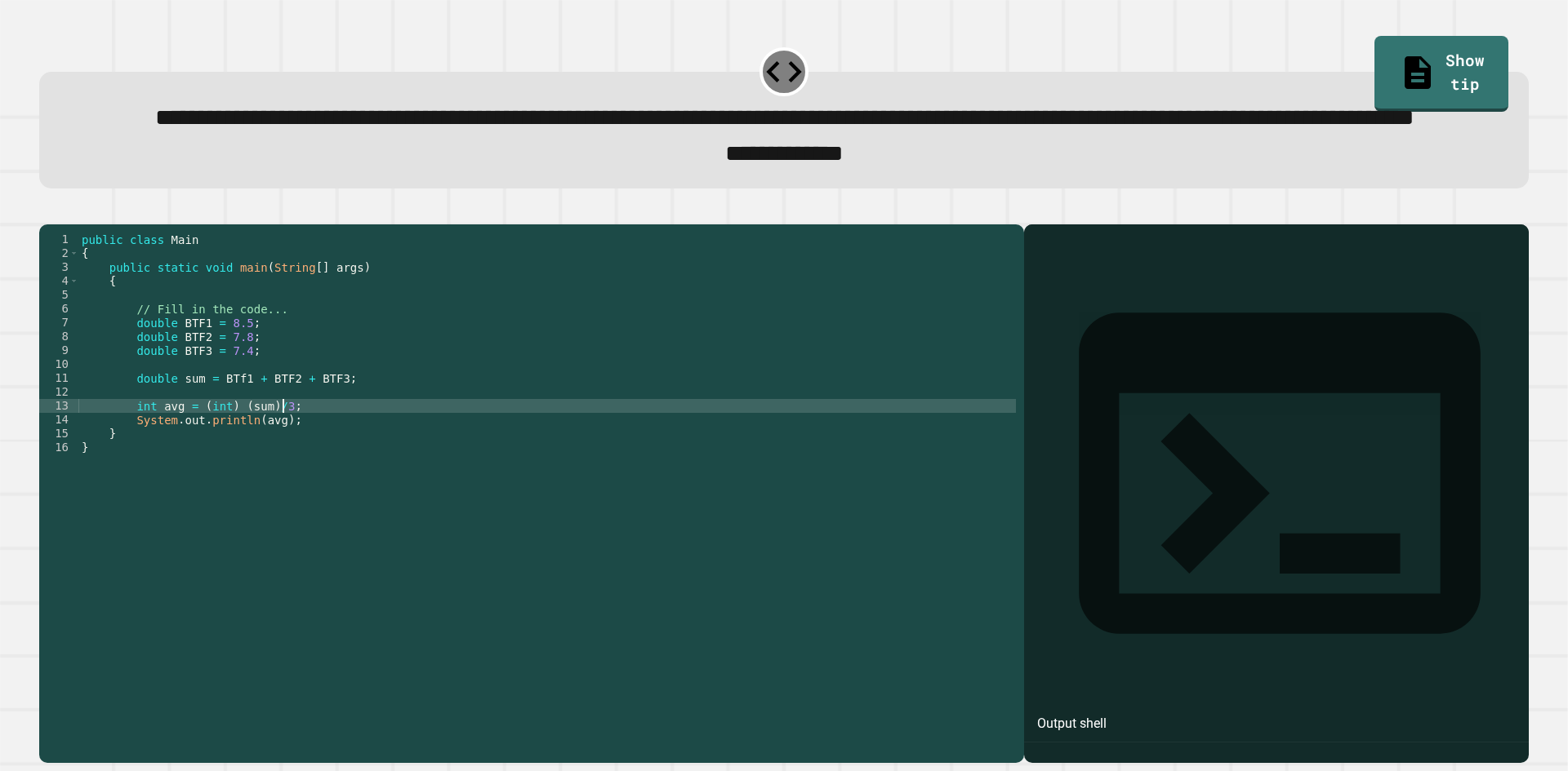
type textarea "**********"
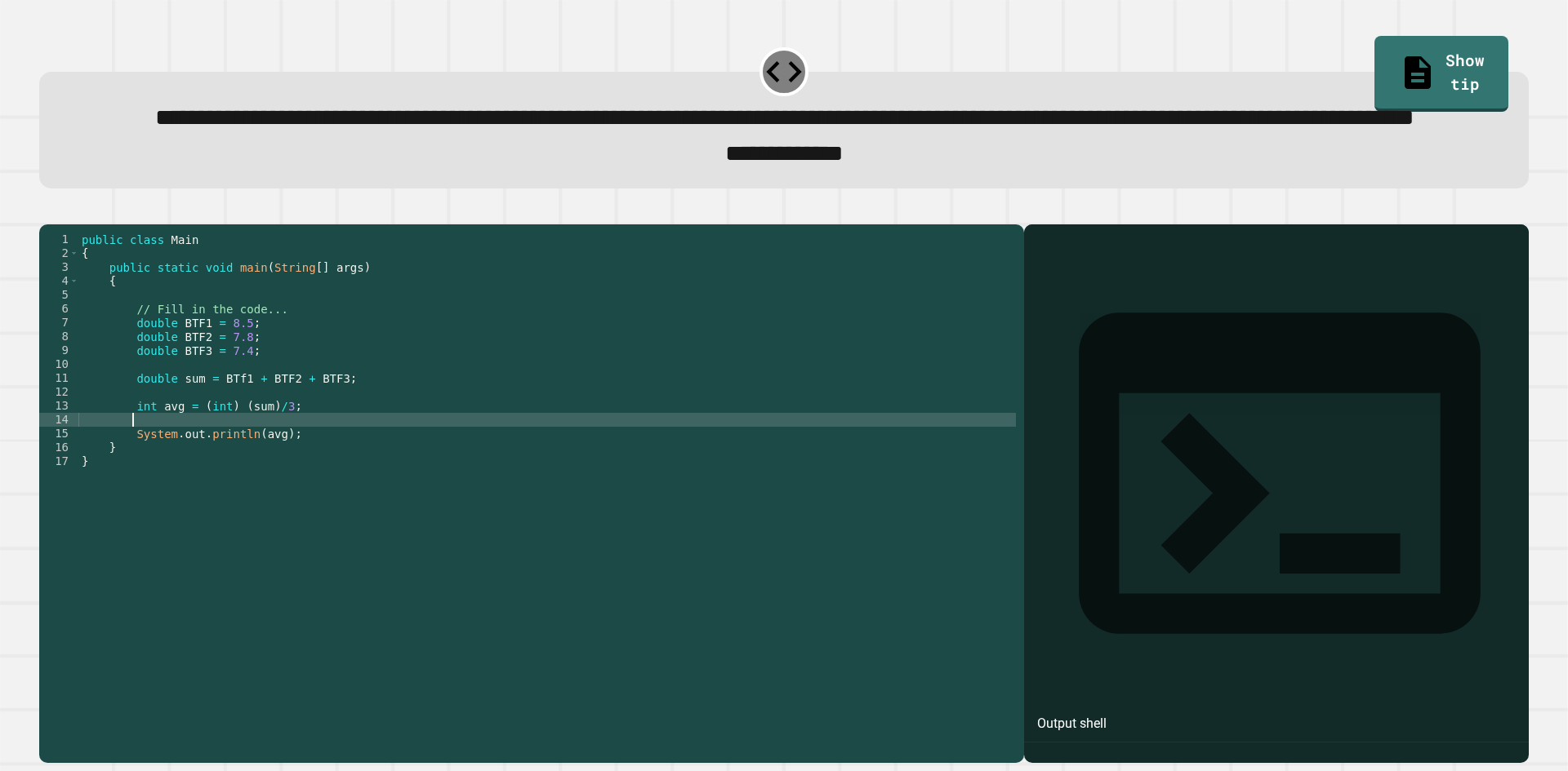
scroll to position [0, 3]
click at [75, 224] on div at bounding box center [783, 214] width 1489 height 19
click at [48, 210] on icon "button" at bounding box center [48, 210] width 0 height 0
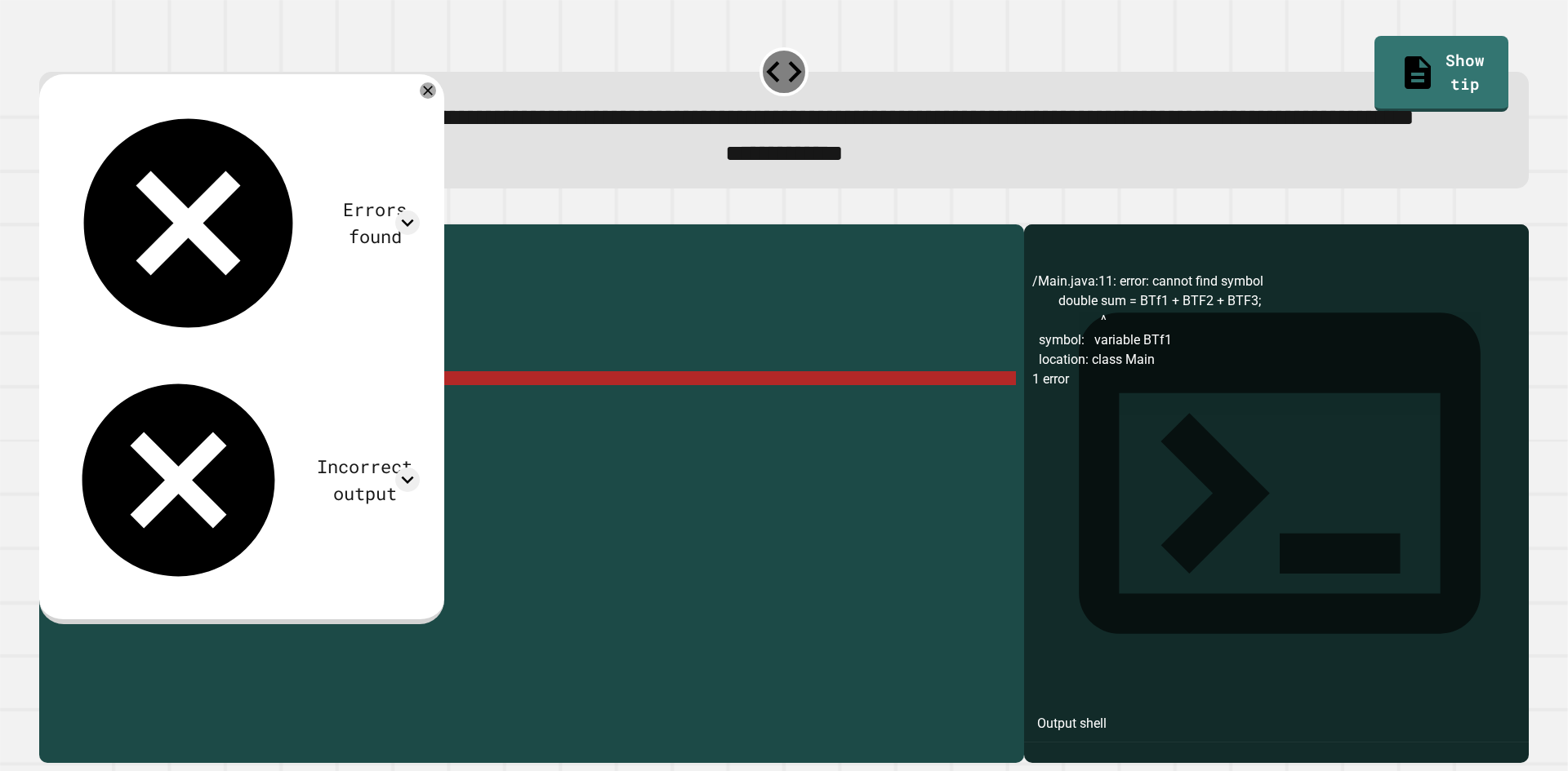
click at [228, 445] on div "public class Main { public static void main ( String [ ] args ) { // Fill in th…" at bounding box center [547, 455] width 937 height 444
click at [225, 444] on div "public class Main { public static void main ( String [ ] args ) { // Fill in th…" at bounding box center [547, 455] width 937 height 444
click at [230, 441] on div "public class Main { public static void main ( String [ ] args ) { // Fill in th…" at bounding box center [547, 455] width 937 height 444
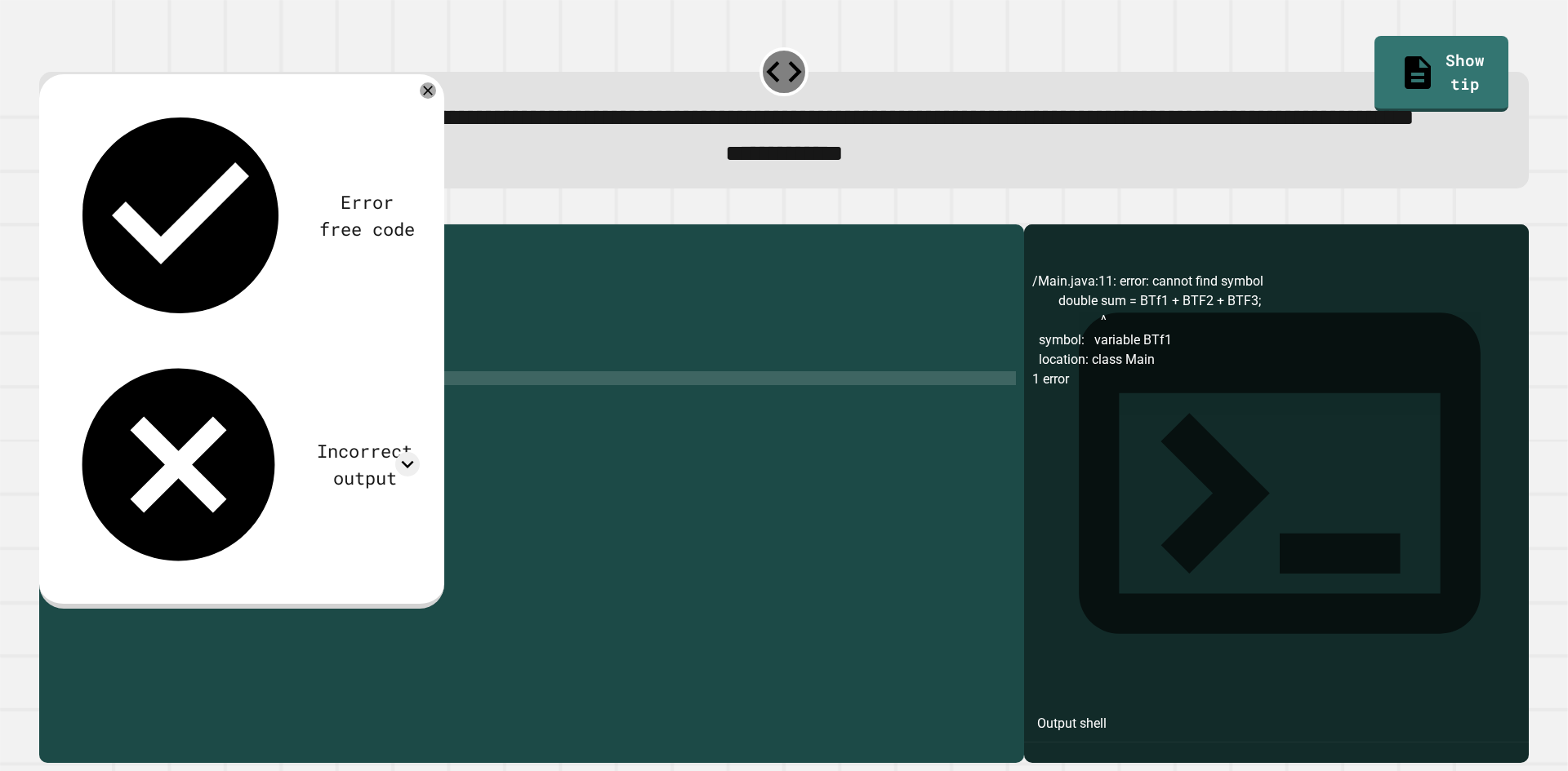
scroll to position [0, 11]
click at [48, 210] on button "button" at bounding box center [48, 210] width 0 height 0
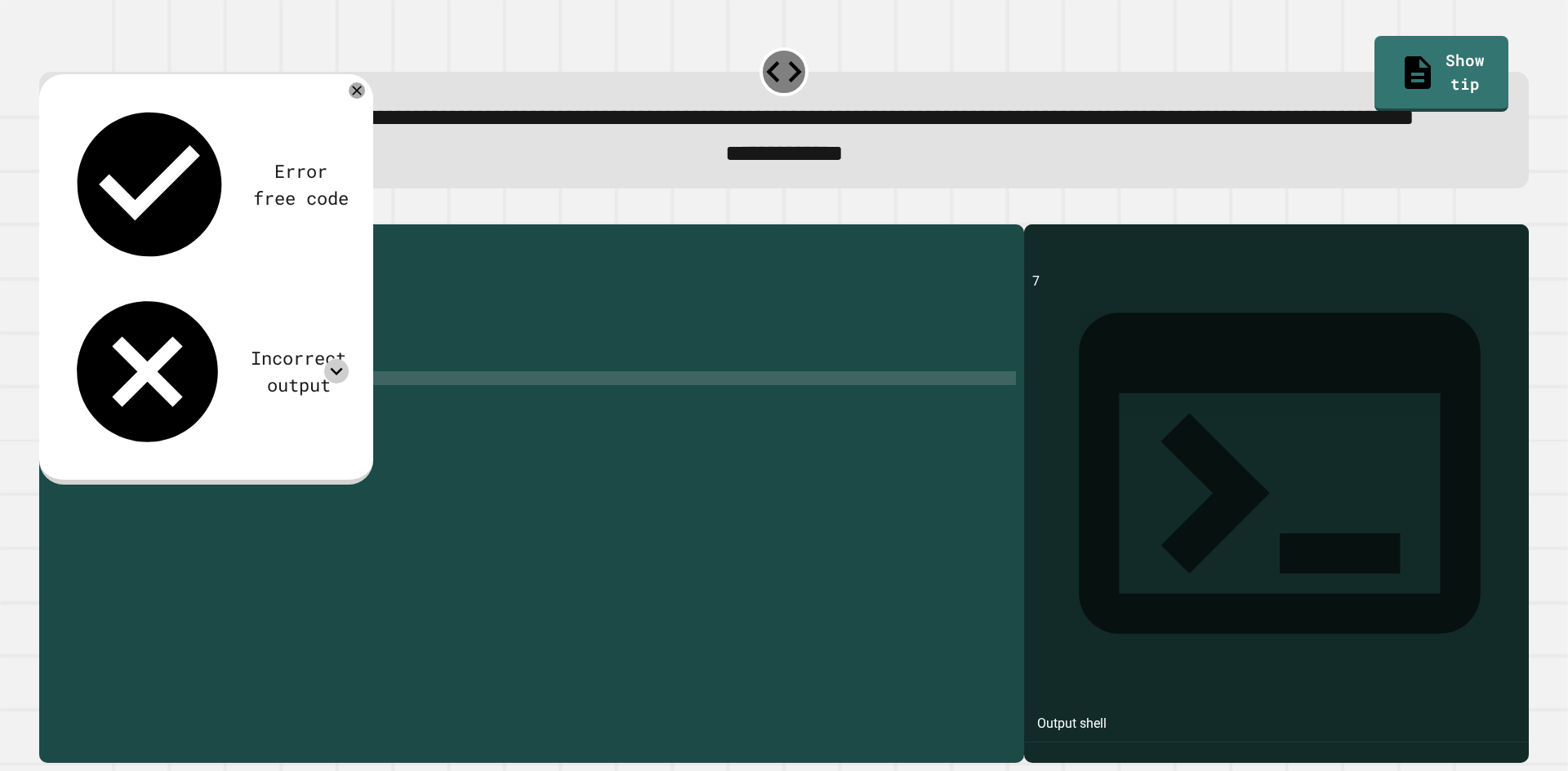
click at [338, 359] on icon at bounding box center [336, 370] width 24 height 24
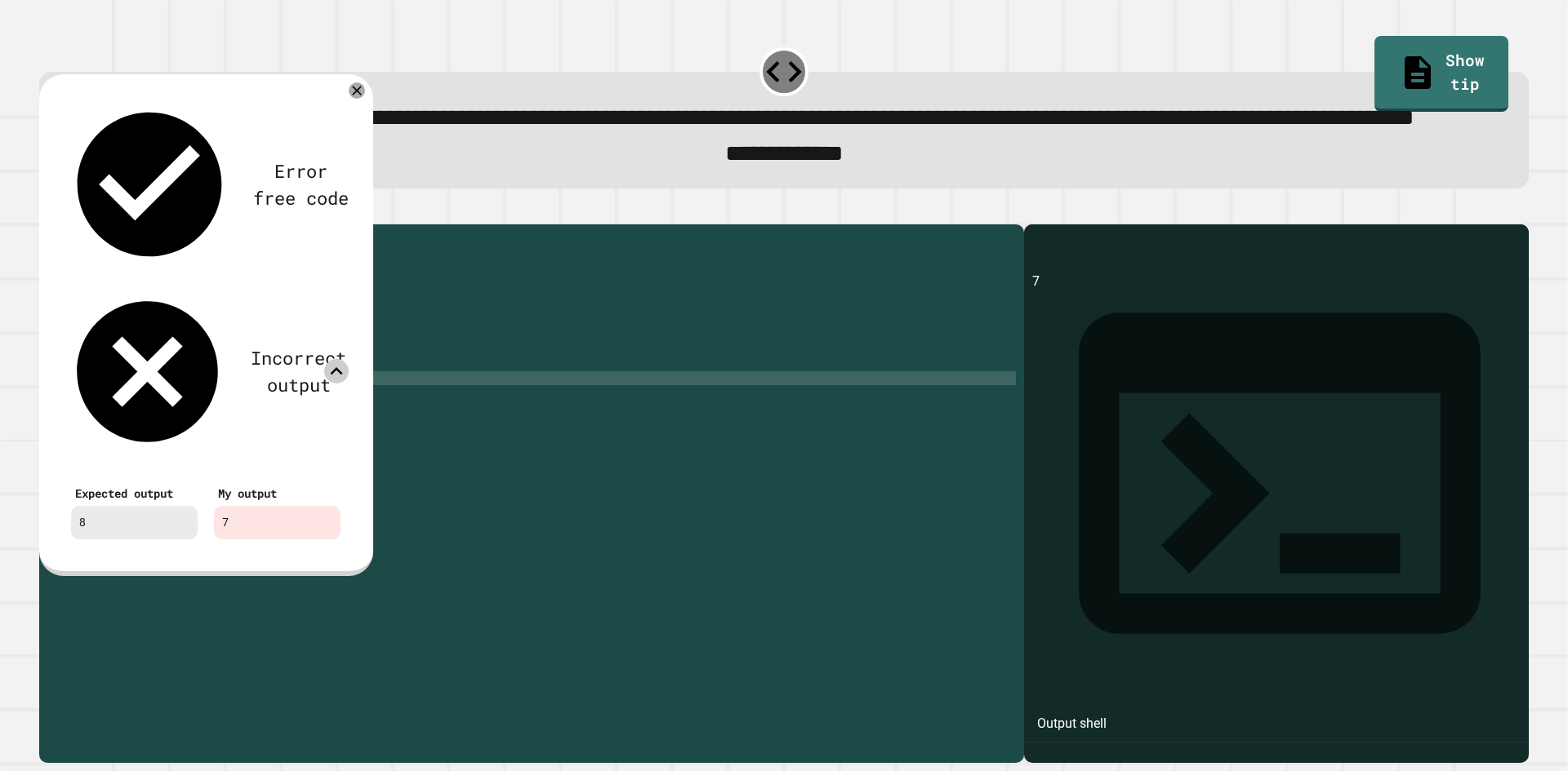
click at [338, 359] on icon at bounding box center [336, 370] width 24 height 24
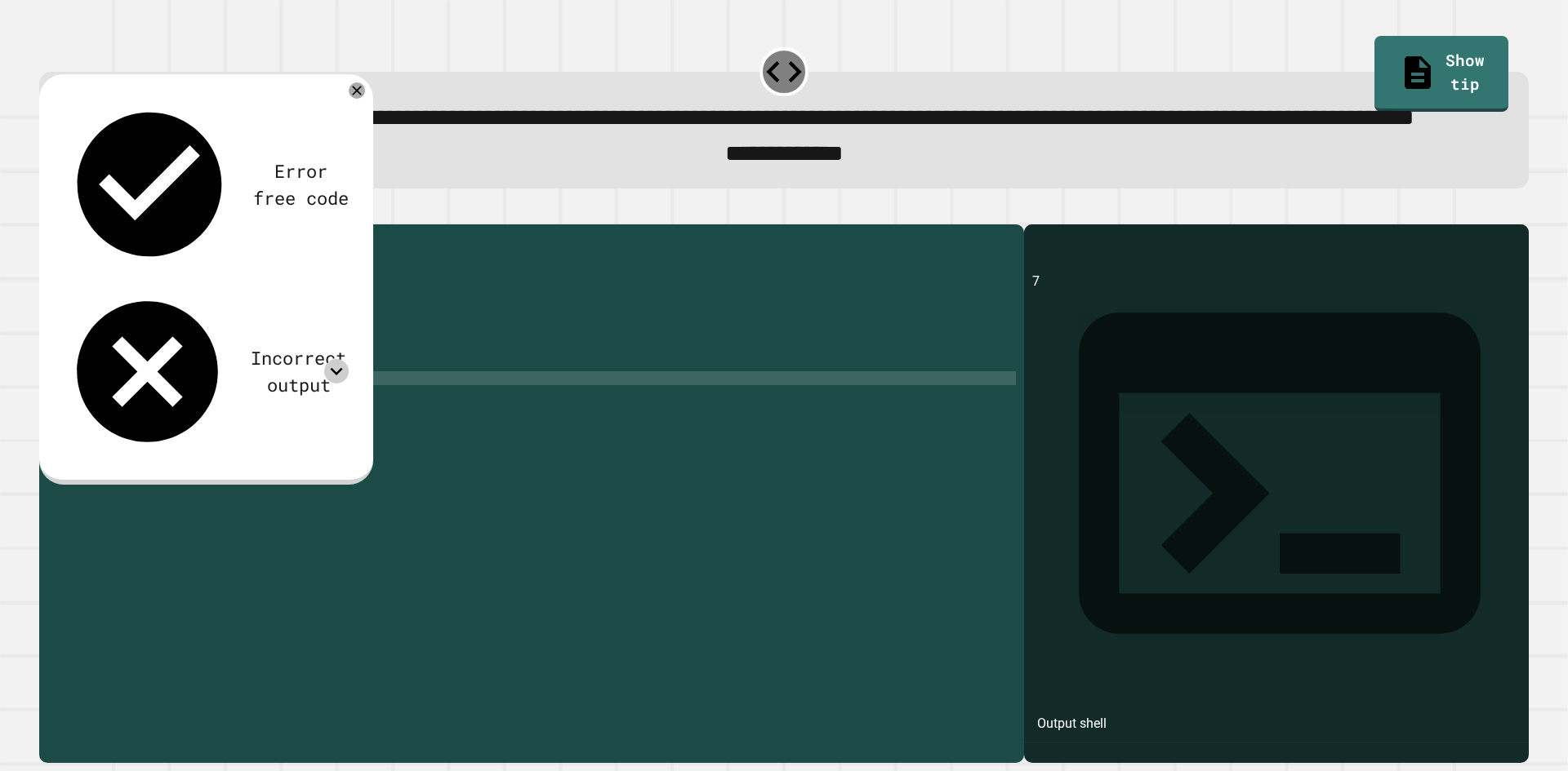
click at [233, 471] on div "public class Main { public static void main ( String [ ] args ) { // Fill in th…" at bounding box center [547, 455] width 937 height 444
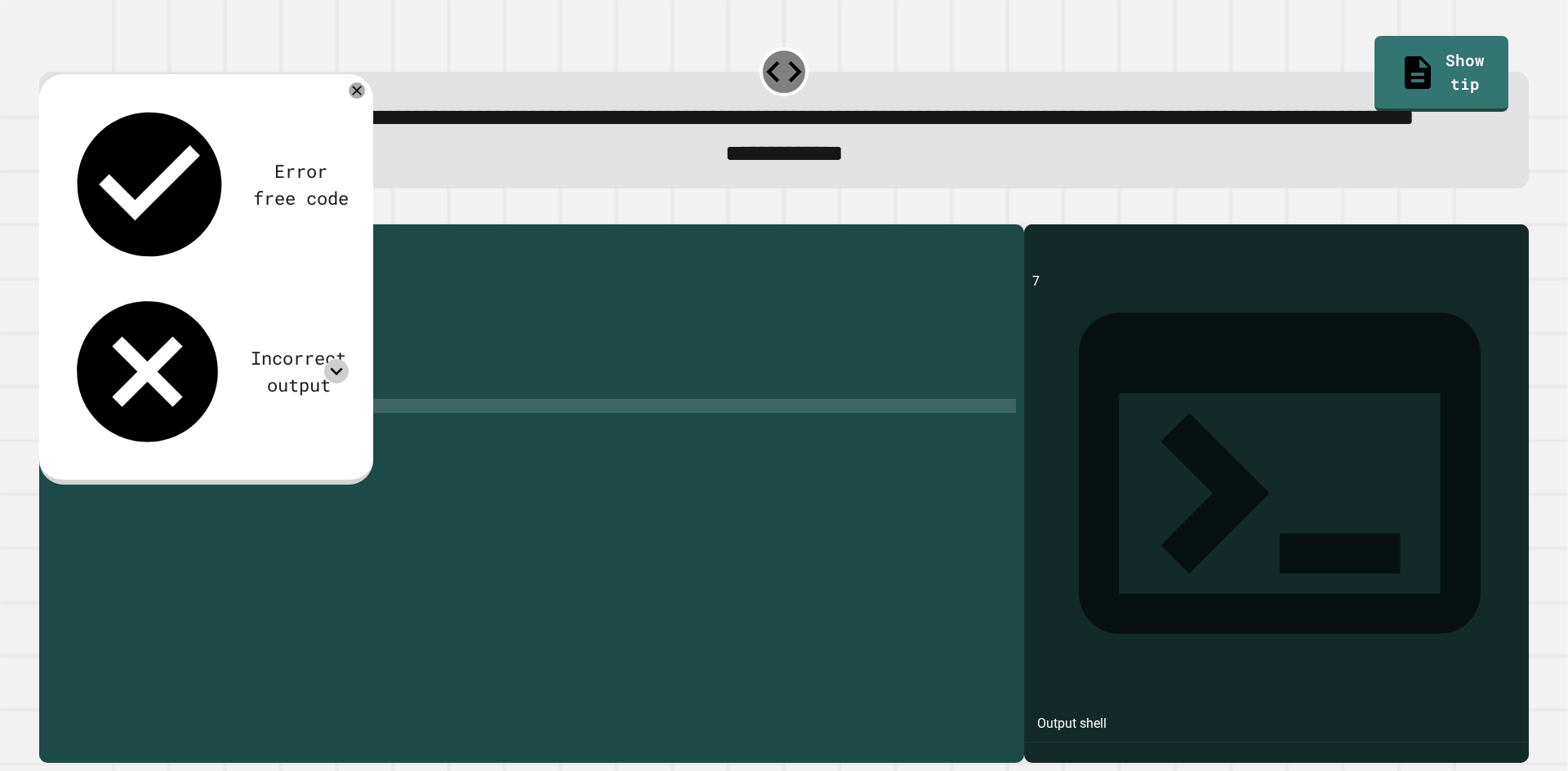
click at [285, 472] on div "public class Main { public static void main ( String [ ] args ) { // Fill in th…" at bounding box center [547, 455] width 937 height 444
type textarea "**********"
click at [48, 210] on icon "button" at bounding box center [48, 210] width 0 height 0
